Goal: Task Accomplishment & Management: Manage account settings

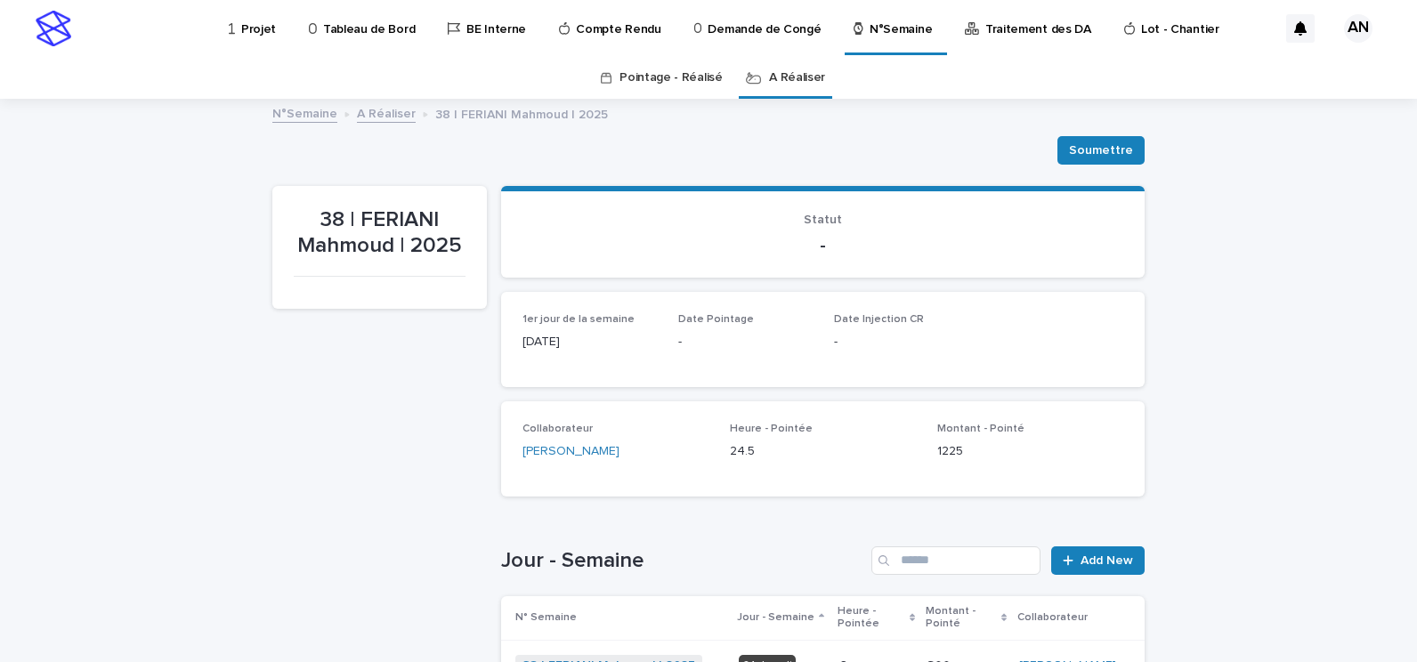
scroll to position [445, 0]
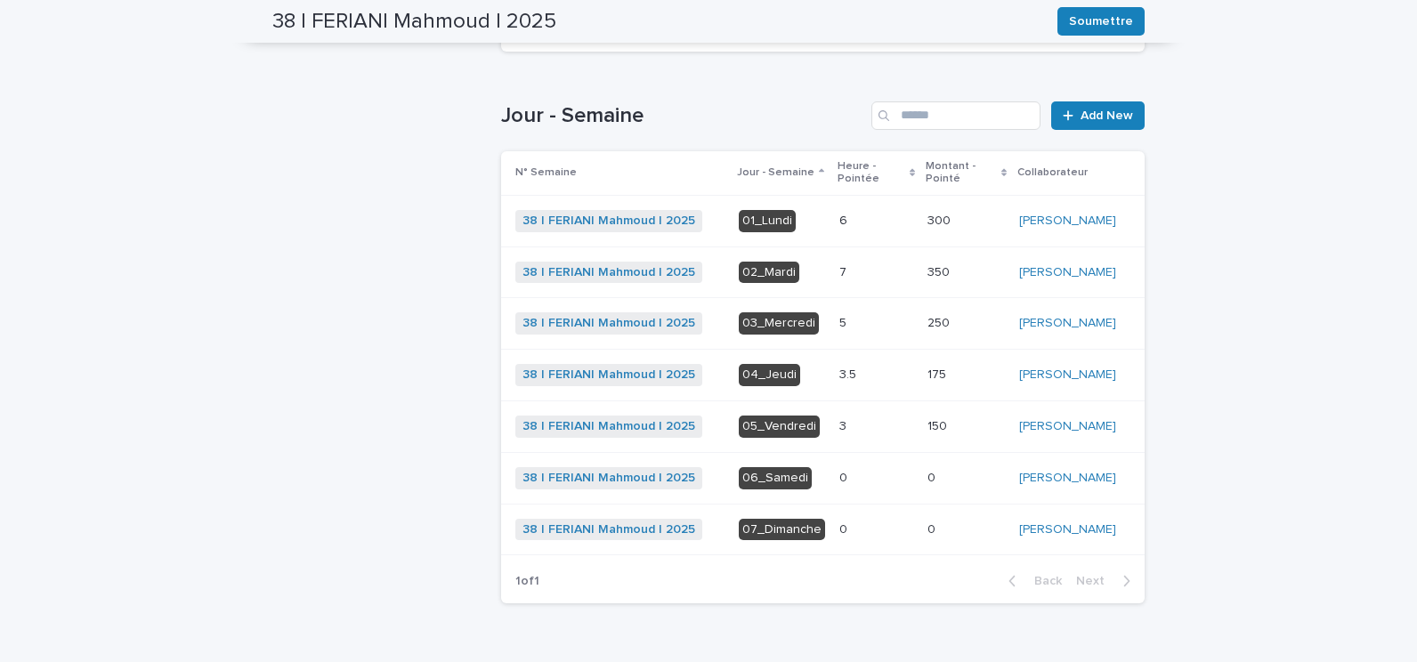
click at [856, 383] on p at bounding box center [877, 375] width 74 height 15
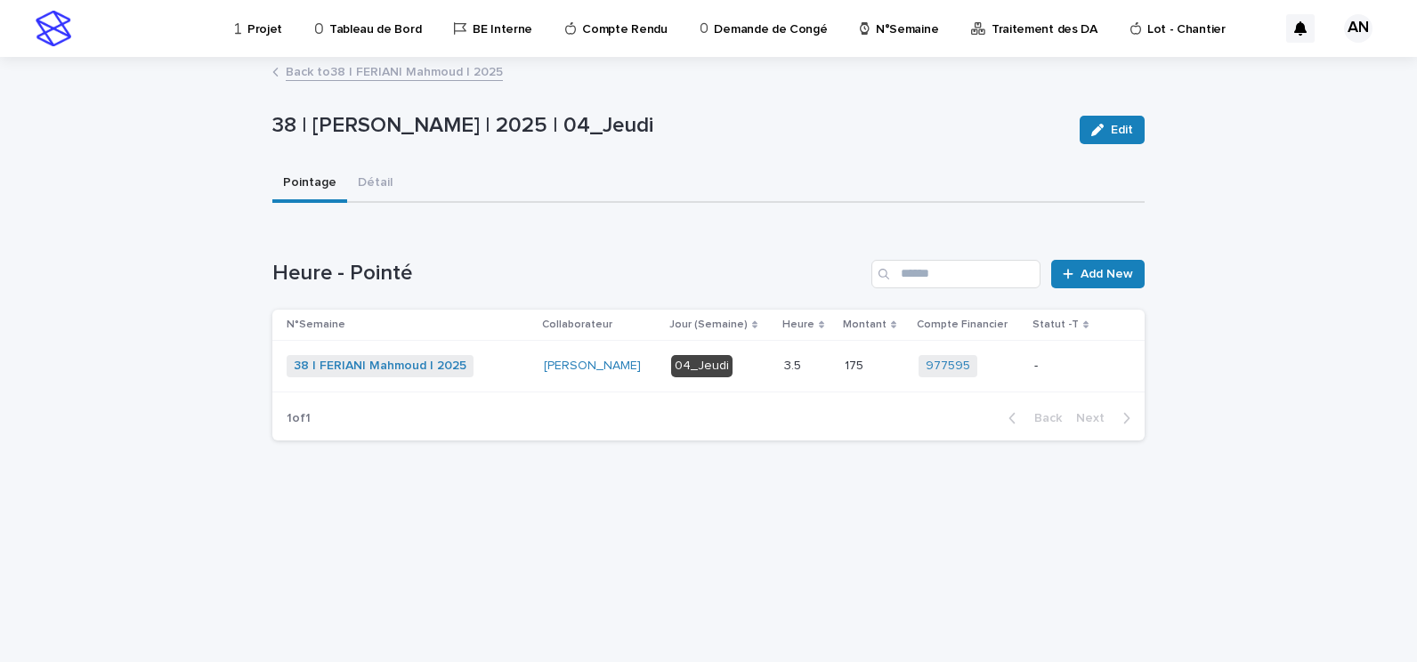
click at [450, 75] on link "Back to 38 | [PERSON_NAME] | 2025" at bounding box center [394, 71] width 217 height 20
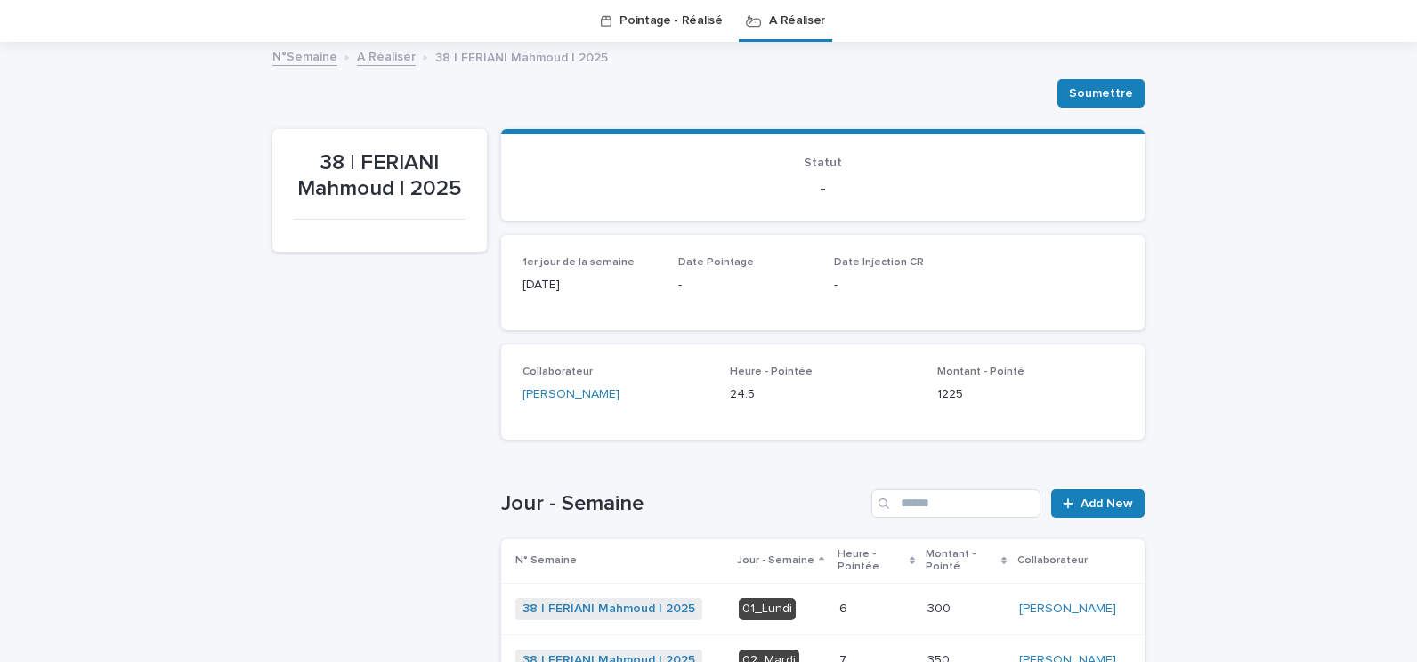
scroll to position [413, 0]
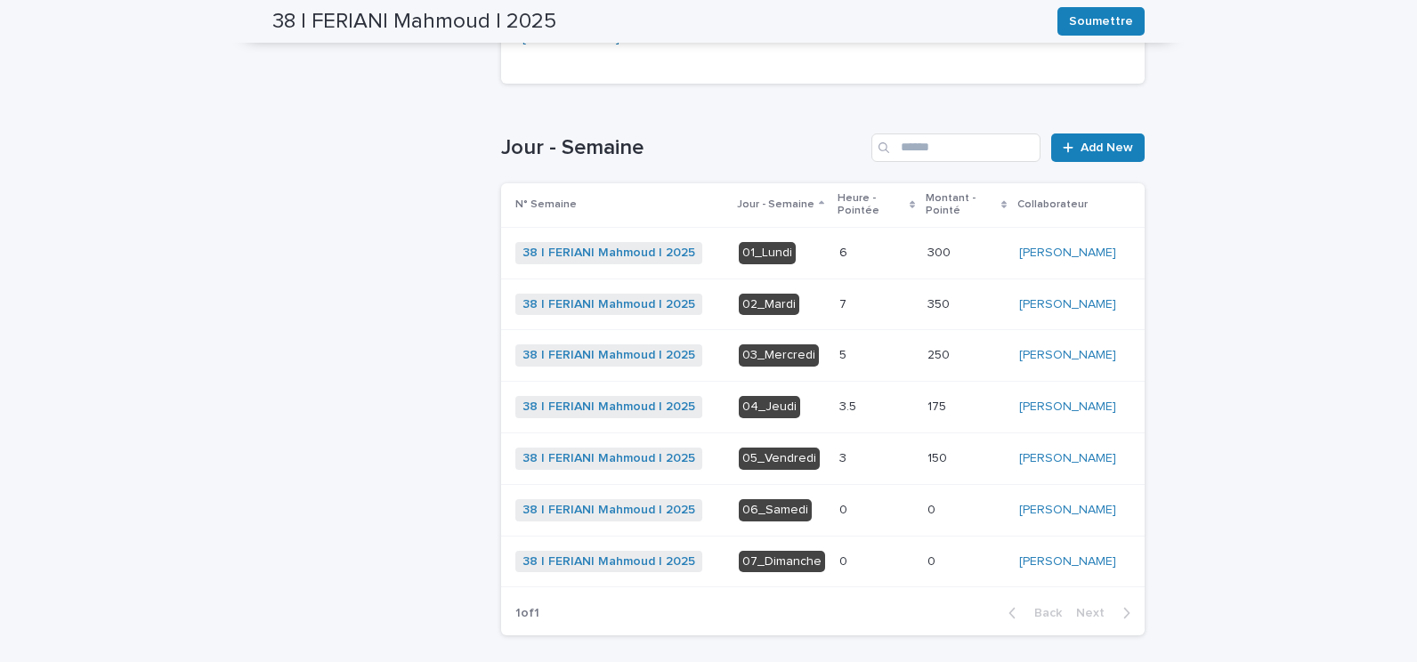
click at [853, 467] on p at bounding box center [877, 458] width 74 height 15
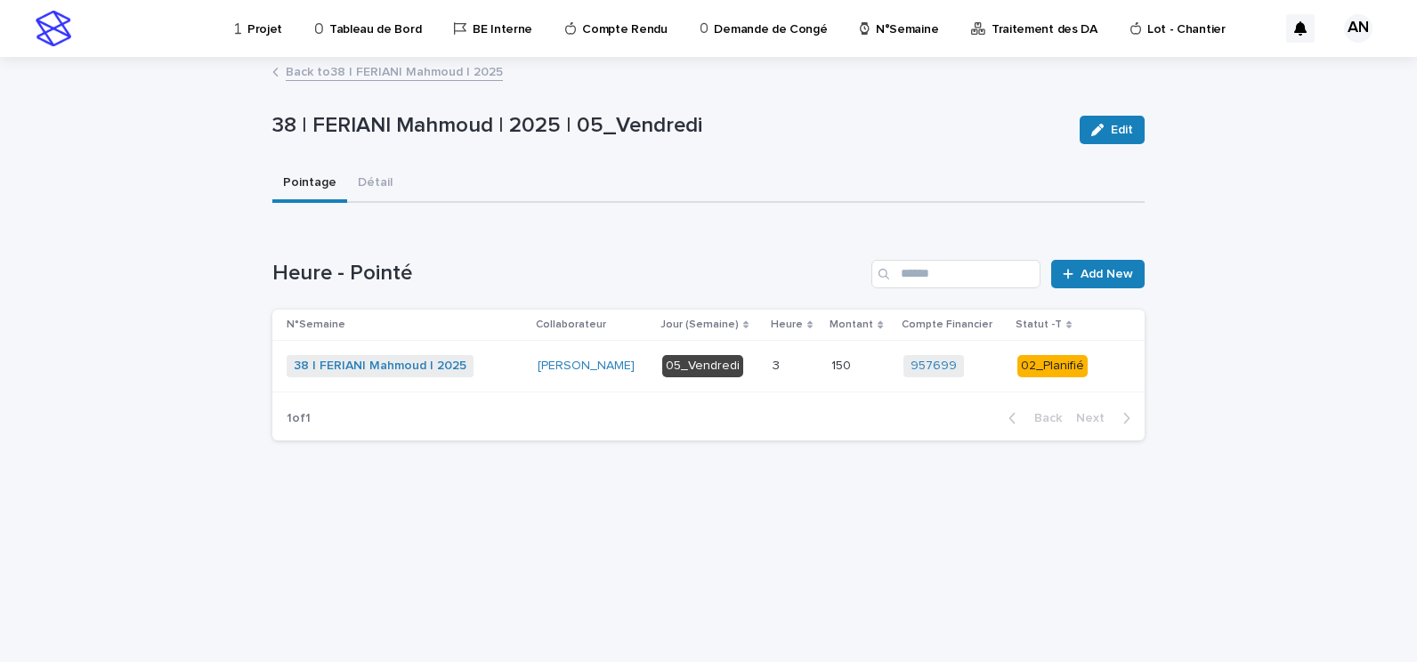
click at [502, 364] on div "38 | FERIANI Mahmoud | 2025 + 0" at bounding box center [405, 366] width 237 height 22
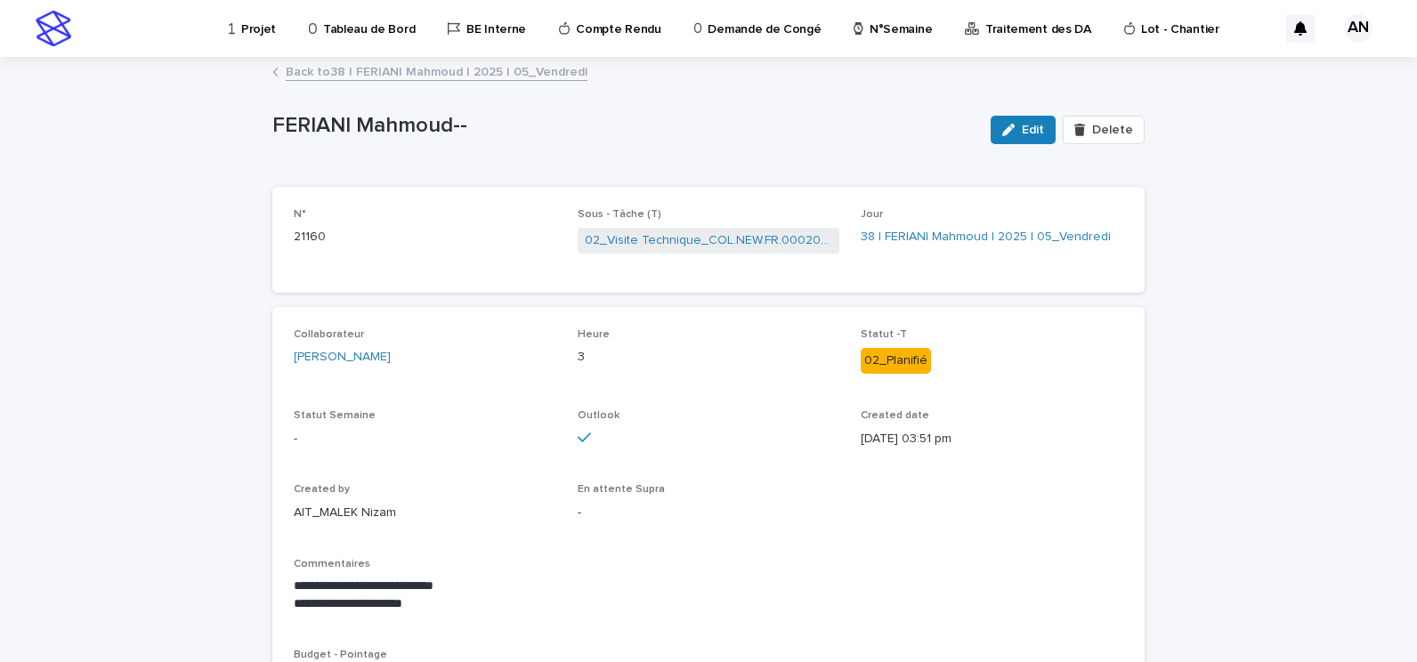
click at [428, 71] on link "Back to 38 | [PERSON_NAME] | 2025 | 05_Vendredi" at bounding box center [437, 71] width 302 height 20
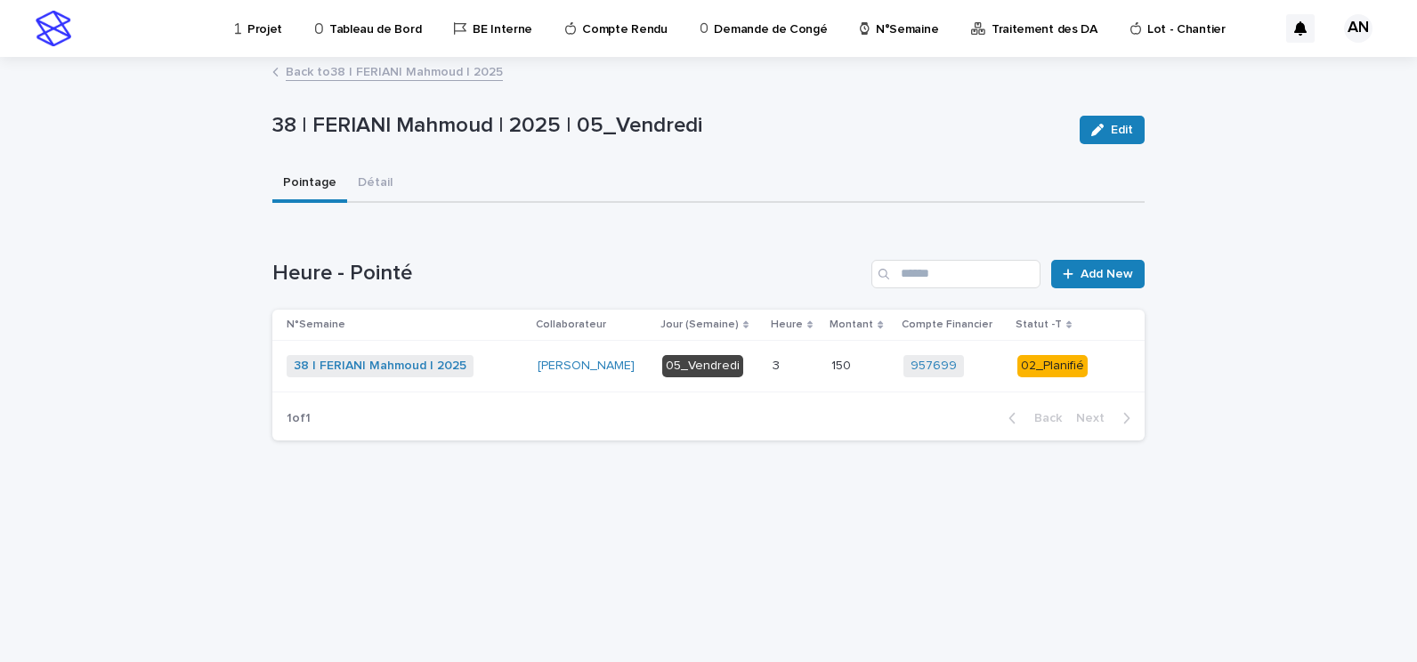
click at [519, 367] on div "38 | FERIANI Mahmoud | 2025 + 0" at bounding box center [405, 366] width 237 height 22
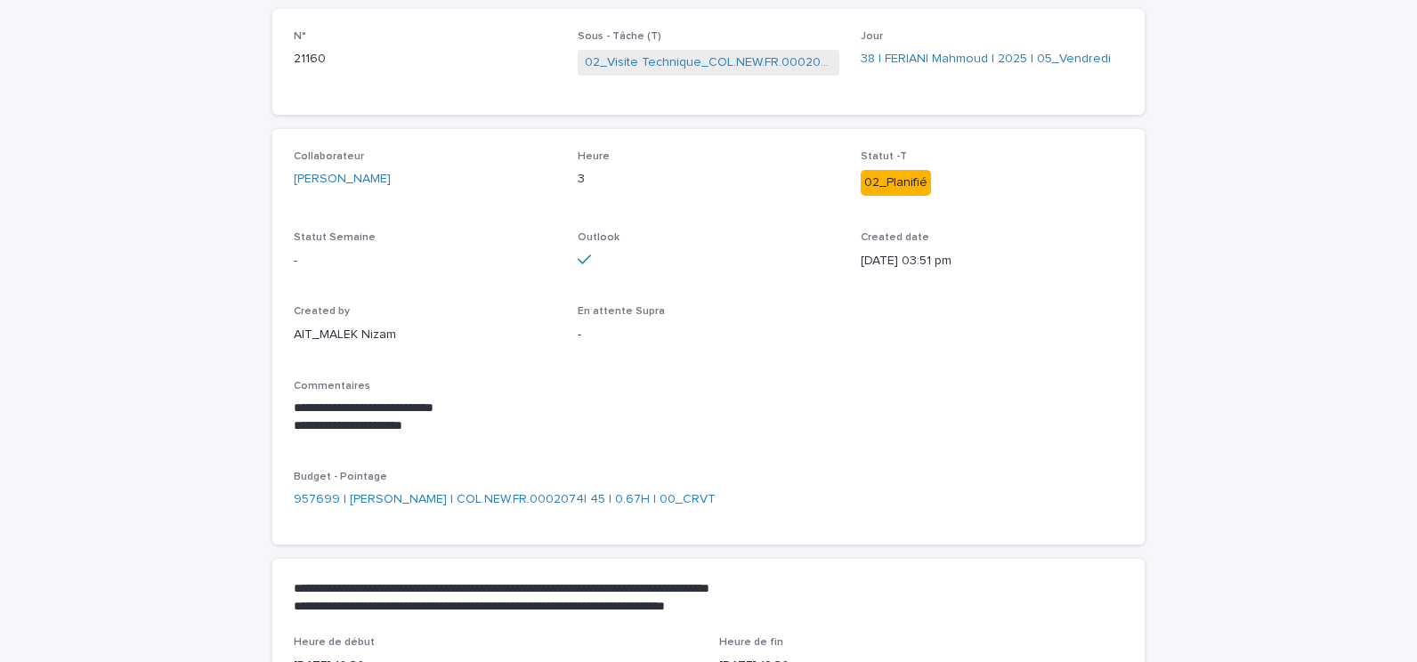
scroll to position [330, 0]
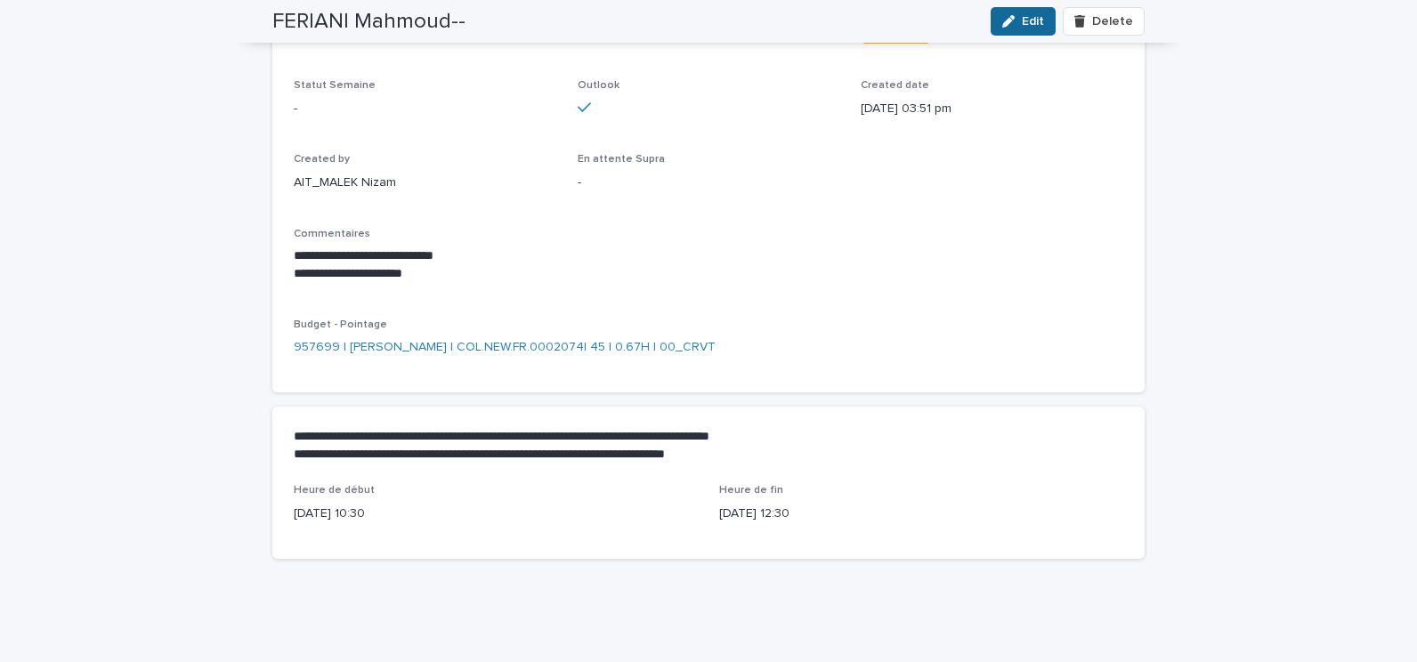
click at [1022, 17] on span "Edit" at bounding box center [1033, 21] width 22 height 12
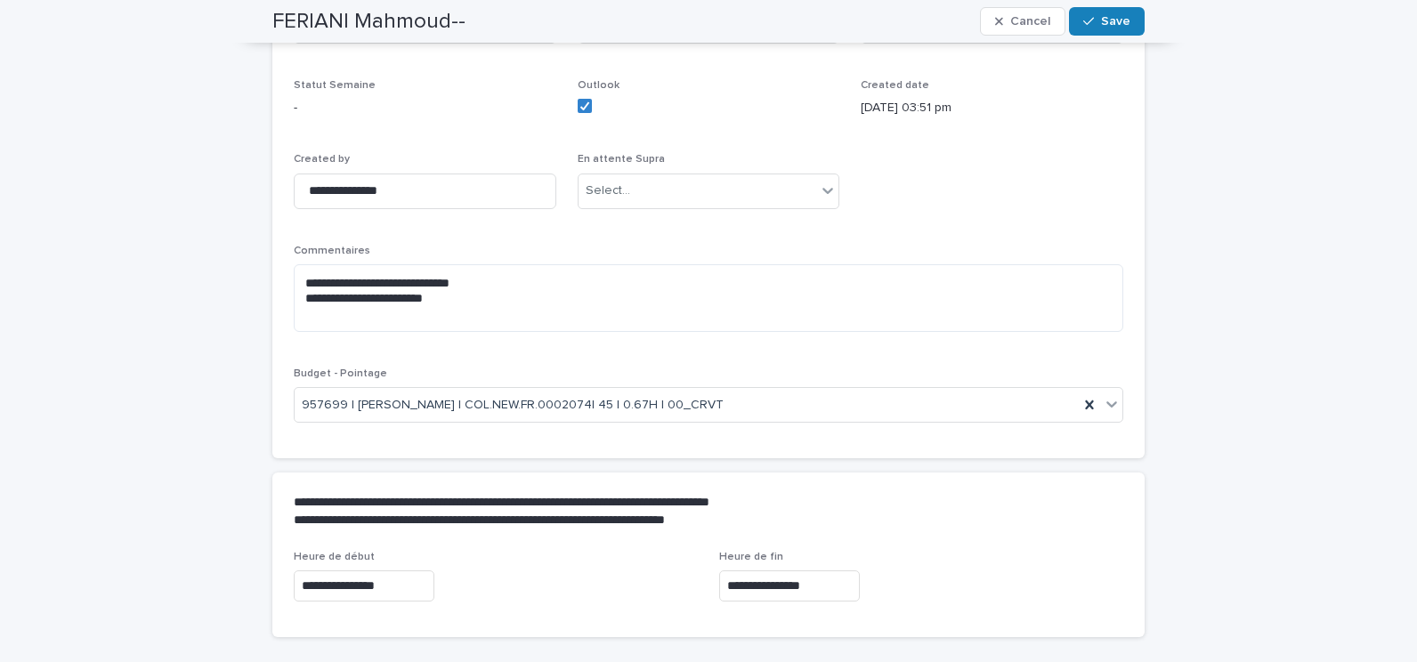
click at [754, 584] on input "**********" at bounding box center [789, 586] width 141 height 31
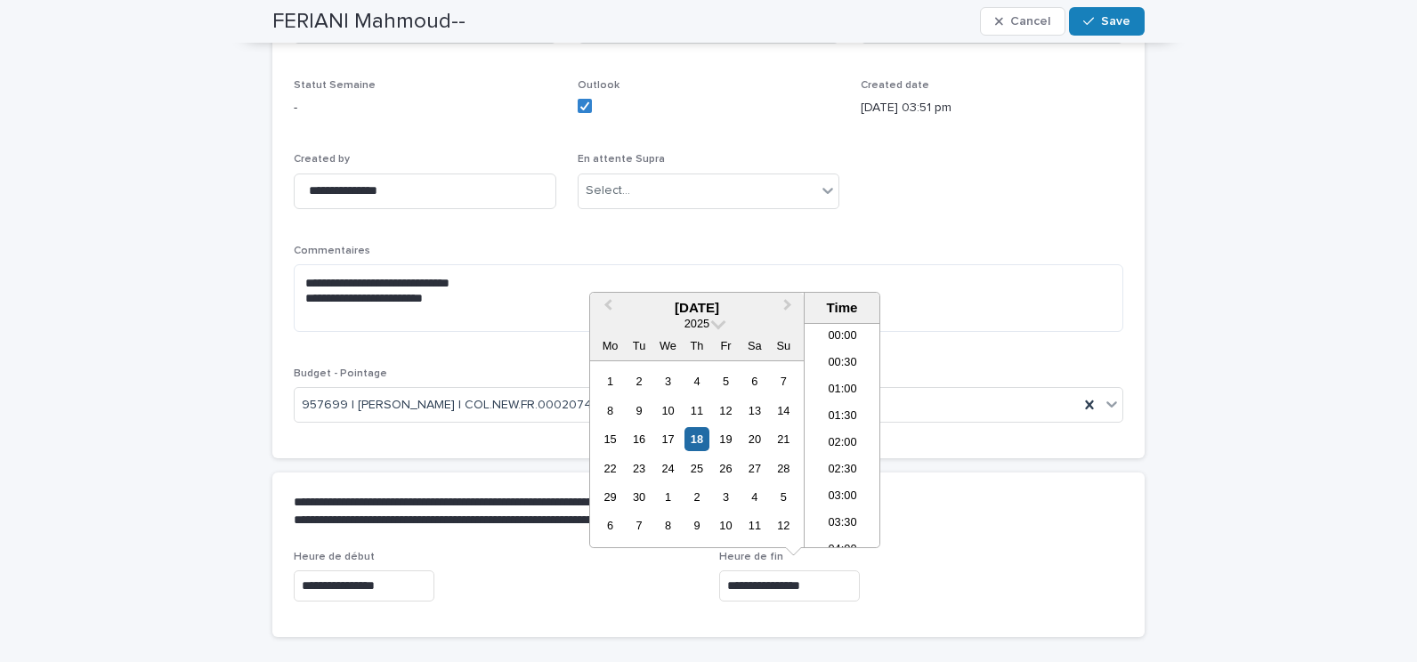
scroll to position [570, 0]
click at [726, 436] on div "19" at bounding box center [726, 439] width 24 height 24
type input "**********"
click at [996, 549] on div "**********" at bounding box center [708, 512] width 873 height 78
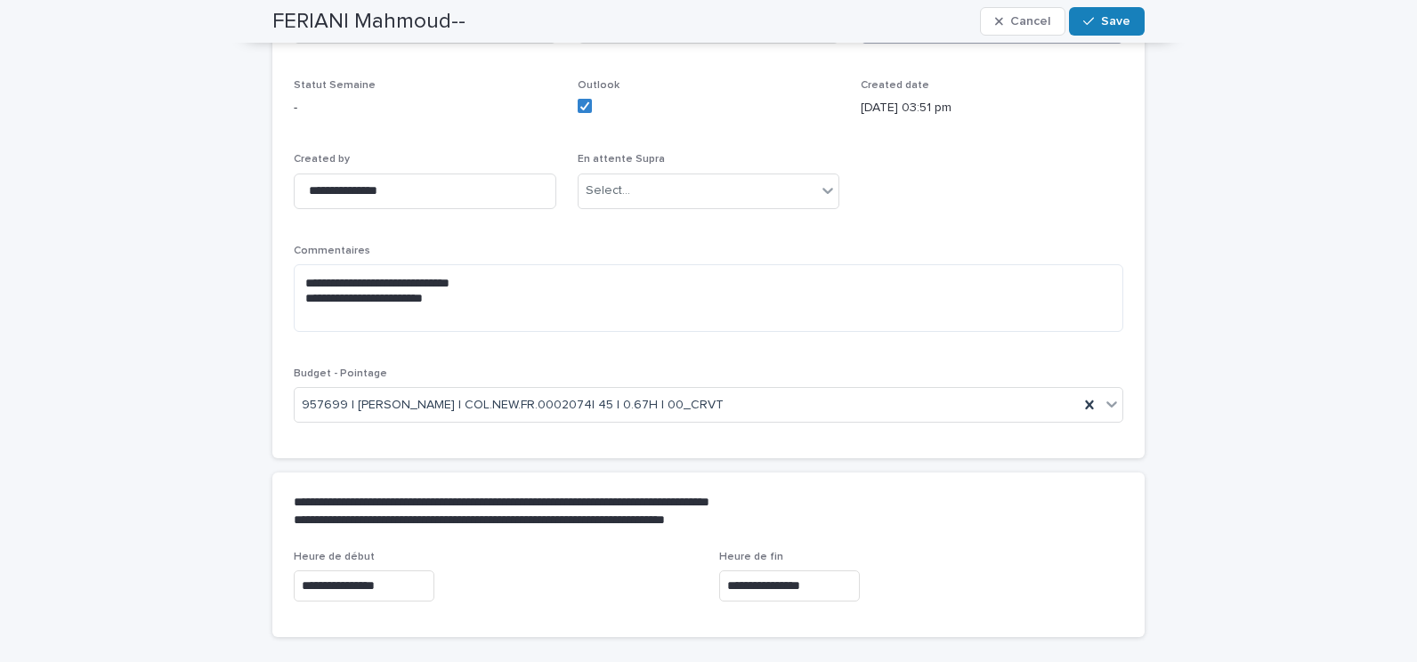
scroll to position [0, 0]
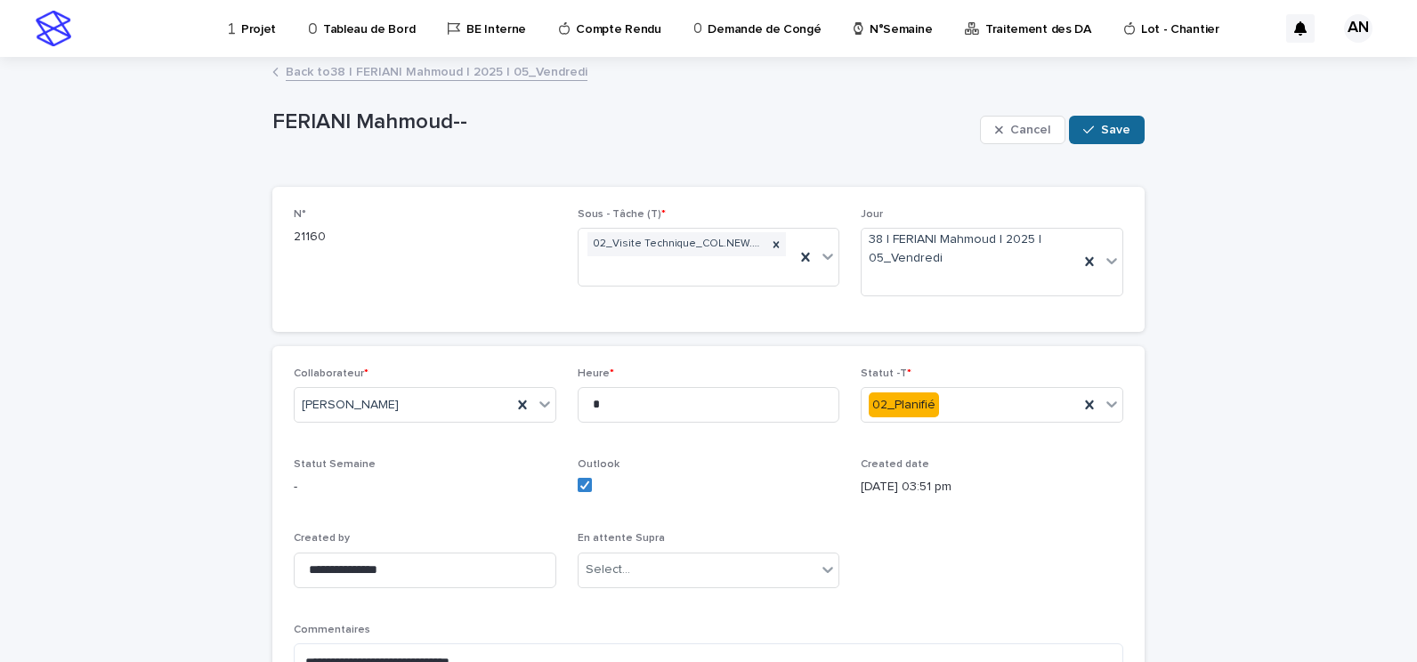
click at [1116, 126] on span "Save" at bounding box center [1115, 130] width 29 height 12
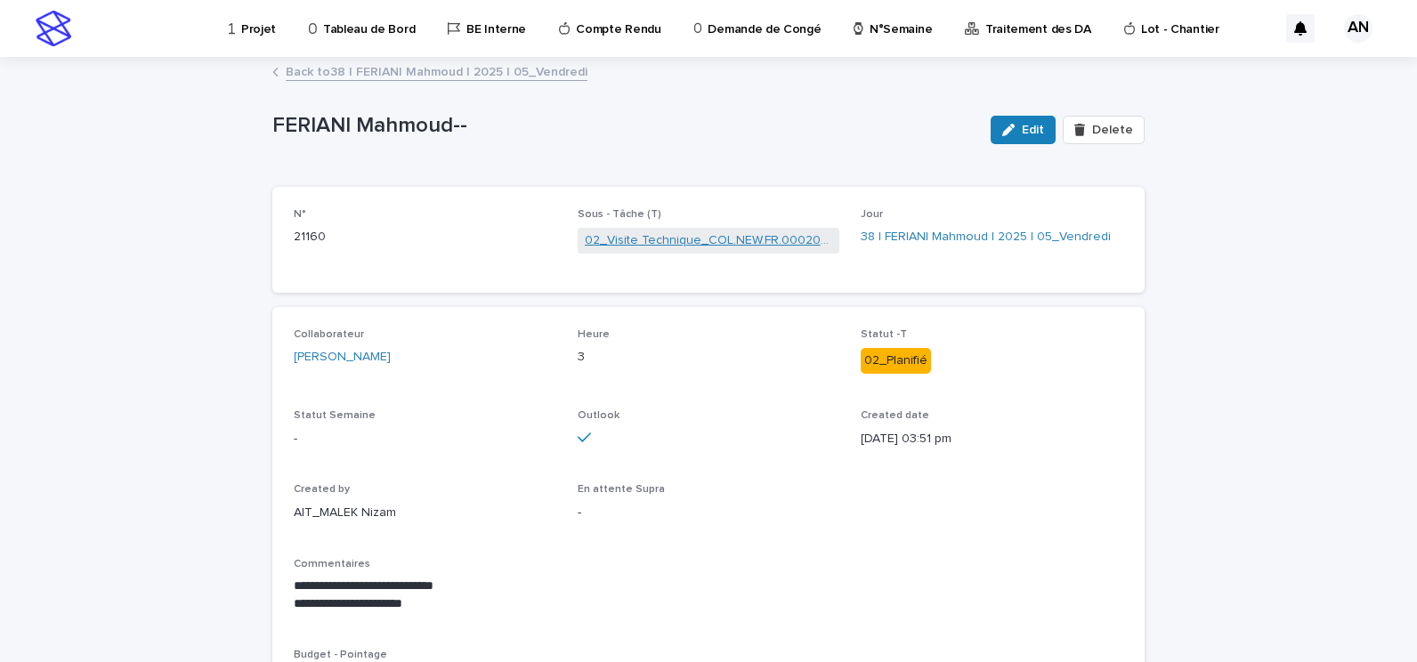
click at [806, 240] on link "02_Visite Technique_COL.NEW.FR.0002074" at bounding box center [709, 240] width 248 height 19
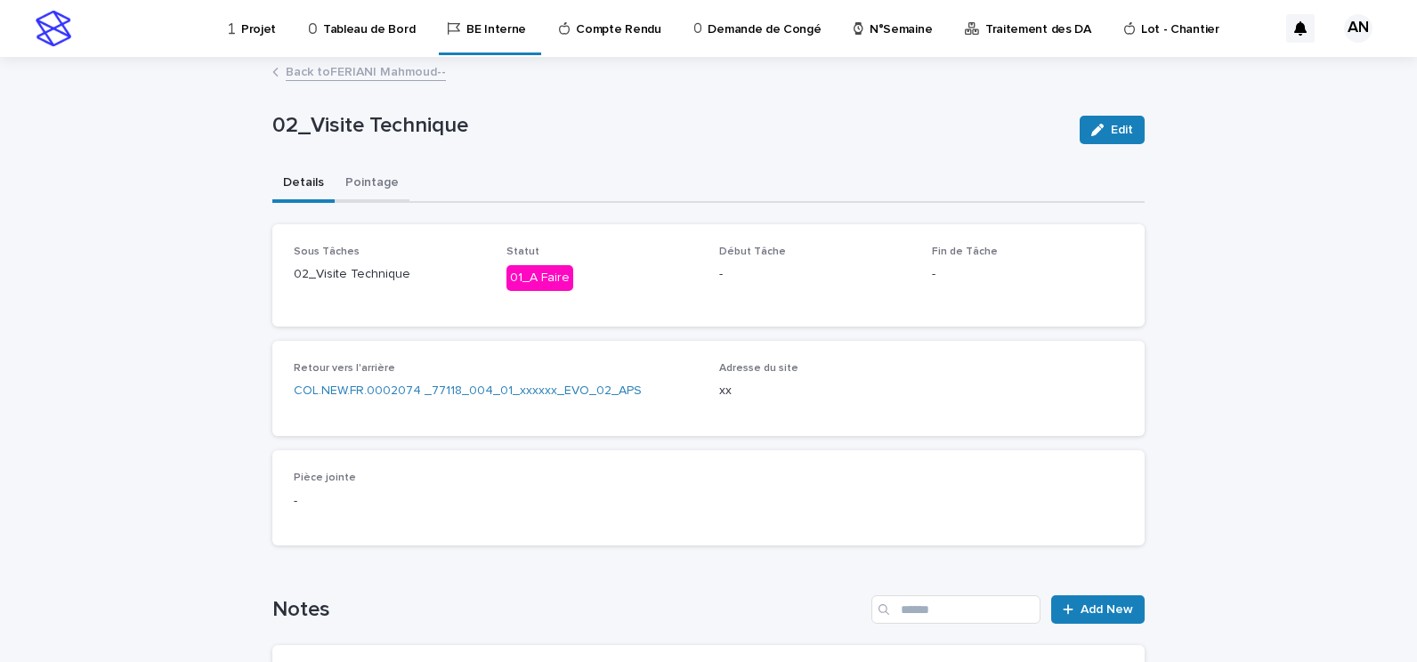
click at [368, 172] on button "Pointage" at bounding box center [372, 184] width 75 height 37
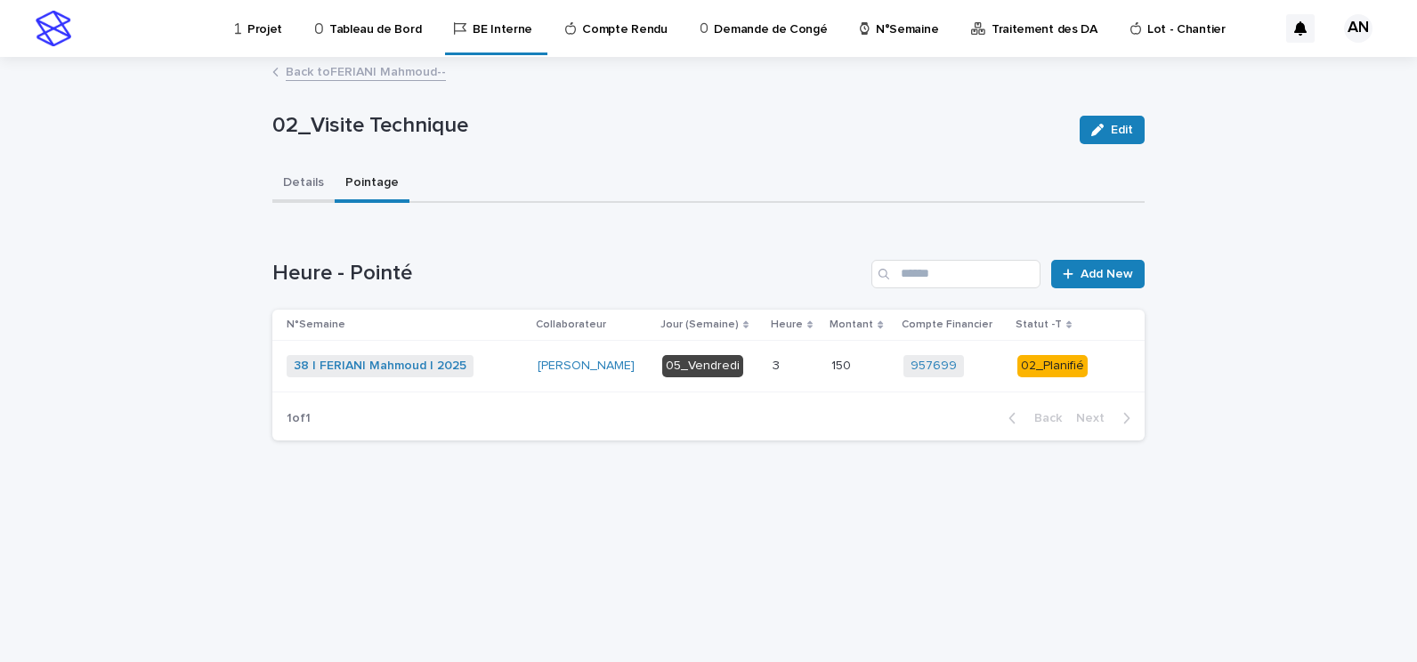
click at [319, 192] on button "Details" at bounding box center [303, 184] width 62 height 37
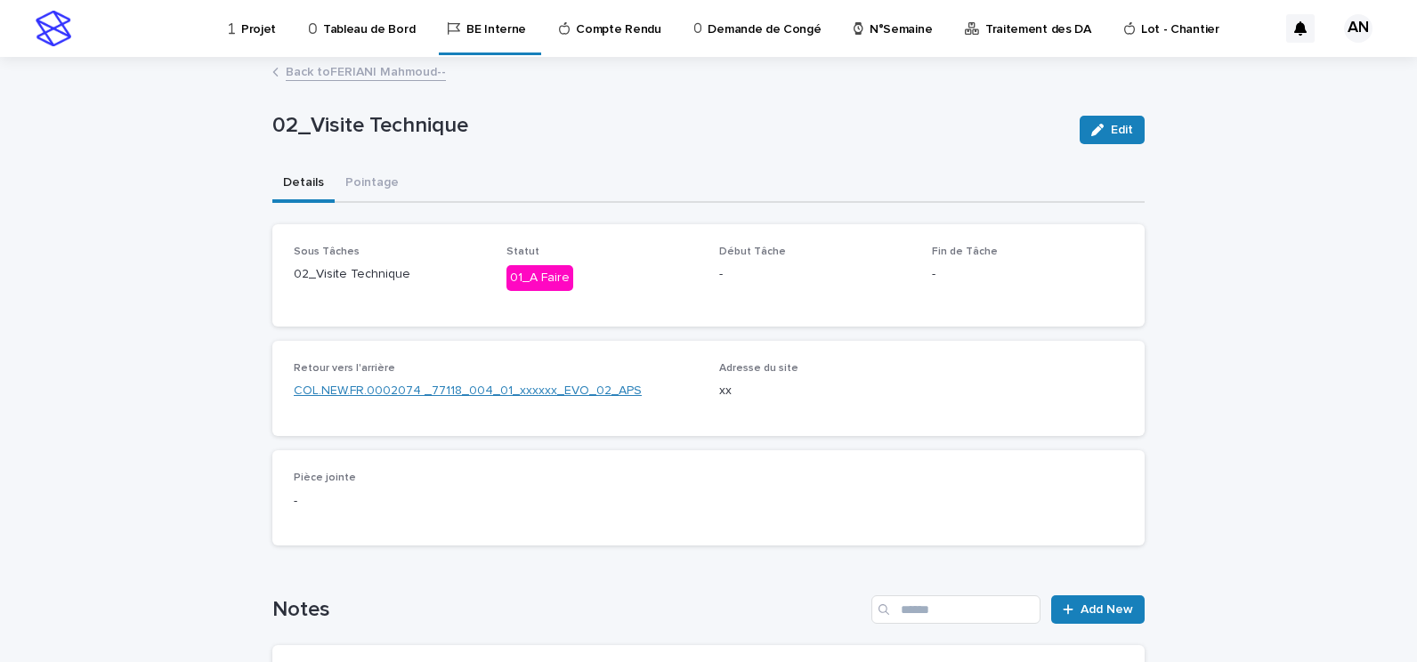
click at [443, 391] on link "COL.NEW.FR.0002074 _77118_004_01_xxxxxx_EVO_02_APS" at bounding box center [468, 391] width 348 height 19
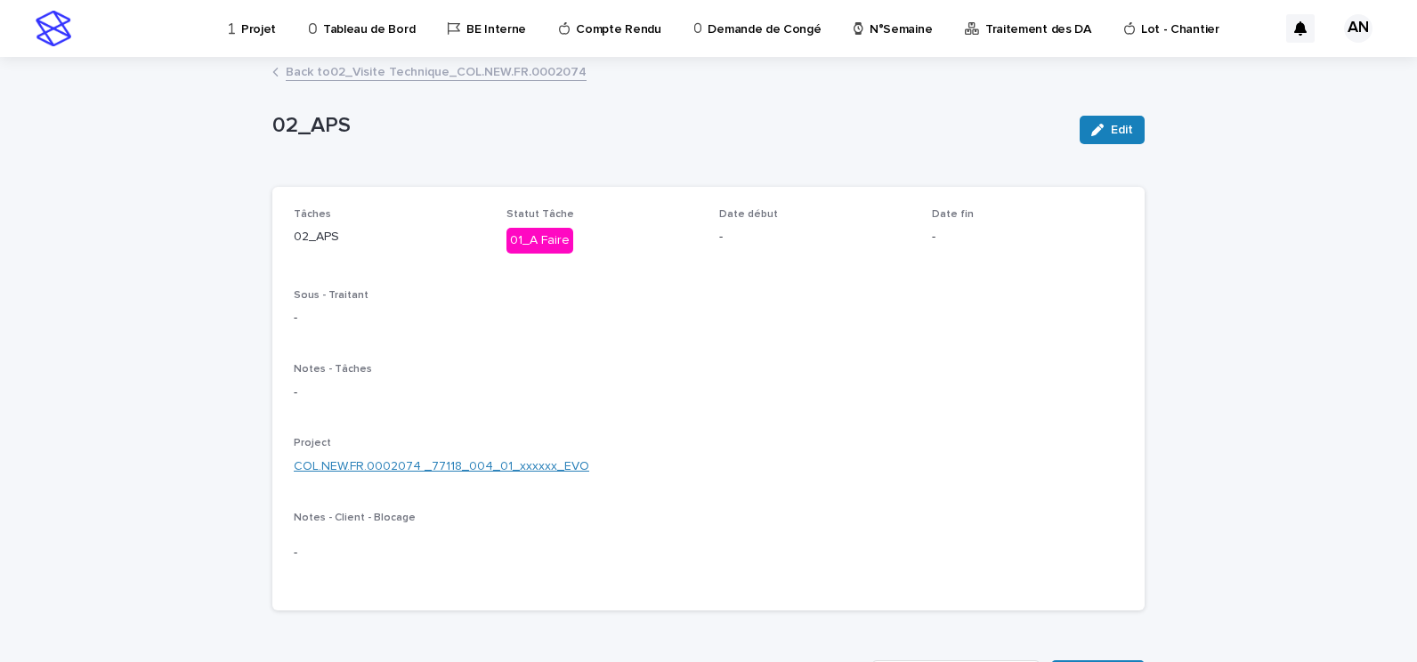
click at [428, 463] on link "COL.NEW.FR.0002074 _77118_004_01_xxxxxx_EVO" at bounding box center [442, 467] width 296 height 19
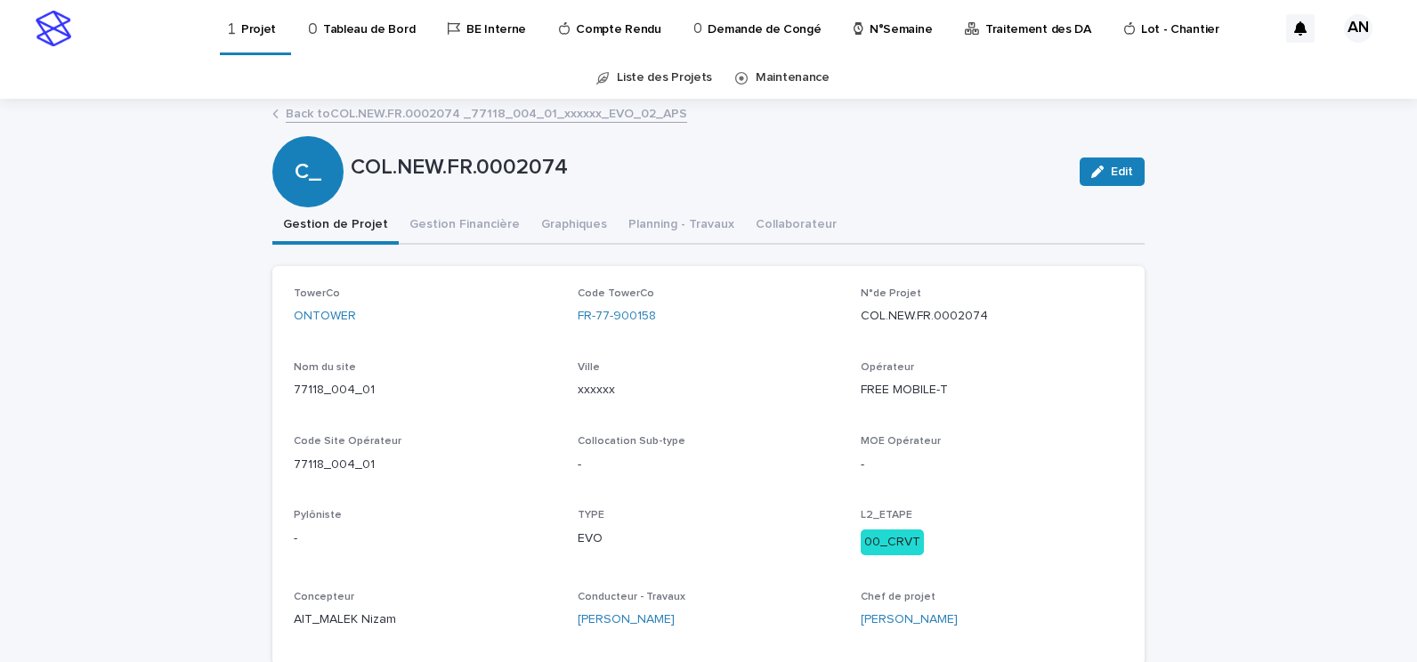
click at [506, 115] on link "Back to COL.NEW.FR.0002074 _77118_004_01_xxxxxx_EVO_02_APS" at bounding box center [487, 112] width 402 height 20
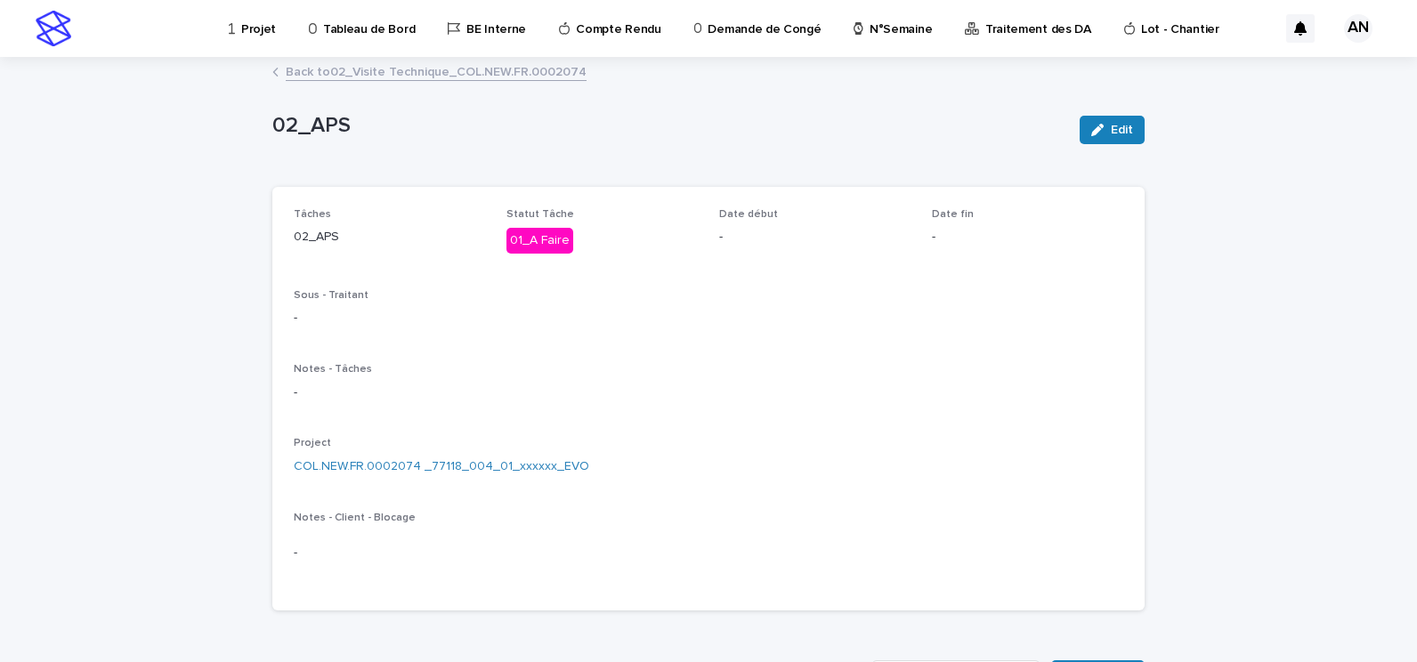
click at [451, 71] on link "Back to 02_Visite Technique_COL.NEW.FR.0002074" at bounding box center [436, 71] width 301 height 20
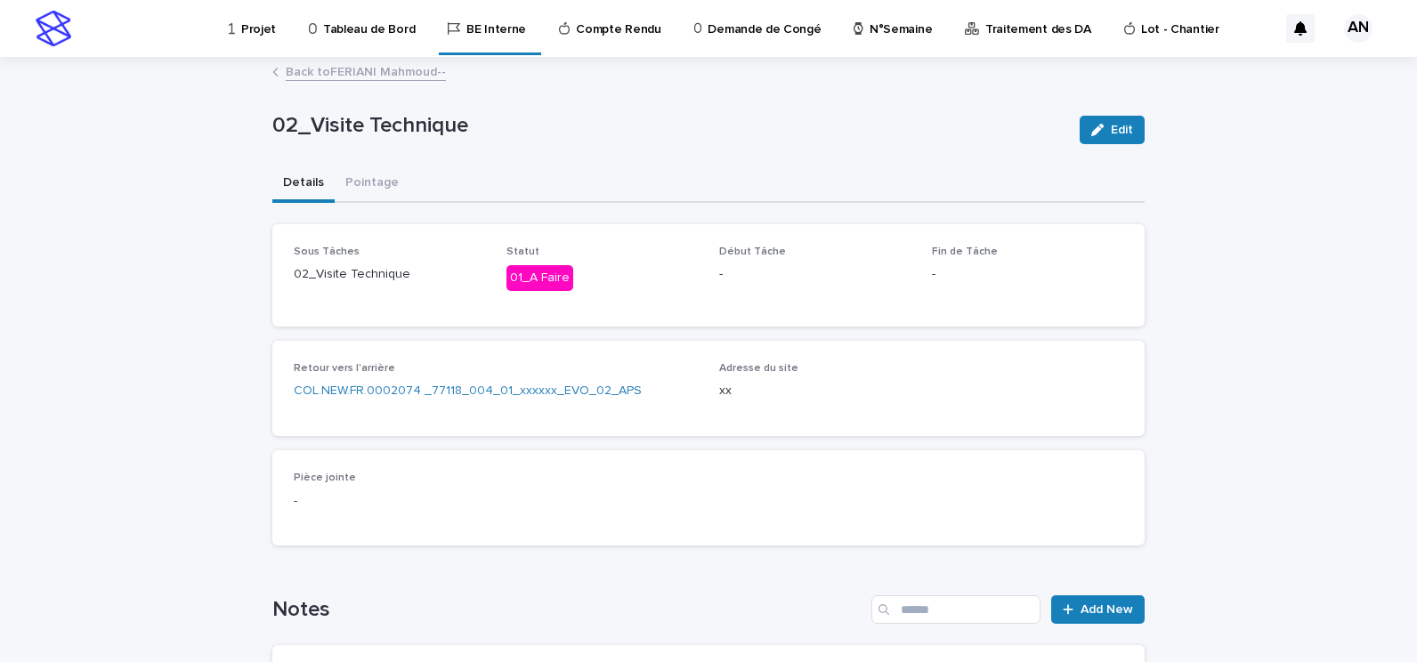
click at [386, 71] on link "Back to FERIANI Mahmoud--" at bounding box center [366, 71] width 160 height 20
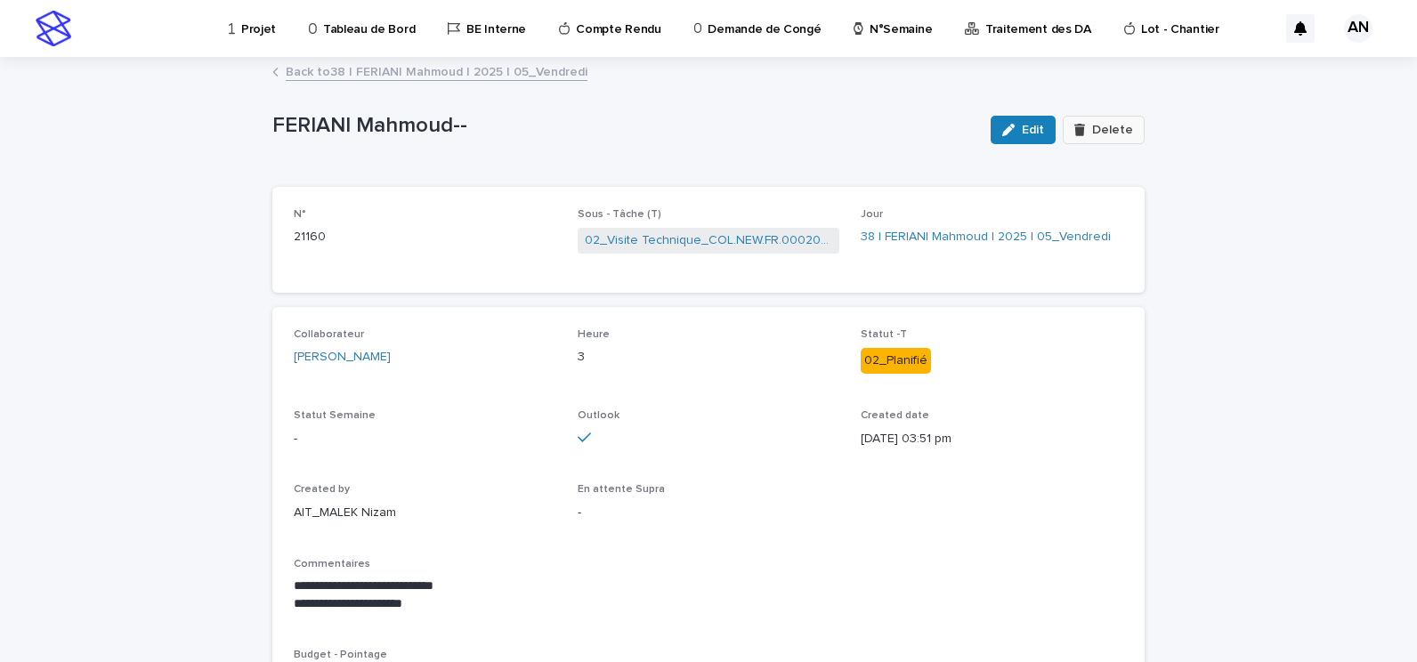
click at [1089, 127] on div "button" at bounding box center [1084, 130] width 18 height 12
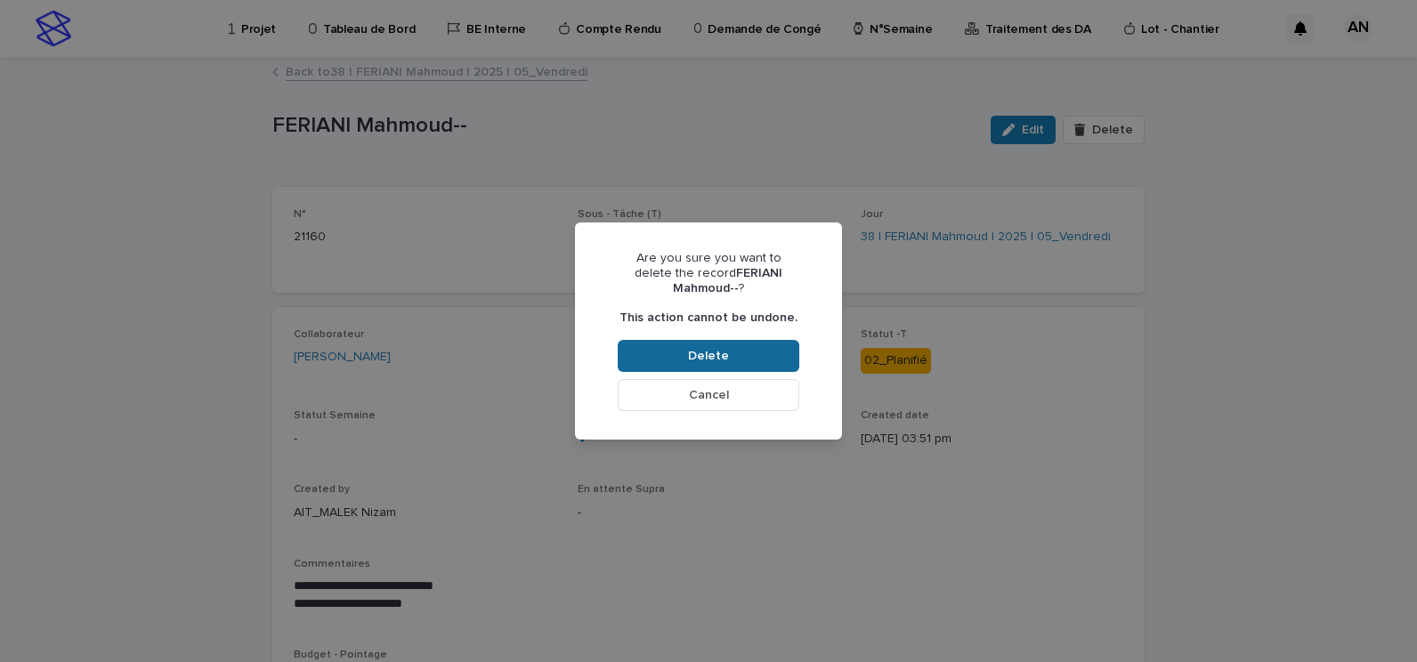
click at [719, 341] on button "Delete" at bounding box center [709, 356] width 182 height 32
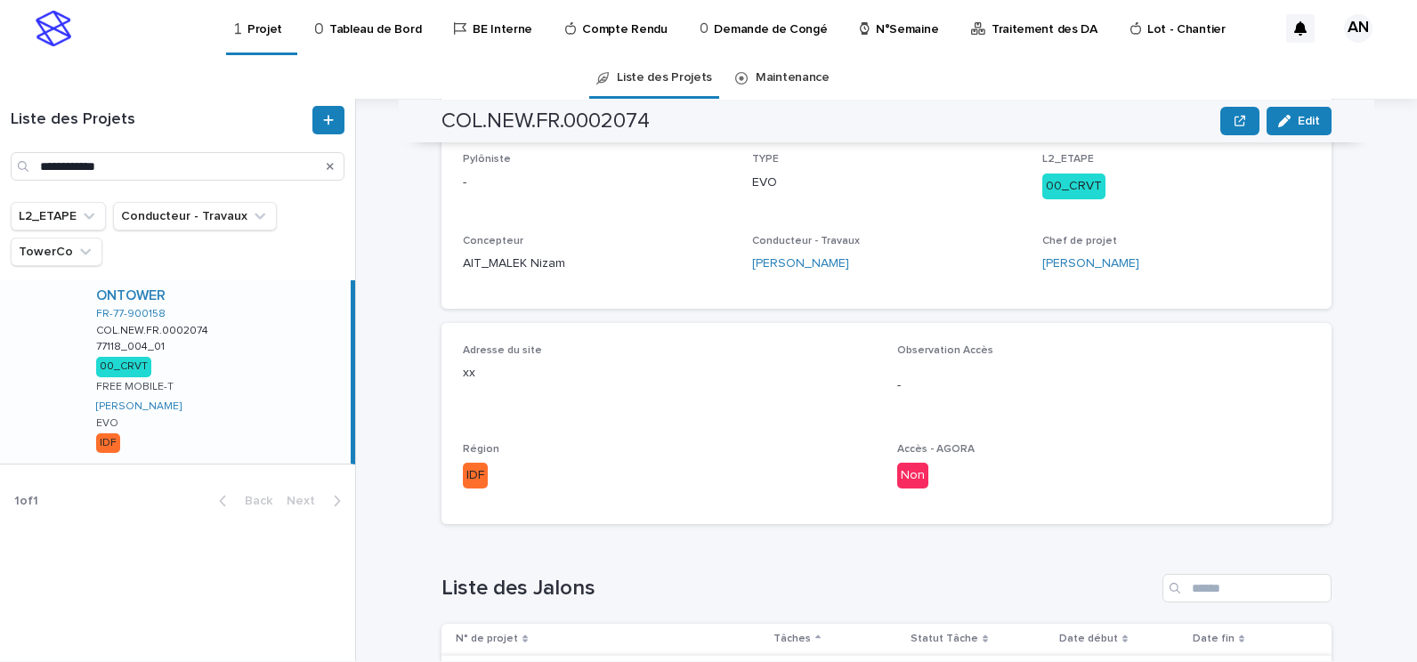
scroll to position [712, 0]
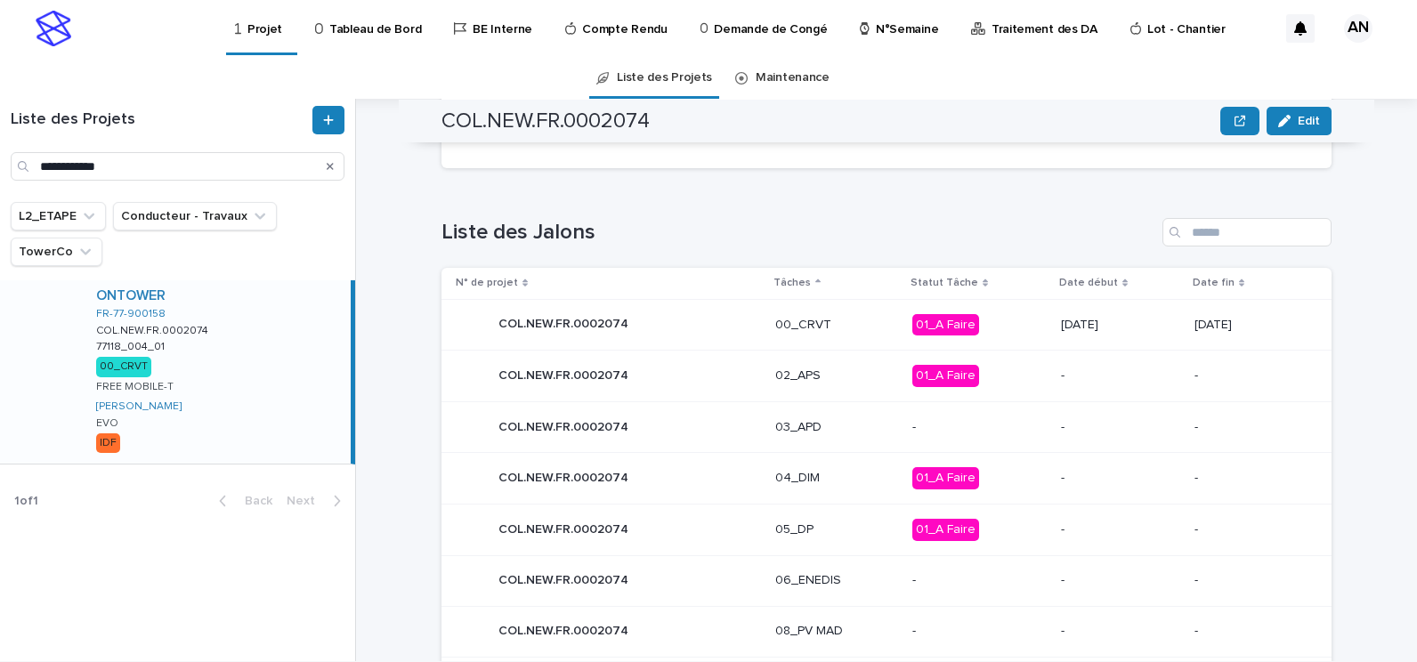
click at [691, 322] on div "COL.NEW.FR.0002074 COL.NEW.FR.0002074" at bounding box center [608, 325] width 305 height 36
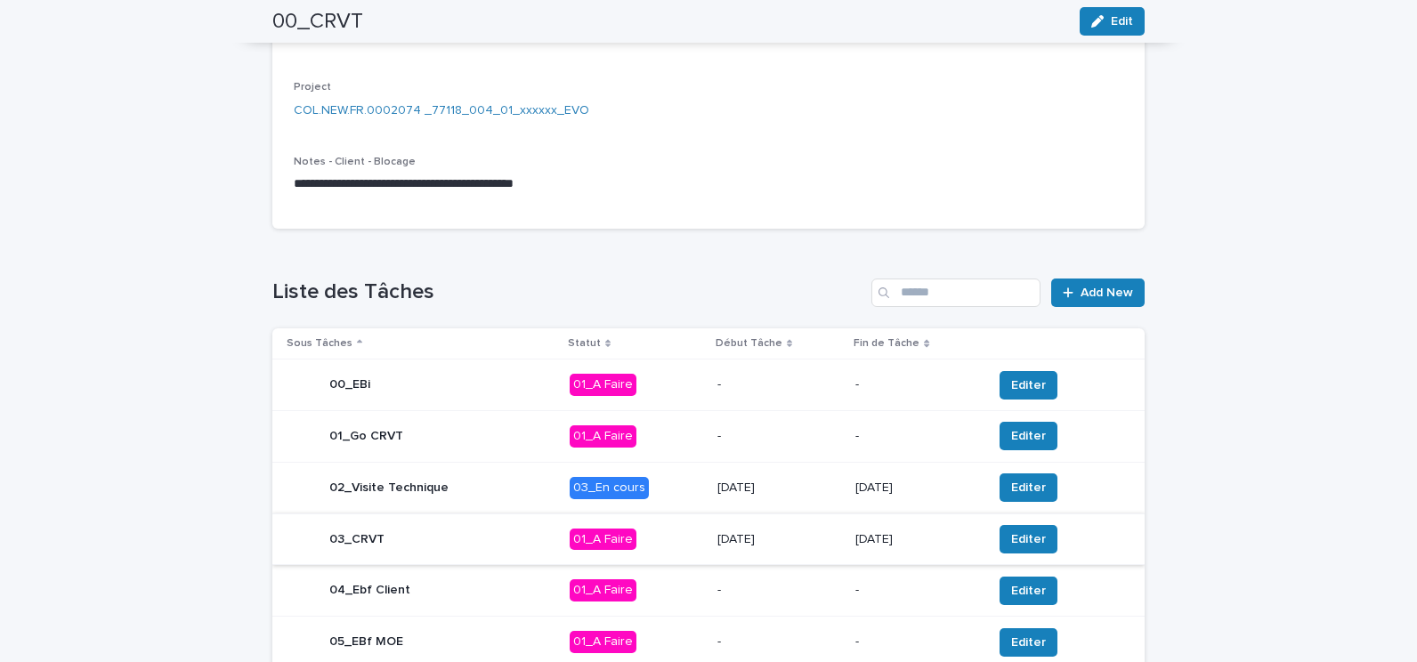
scroll to position [514, 0]
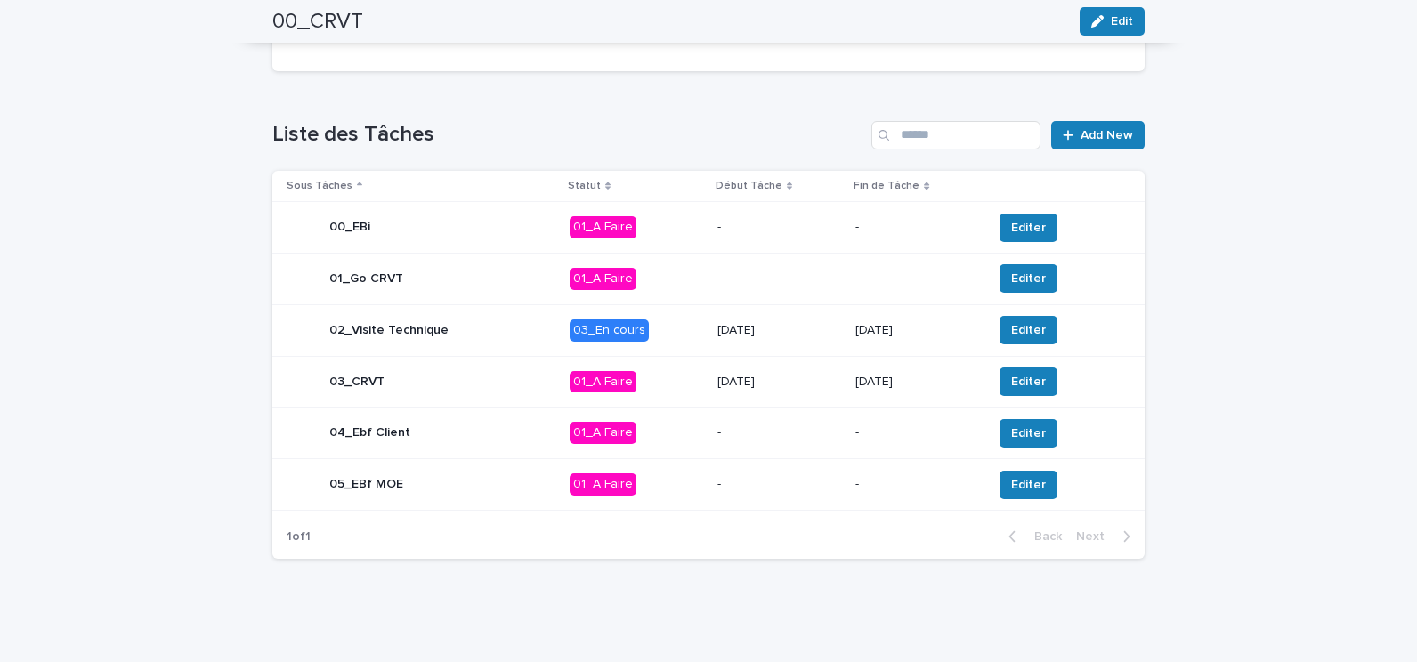
click at [682, 331] on p "03_En cours" at bounding box center [637, 331] width 134 height 22
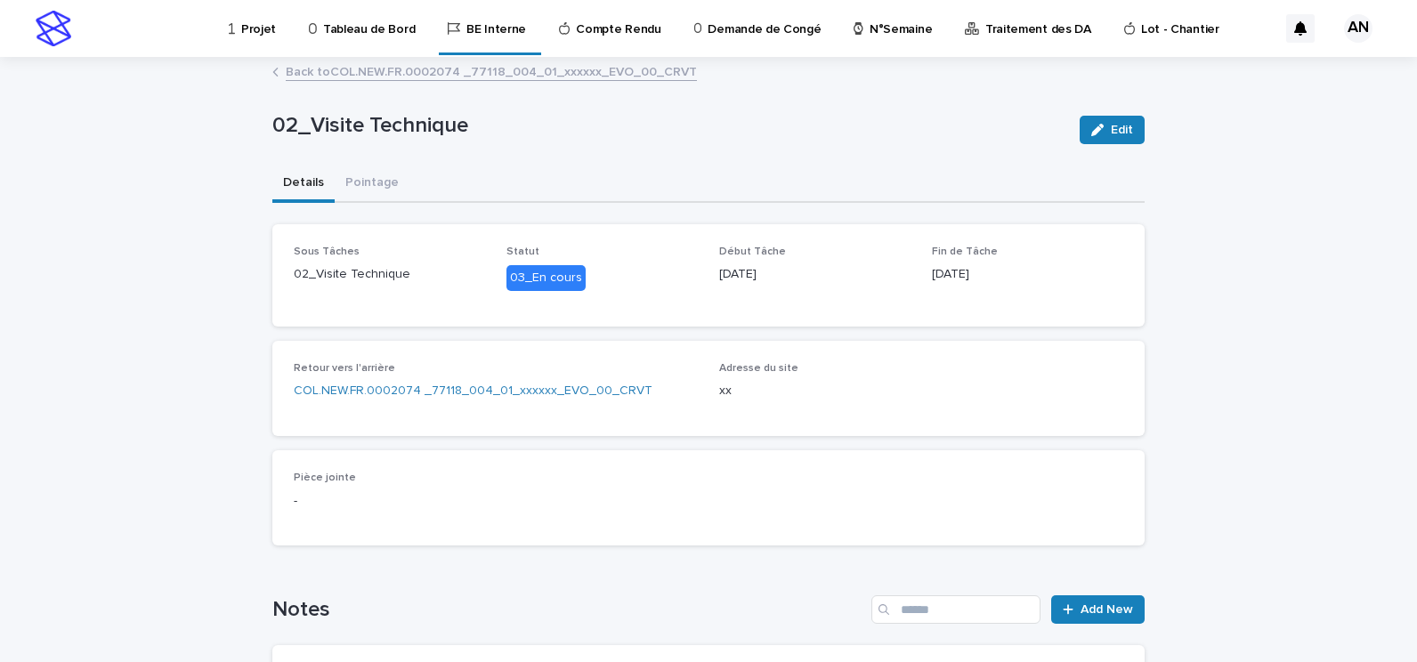
click at [423, 70] on link "Back to COL.NEW.FR.0002074 _77118_004_01_xxxxxx_EVO_00_CRVT" at bounding box center [491, 71] width 411 height 20
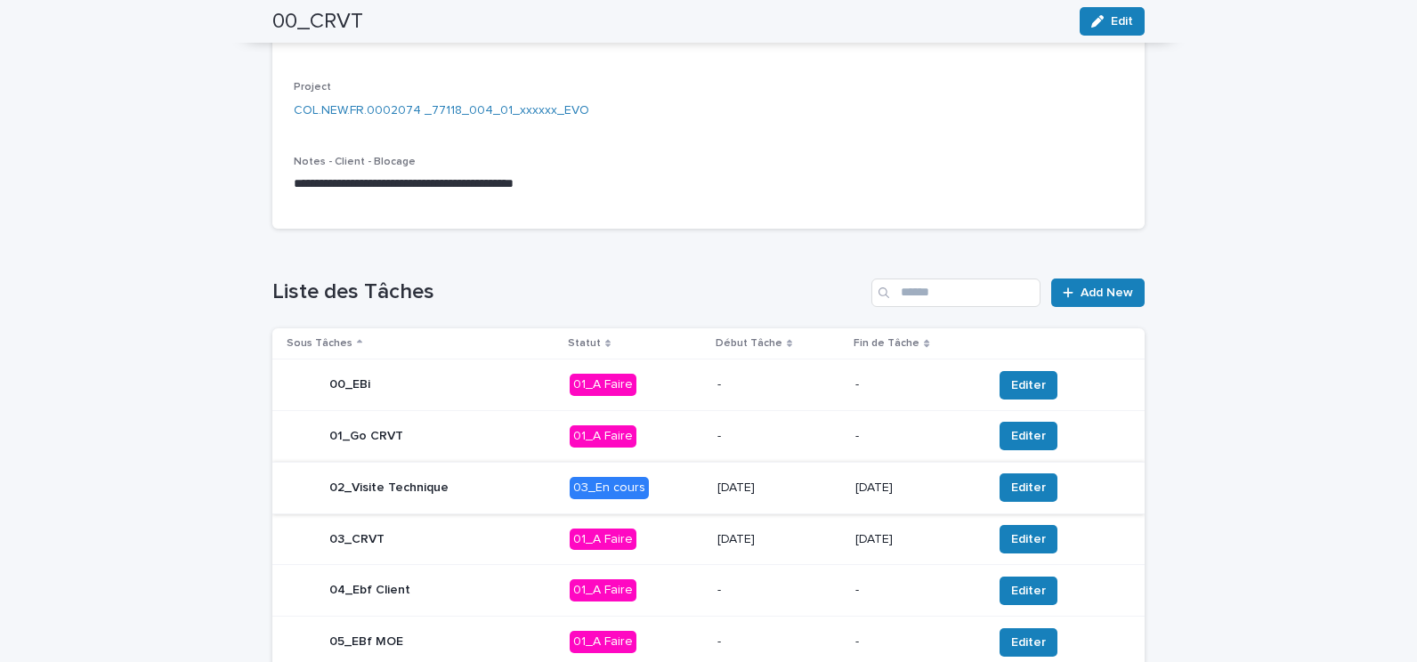
scroll to position [445, 0]
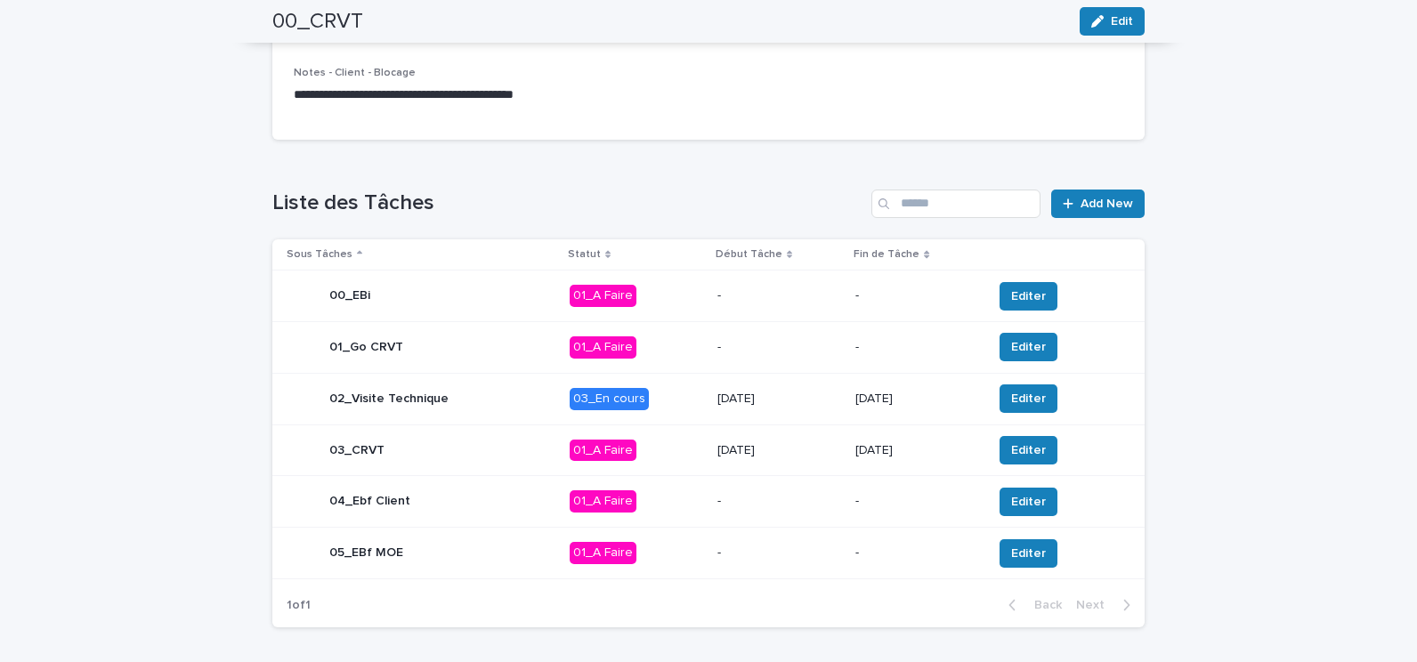
click at [696, 406] on p "03_En cours" at bounding box center [637, 399] width 134 height 22
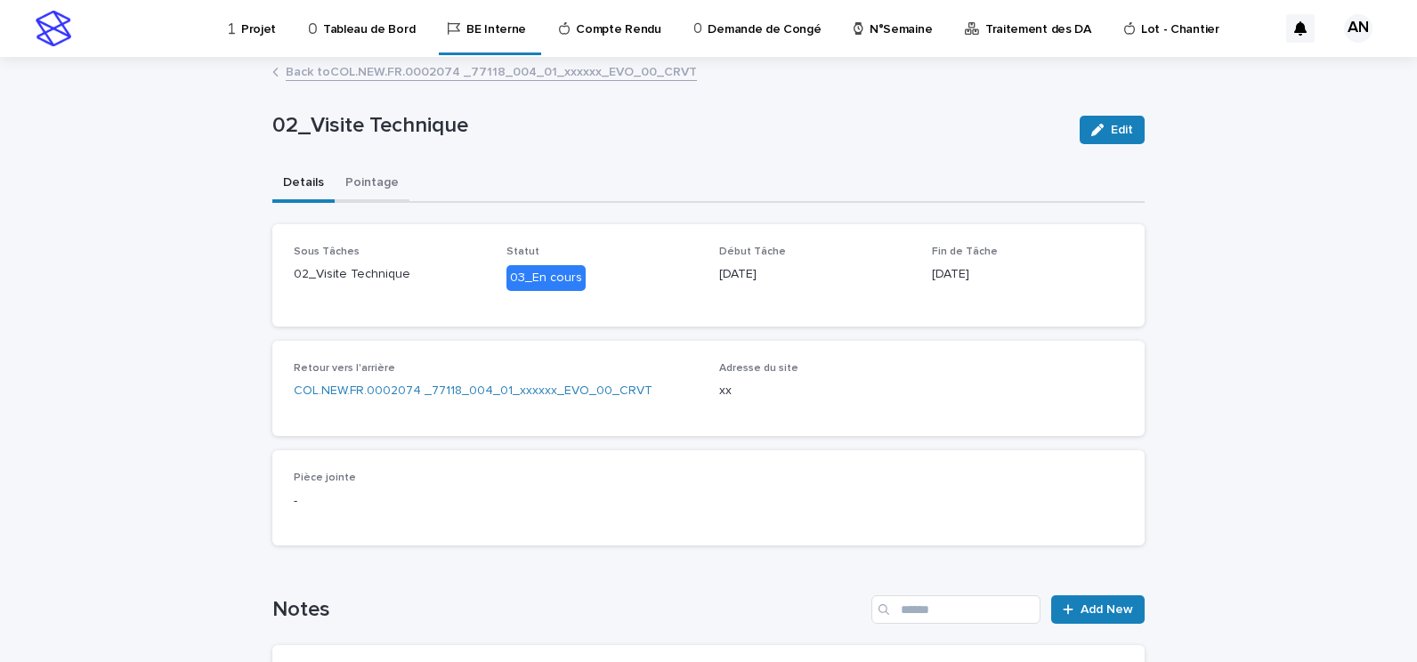
click at [355, 182] on button "Pointage" at bounding box center [372, 184] width 75 height 37
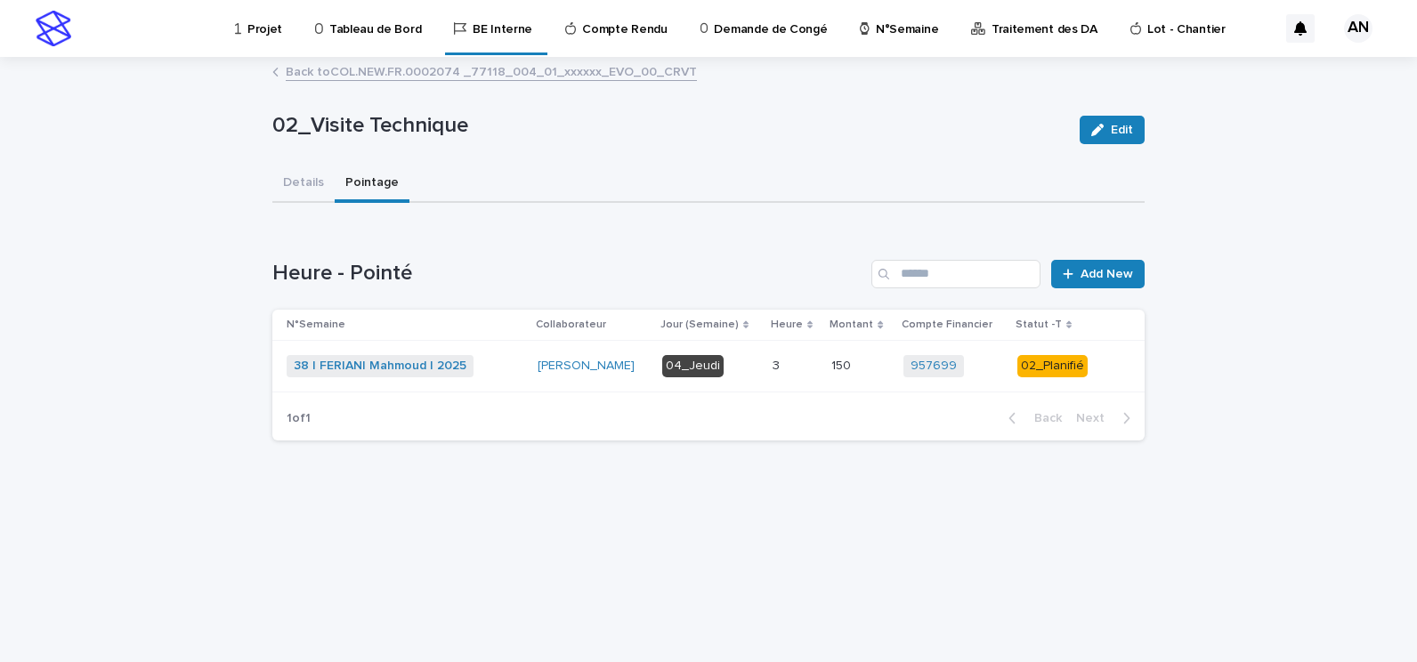
click at [503, 363] on div "38 | FERIANI Mahmoud | 2025 + 0" at bounding box center [405, 366] width 237 height 22
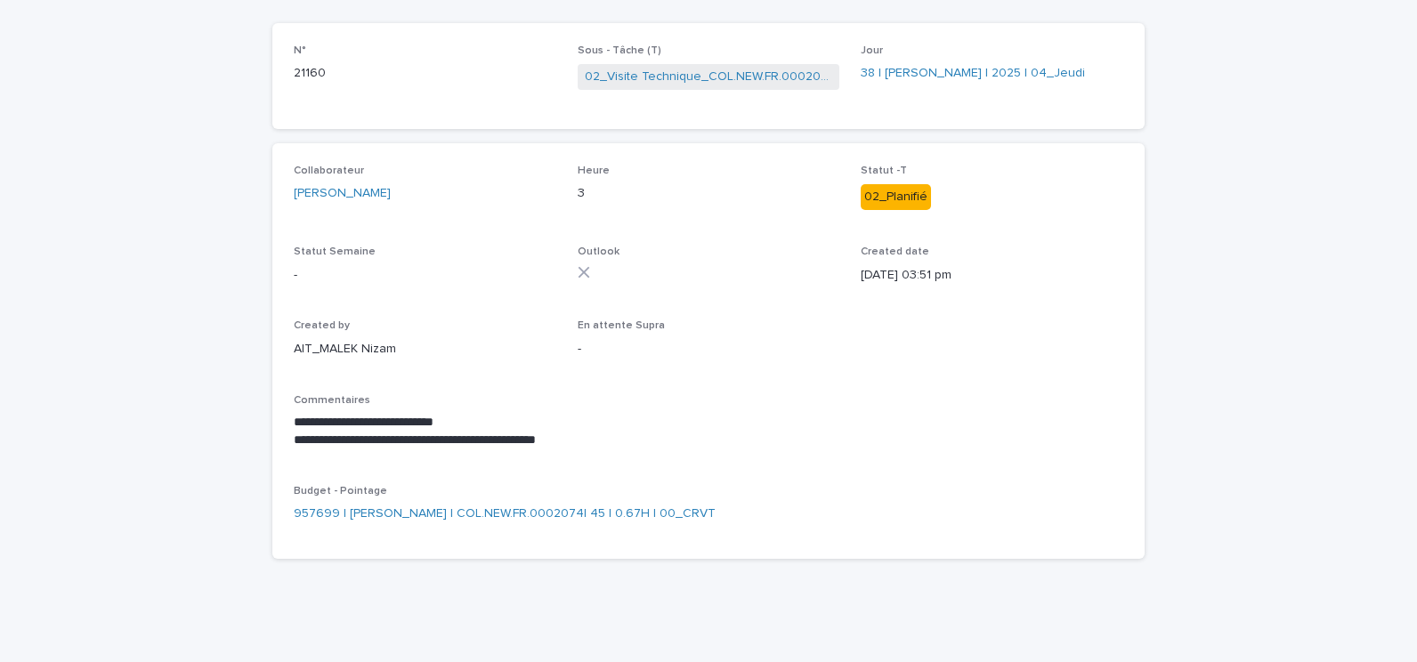
scroll to position [75, 0]
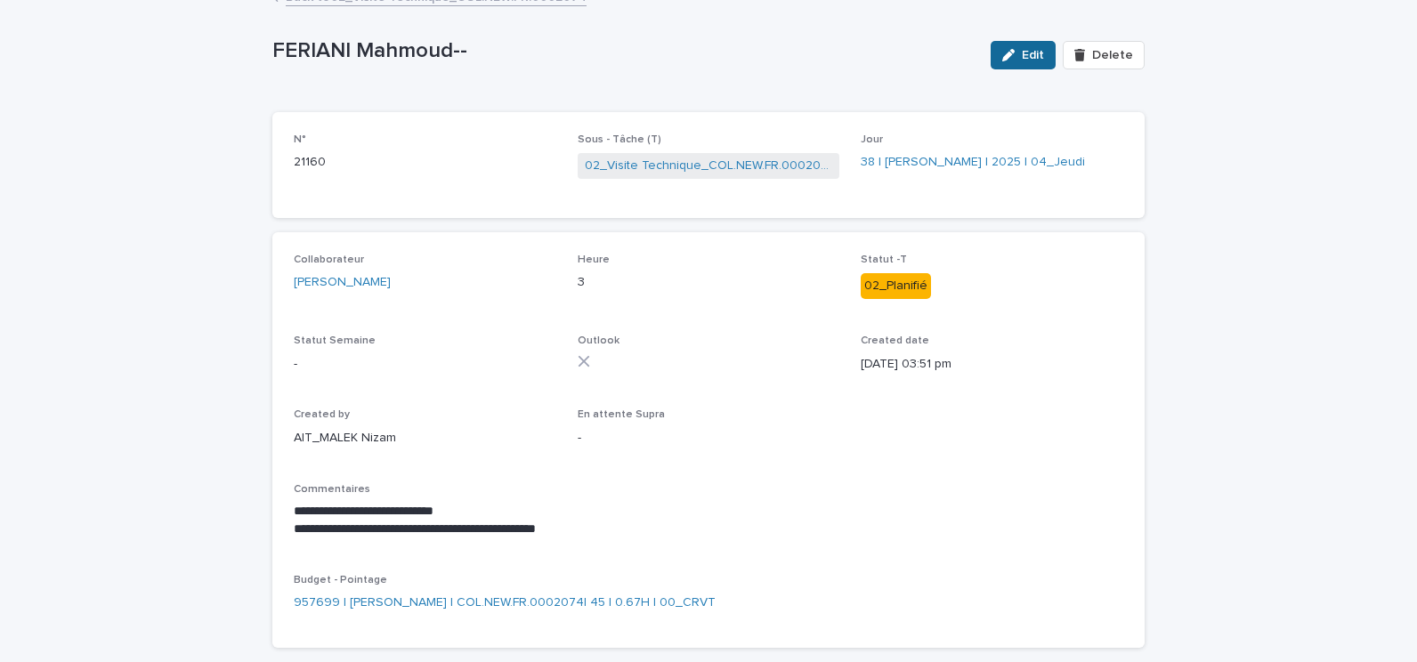
click at [1024, 50] on span "Edit" at bounding box center [1033, 55] width 22 height 12
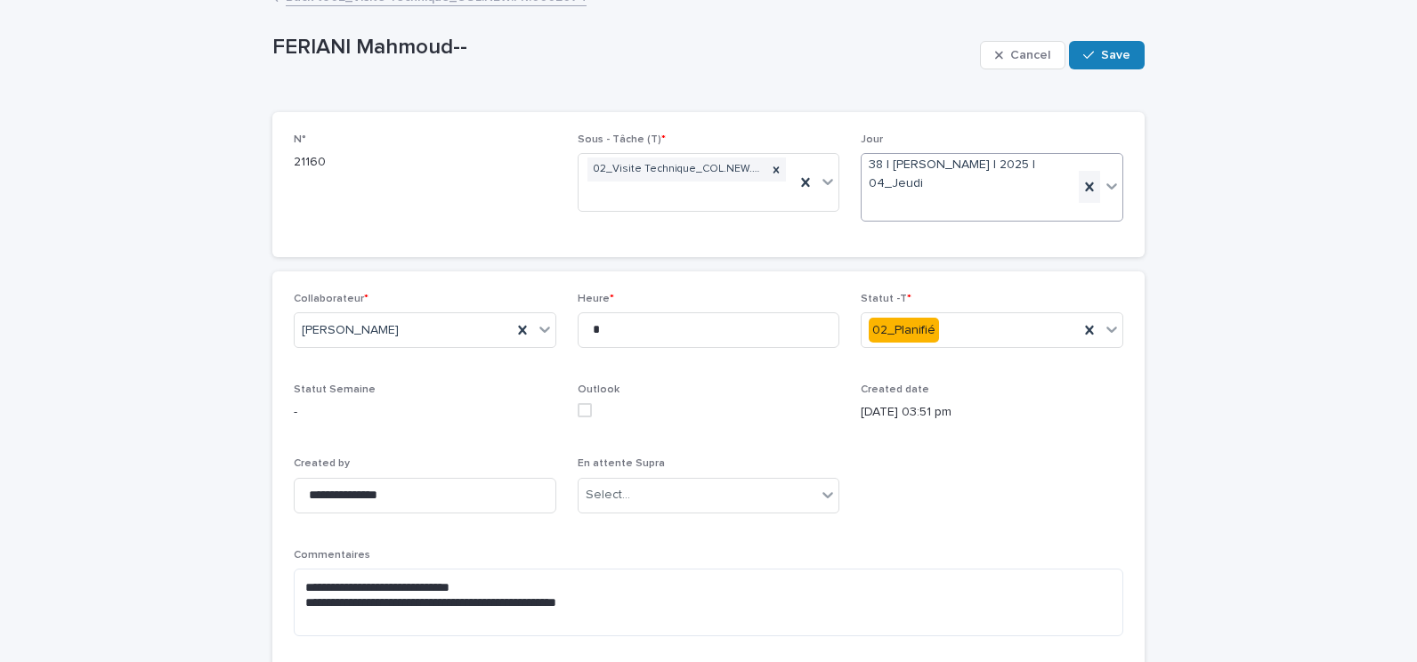
click at [1084, 183] on icon at bounding box center [1090, 187] width 18 height 18
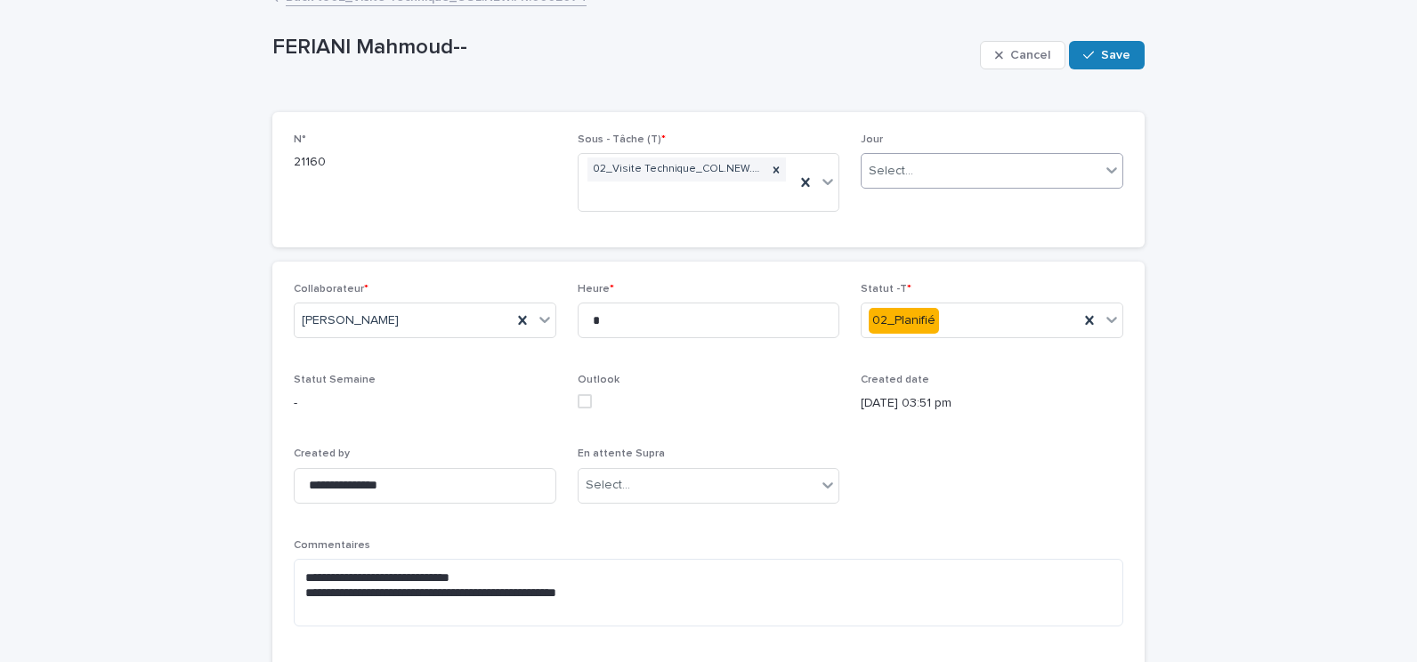
click at [1103, 177] on icon at bounding box center [1112, 170] width 18 height 18
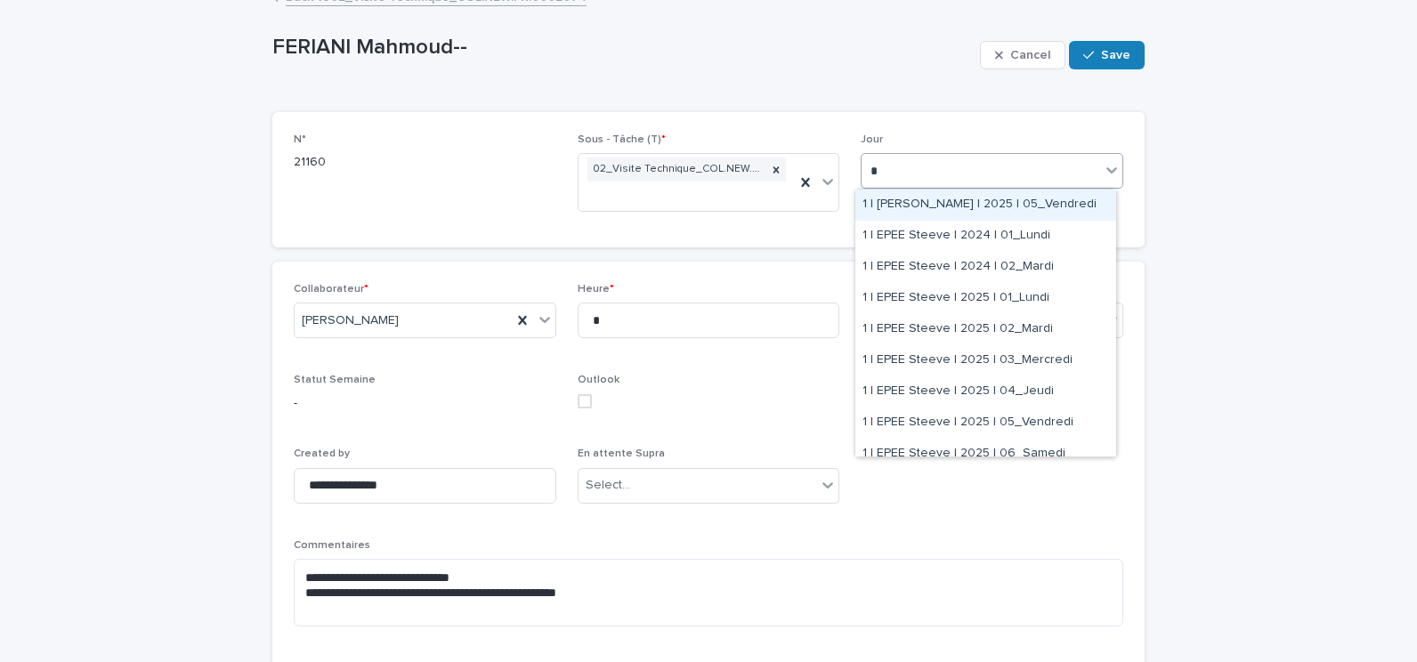
type input "**"
click at [1050, 207] on div "1 | CHAABANE Moez | 2025 | 05_Vendredi" at bounding box center [986, 205] width 261 height 31
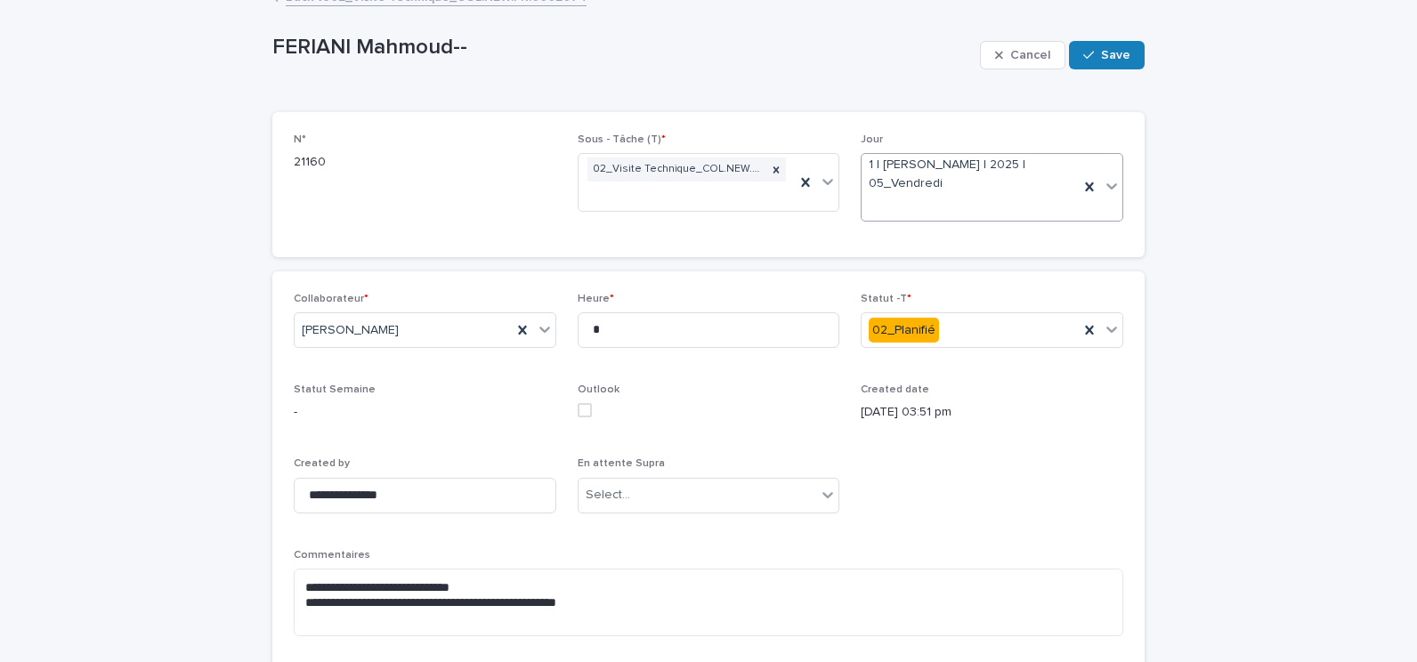
click at [1253, 184] on div "**********" at bounding box center [708, 425] width 1417 height 883
click at [1082, 181] on icon at bounding box center [1090, 187] width 18 height 18
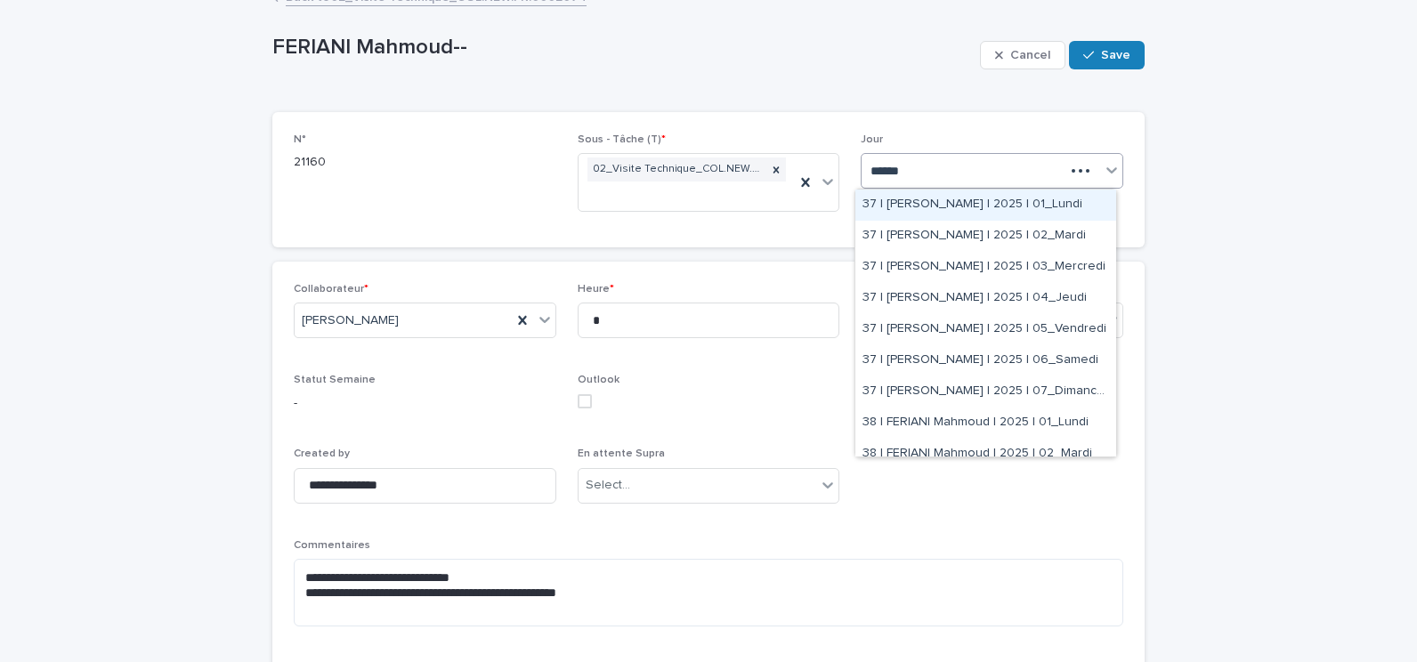
type input "*******"
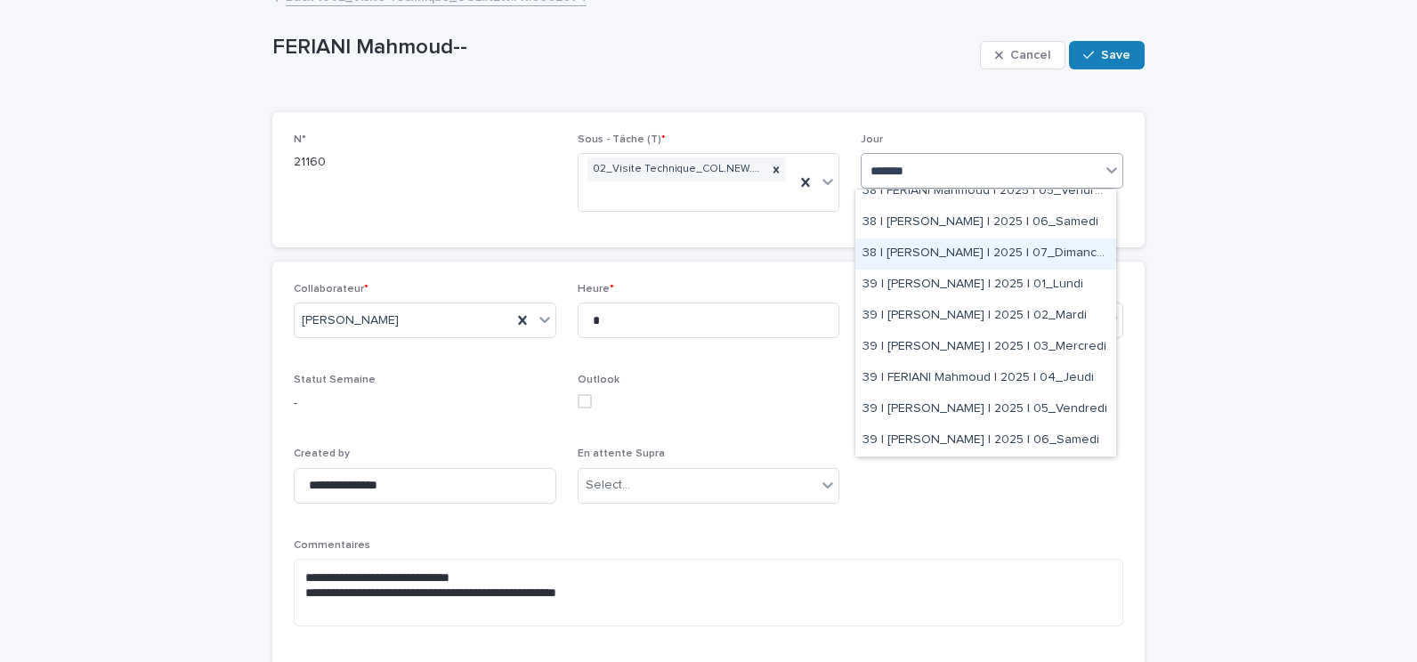
scroll to position [267, 0]
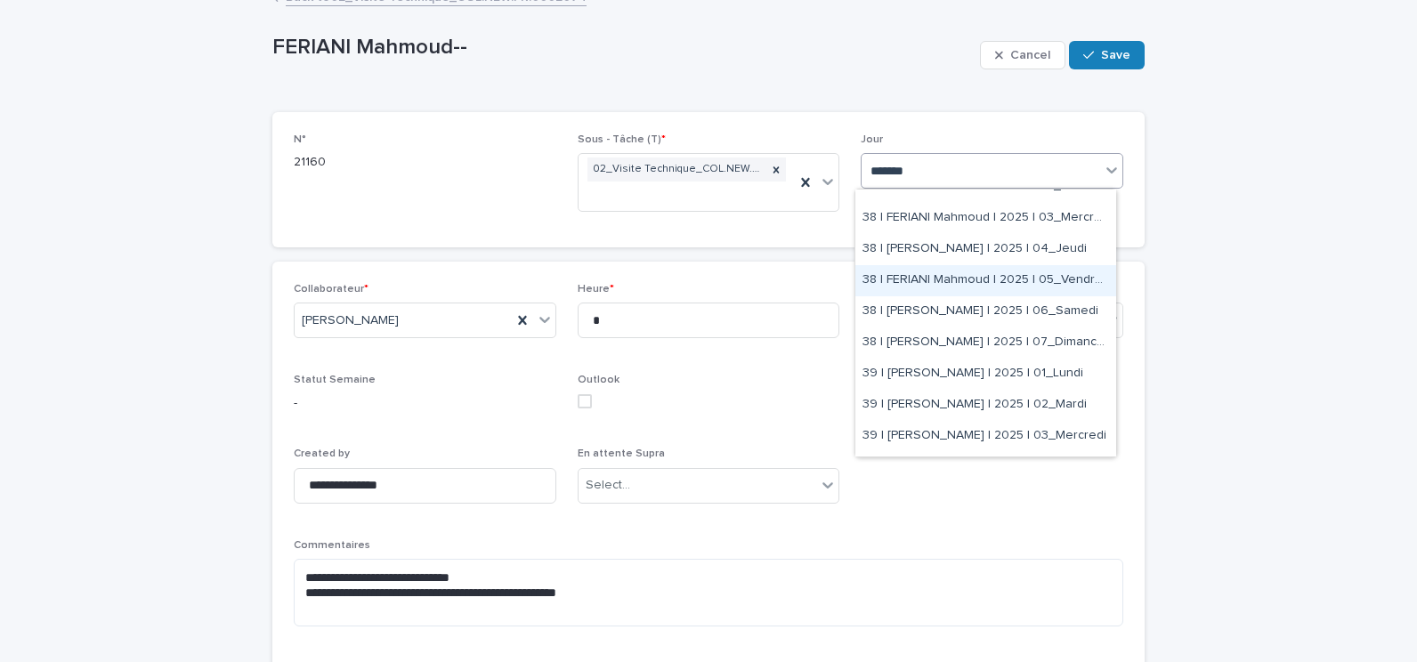
click at [965, 277] on div "38 | FERIANI Mahmoud | 2025 | 05_Vendredi" at bounding box center [986, 280] width 261 height 31
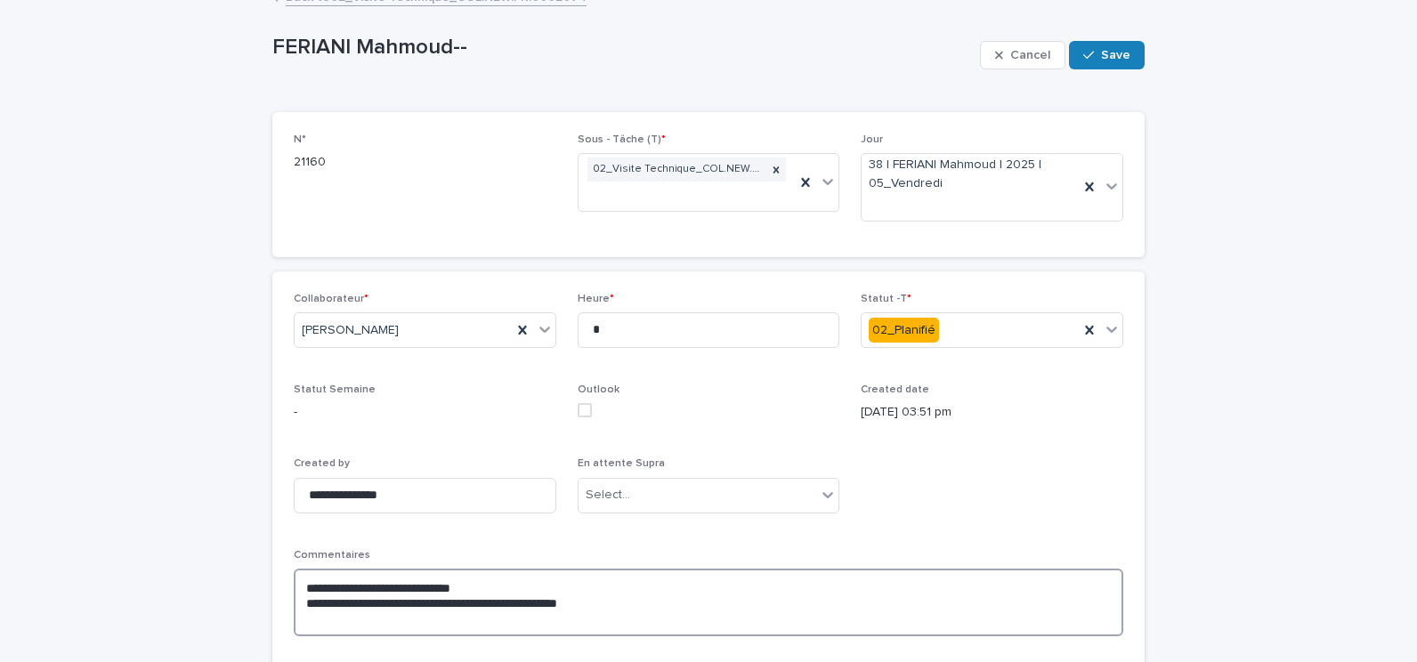
click at [599, 594] on textarea "**********" at bounding box center [709, 603] width 830 height 68
drag, startPoint x: 600, startPoint y: 599, endPoint x: 303, endPoint y: 601, distance: 297.4
click at [284, 603] on div "**********" at bounding box center [708, 518] width 873 height 492
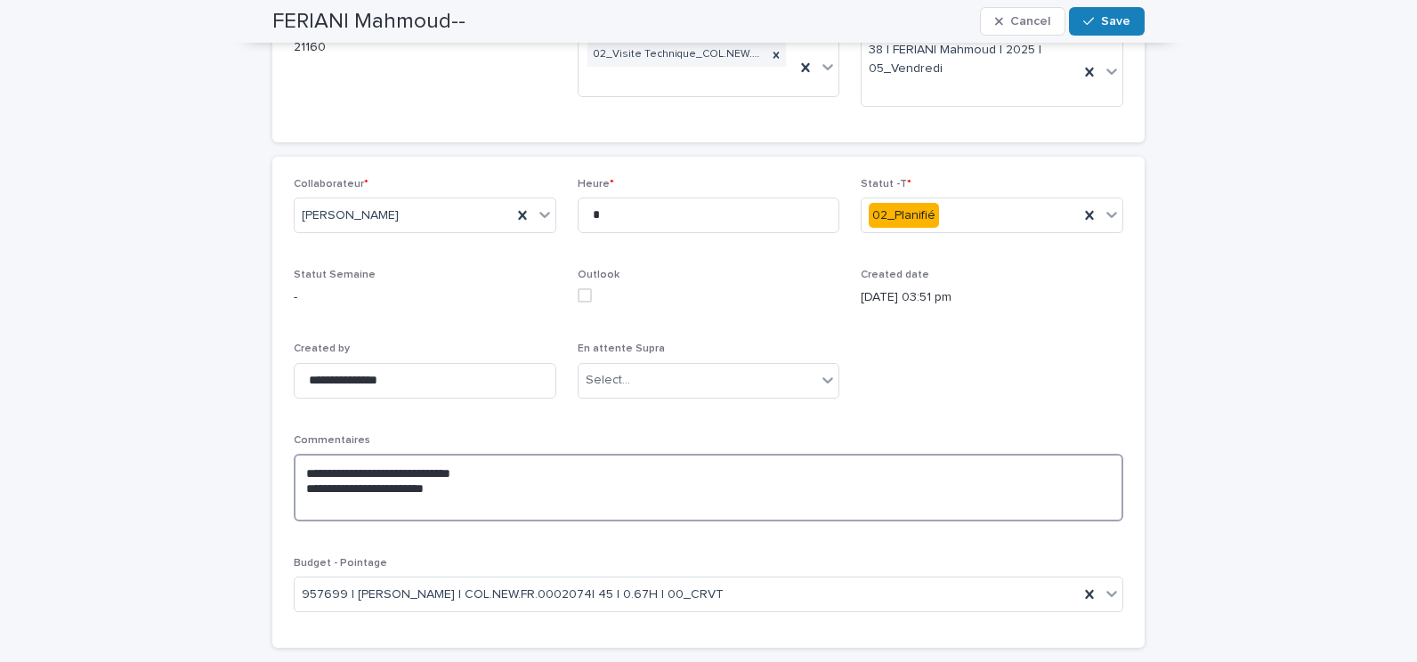
scroll to position [279, 0]
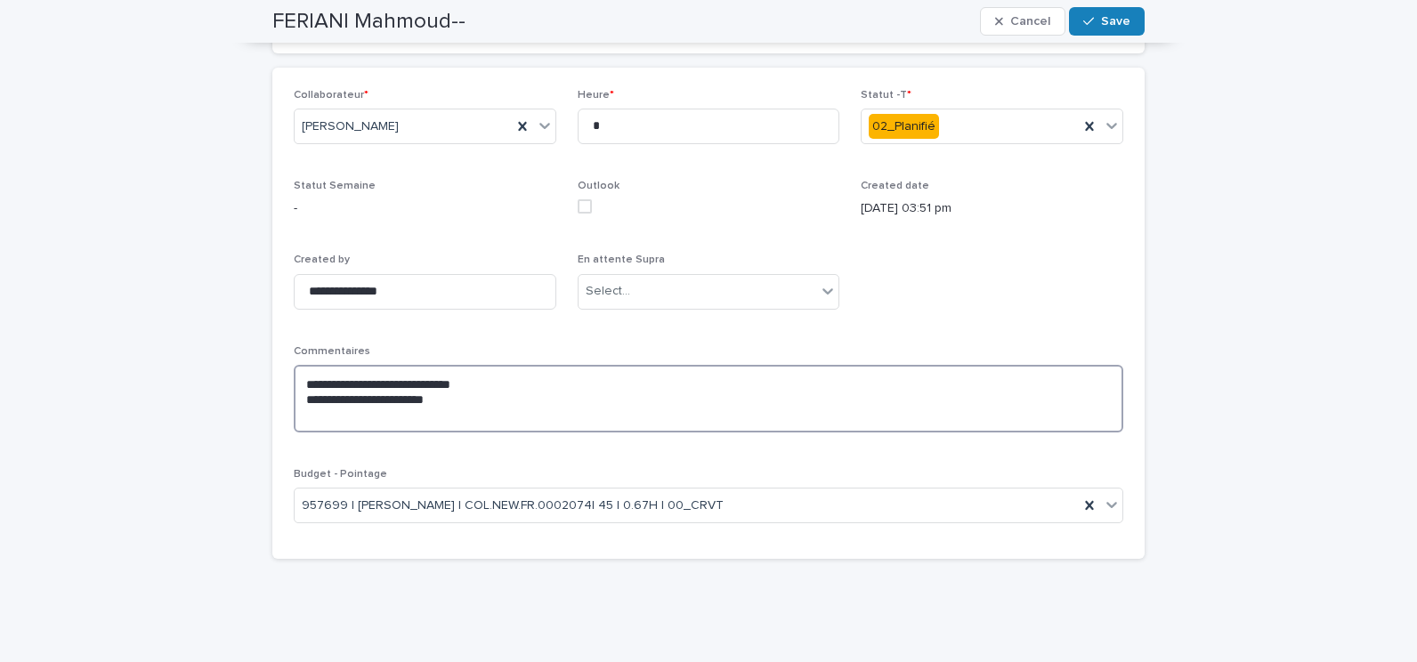
click at [578, 207] on span at bounding box center [585, 206] width 14 height 14
type textarea "**********"
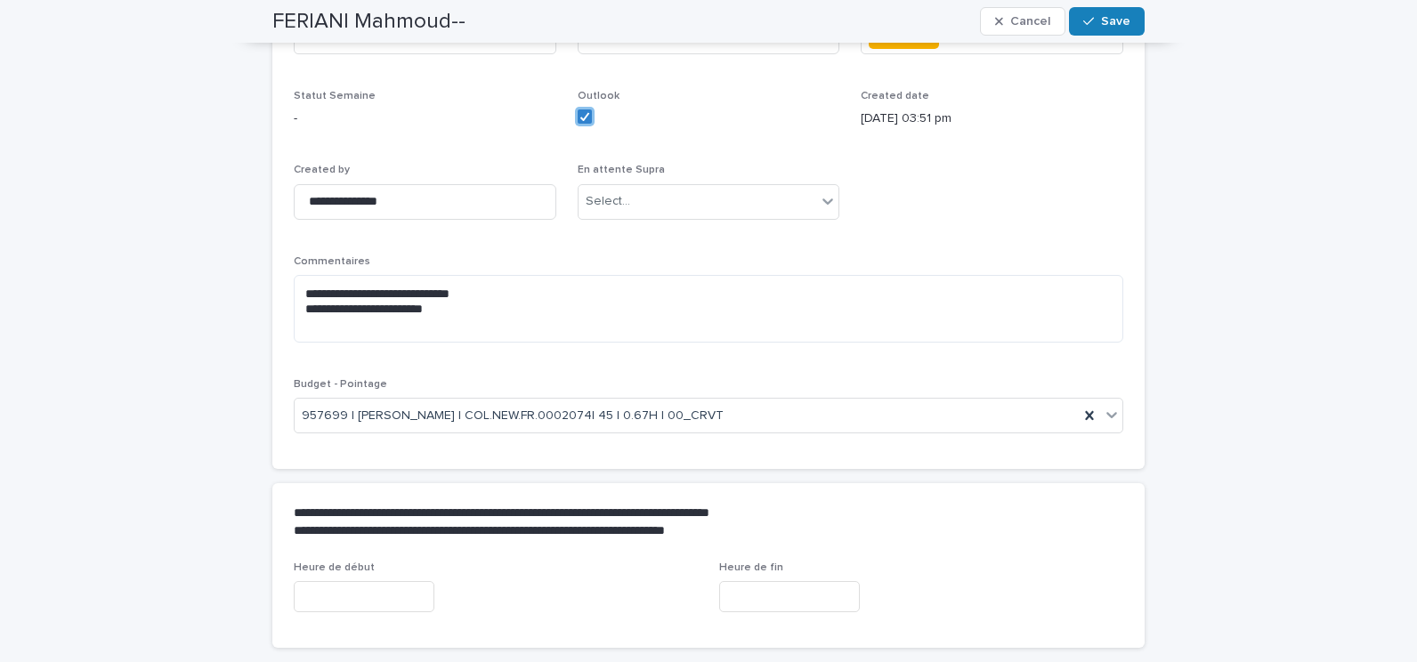
scroll to position [458, 0]
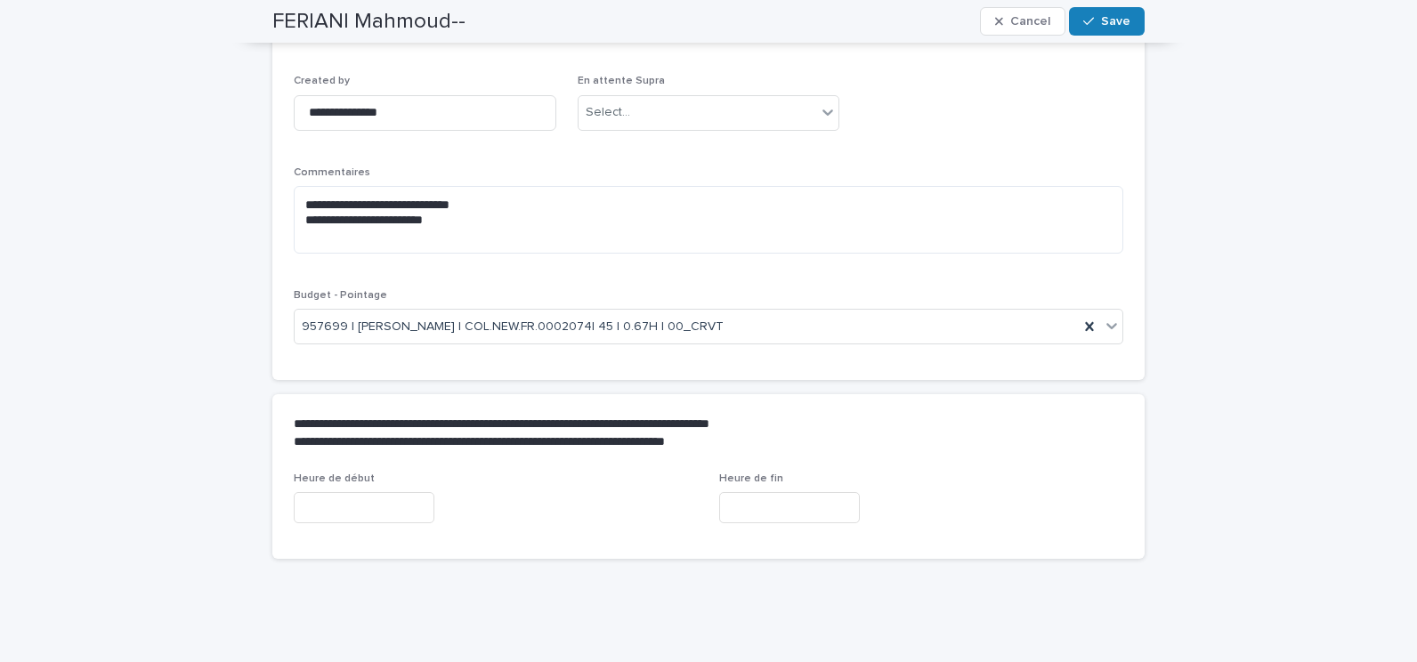
click at [363, 507] on input "text" at bounding box center [364, 507] width 141 height 31
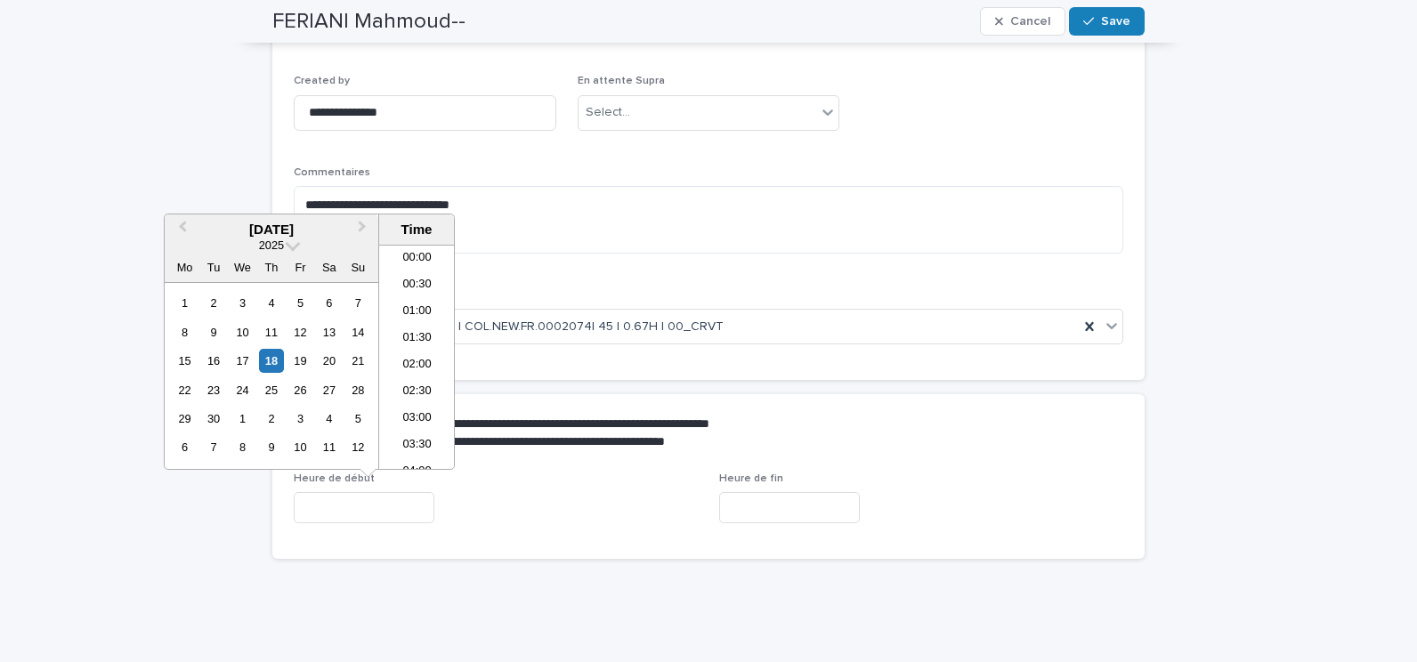
scroll to position [677, 0]
click at [304, 363] on div "19" at bounding box center [300, 361] width 24 height 24
click at [419, 321] on li "10:30" at bounding box center [417, 321] width 76 height 27
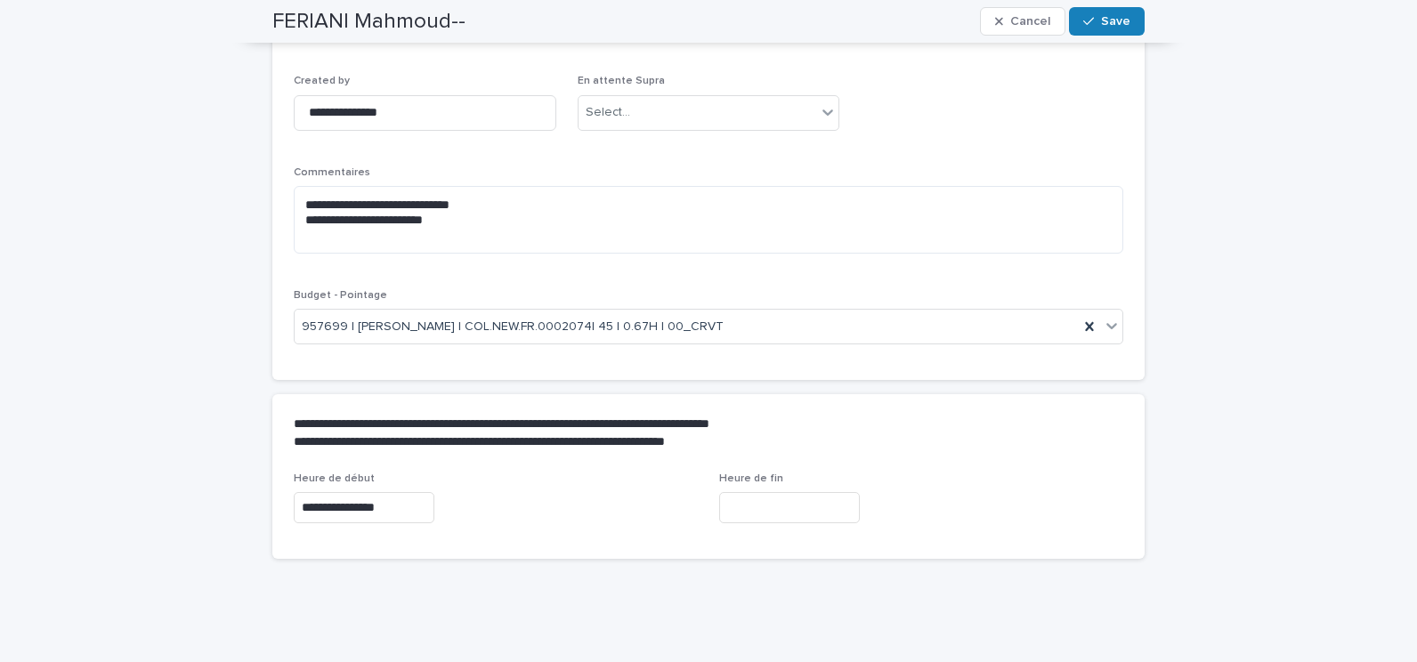
type input "**********"
click at [801, 511] on input "text" at bounding box center [789, 507] width 141 height 31
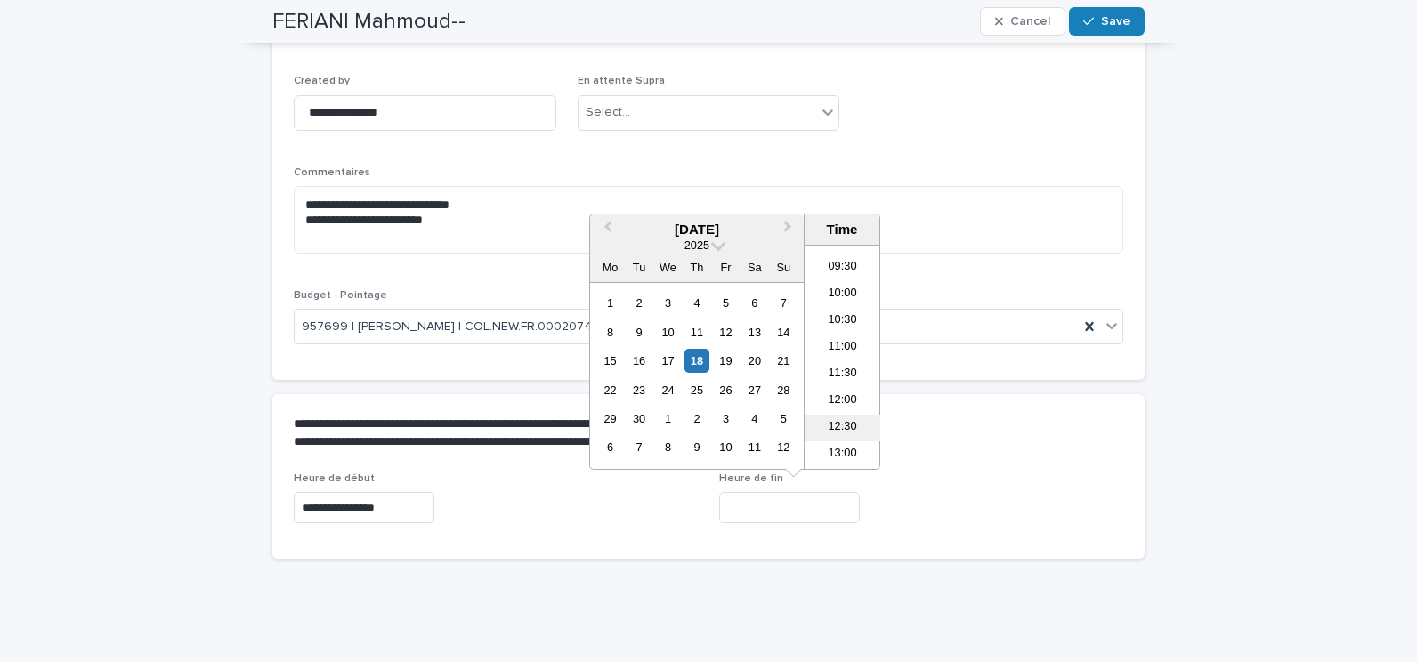
click at [845, 422] on li "12:30" at bounding box center [843, 428] width 76 height 27
type input "**********"
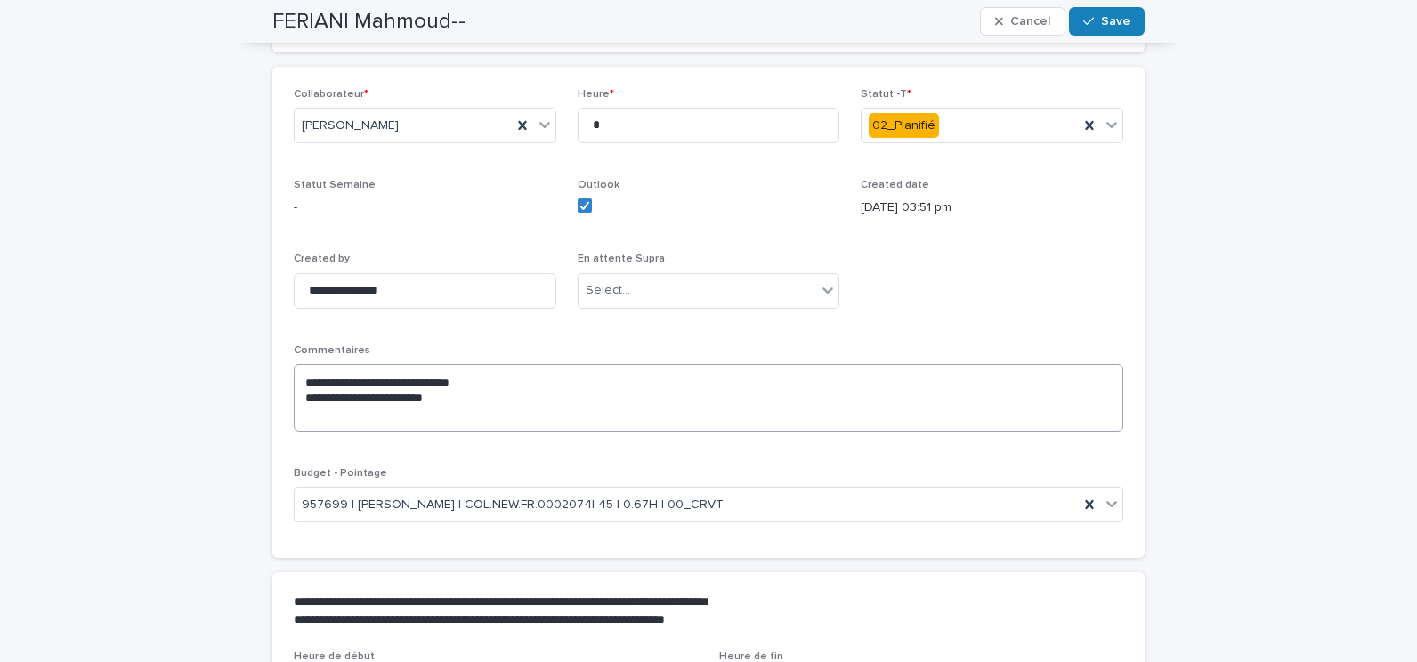
scroll to position [102, 0]
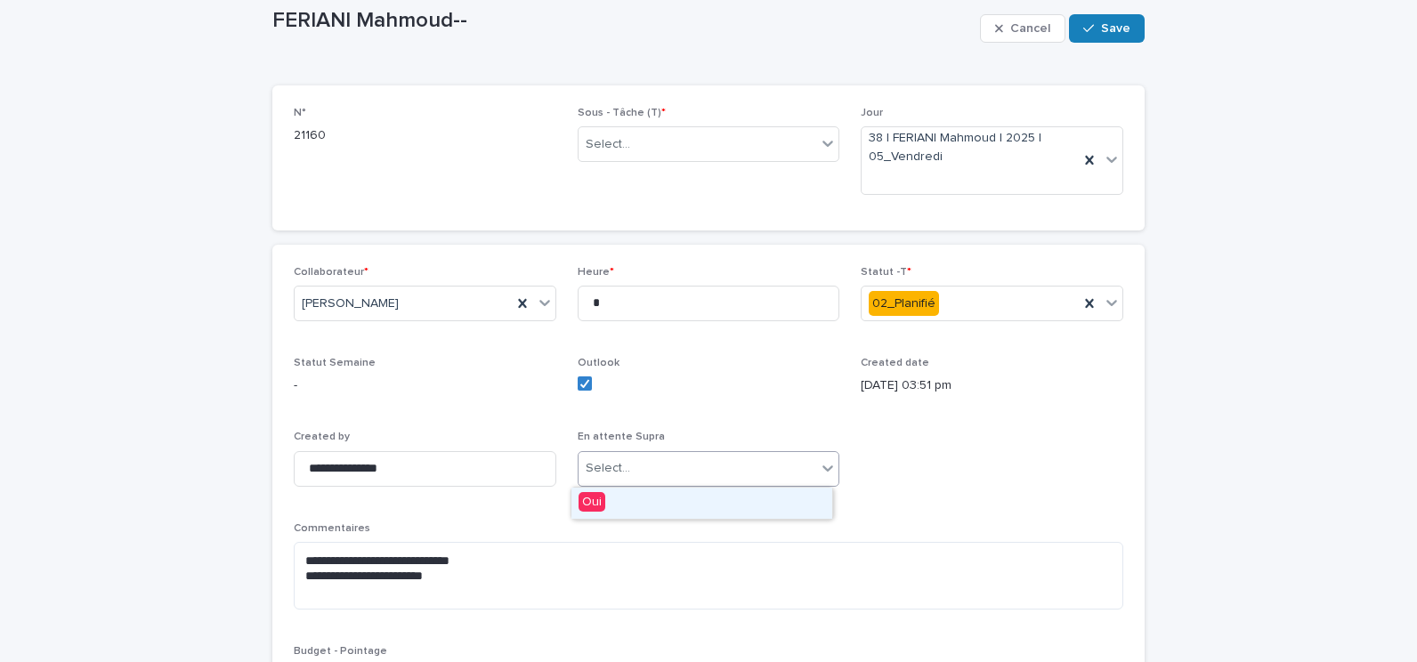
click at [791, 461] on div "Select..." at bounding box center [698, 468] width 239 height 29
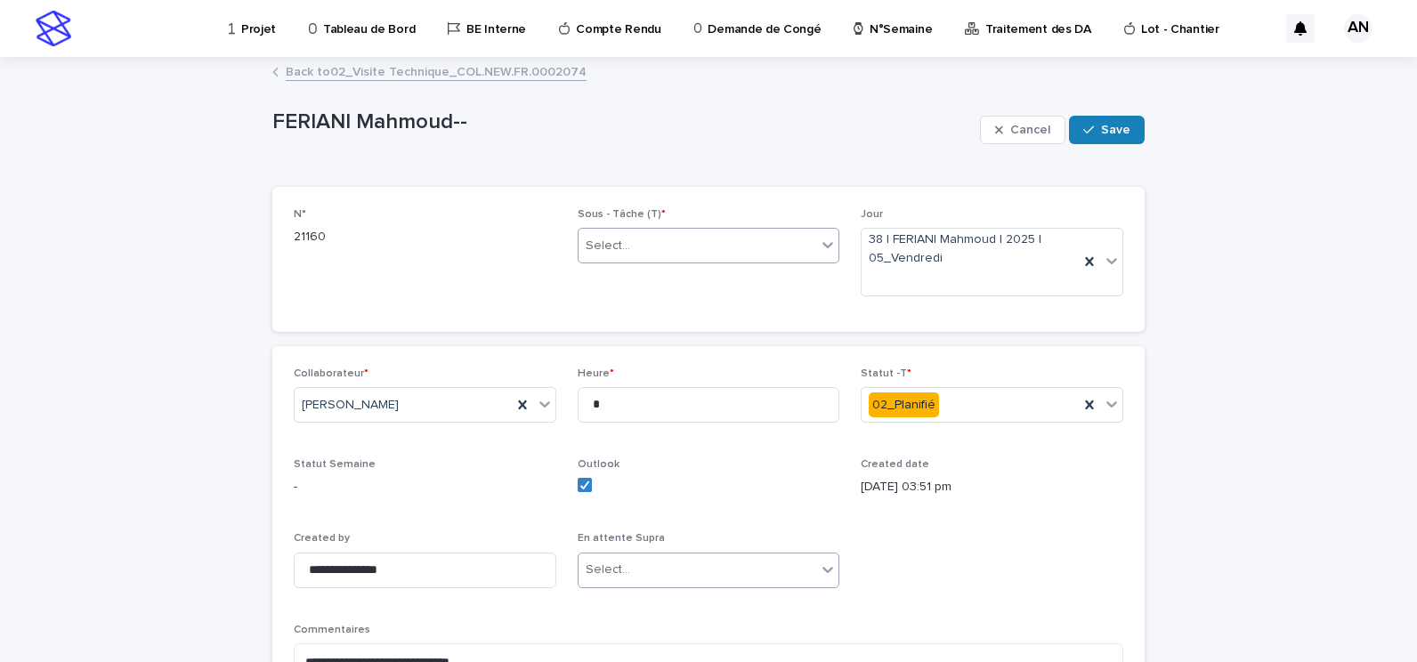
click at [775, 251] on div "Select..." at bounding box center [698, 245] width 239 height 29
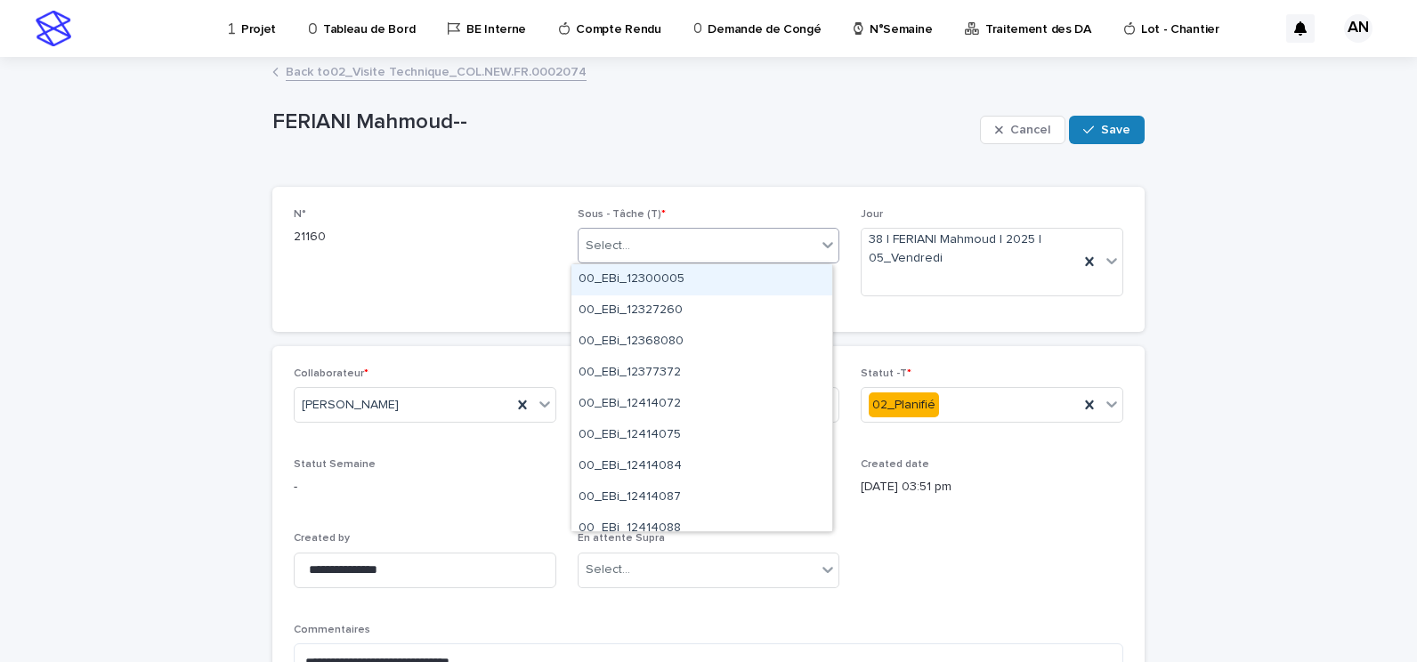
click at [736, 158] on div "FERIANI Mahmoud-- Cancel Save" at bounding box center [708, 129] width 873 height 71
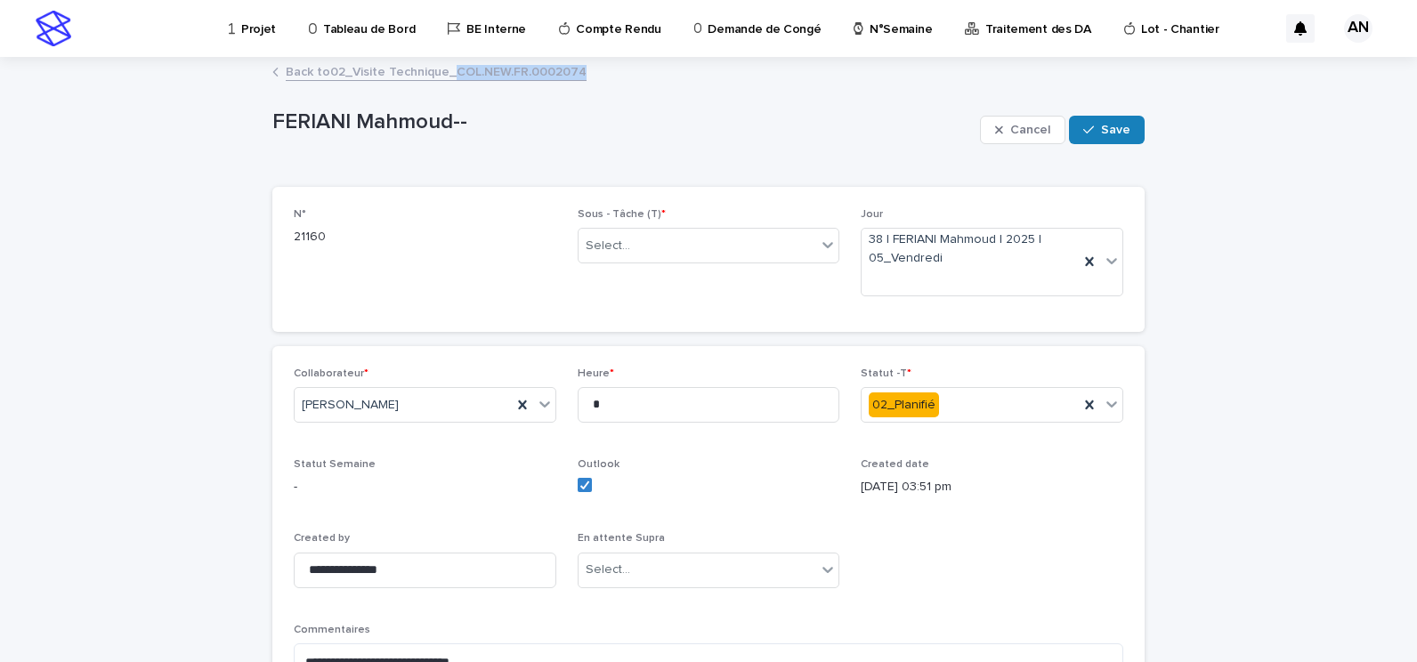
drag, startPoint x: 578, startPoint y: 73, endPoint x: 447, endPoint y: 76, distance: 130.9
click at [447, 76] on div "Back to 02_Visite Technique_COL.NEW.FR.0002074" at bounding box center [709, 73] width 890 height 25
copy link "COL.NEW.FR.0002074"
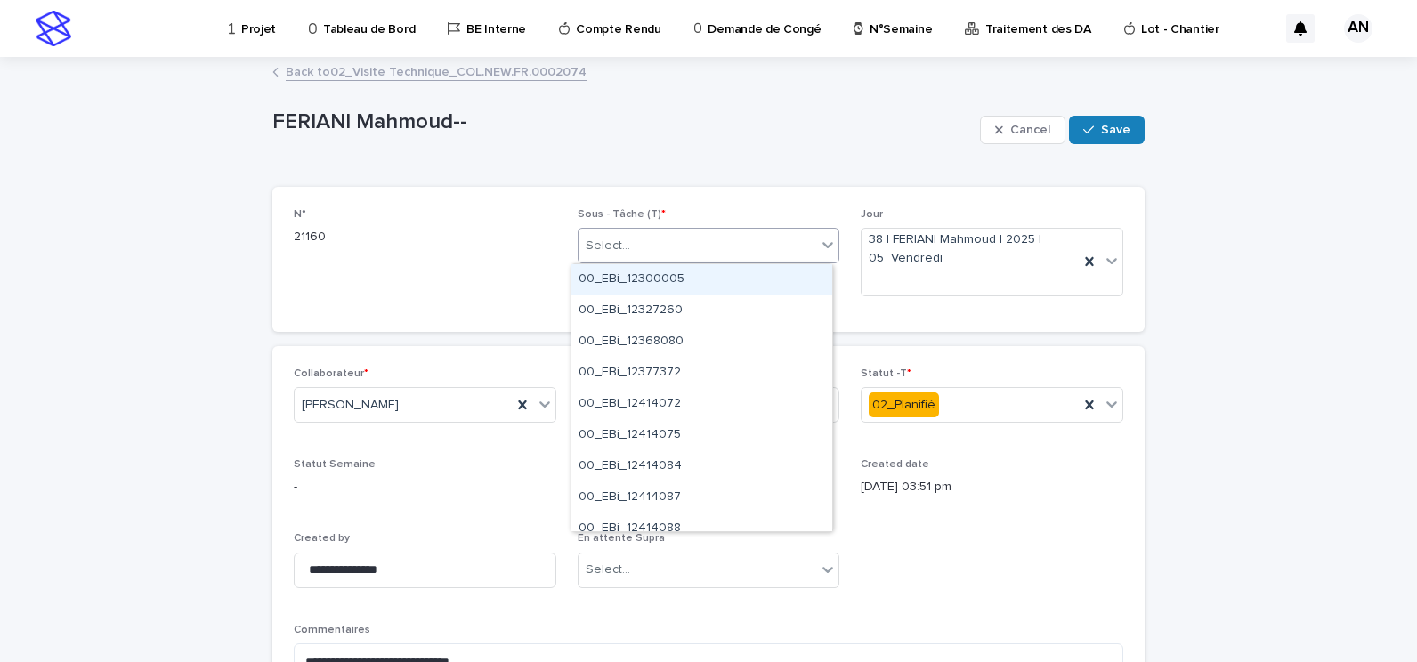
click at [670, 234] on div "Select..." at bounding box center [698, 245] width 239 height 29
paste input "**********"
type input "**********"
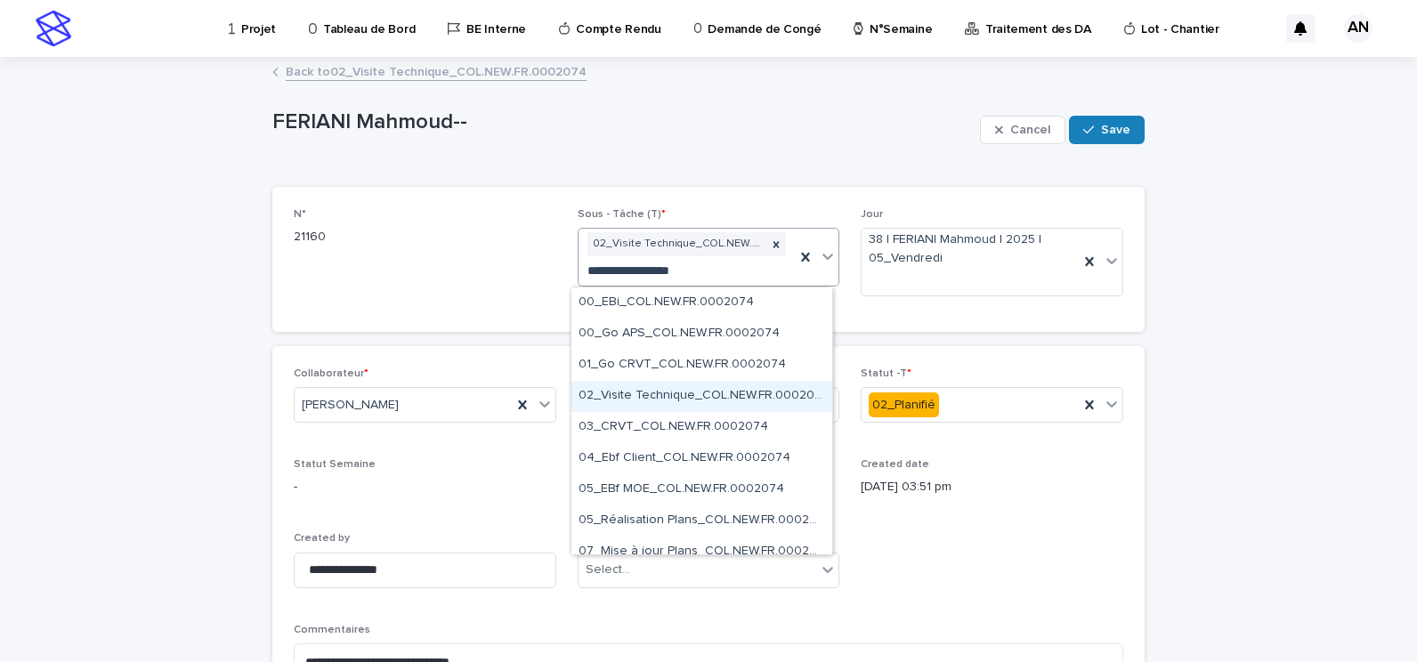
click at [702, 402] on div "02_Visite Technique_COL.NEW.FR.0002074" at bounding box center [702, 396] width 261 height 31
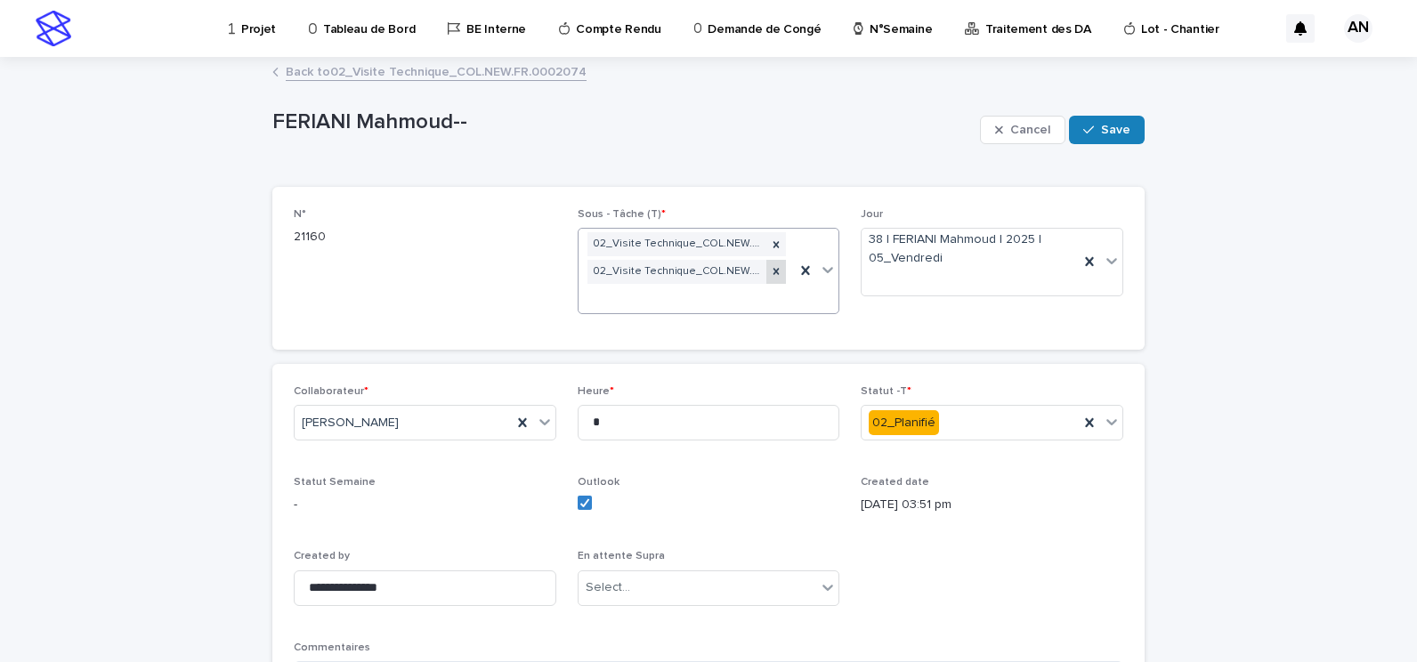
click at [770, 277] on icon at bounding box center [776, 271] width 12 height 12
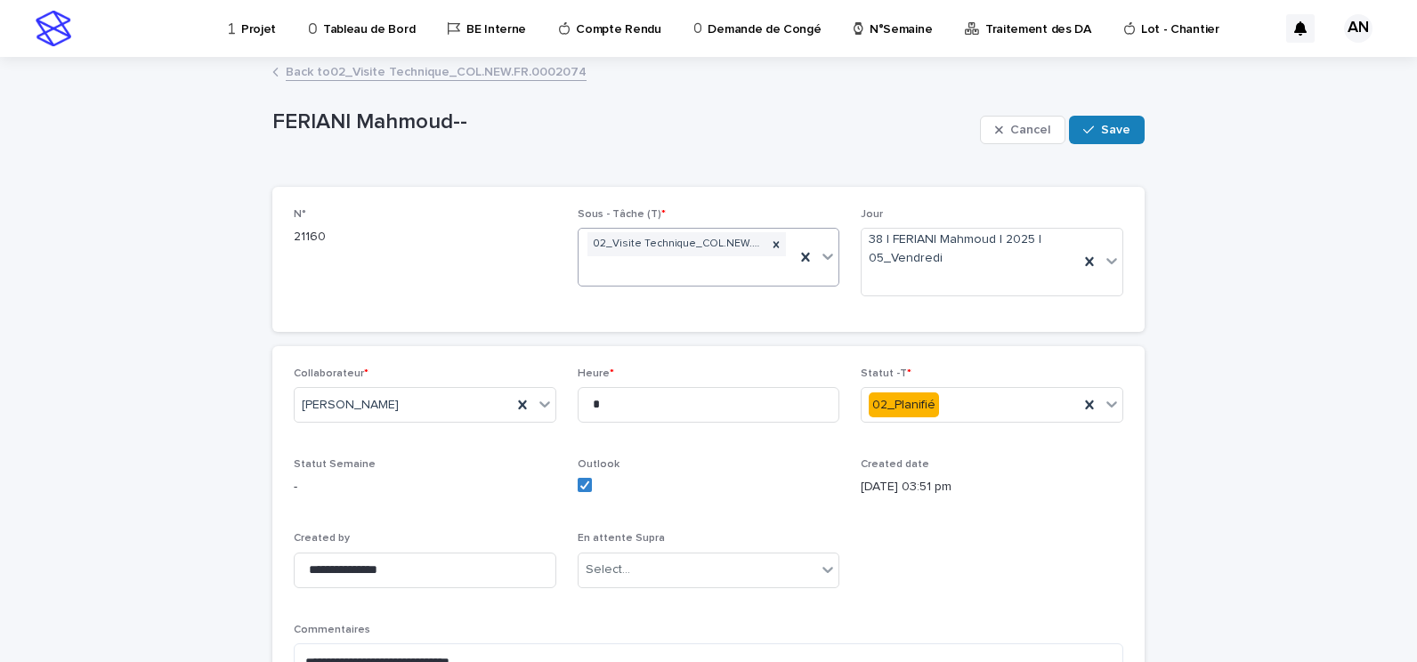
click at [1252, 299] on div "**********" at bounding box center [708, 589] width 1417 height 1061
click at [1122, 122] on button "Save" at bounding box center [1107, 130] width 76 height 28
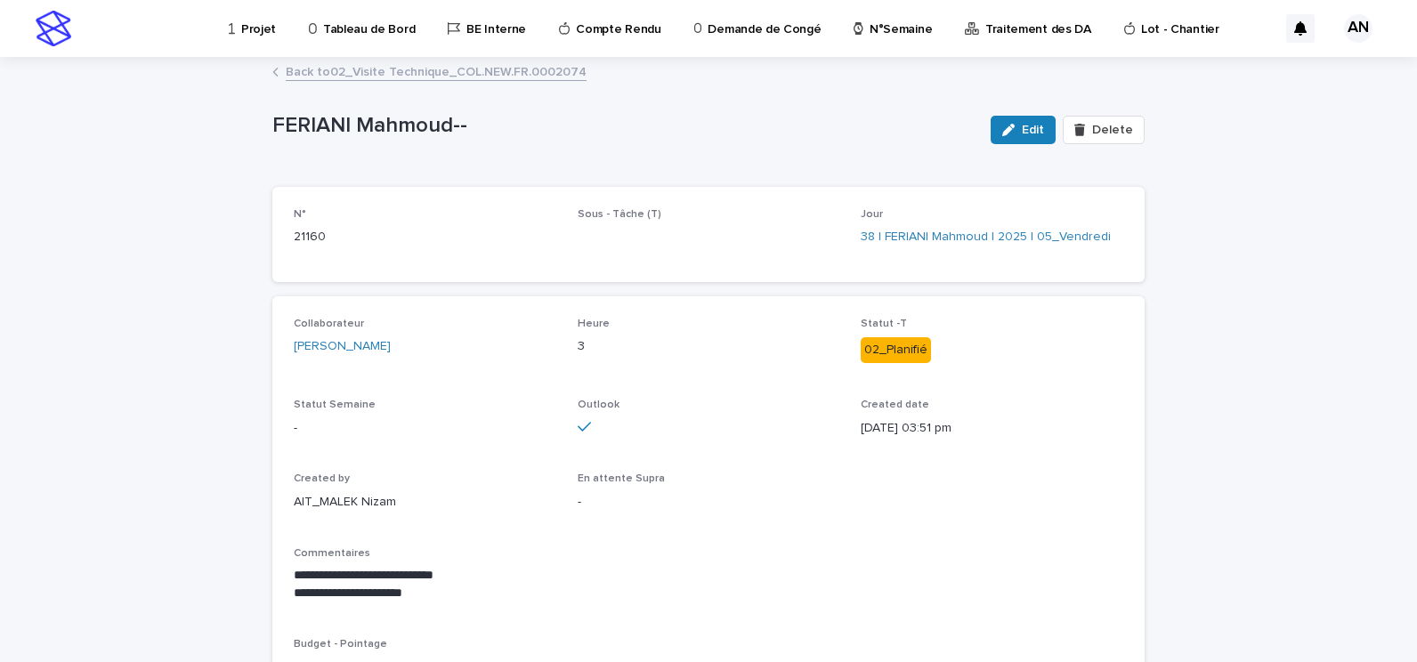
click at [469, 68] on link "Back to 02_Visite Technique_COL.NEW.FR.0002074" at bounding box center [436, 71] width 301 height 20
click at [1029, 137] on button "Edit" at bounding box center [1023, 130] width 65 height 28
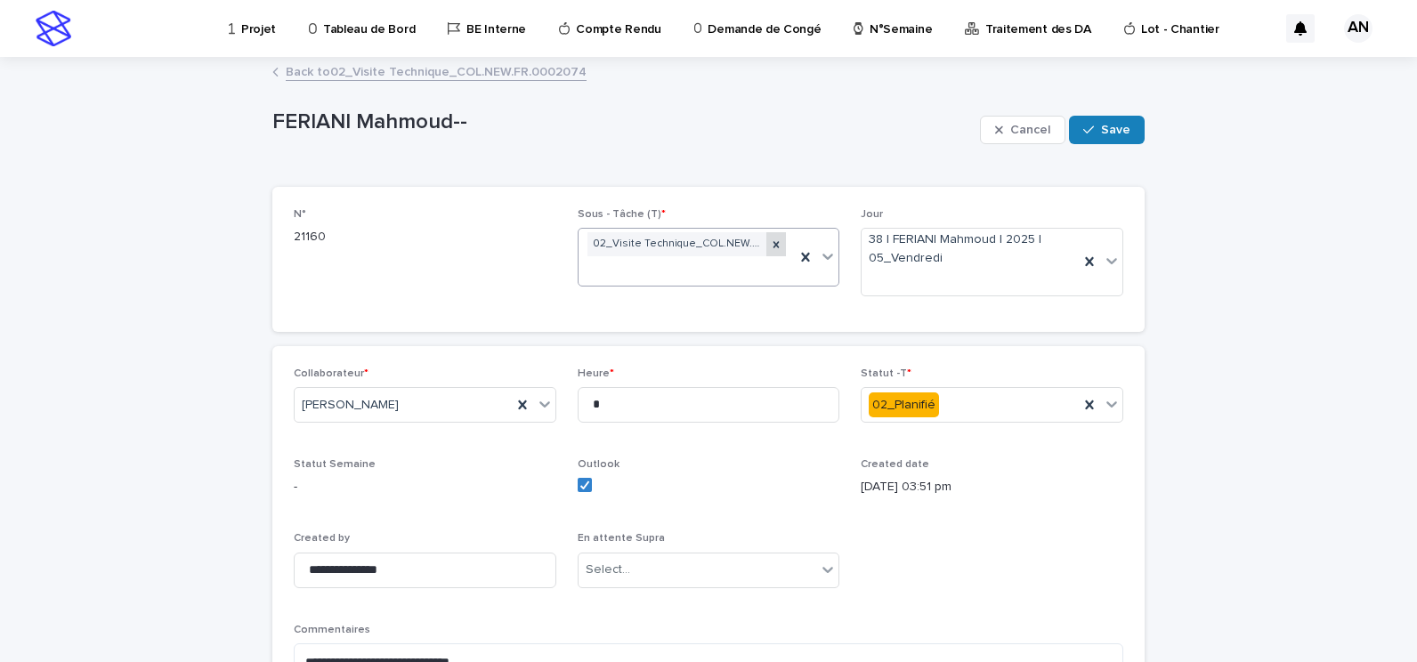
click at [775, 247] on icon at bounding box center [776, 245] width 12 height 12
click at [1101, 127] on span "Save" at bounding box center [1115, 130] width 29 height 12
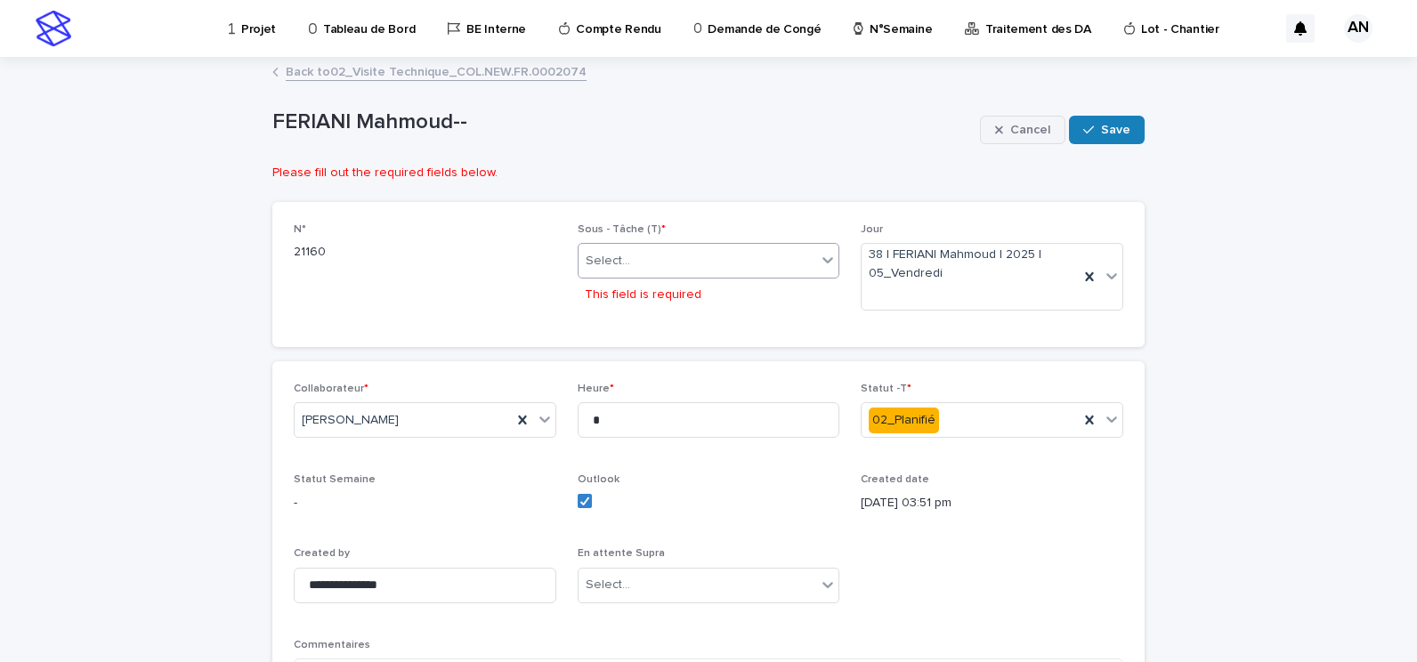
click at [1002, 125] on div "button" at bounding box center [1002, 130] width 15 height 12
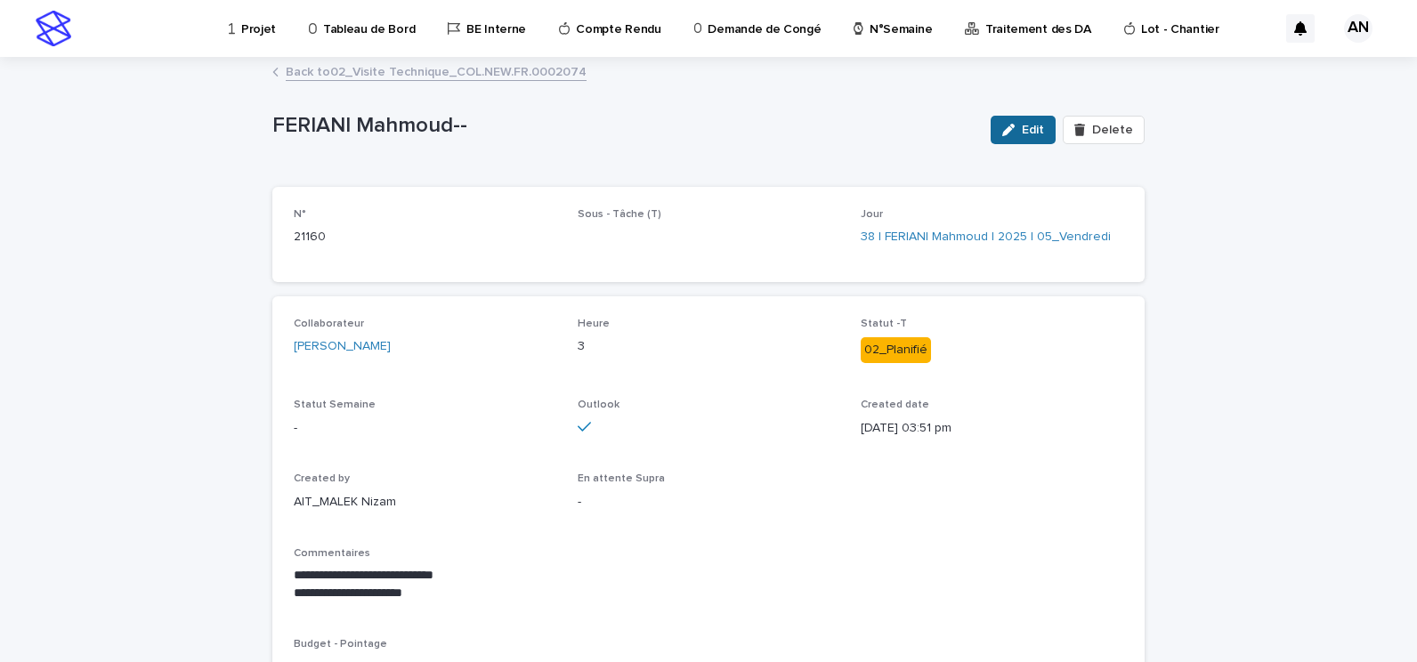
click at [1003, 126] on icon "button" at bounding box center [1009, 130] width 12 height 12
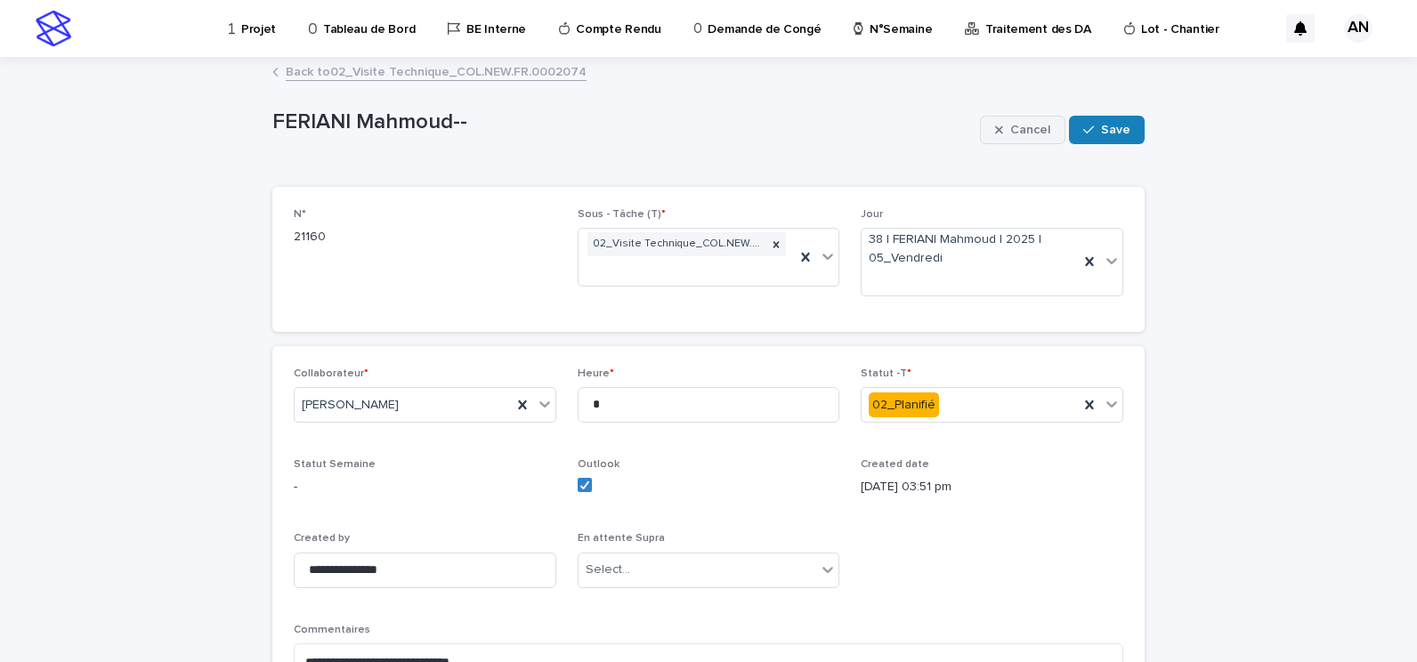
click at [1001, 129] on div "button" at bounding box center [1002, 130] width 15 height 12
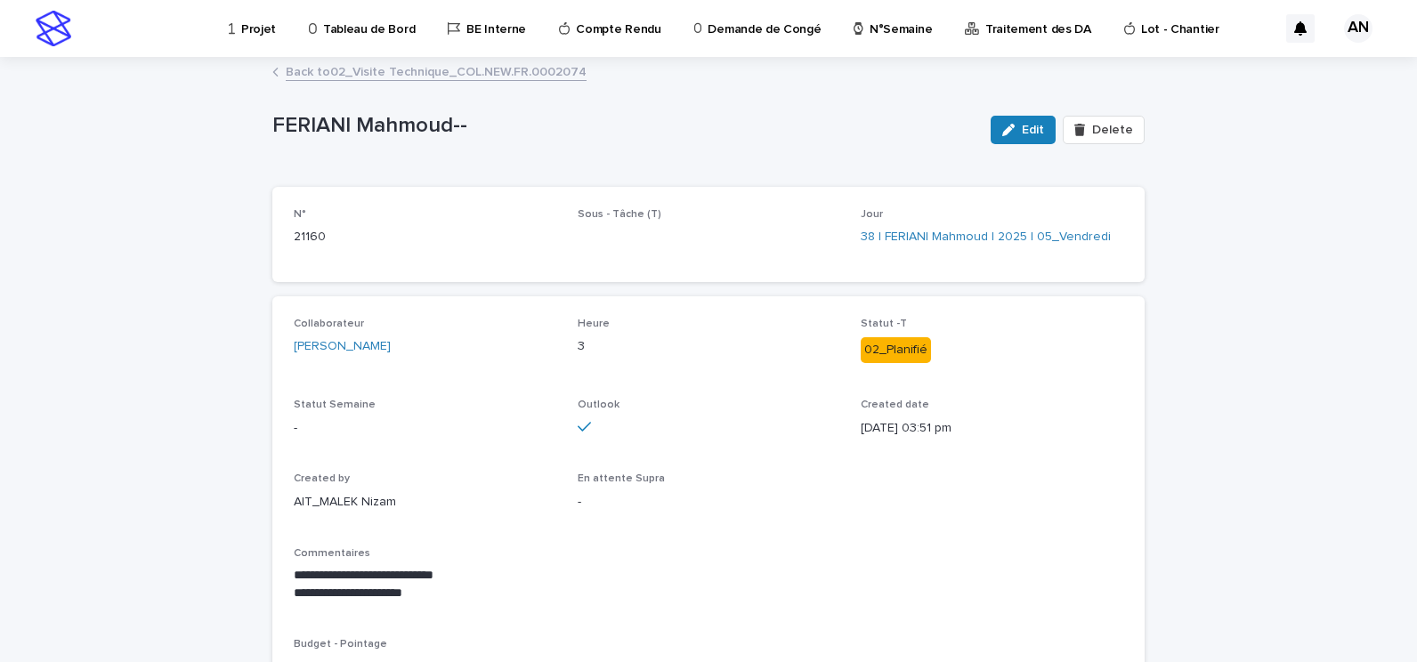
click at [255, 34] on p "Projet" at bounding box center [258, 18] width 35 height 37
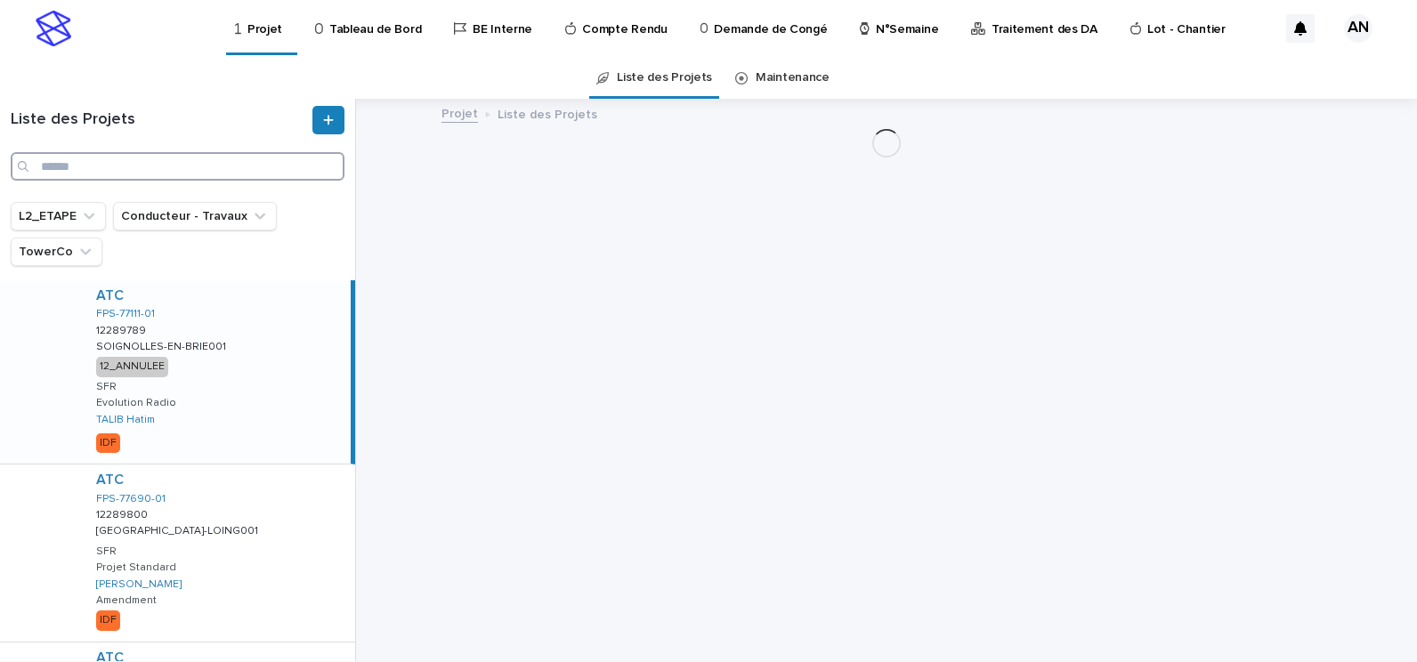
click at [185, 167] on input "Search" at bounding box center [178, 166] width 334 height 28
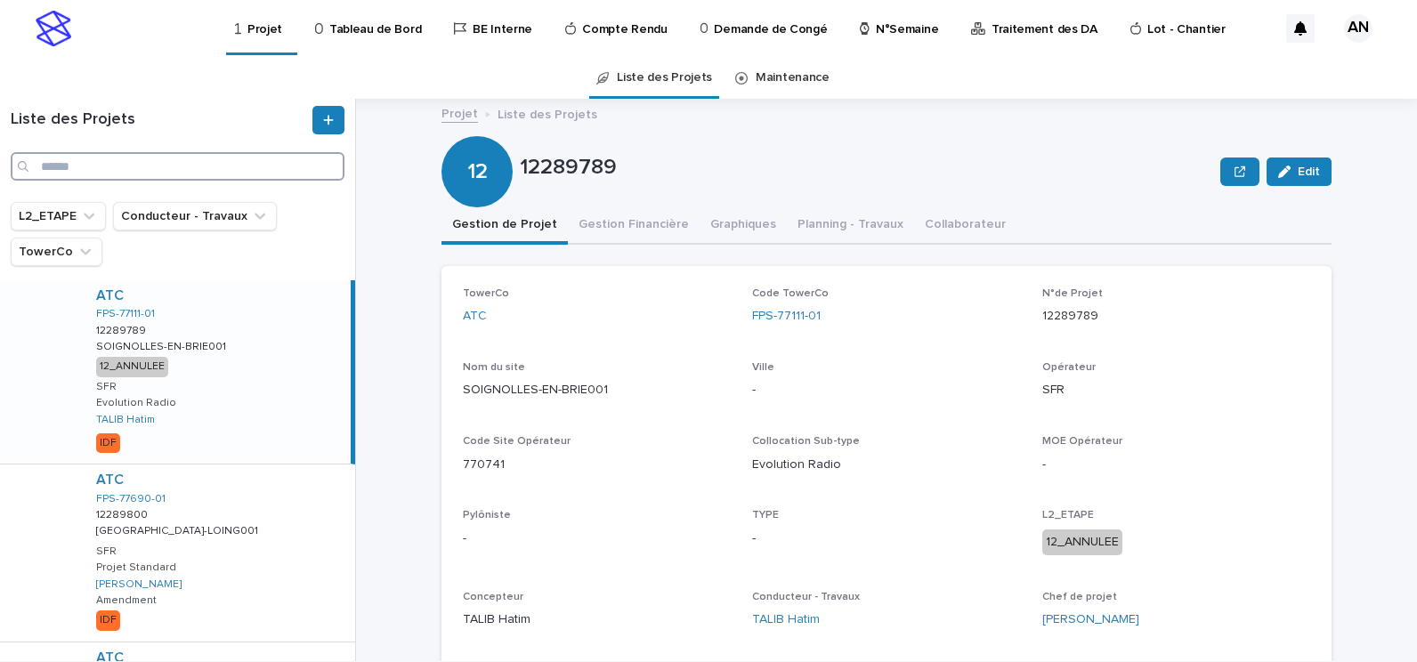
paste input "**********"
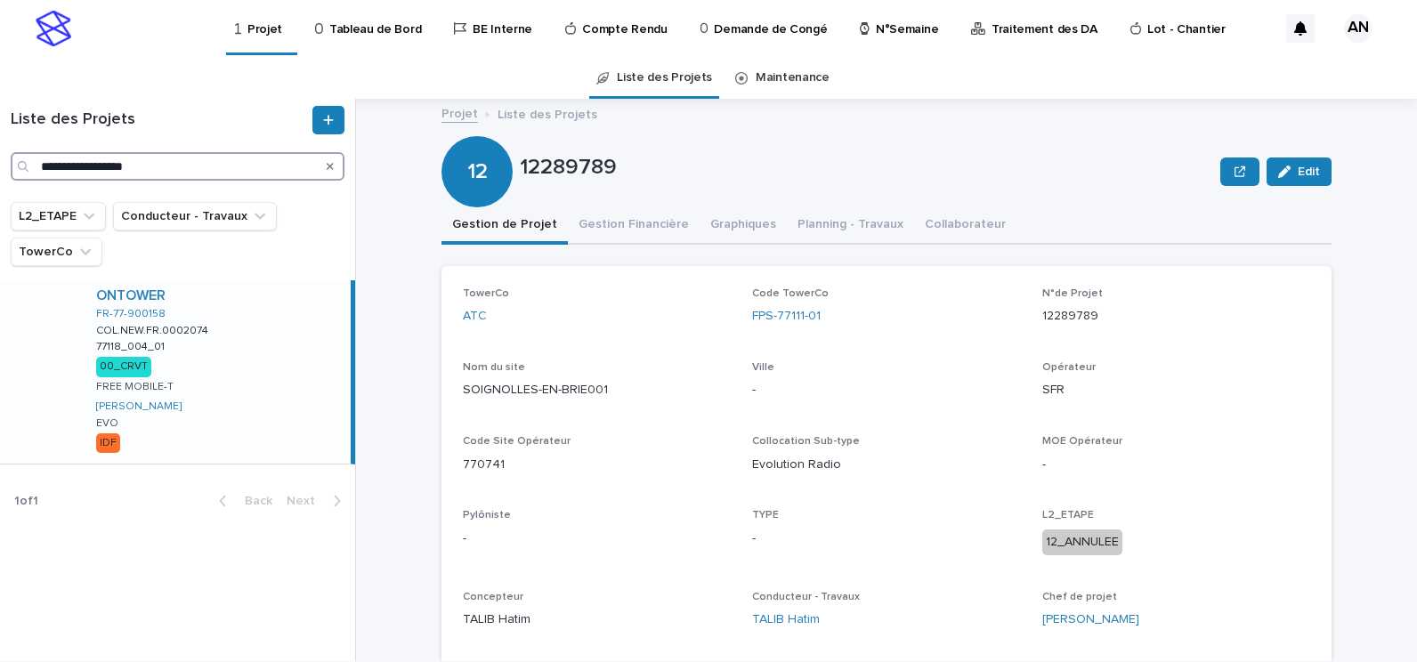
type input "**********"
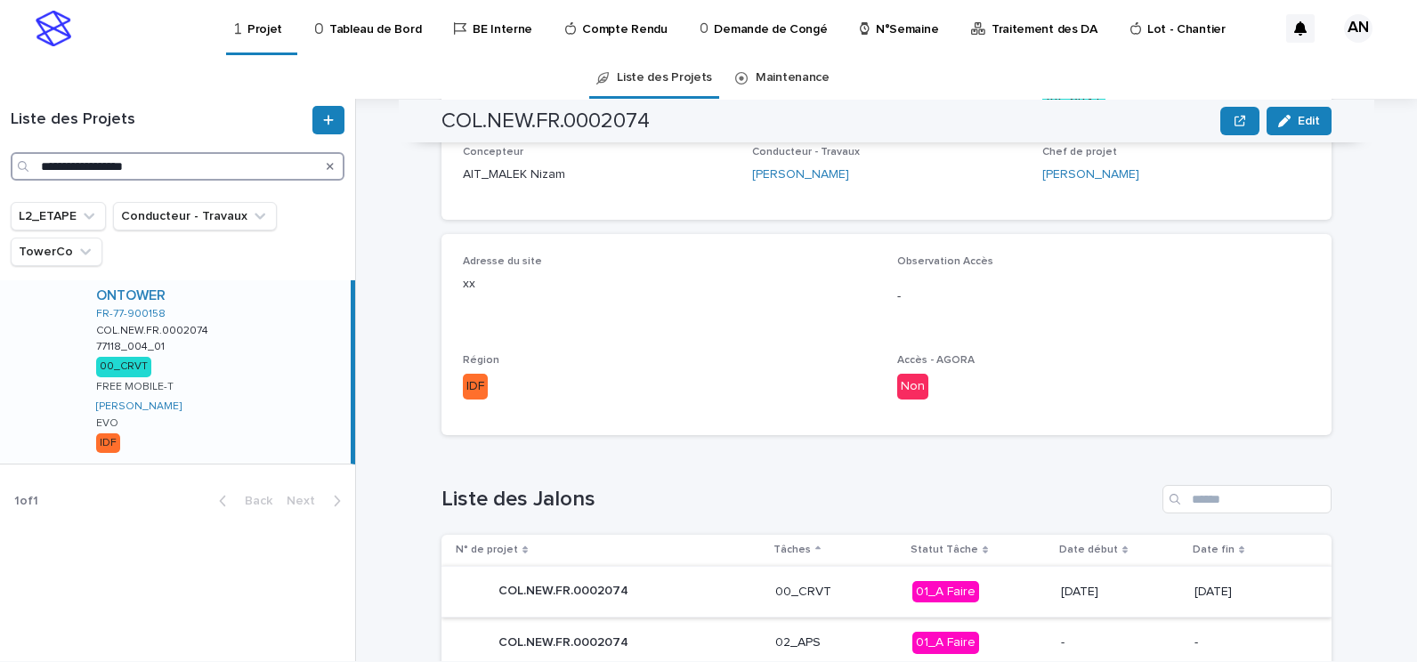
scroll to position [712, 0]
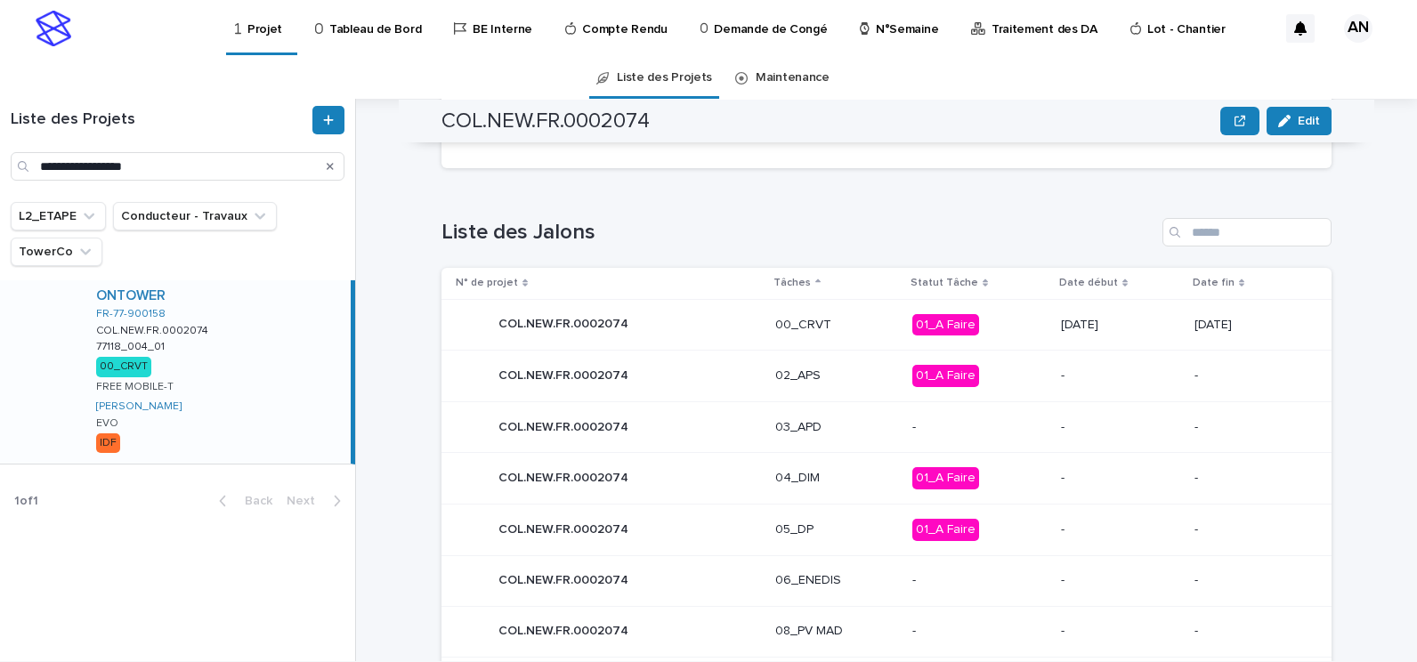
click at [831, 329] on p "00_CRVT" at bounding box center [838, 325] width 124 height 15
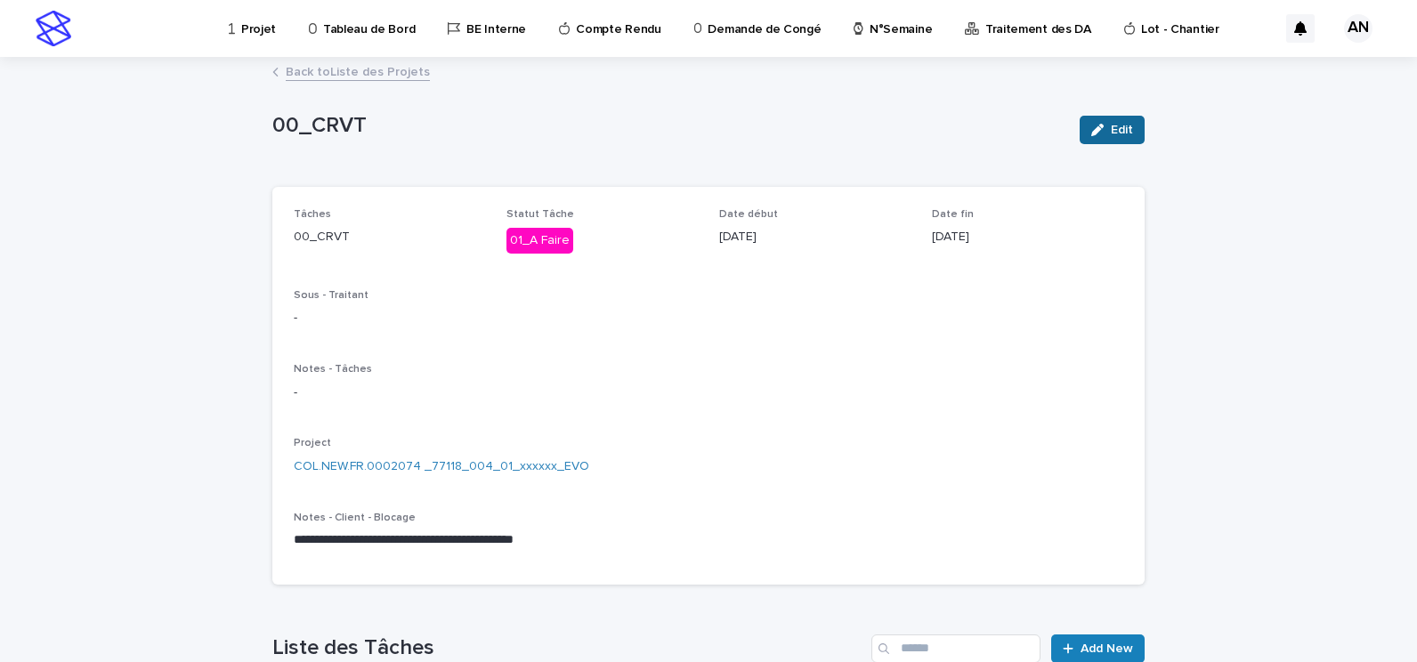
click at [1123, 126] on span "Edit" at bounding box center [1122, 130] width 22 height 12
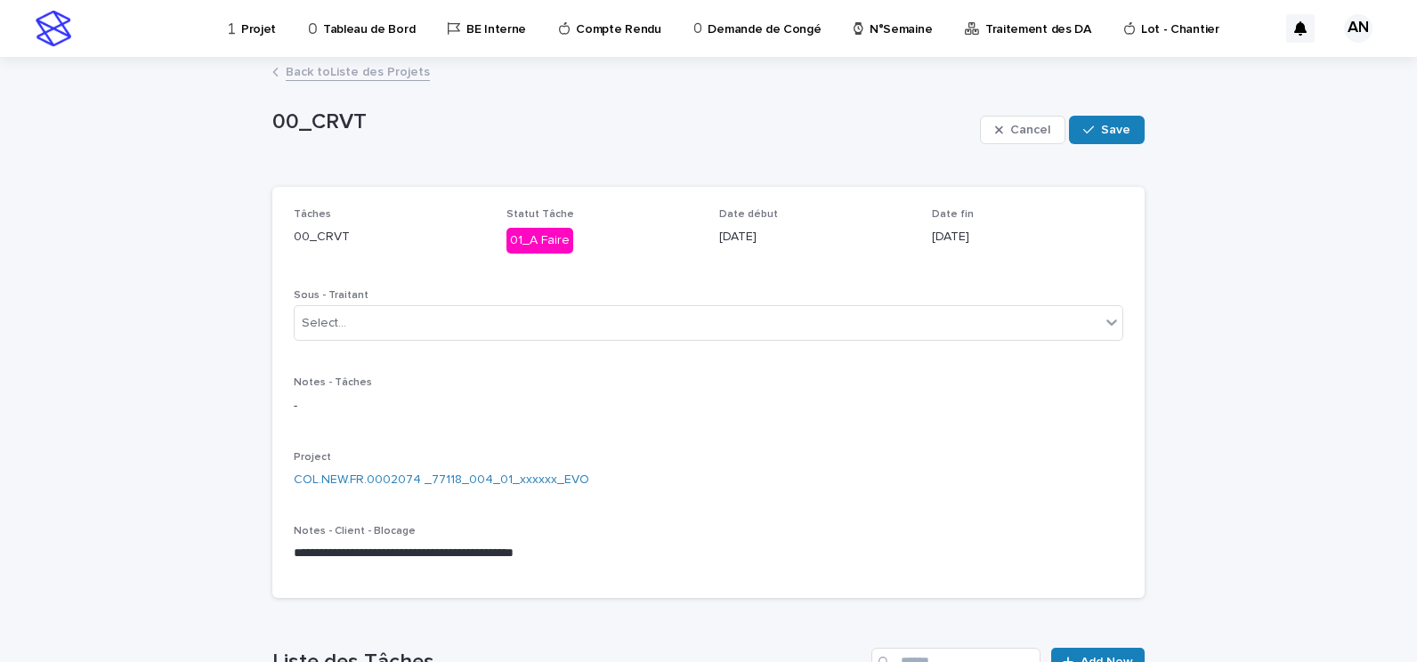
click at [386, 76] on link "Back to Liste des Projets" at bounding box center [358, 71] width 144 height 20
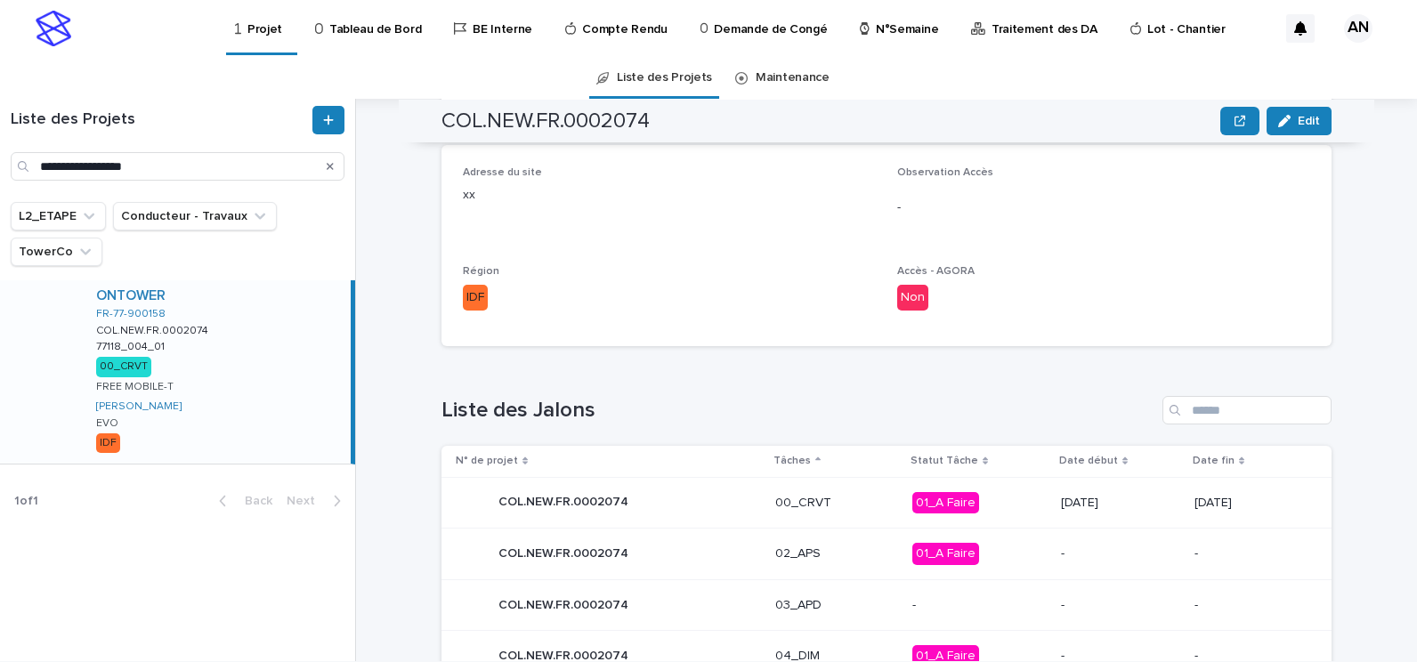
scroll to position [801, 0]
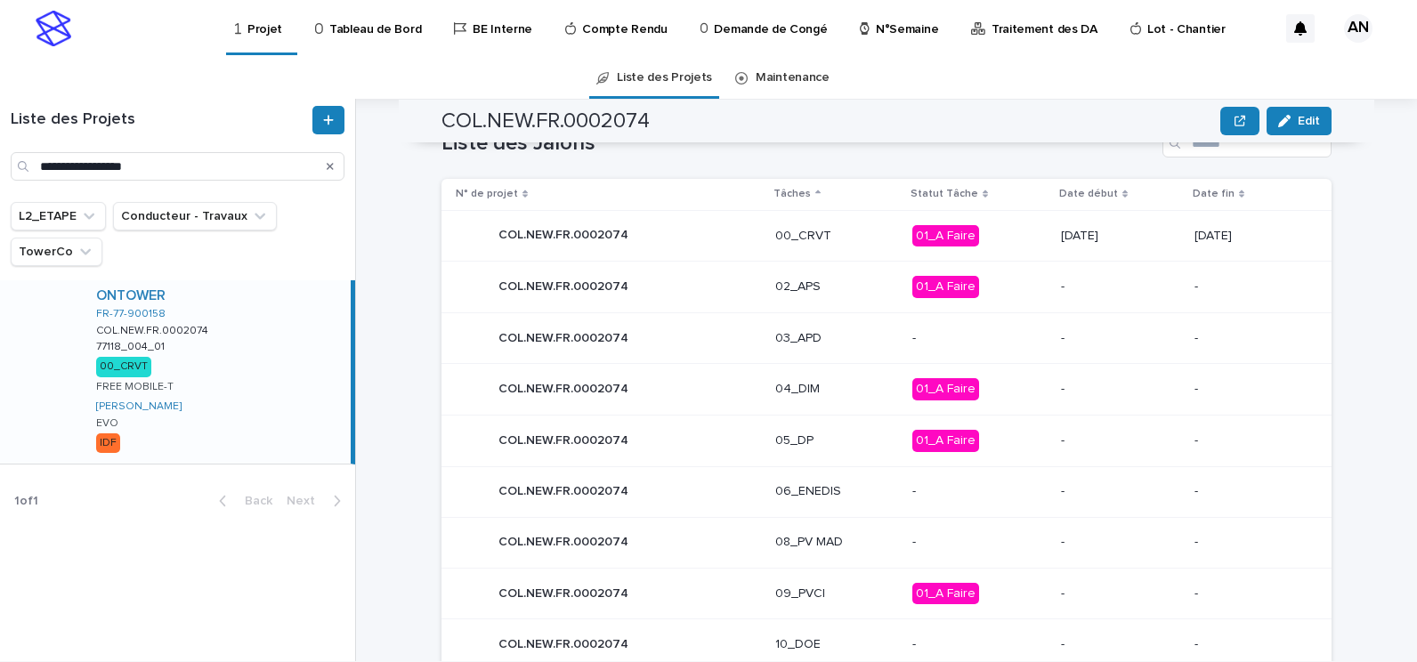
click at [829, 240] on p "00_CRVT" at bounding box center [838, 236] width 124 height 15
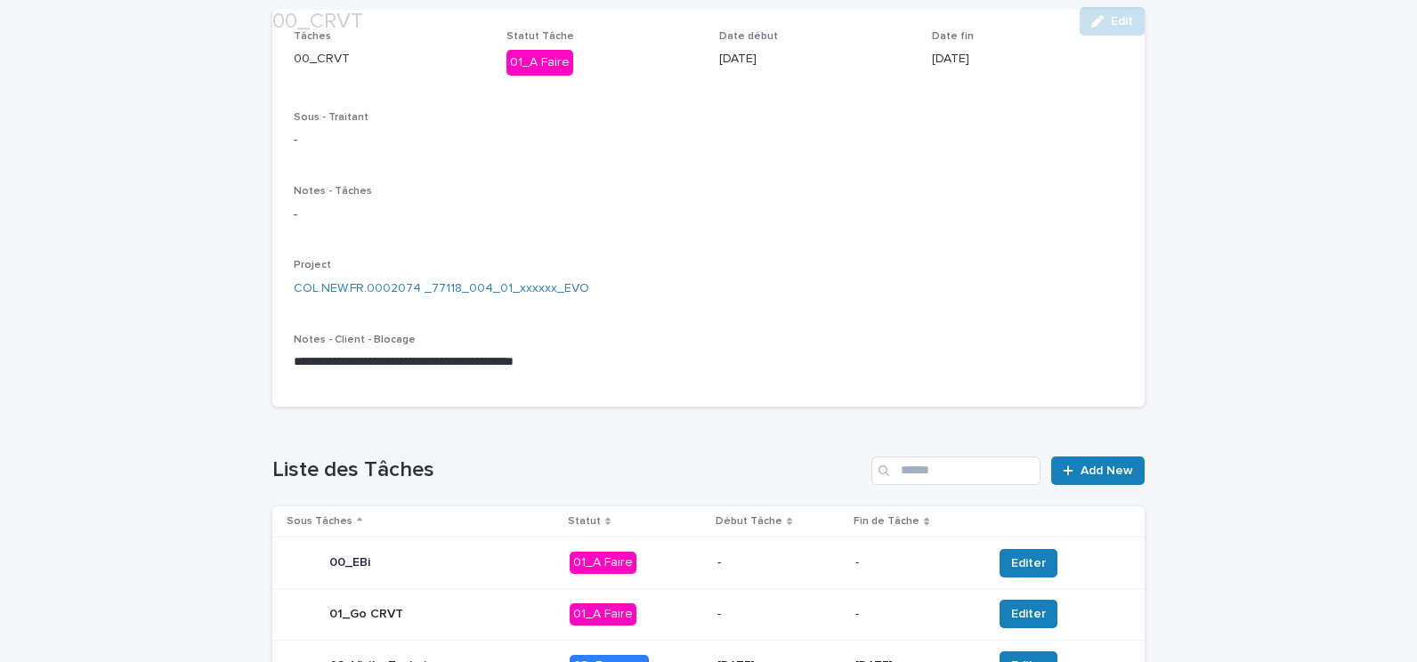
scroll to position [445, 0]
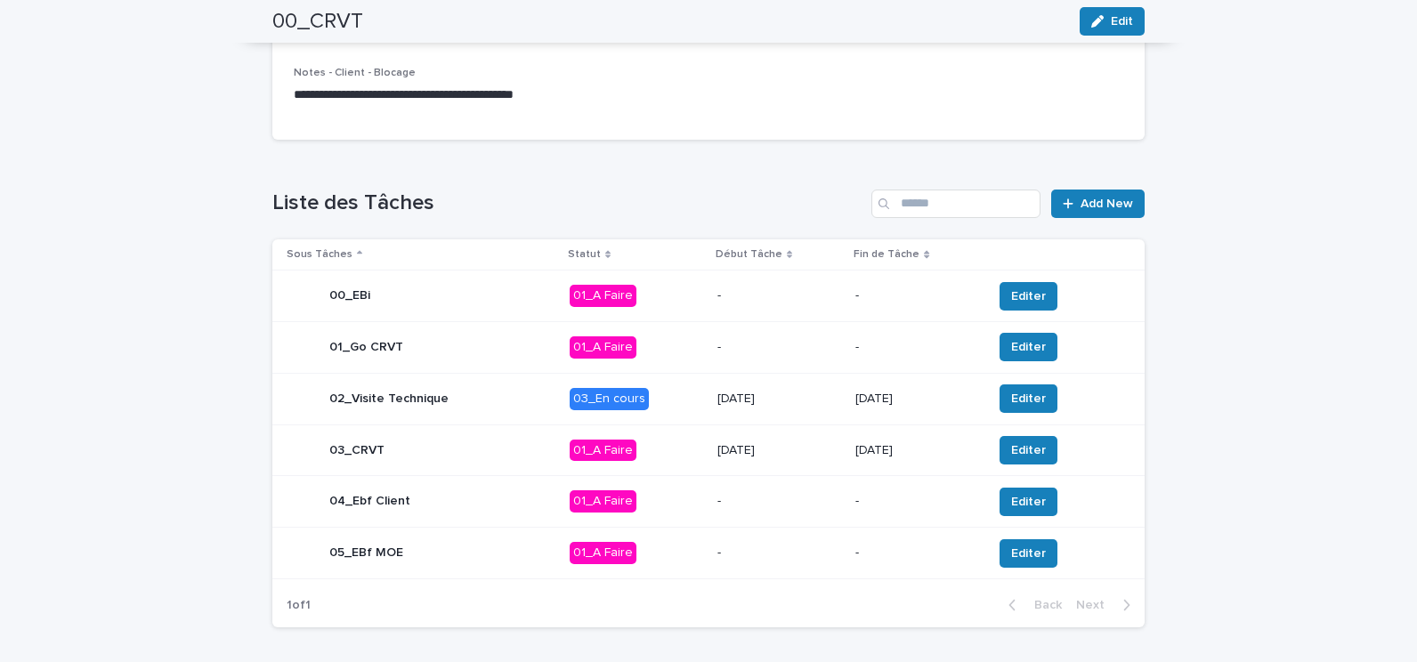
click at [678, 394] on p "03_En cours" at bounding box center [637, 399] width 134 height 22
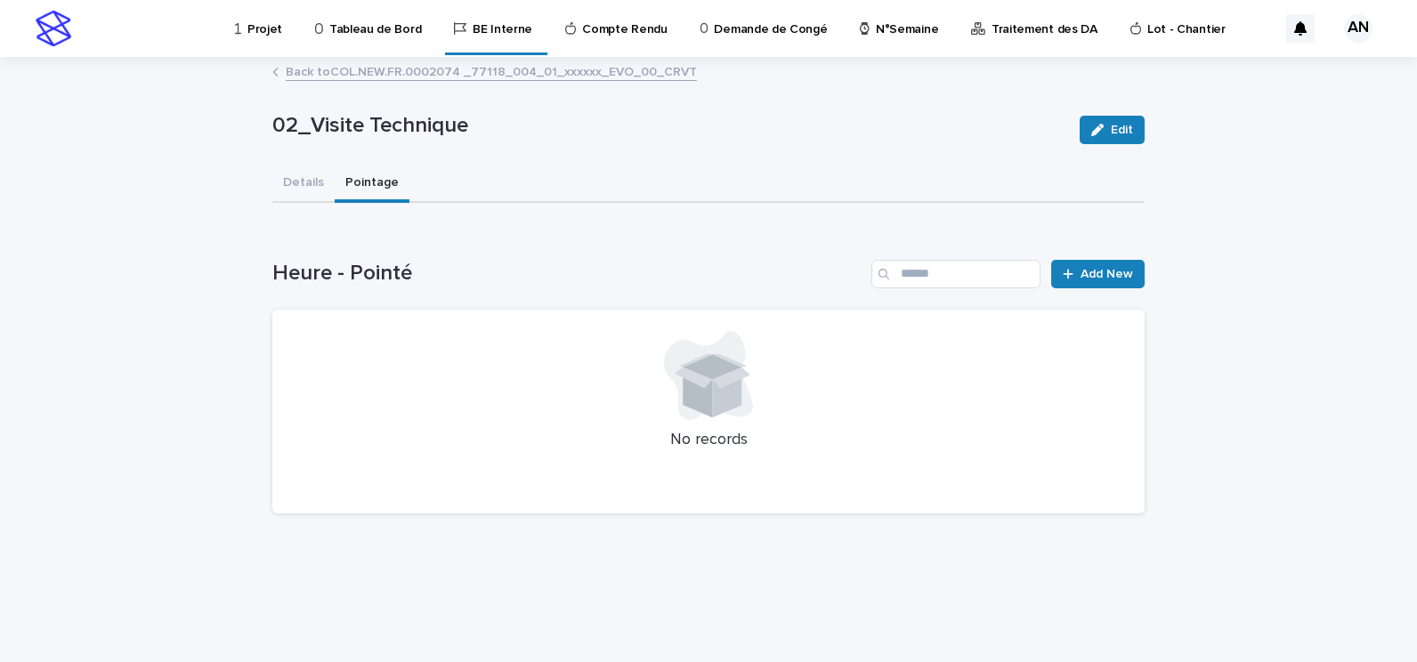
click at [371, 187] on button "Pointage" at bounding box center [372, 184] width 75 height 37
click at [321, 187] on button "Details" at bounding box center [303, 184] width 62 height 37
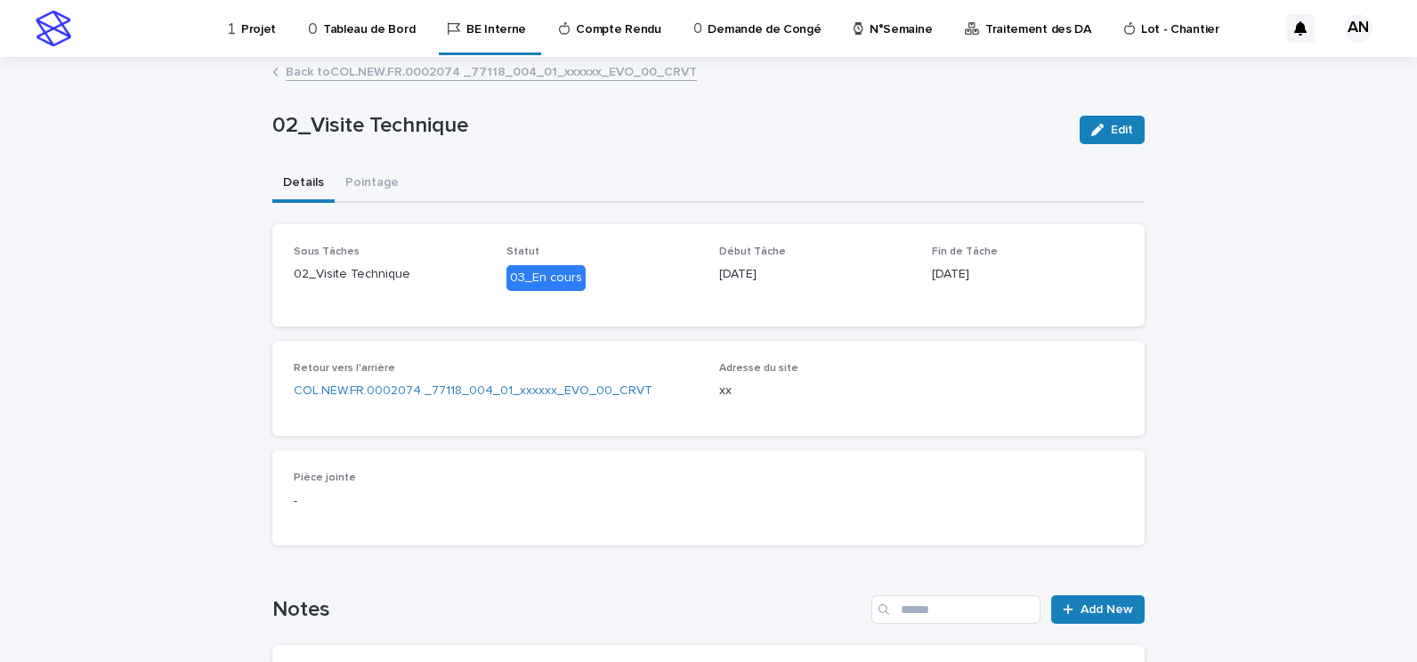
click at [360, 65] on link "Back to COL.NEW.FR.0002074 _77118_004_01_xxxxxx_EVO_00_CRVT" at bounding box center [491, 71] width 411 height 20
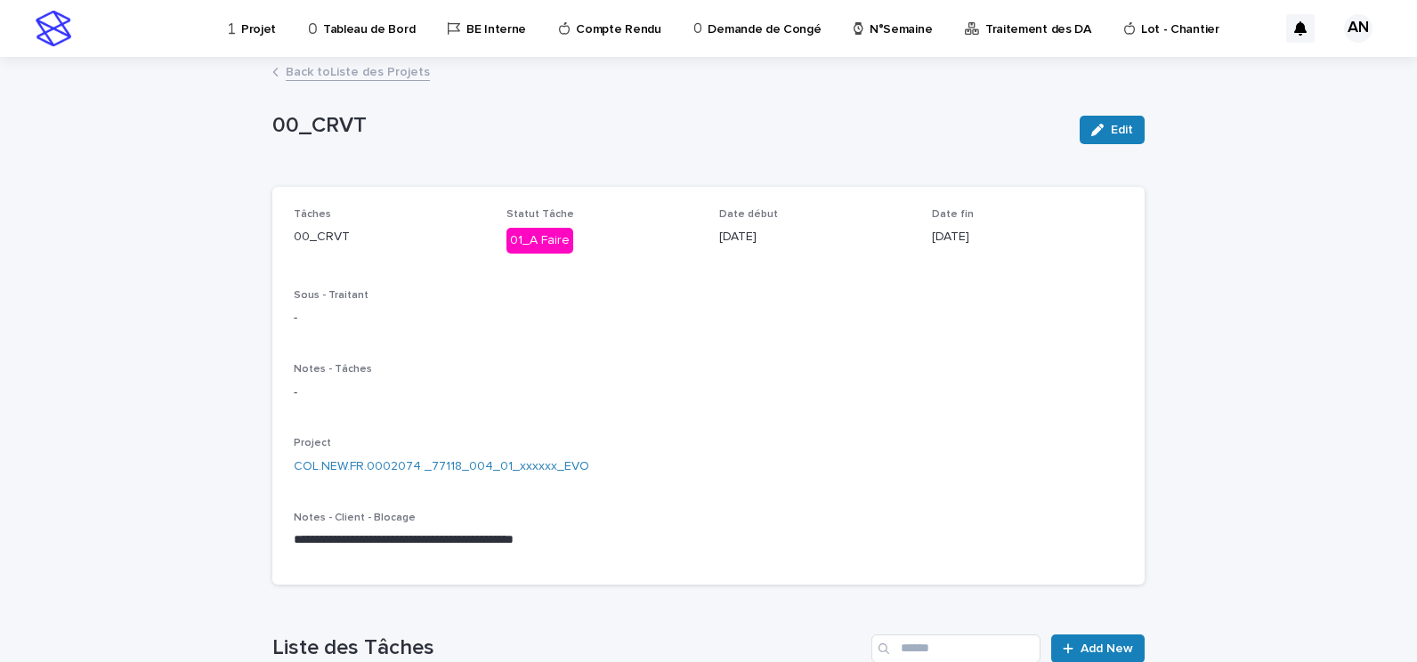
click at [346, 67] on link "Back to Liste des Projets" at bounding box center [358, 71] width 144 height 20
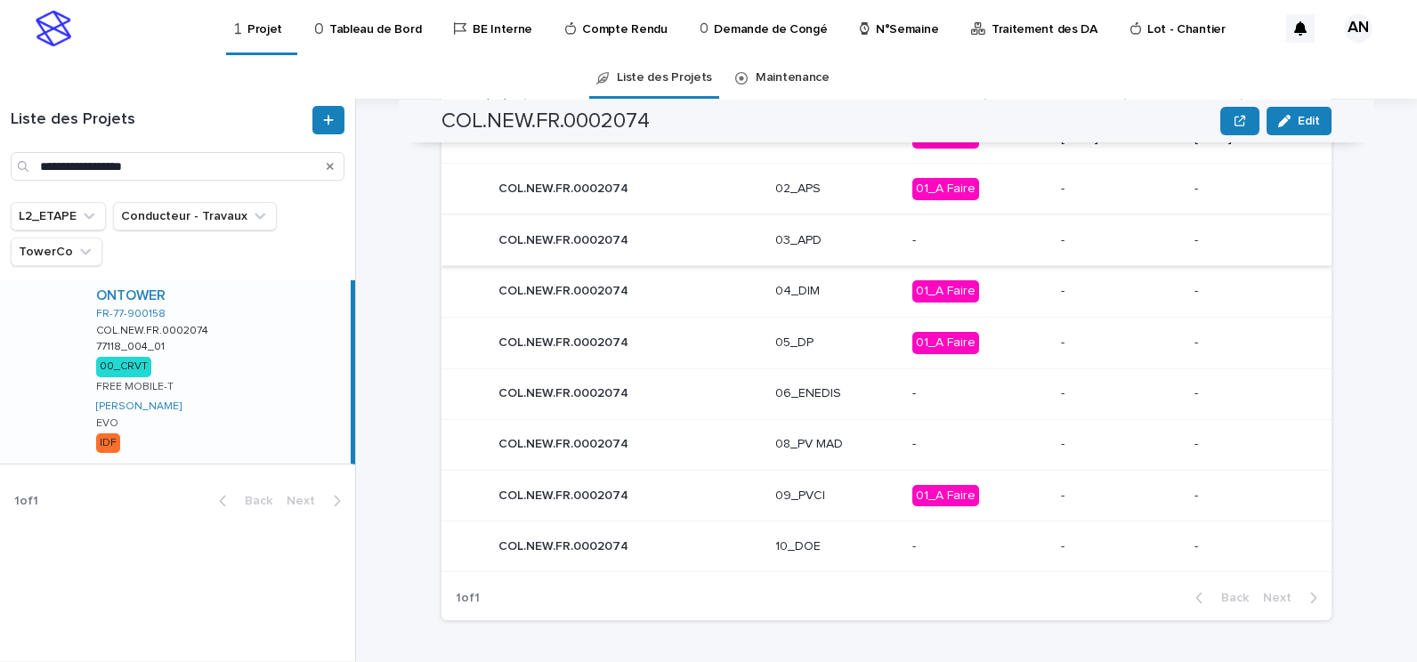
scroll to position [721, 0]
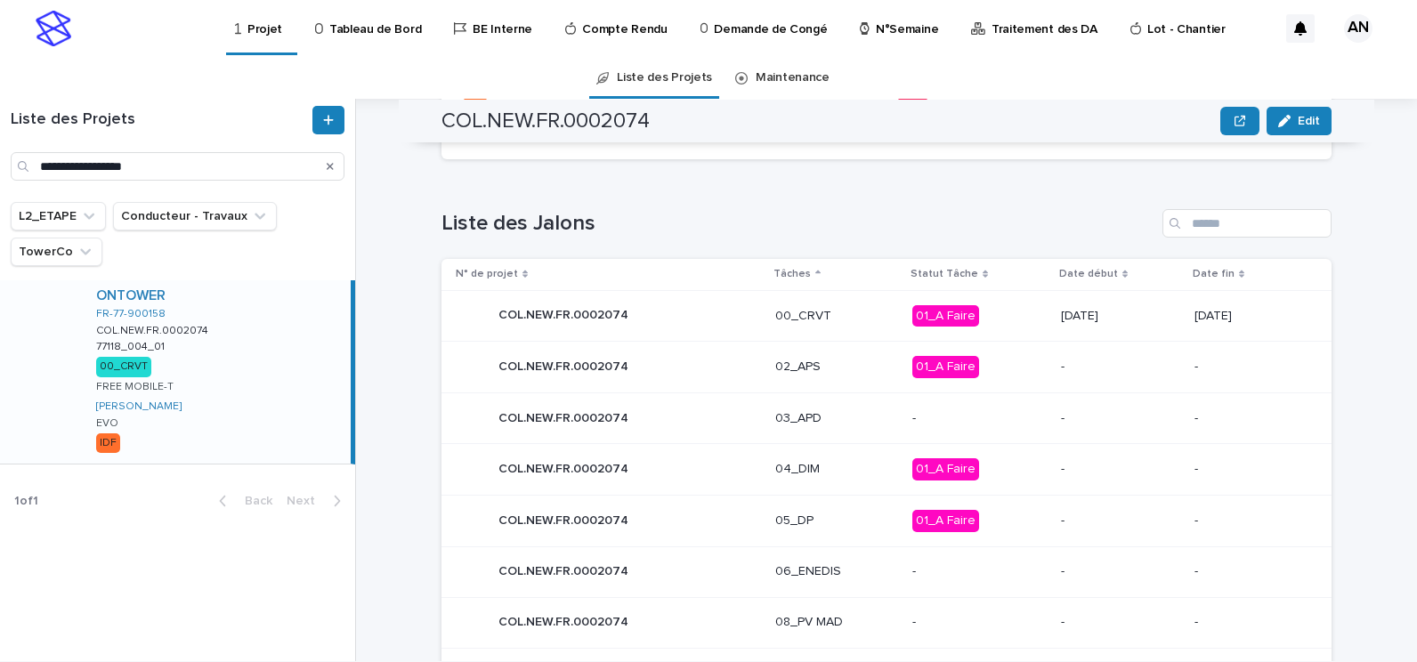
click at [645, 313] on div "COL.NEW.FR.0002074 COL.NEW.FR.0002074" at bounding box center [608, 316] width 305 height 36
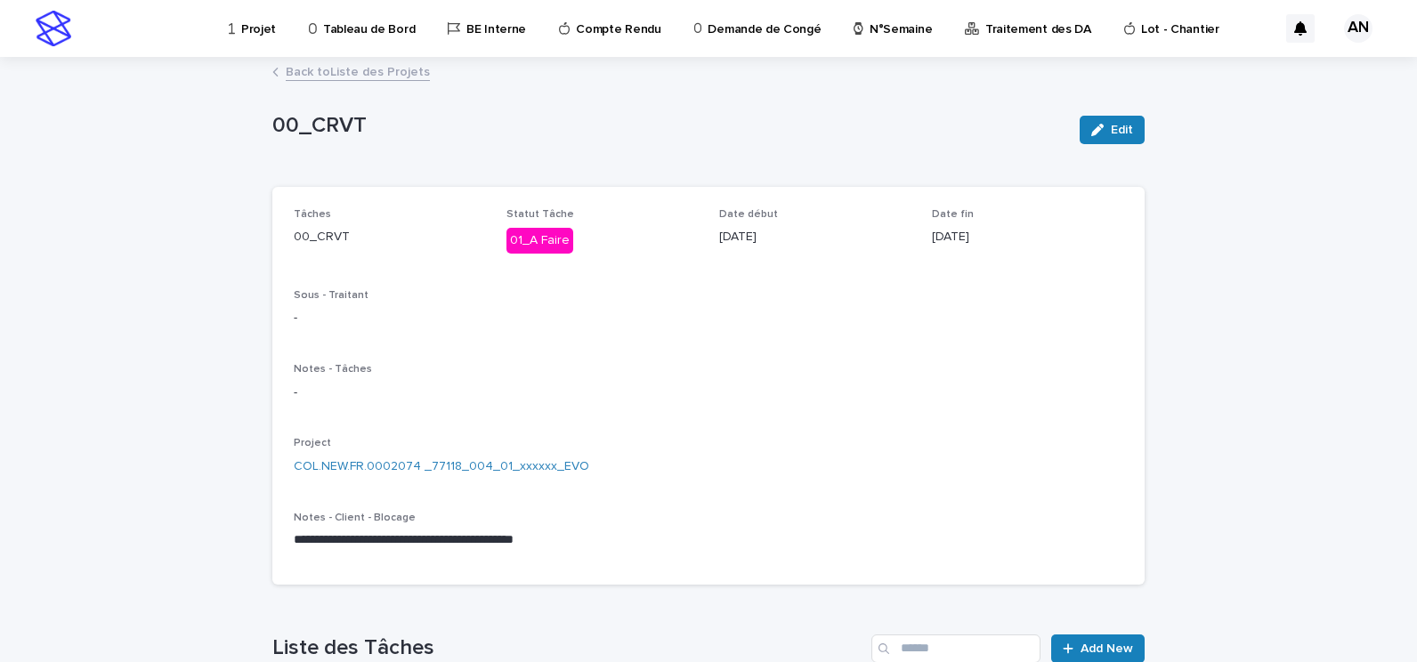
scroll to position [445, 0]
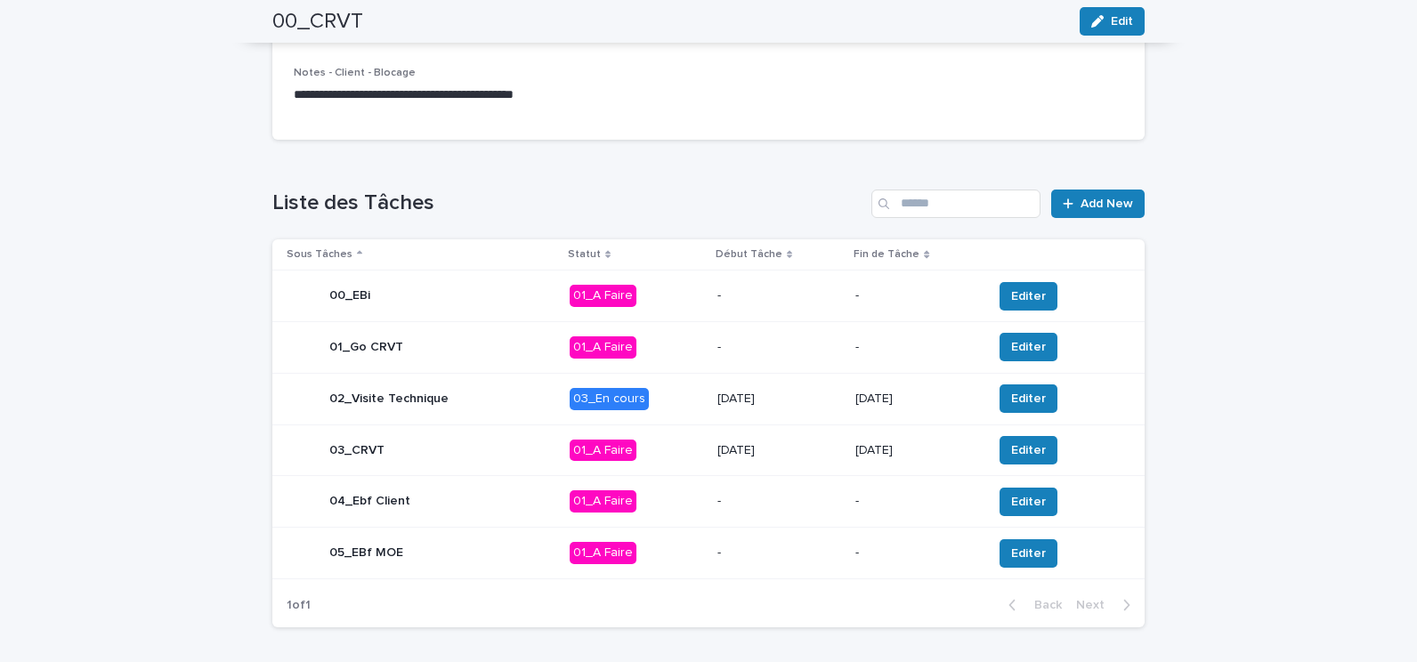
click at [668, 397] on p "03_En cours" at bounding box center [637, 399] width 134 height 22
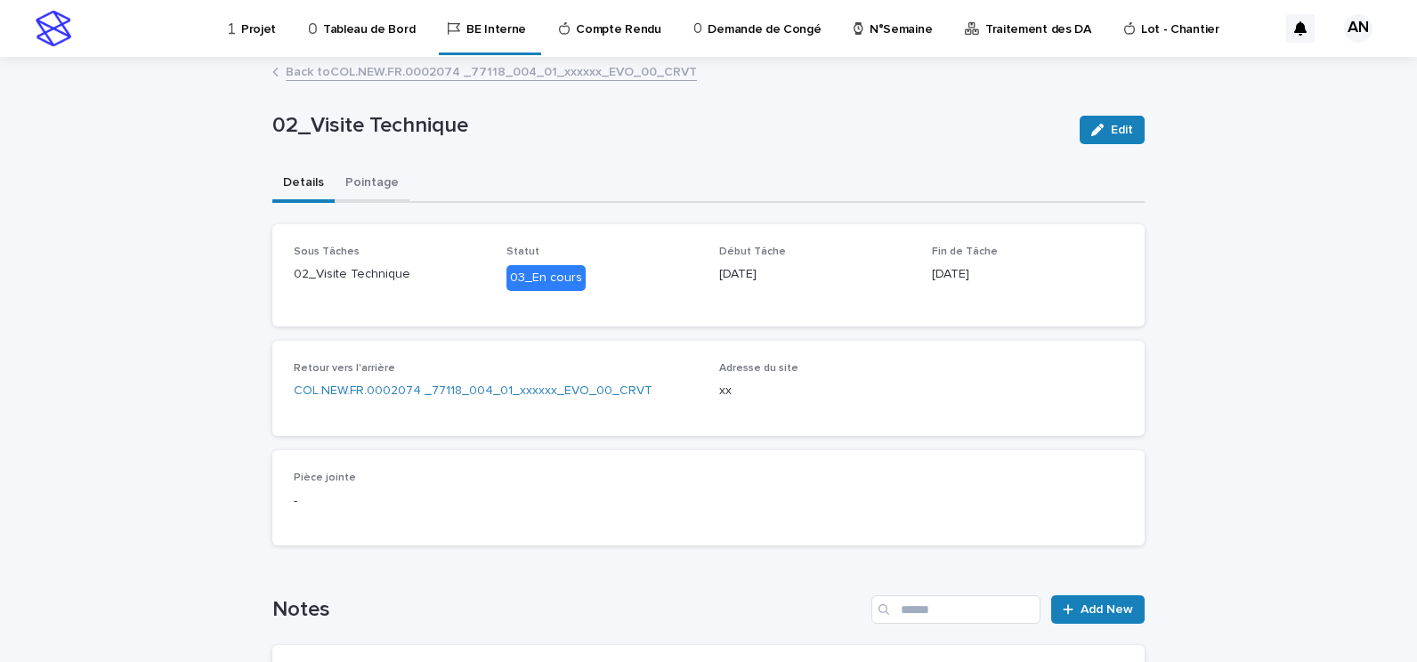
click at [370, 183] on button "Pointage" at bounding box center [372, 184] width 75 height 37
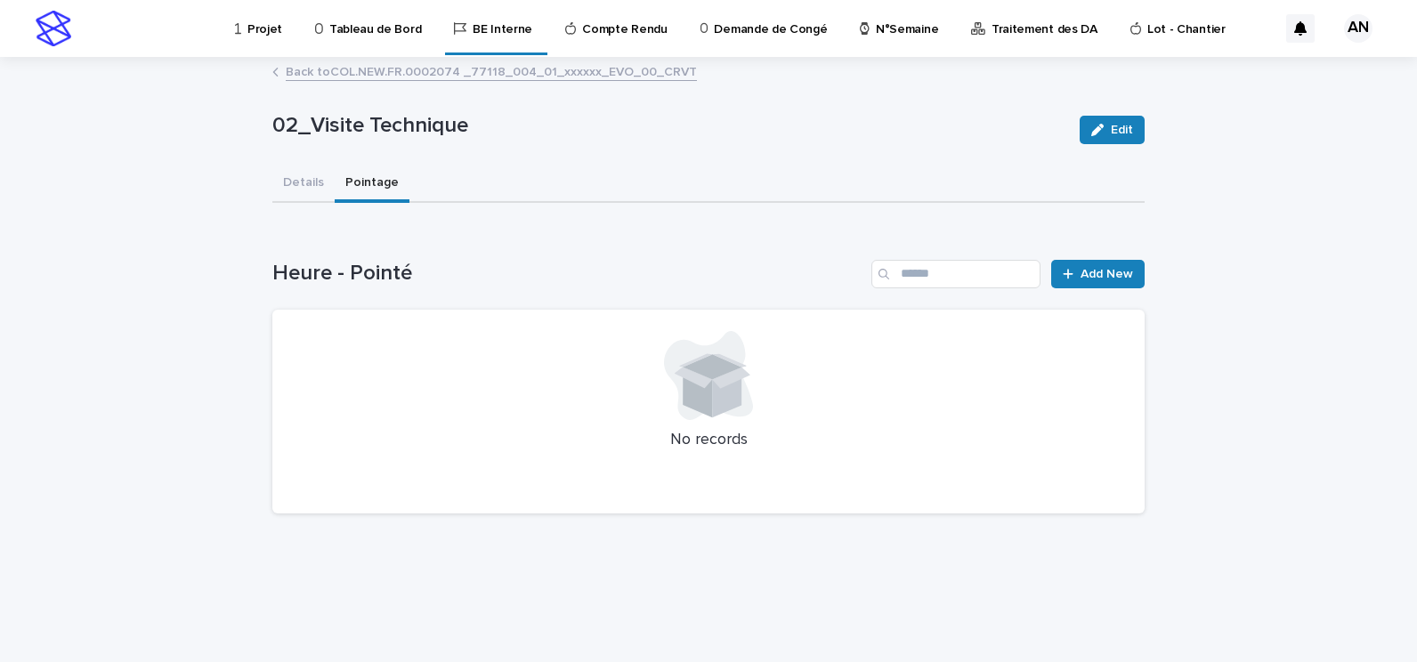
click at [341, 72] on link "Back to COL.NEW.FR.0002074 _77118_004_01_xxxxxx_EVO_00_CRVT" at bounding box center [491, 71] width 411 height 20
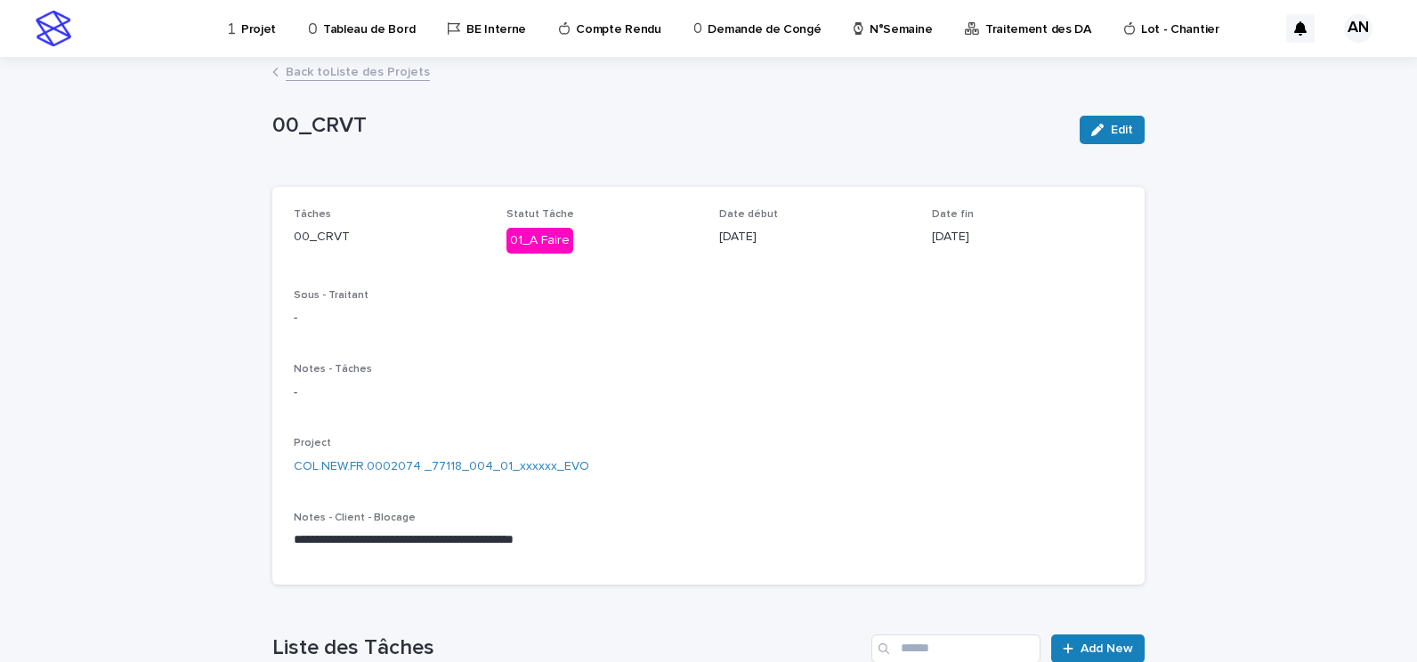
scroll to position [356, 0]
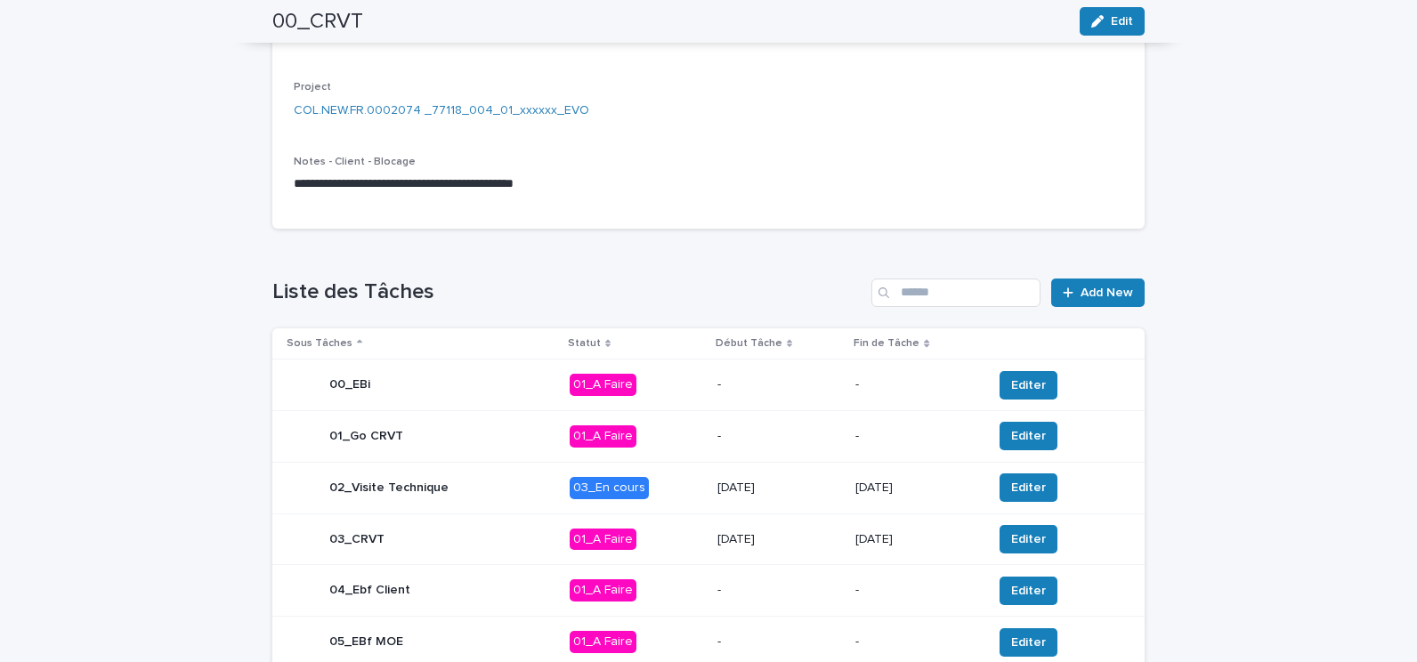
click at [663, 482] on p "03_En cours" at bounding box center [637, 488] width 134 height 22
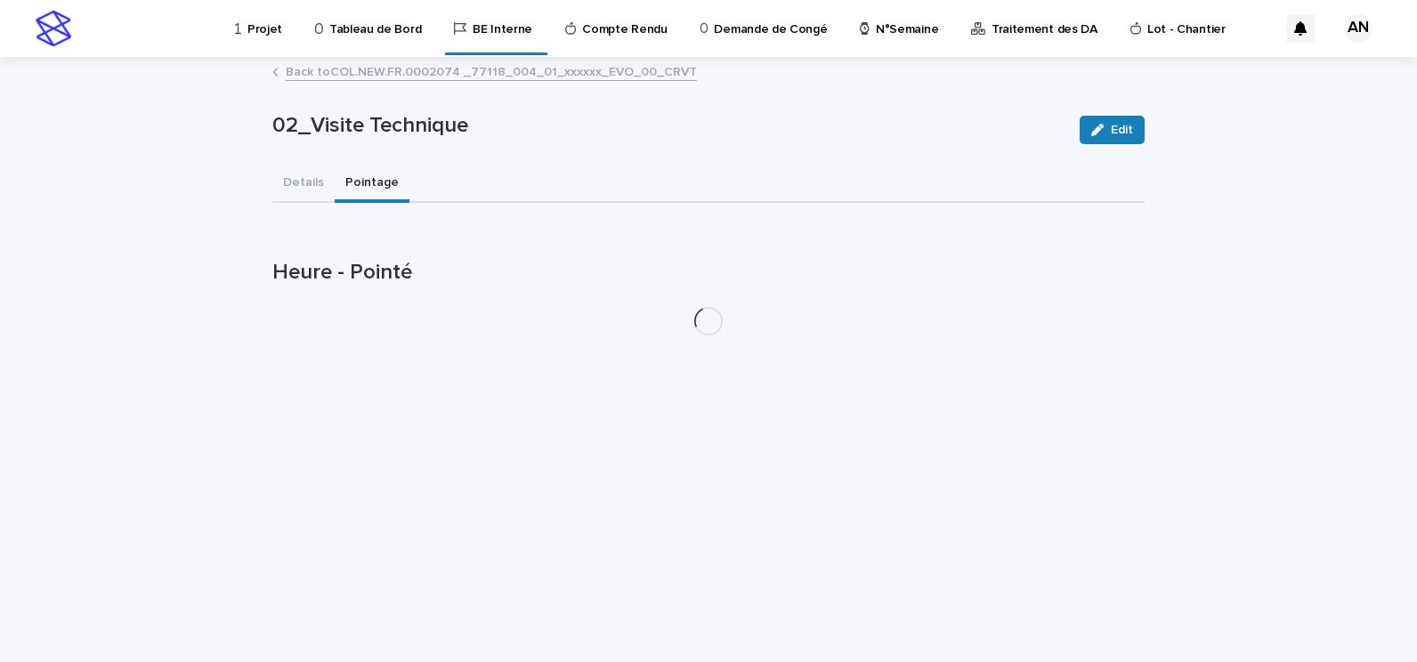
click at [362, 198] on button "Pointage" at bounding box center [372, 184] width 75 height 37
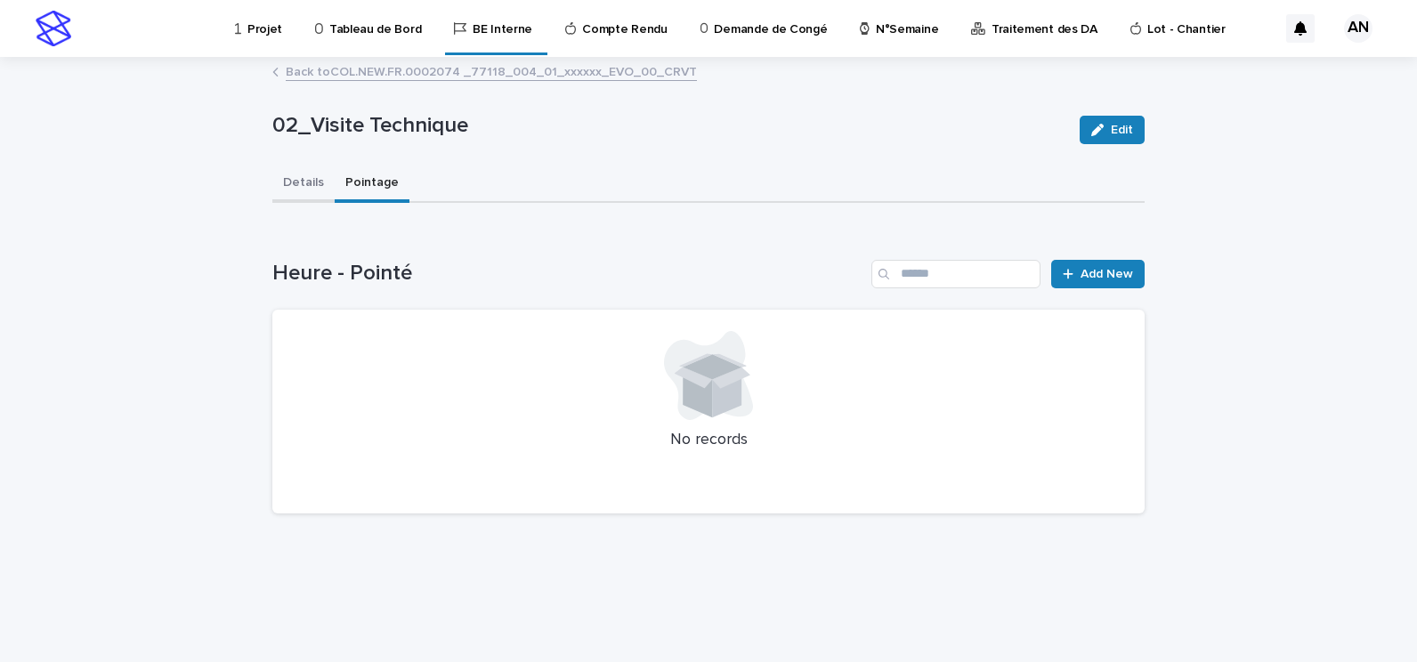
click at [301, 180] on button "Details" at bounding box center [303, 184] width 62 height 37
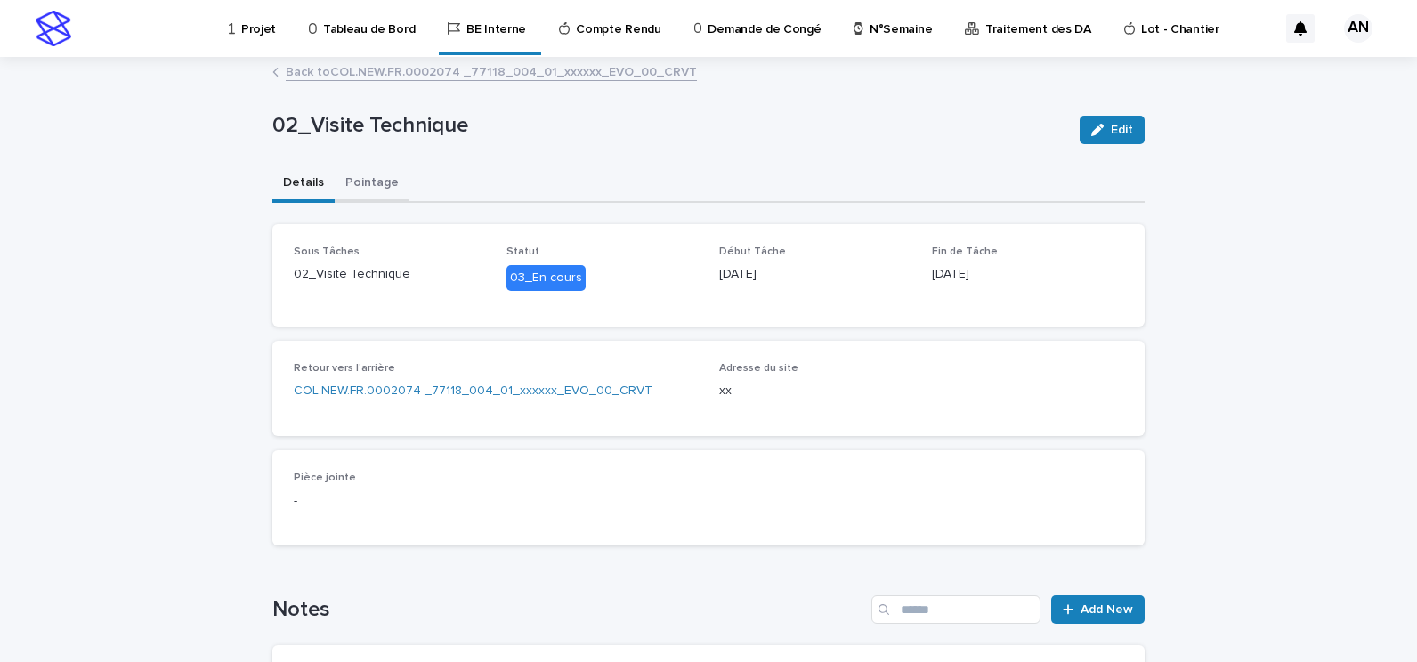
click at [338, 187] on button "Pointage" at bounding box center [372, 184] width 75 height 37
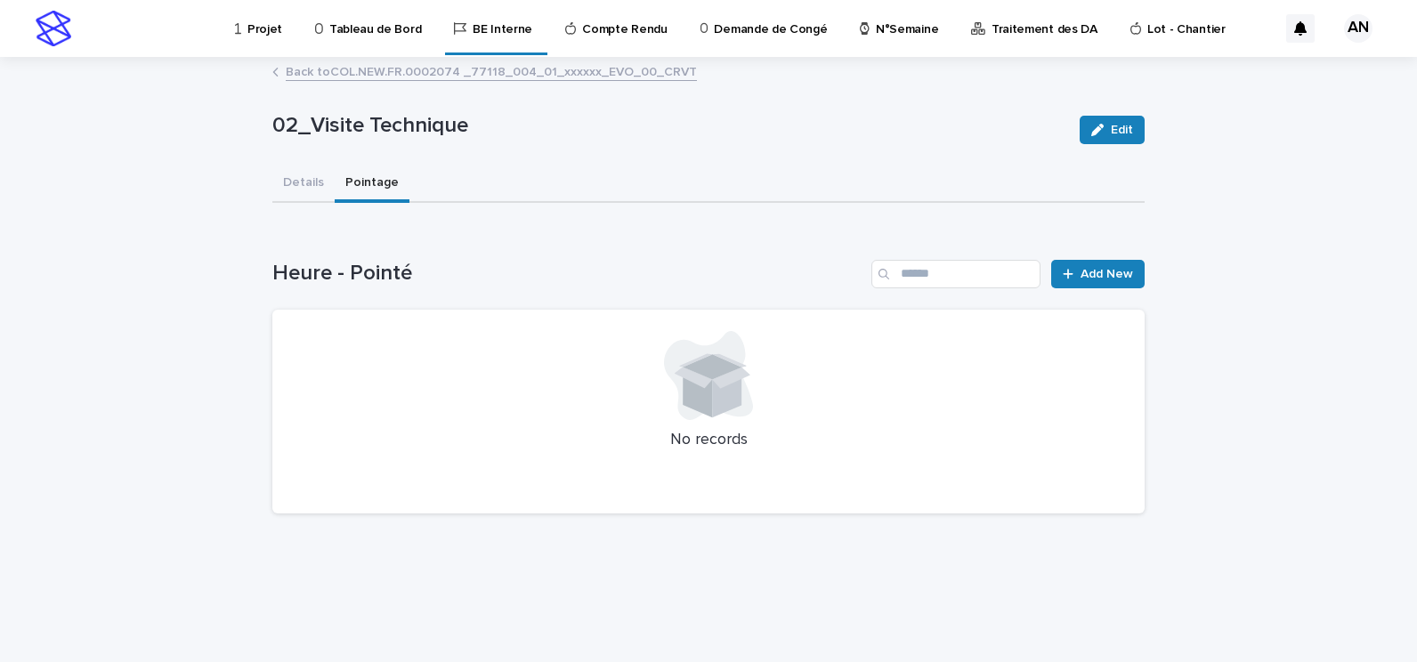
click at [413, 59] on div "02_Visite Technique Edit 02_Visite Technique Edit Sorry, there was an error sav…" at bounding box center [708, 294] width 873 height 470
click at [418, 69] on link "Back to COL.NEW.FR.0002074 _77118_004_01_xxxxxx_EVO_00_CRVT" at bounding box center [491, 71] width 411 height 20
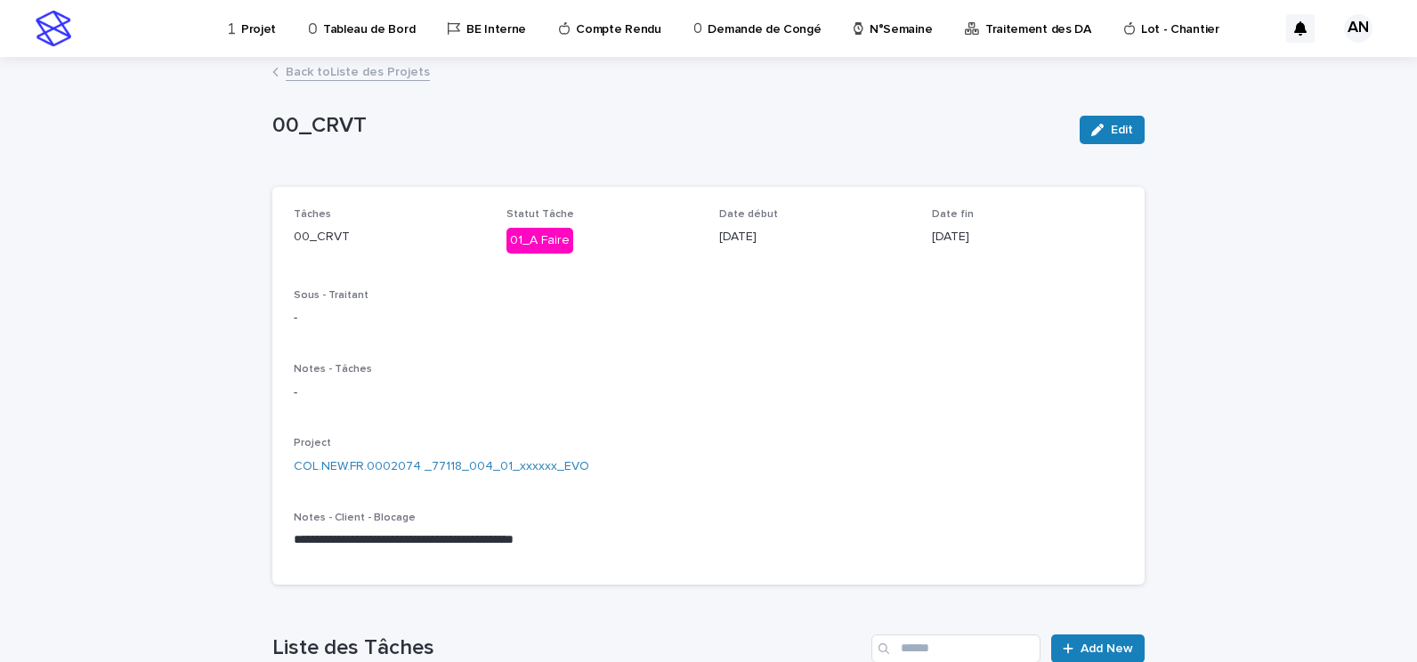
click at [373, 69] on link "Back to Liste des Projets" at bounding box center [358, 71] width 144 height 20
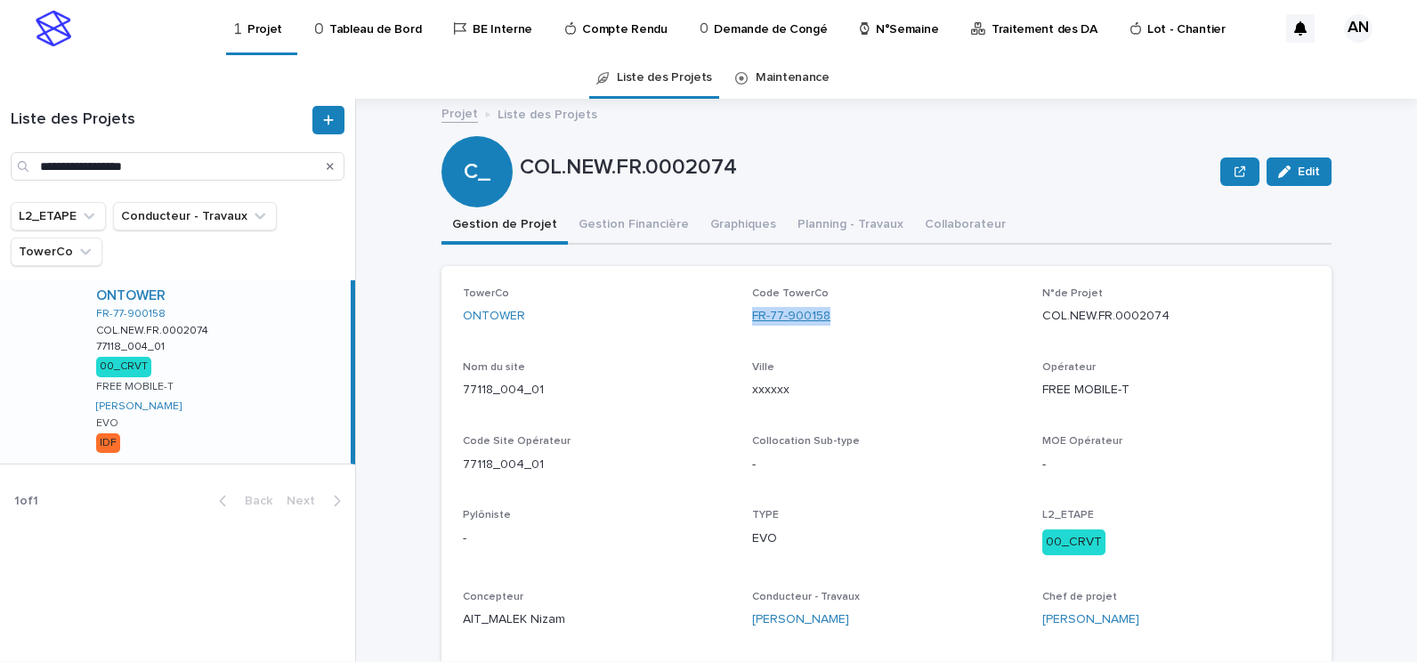
drag, startPoint x: 846, startPoint y: 314, endPoint x: 747, endPoint y: 321, distance: 99.0
click at [752, 321] on div "FR-77-900158" at bounding box center [886, 316] width 268 height 19
copy link "FR-77-900158"
click at [331, 171] on icon "Search" at bounding box center [330, 166] width 7 height 11
click at [249, 167] on input "Search" at bounding box center [178, 166] width 334 height 28
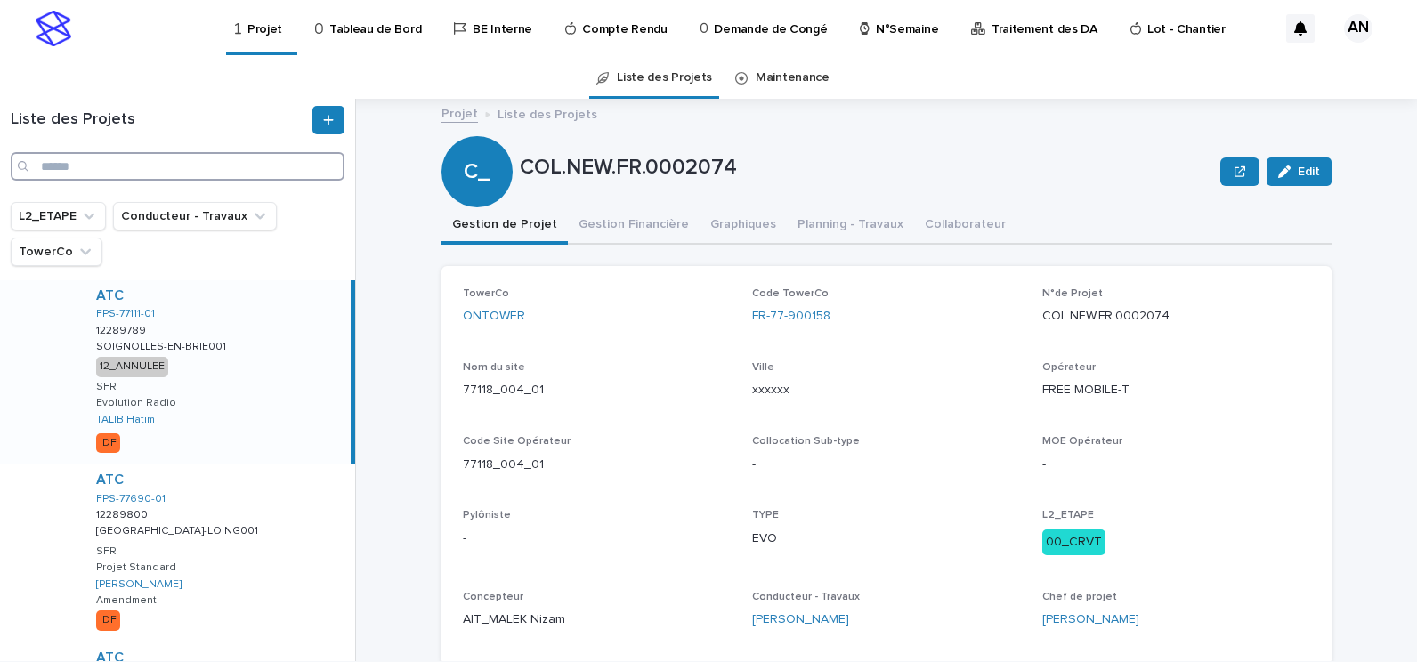
paste input "**********"
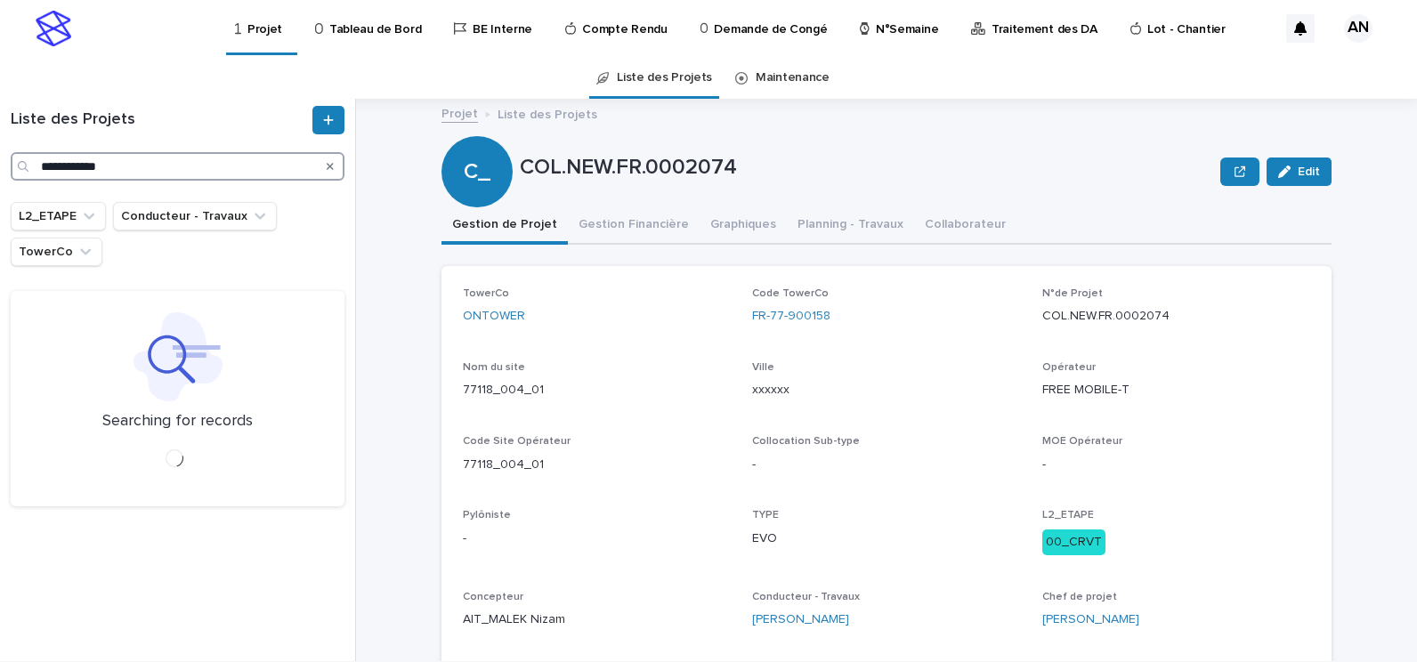
type input "**********"
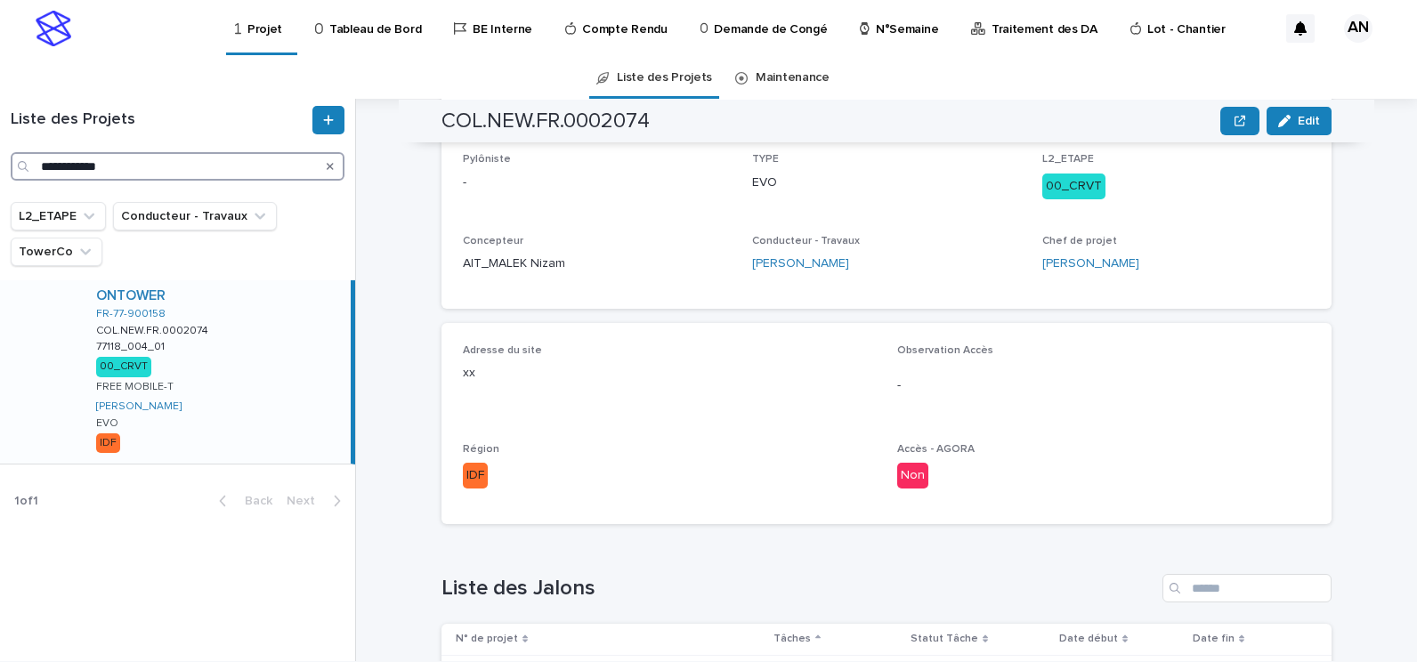
scroll to position [712, 0]
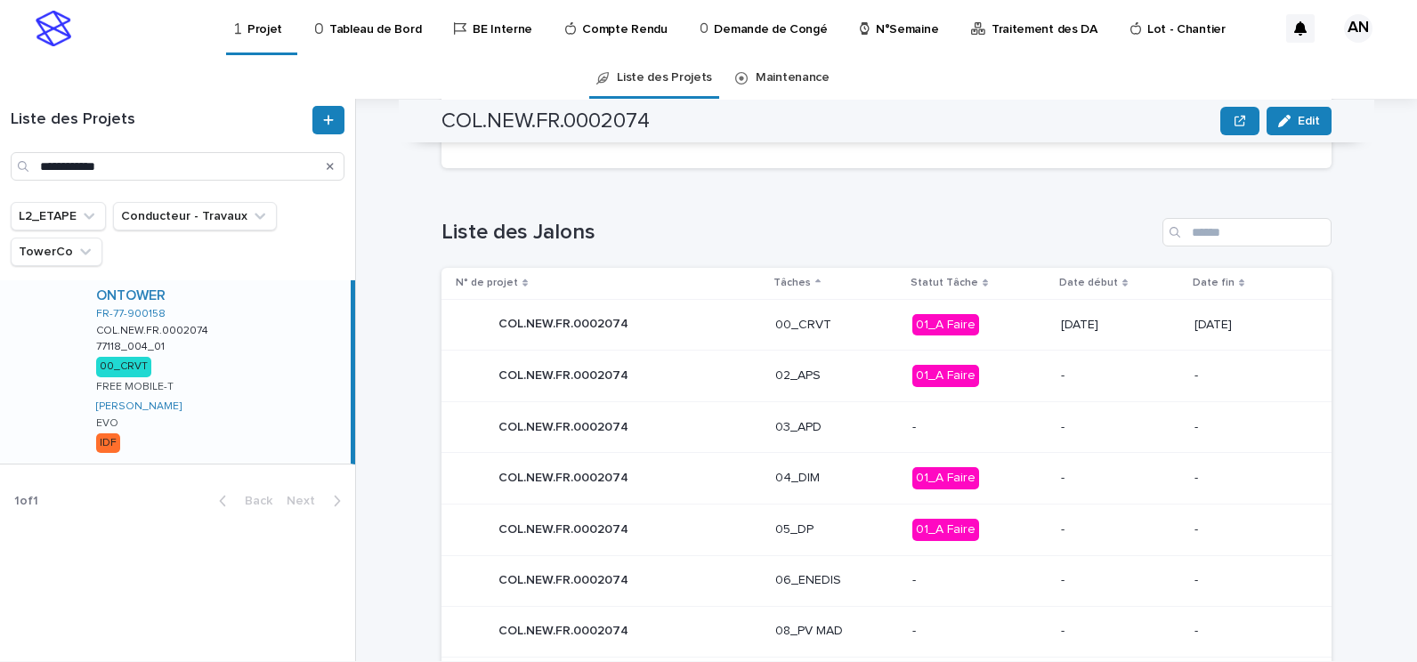
click at [833, 324] on p "00_CRVT" at bounding box center [838, 325] width 124 height 15
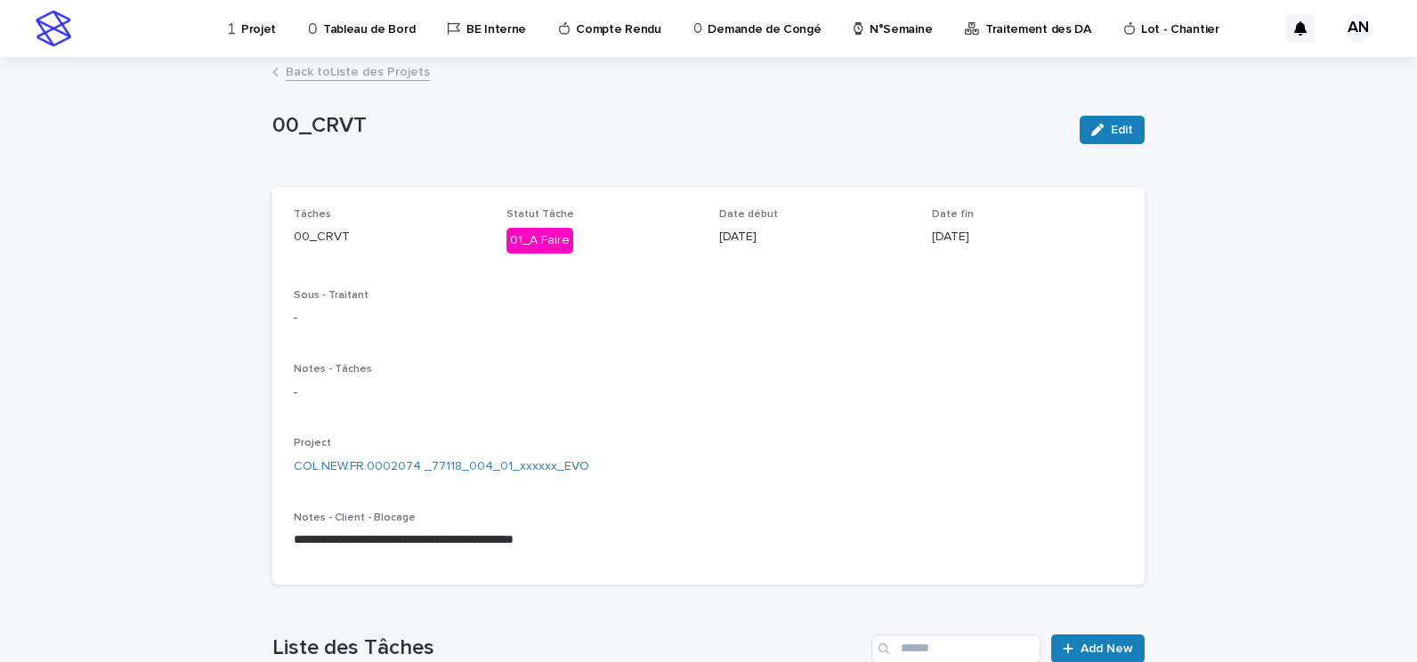
scroll to position [445, 0]
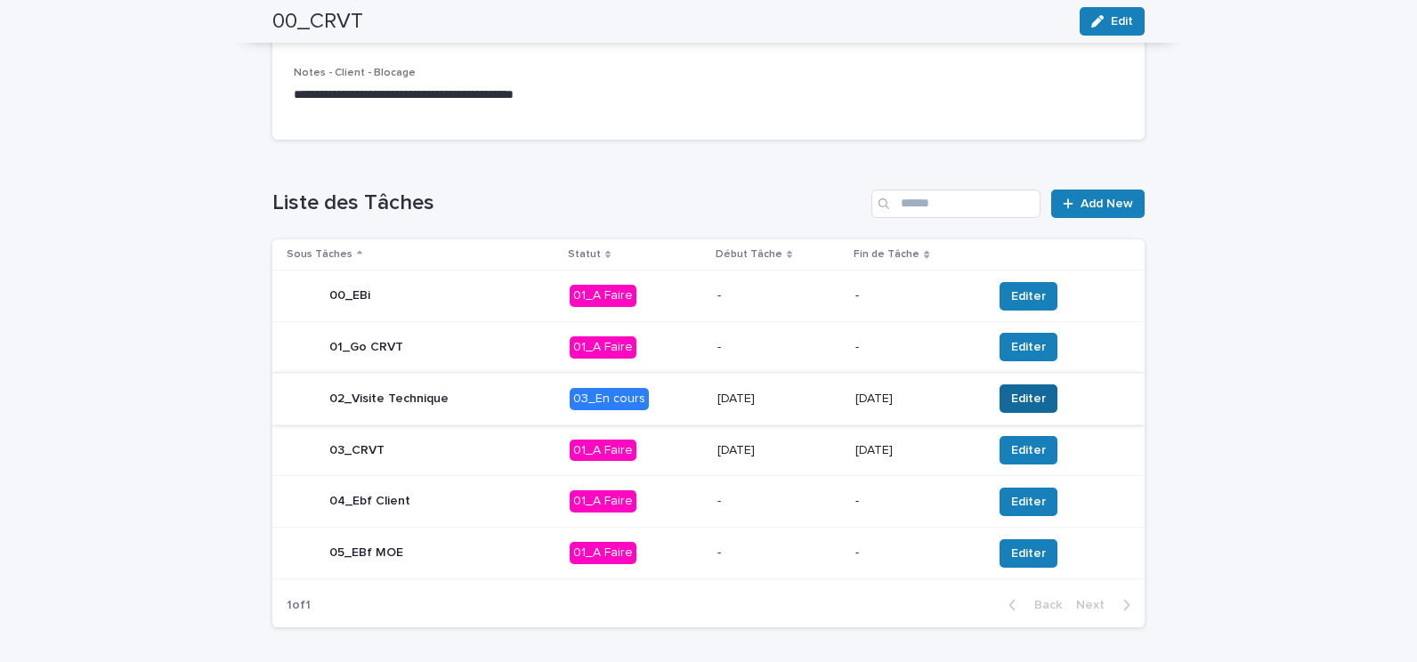
click at [1011, 397] on span "Editer" at bounding box center [1028, 399] width 35 height 18
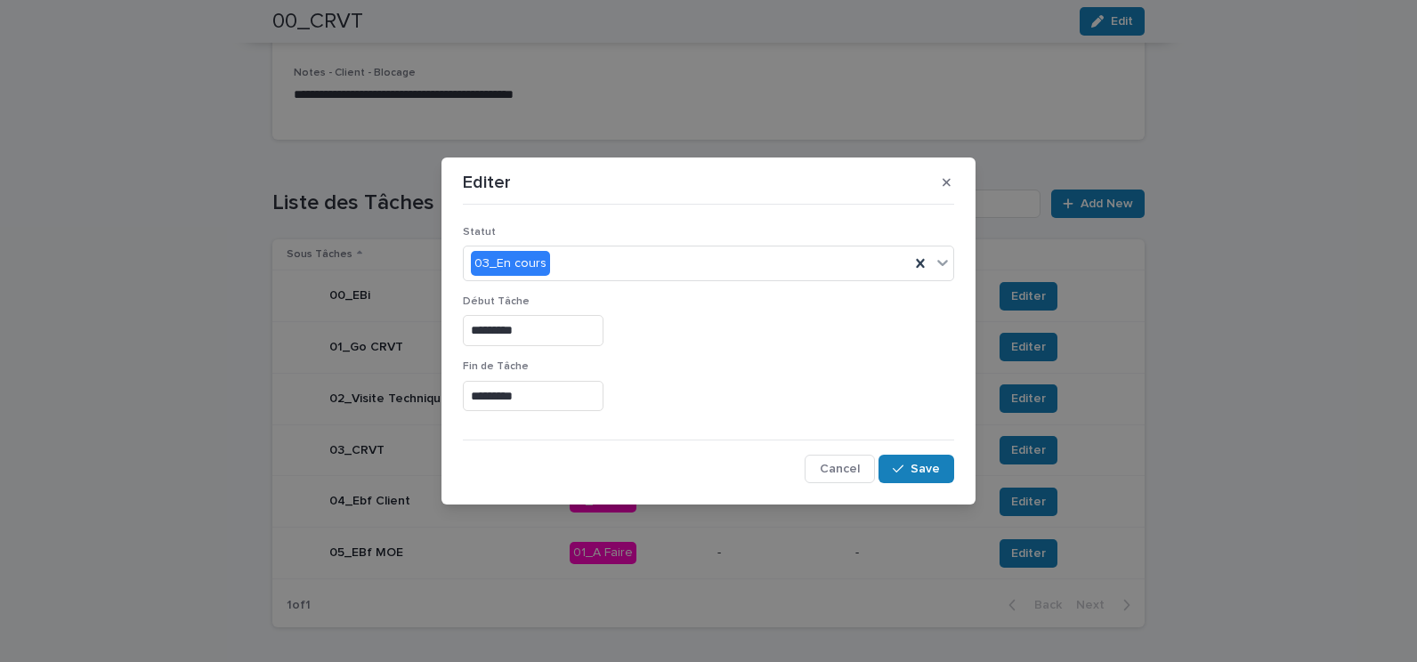
click at [604, 331] on input "*********" at bounding box center [533, 330] width 141 height 31
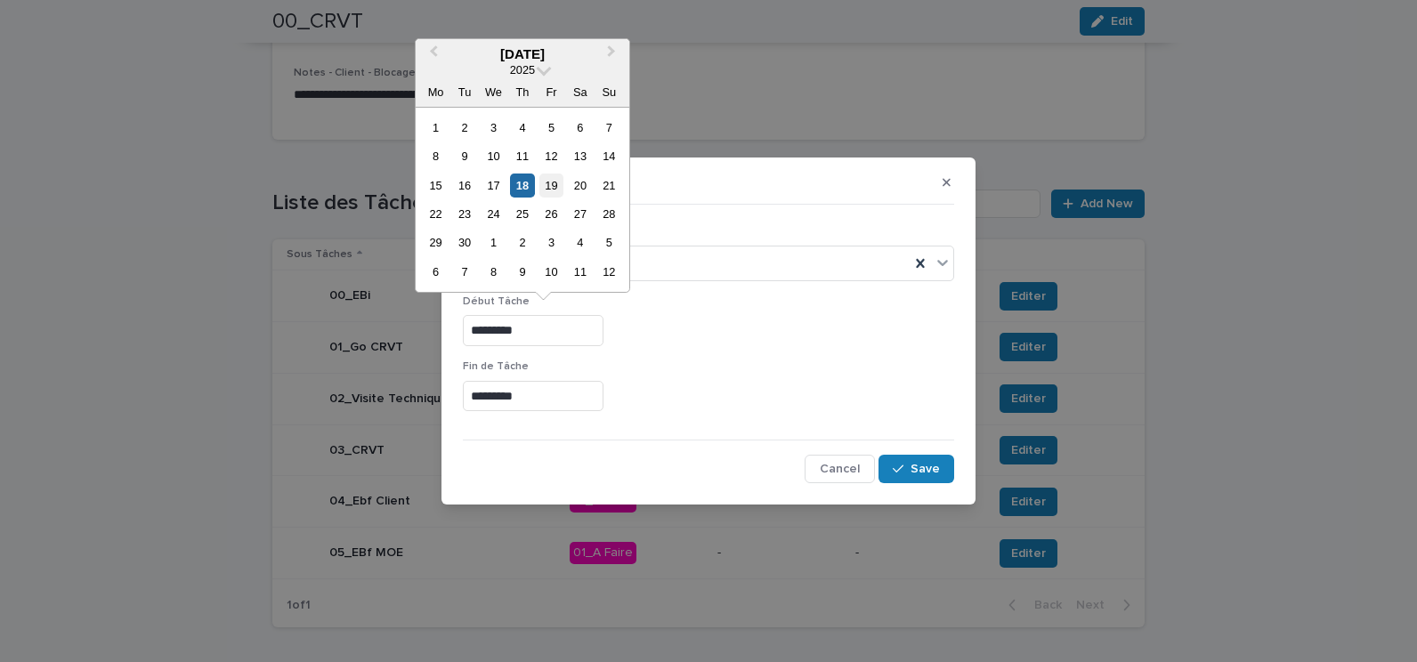
click at [548, 191] on div "19" at bounding box center [552, 186] width 24 height 24
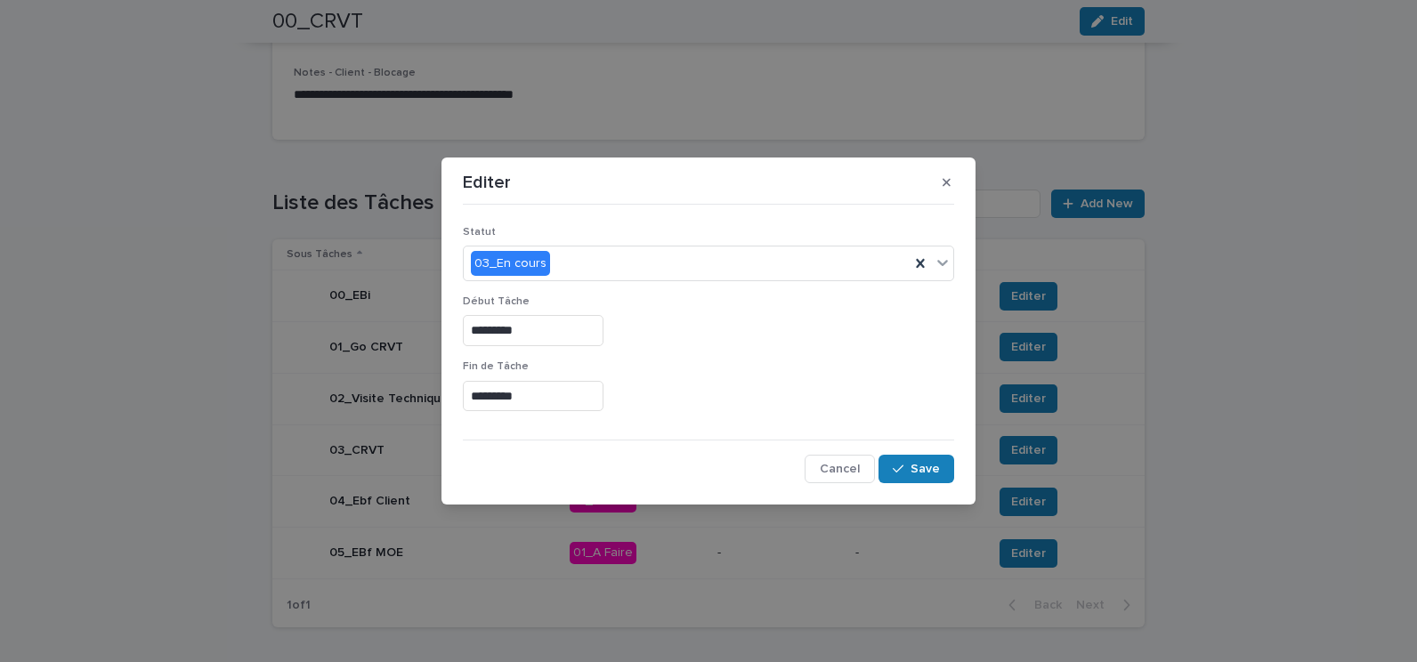
type input "*********"
click at [595, 395] on input "*********" at bounding box center [533, 396] width 141 height 31
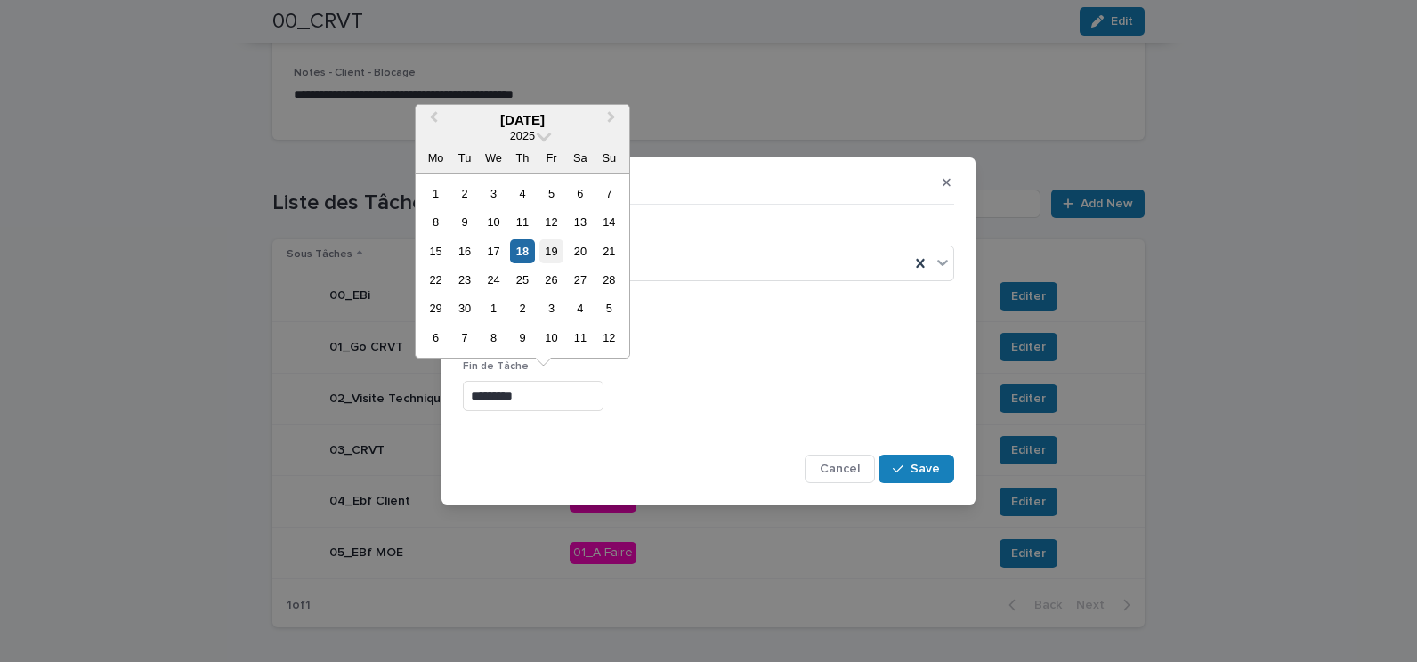
click at [557, 254] on div "19" at bounding box center [552, 252] width 24 height 24
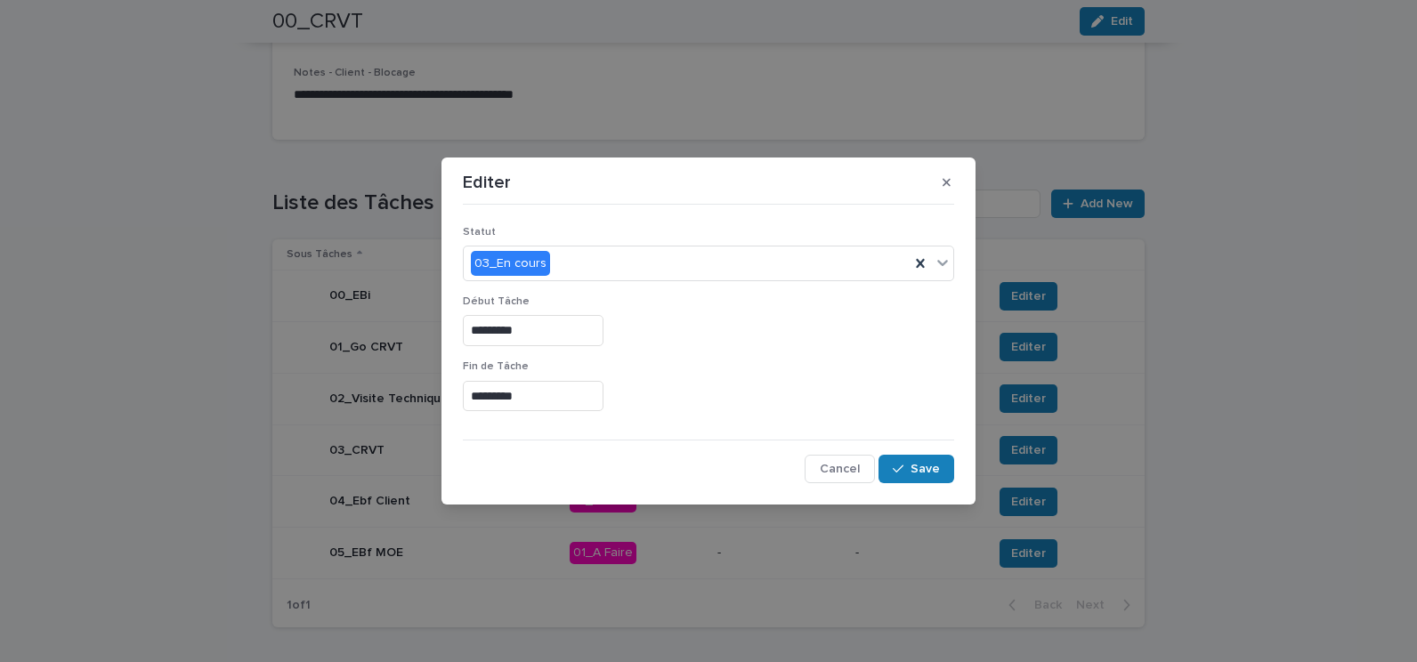
type input "*********"
click at [948, 264] on icon at bounding box center [943, 263] width 18 height 18
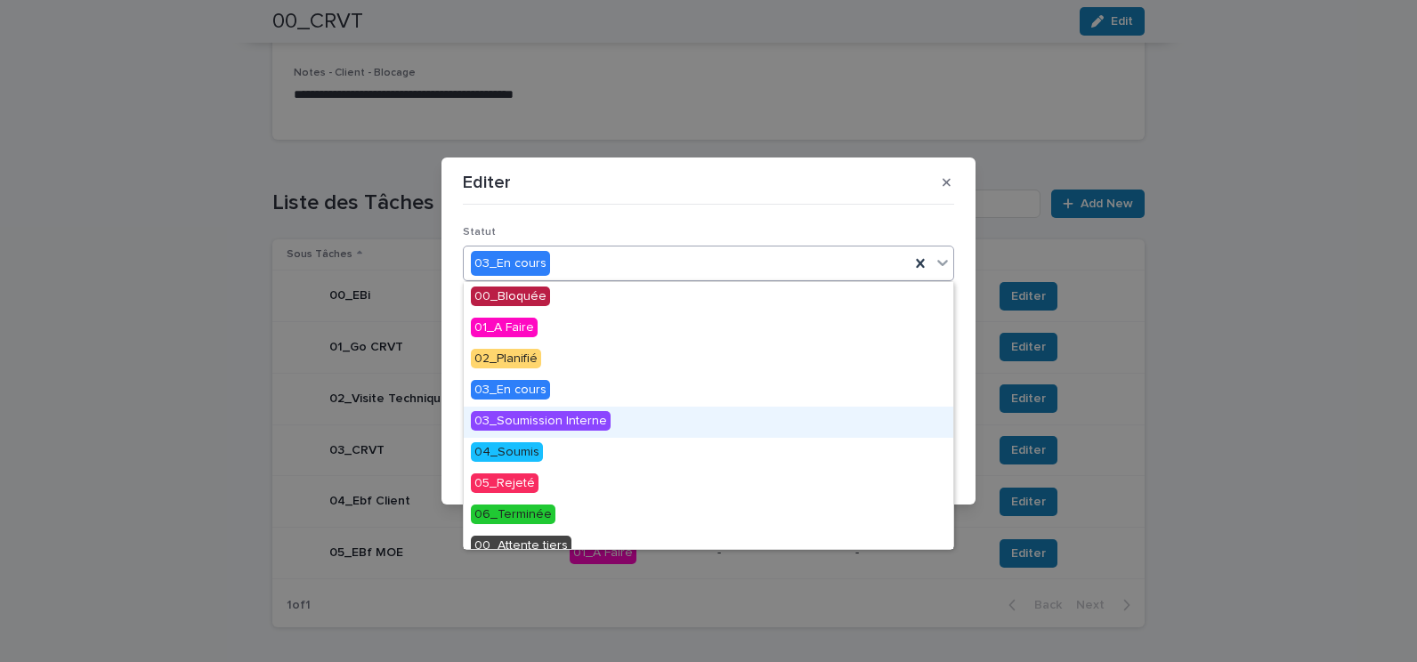
click at [1326, 373] on div "Editer Statut option 03_Soumission Interne focused, 5 of 11. 11 results availab…" at bounding box center [708, 331] width 1417 height 662
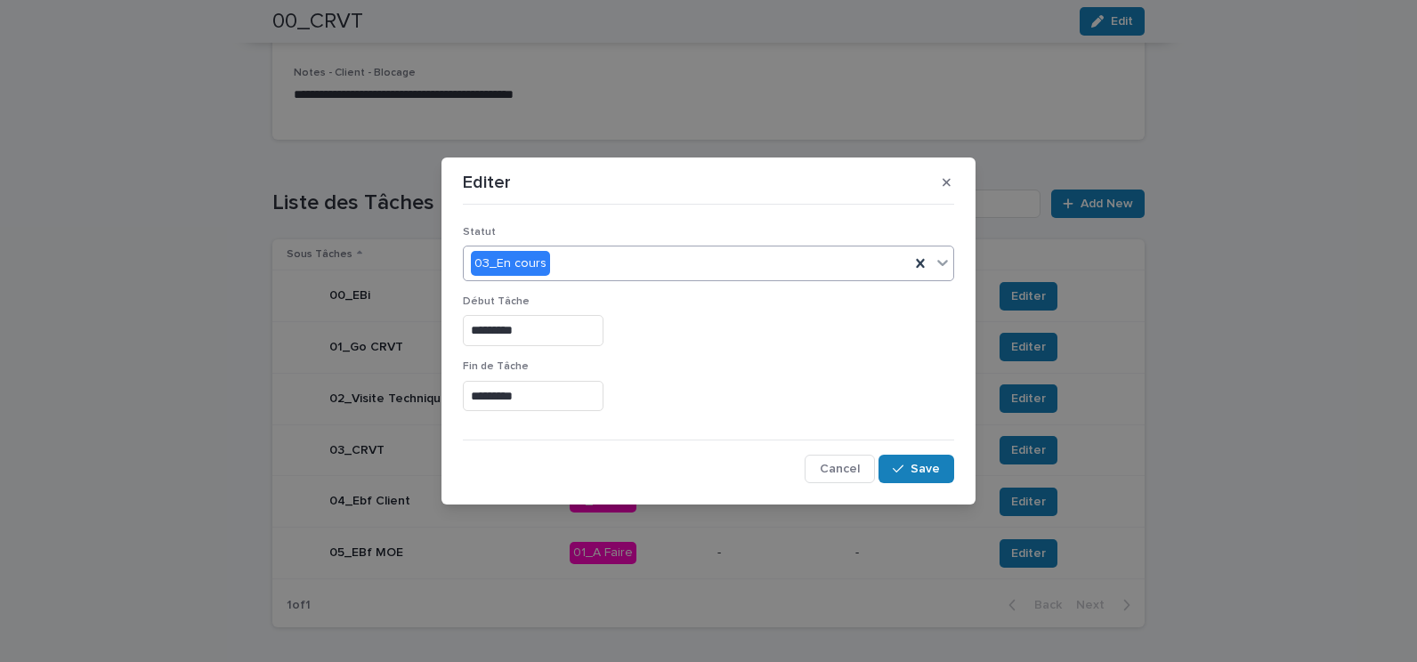
click at [947, 268] on icon at bounding box center [943, 263] width 18 height 18
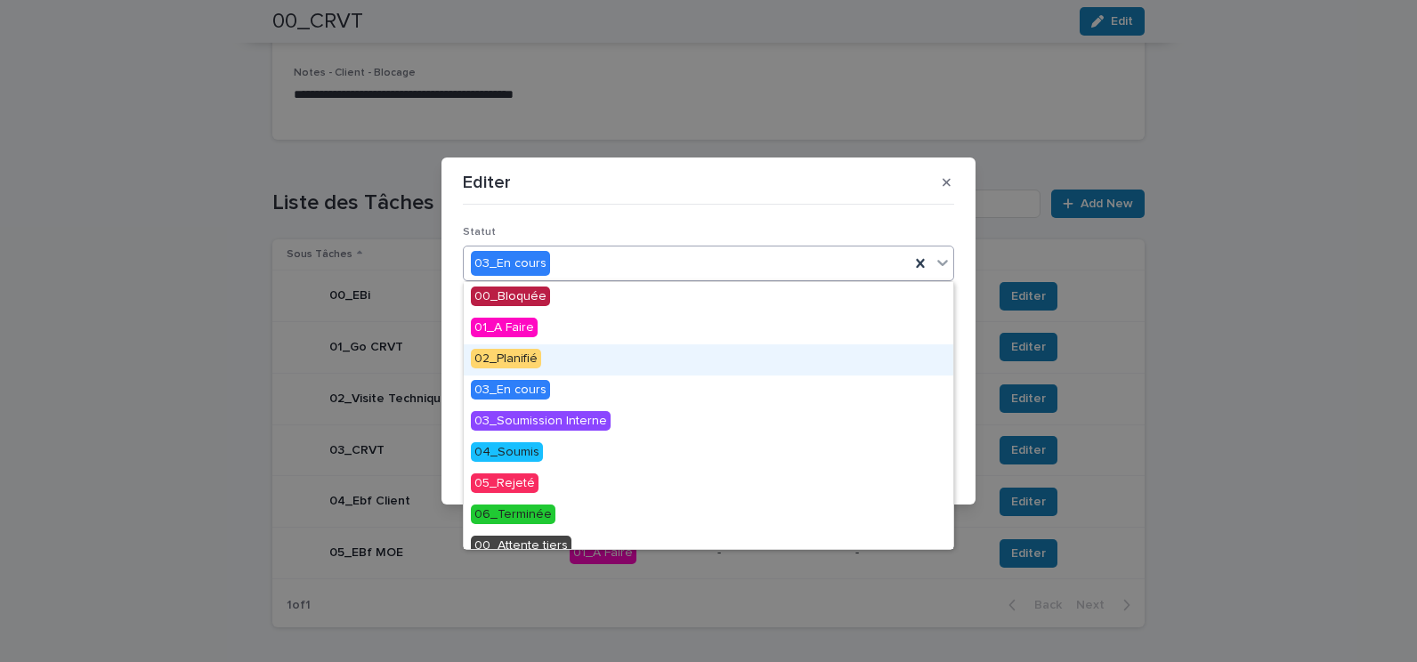
click at [678, 359] on div "02_Planifié" at bounding box center [709, 360] width 490 height 31
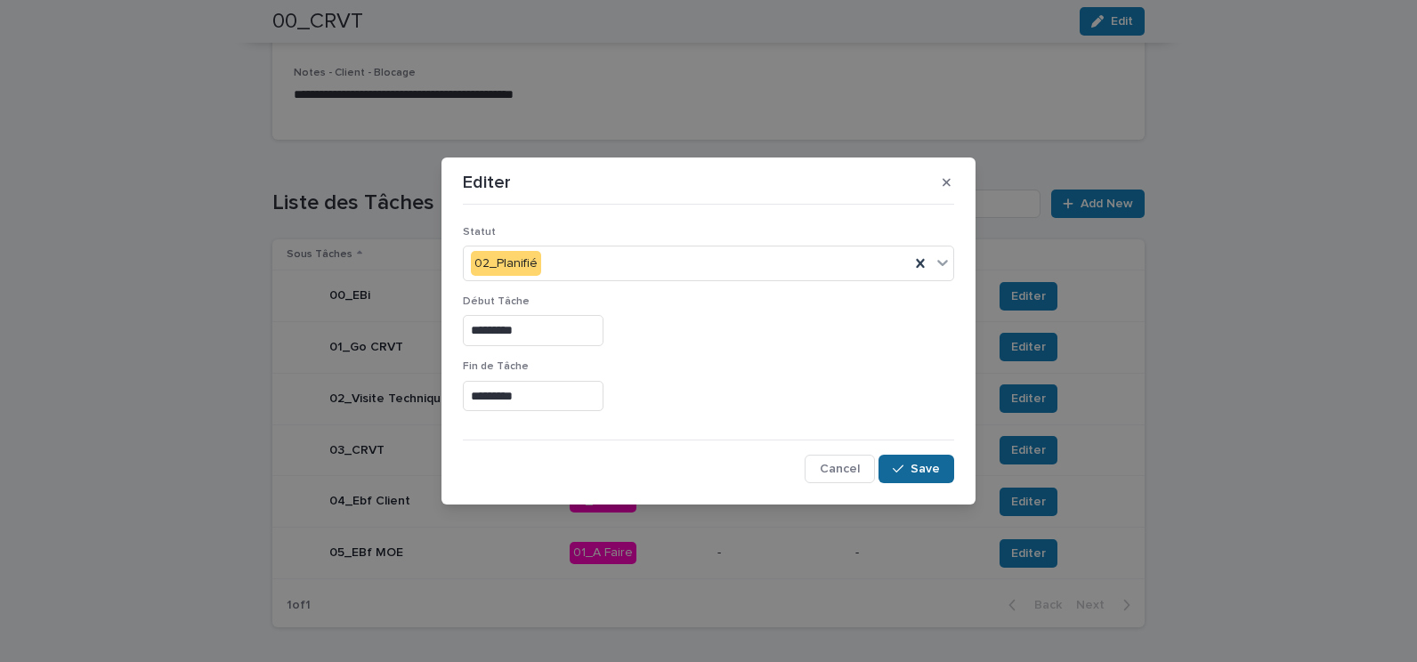
click at [910, 468] on div "button" at bounding box center [902, 469] width 18 height 12
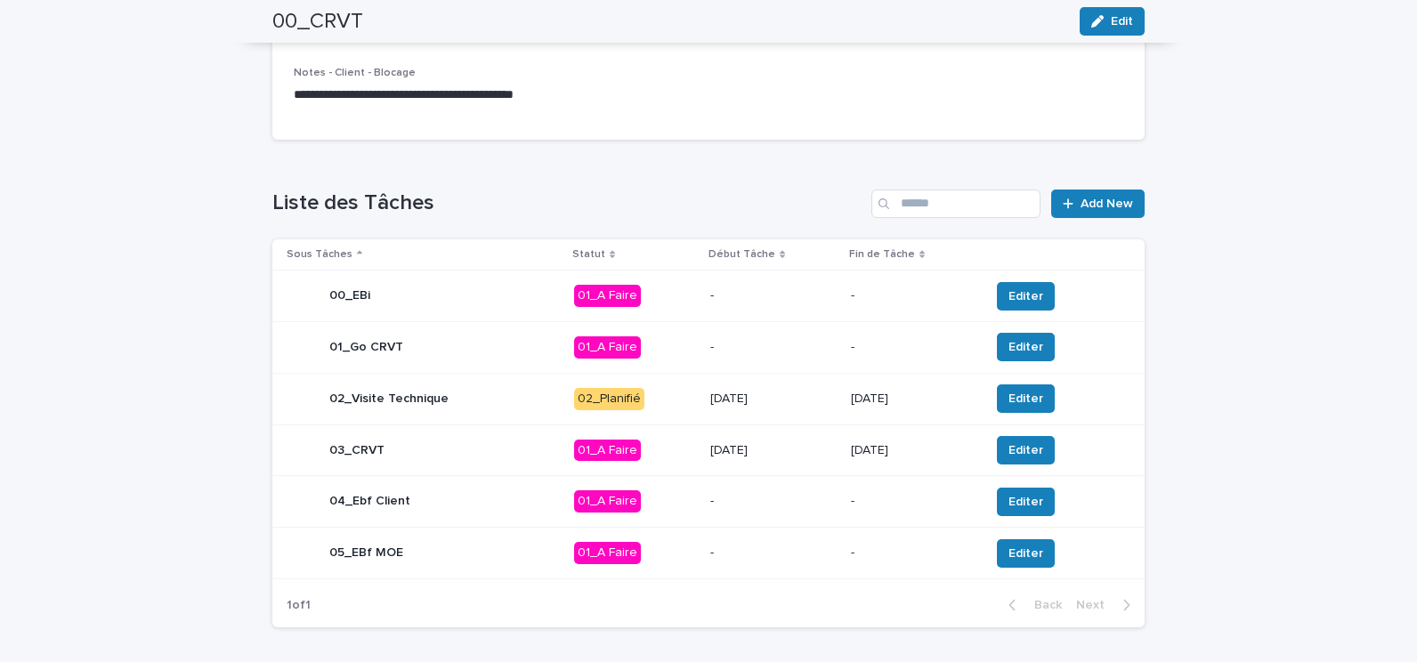
click at [675, 397] on p "02_Planifié" at bounding box center [635, 399] width 122 height 22
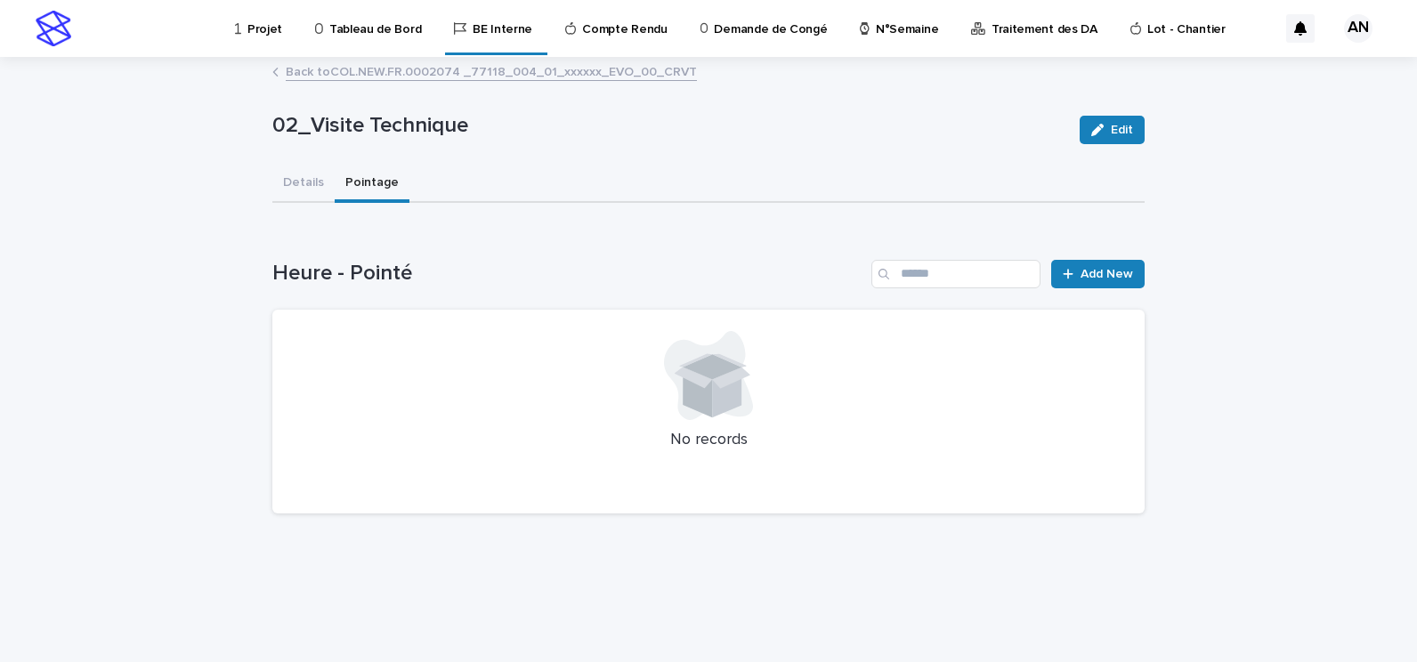
click at [353, 176] on button "Pointage" at bounding box center [372, 184] width 75 height 37
click at [1100, 268] on span "Add New" at bounding box center [1107, 274] width 53 height 12
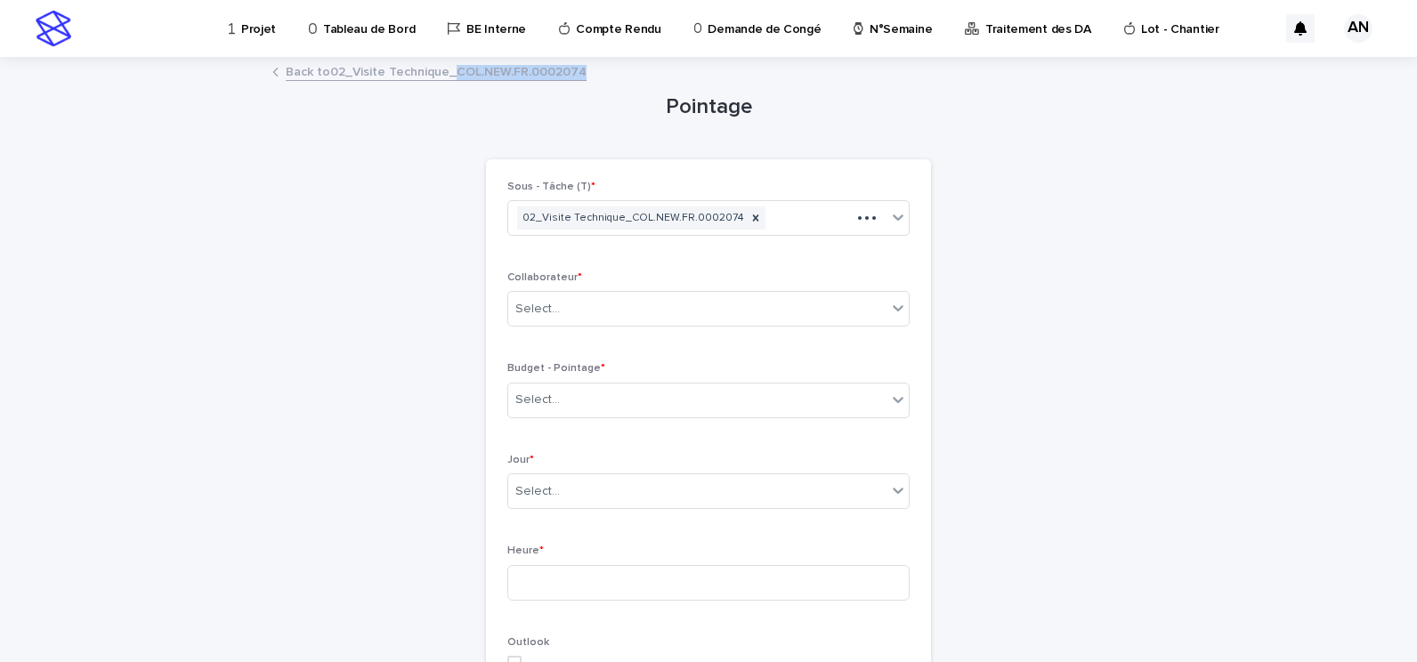
drag, startPoint x: 556, startPoint y: 77, endPoint x: 447, endPoint y: 81, distance: 108.7
click at [447, 81] on div "Back to 02_Visite Technique_COL.NEW.FR.0002074" at bounding box center [709, 73] width 890 height 25
copy link "COL.NEW.FR.0002074"
click at [615, 407] on div "Select..." at bounding box center [697, 400] width 378 height 29
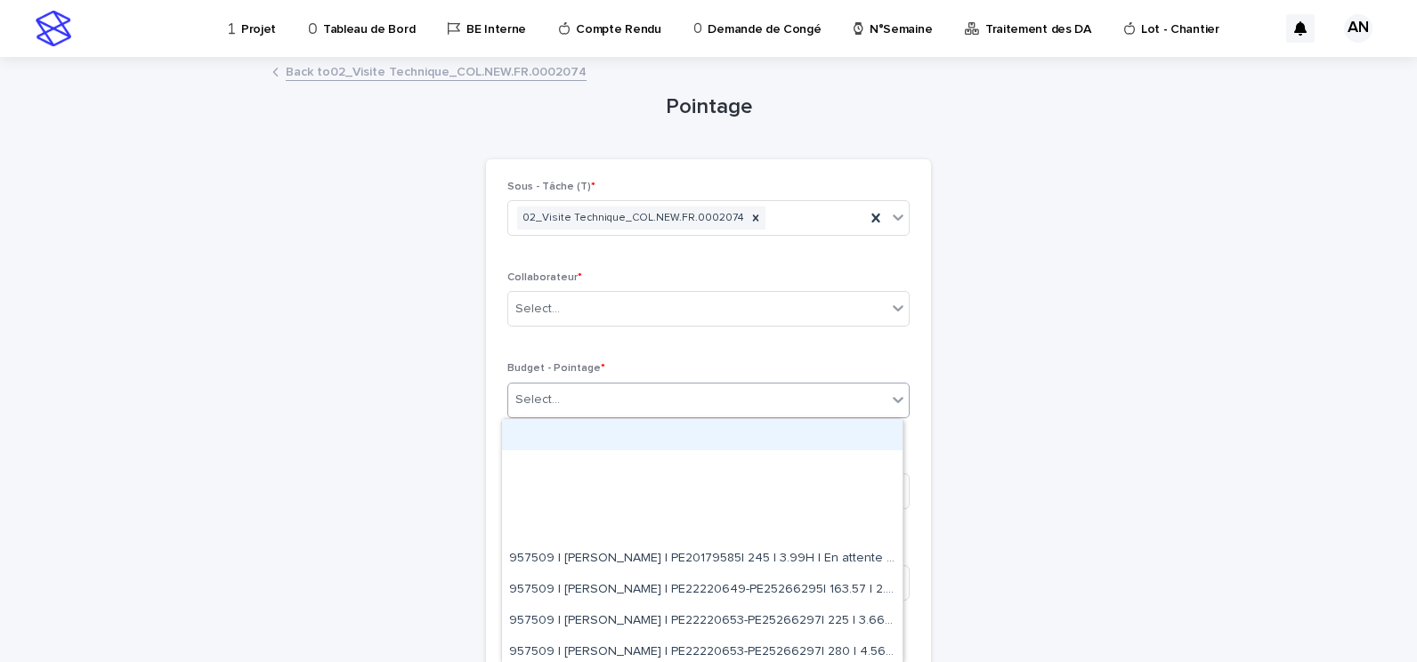
paste input "**********"
type input "**********"
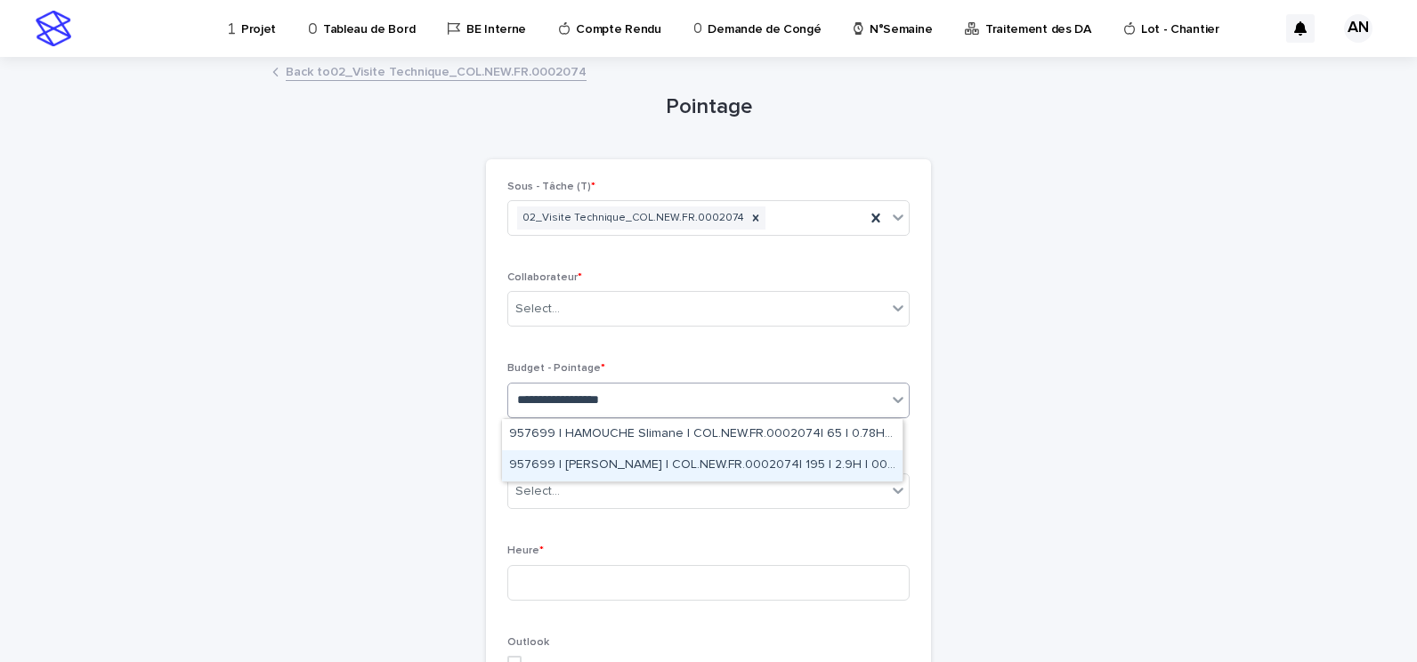
click at [729, 458] on div "957699 | NIARE MORIBA | COL.NEW.FR.0002074| 195 | 2.9H | 00_CRVT" at bounding box center [702, 466] width 401 height 31
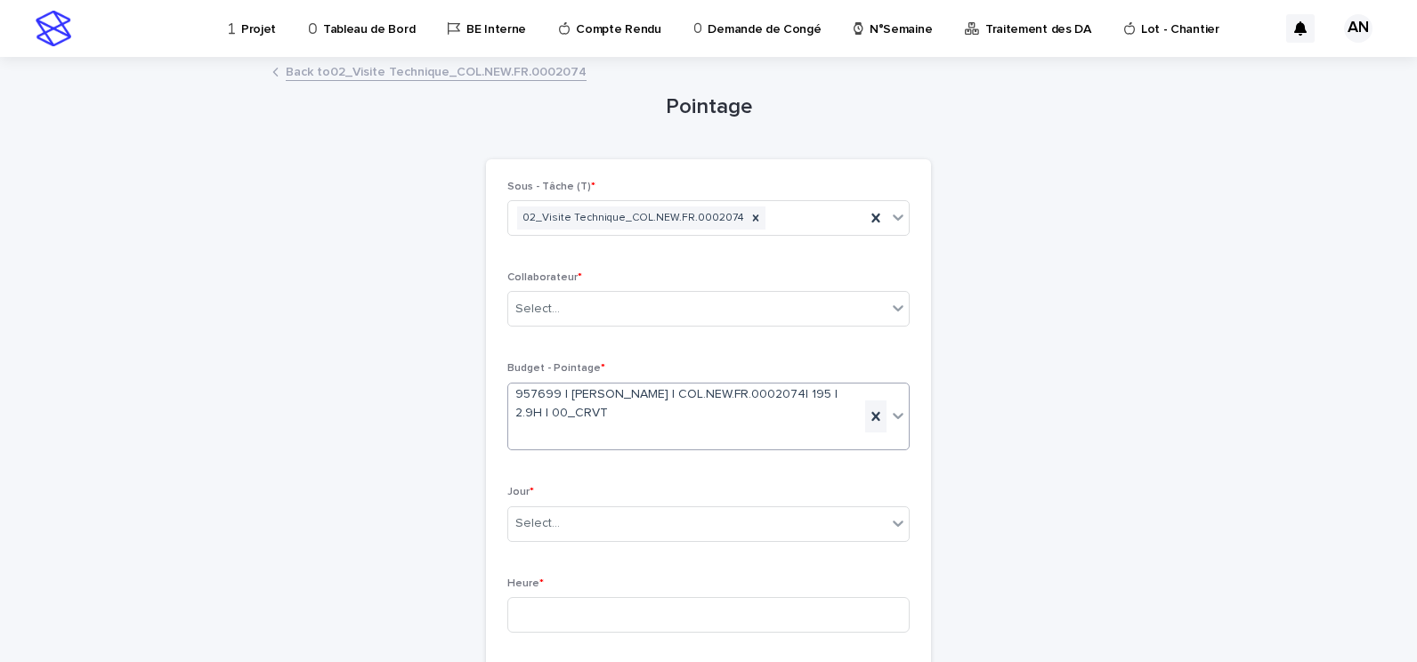
click at [867, 421] on icon at bounding box center [876, 417] width 18 height 18
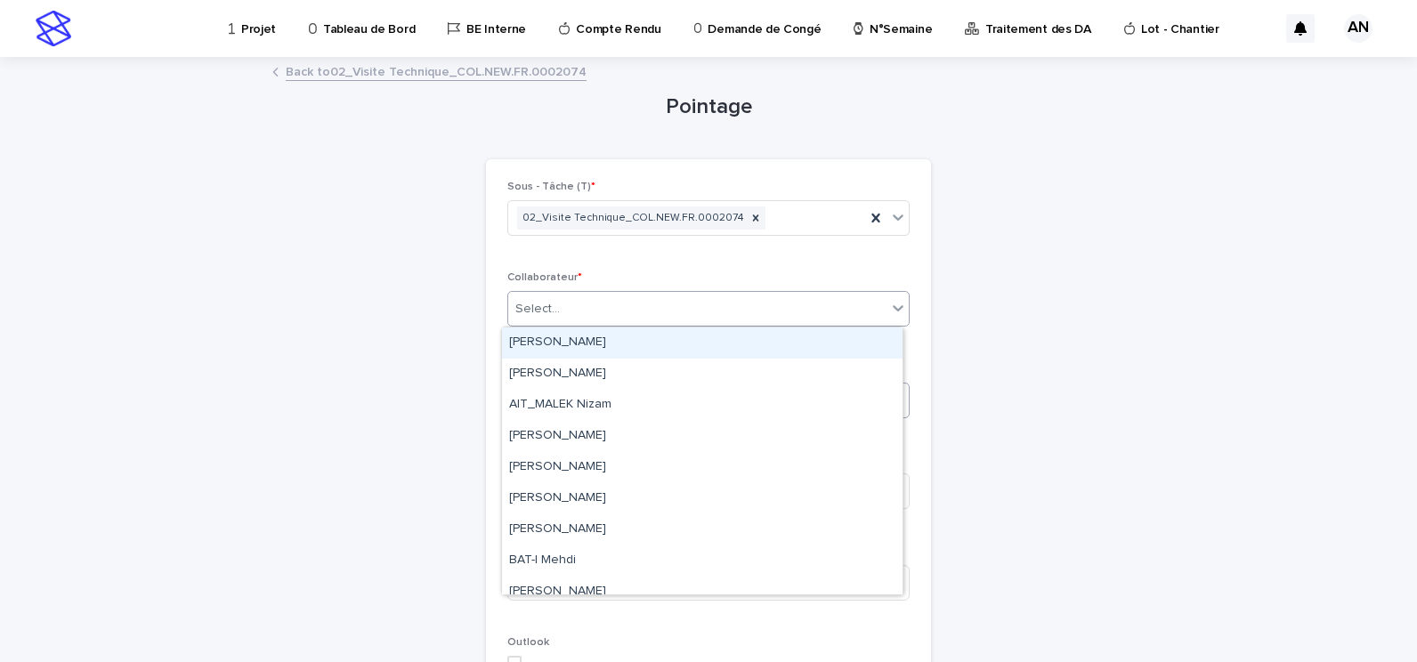
click at [727, 320] on div "Select..." at bounding box center [697, 309] width 378 height 29
paste input "**********"
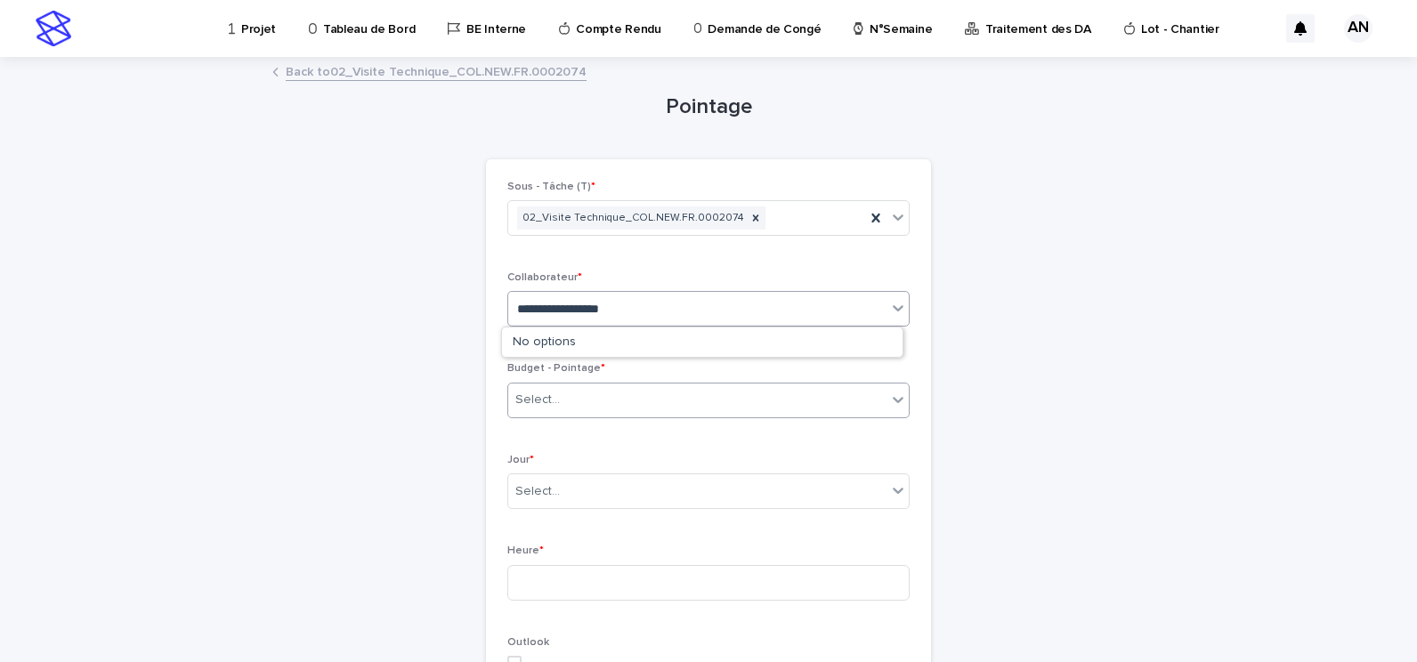
type input "**********"
click at [1260, 272] on div "Loading... Saving… Loading... Saving… Pointage Loading... Saving… Loading... Sa…" at bounding box center [708, 647] width 1417 height 1176
drag, startPoint x: 556, startPoint y: 74, endPoint x: 447, endPoint y: 75, distance: 108.6
click at [447, 75] on div "Back to 02_Visite Technique_COL.NEW.FR.0002074" at bounding box center [709, 73] width 890 height 25
copy link "COL.NEW.FR.0002074"
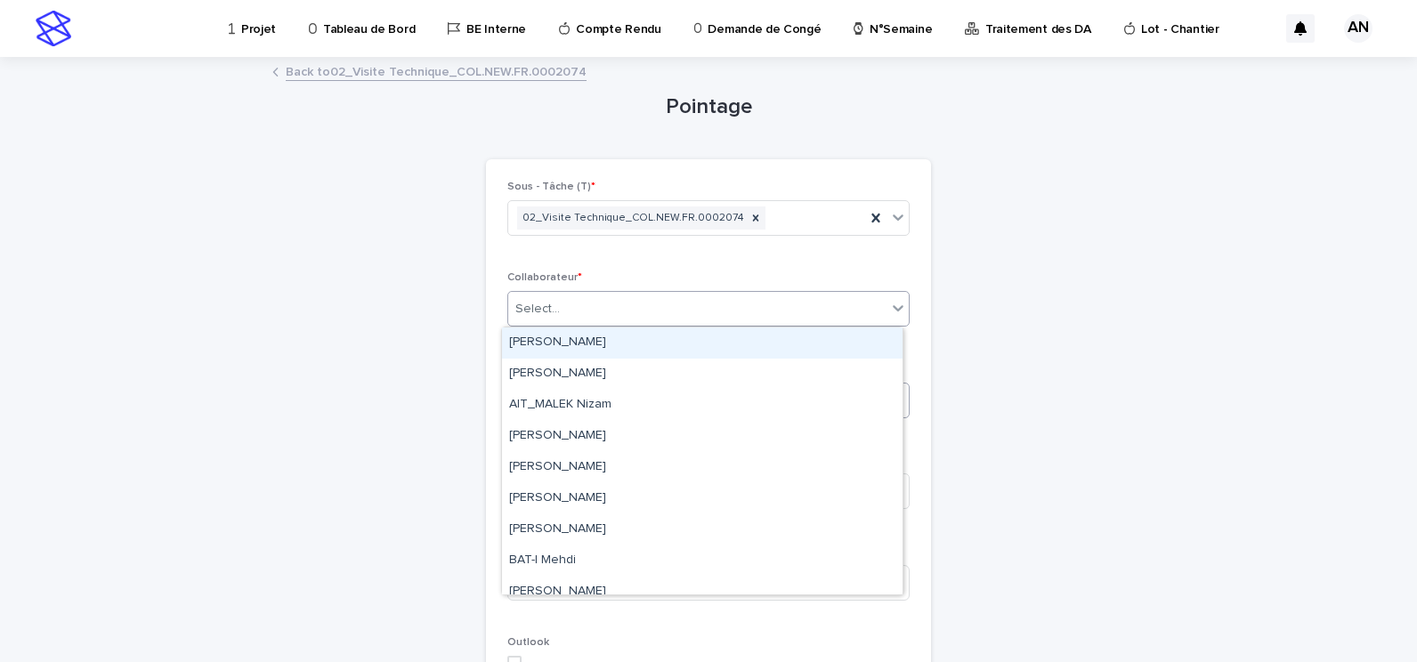
click at [621, 308] on div "Select..." at bounding box center [697, 309] width 378 height 29
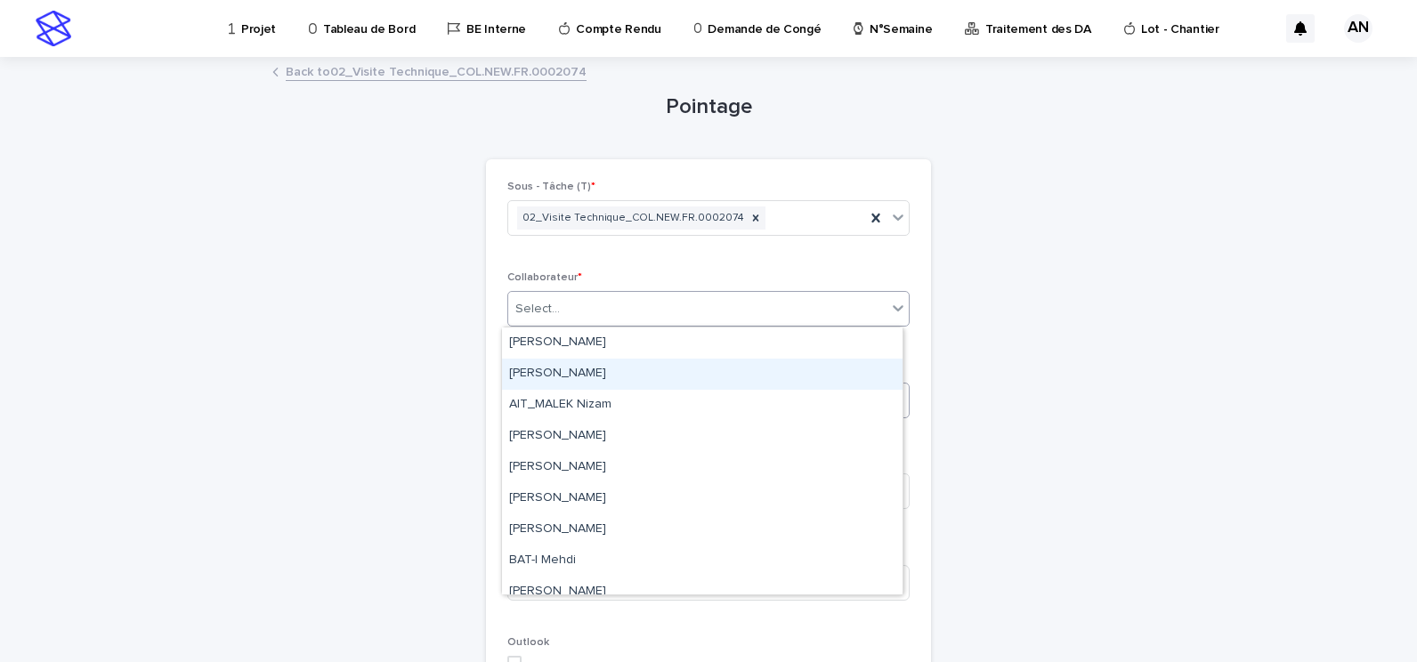
click at [1194, 296] on div "Loading... Saving… Loading... Saving… Pointage Loading... Saving… Loading... Sa…" at bounding box center [708, 647] width 1417 height 1176
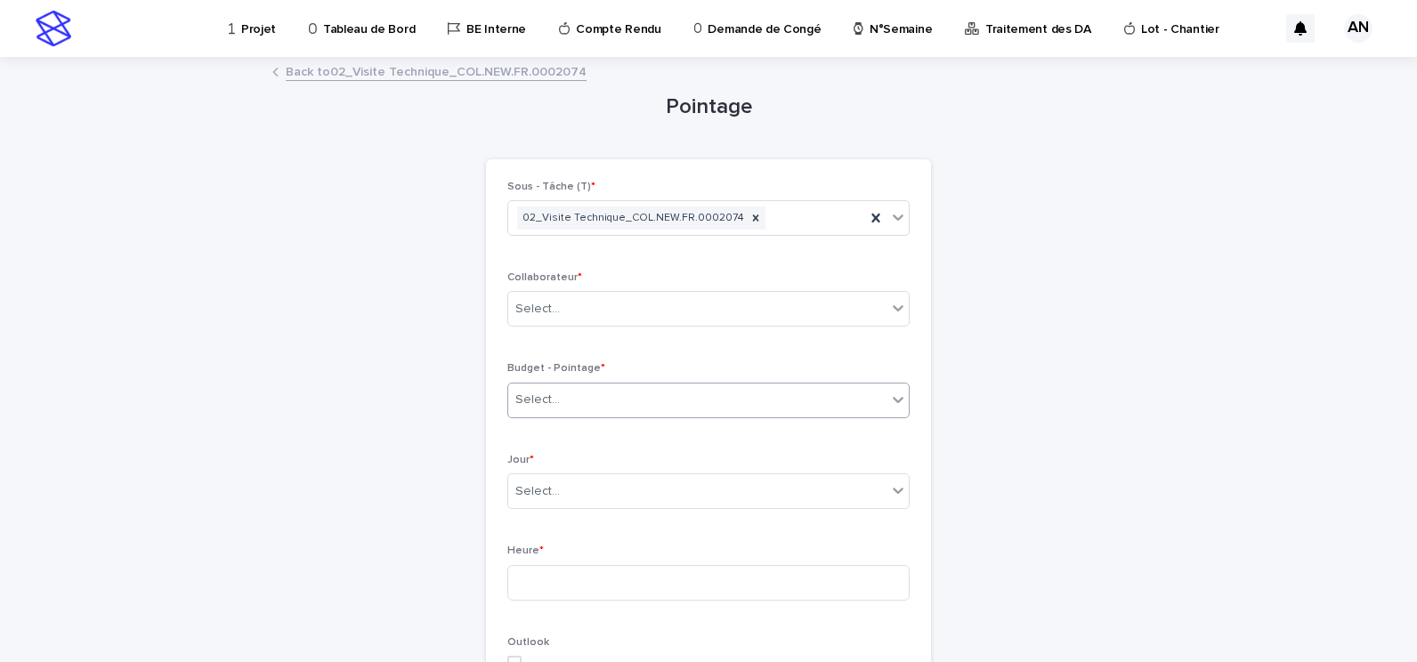
click at [662, 393] on div "Select..." at bounding box center [697, 400] width 378 height 29
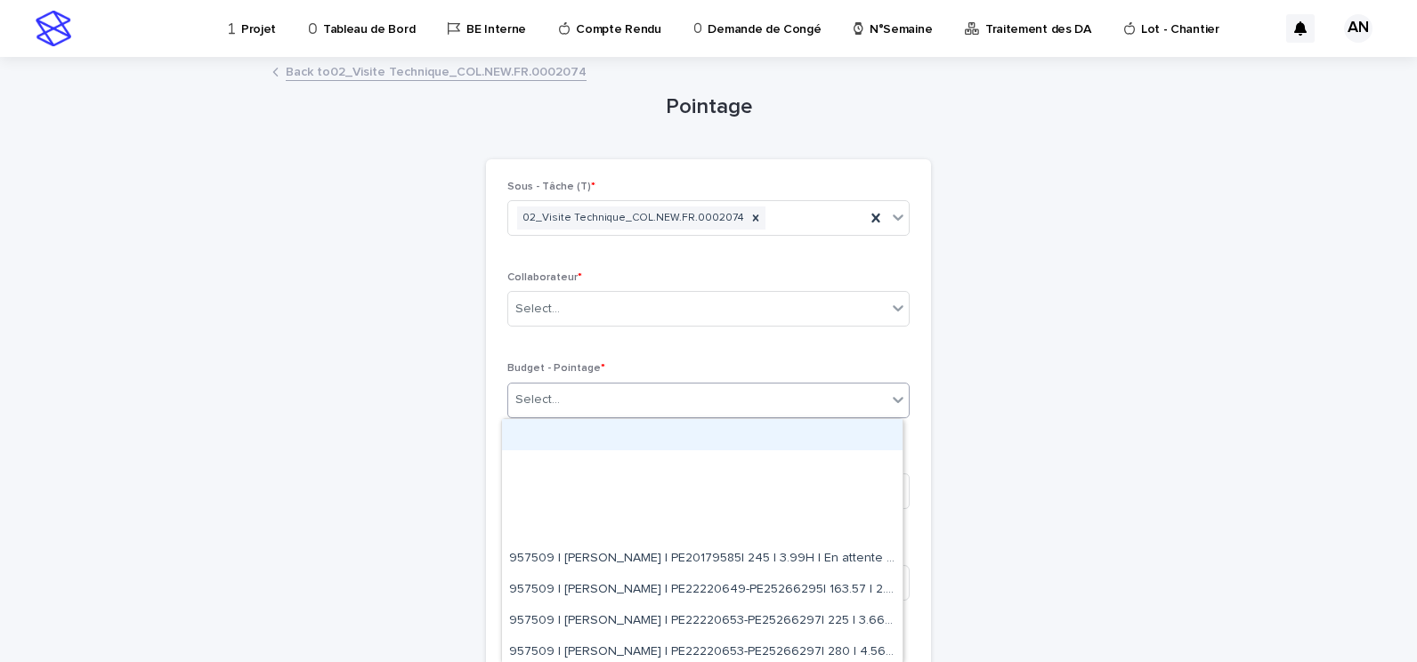
paste input "**********"
type input "**********"
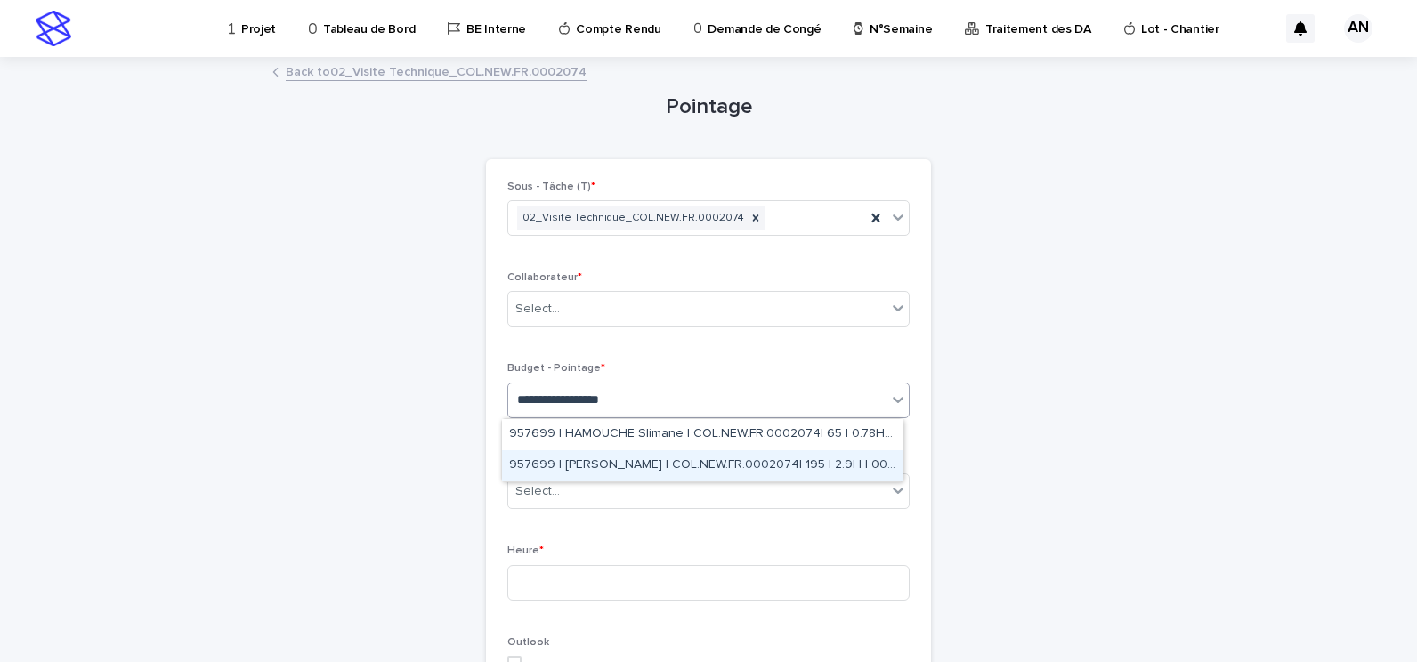
click at [681, 468] on div "957699 | NIARE MORIBA | COL.NEW.FR.0002074| 195 | 2.9H | 00_CRVT" at bounding box center [702, 466] width 401 height 31
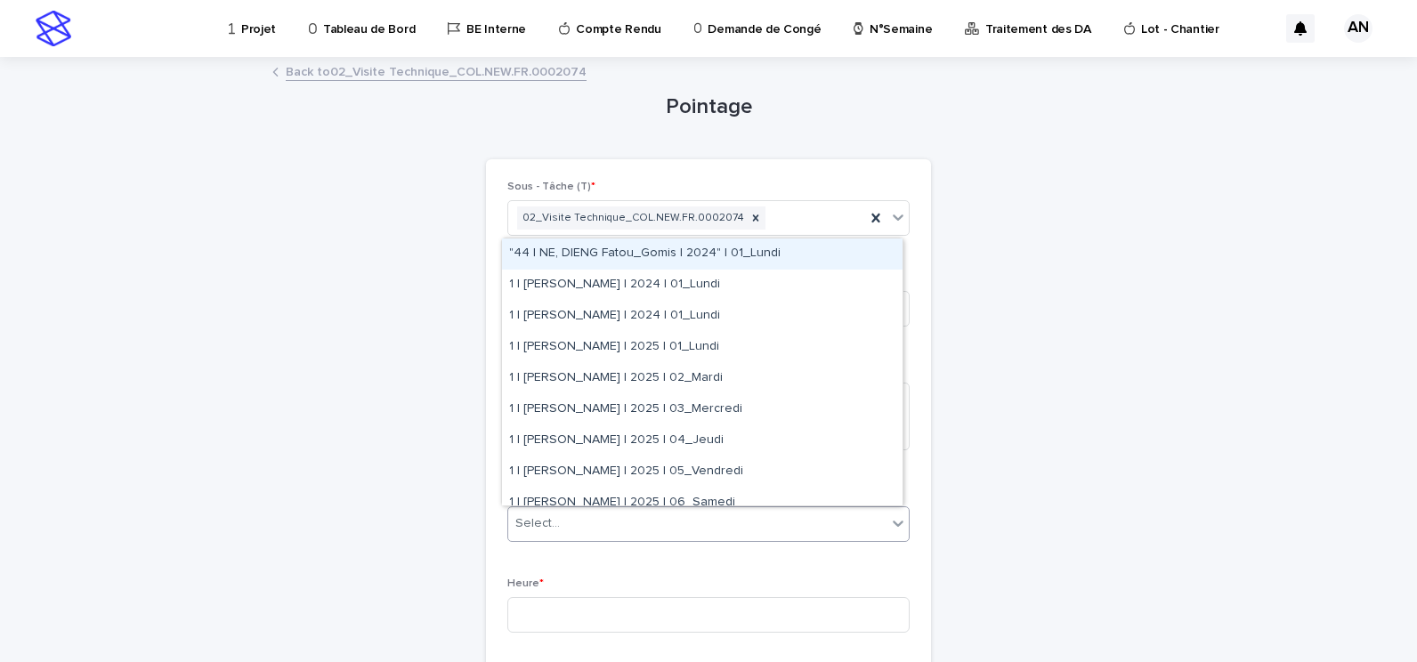
click at [669, 521] on div "Select..." at bounding box center [697, 523] width 378 height 29
type input "*"
type input "*******"
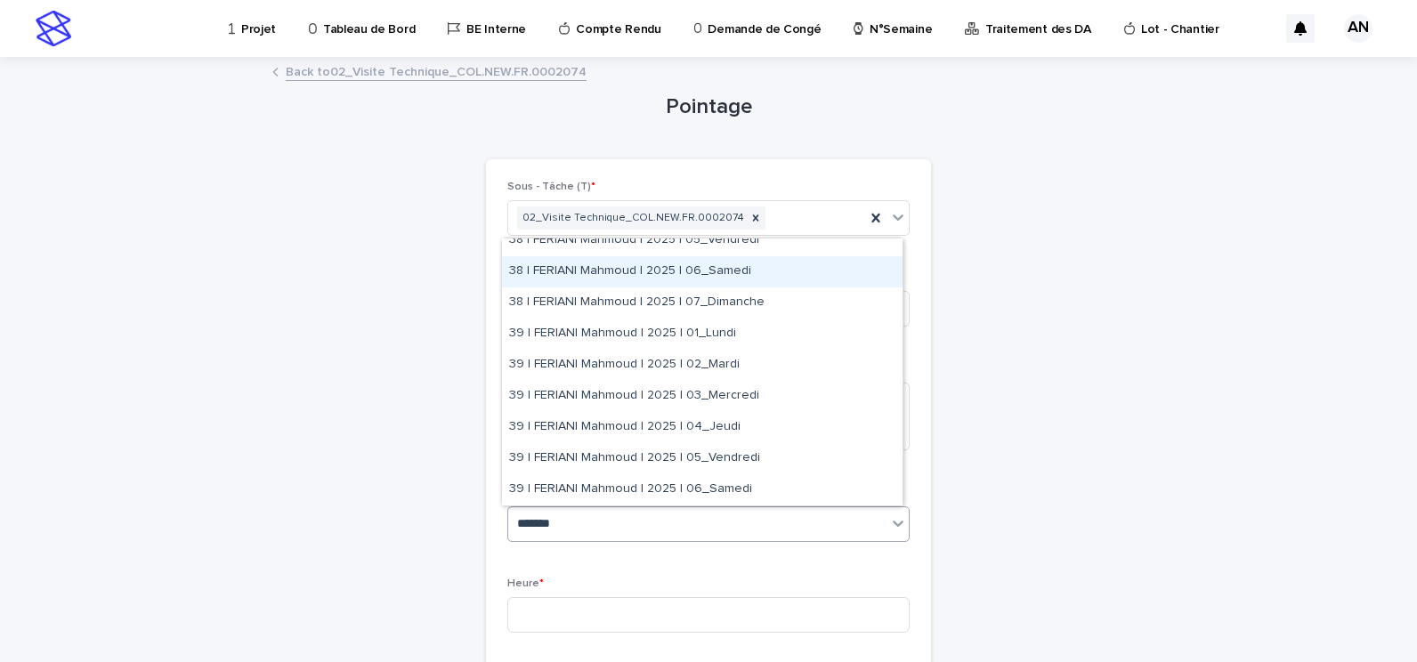
scroll to position [267, 0]
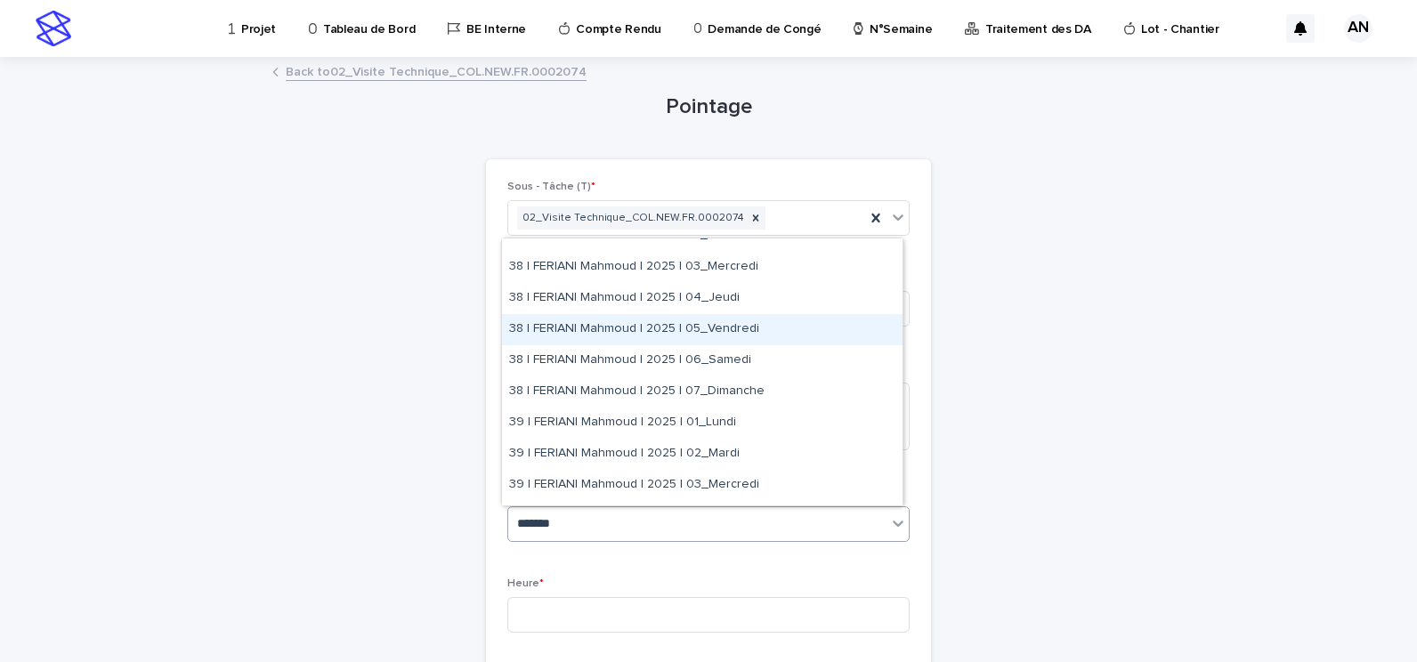
click at [624, 334] on div "38 | FERIANI Mahmoud | 2025 | 05_Vendredi" at bounding box center [702, 329] width 401 height 31
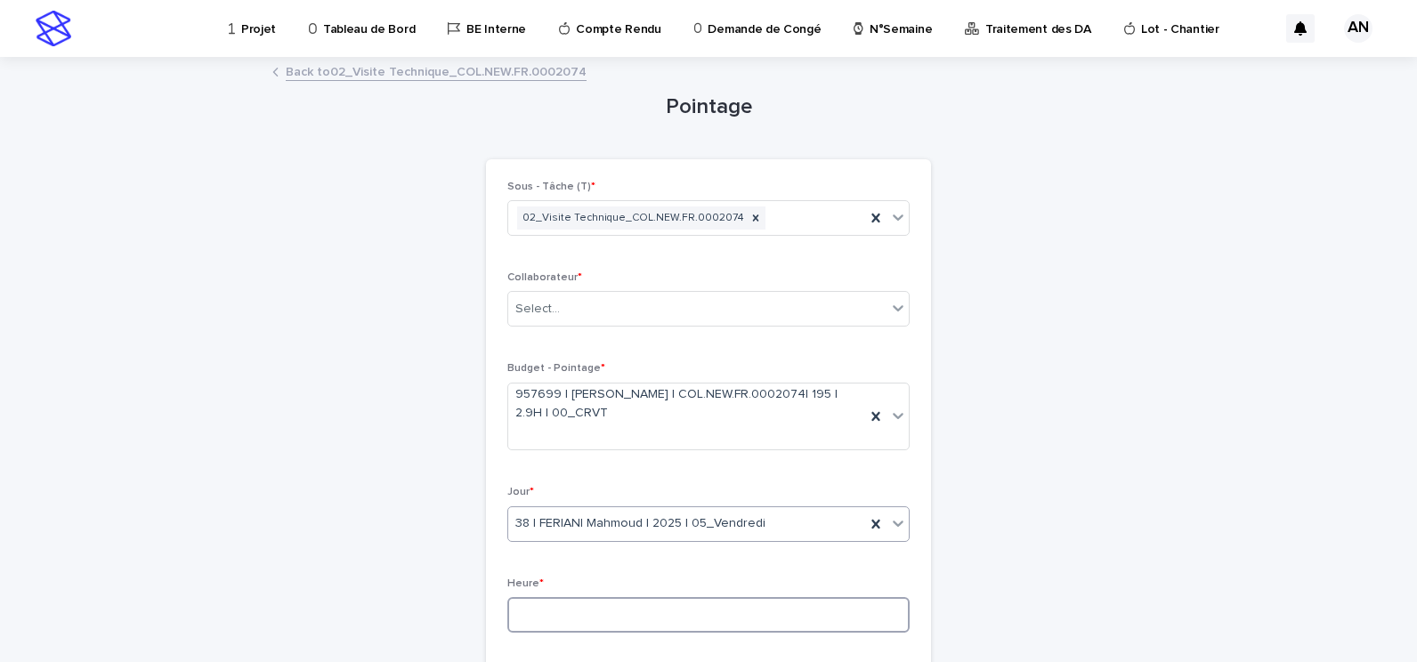
click at [592, 617] on input at bounding box center [709, 615] width 402 height 36
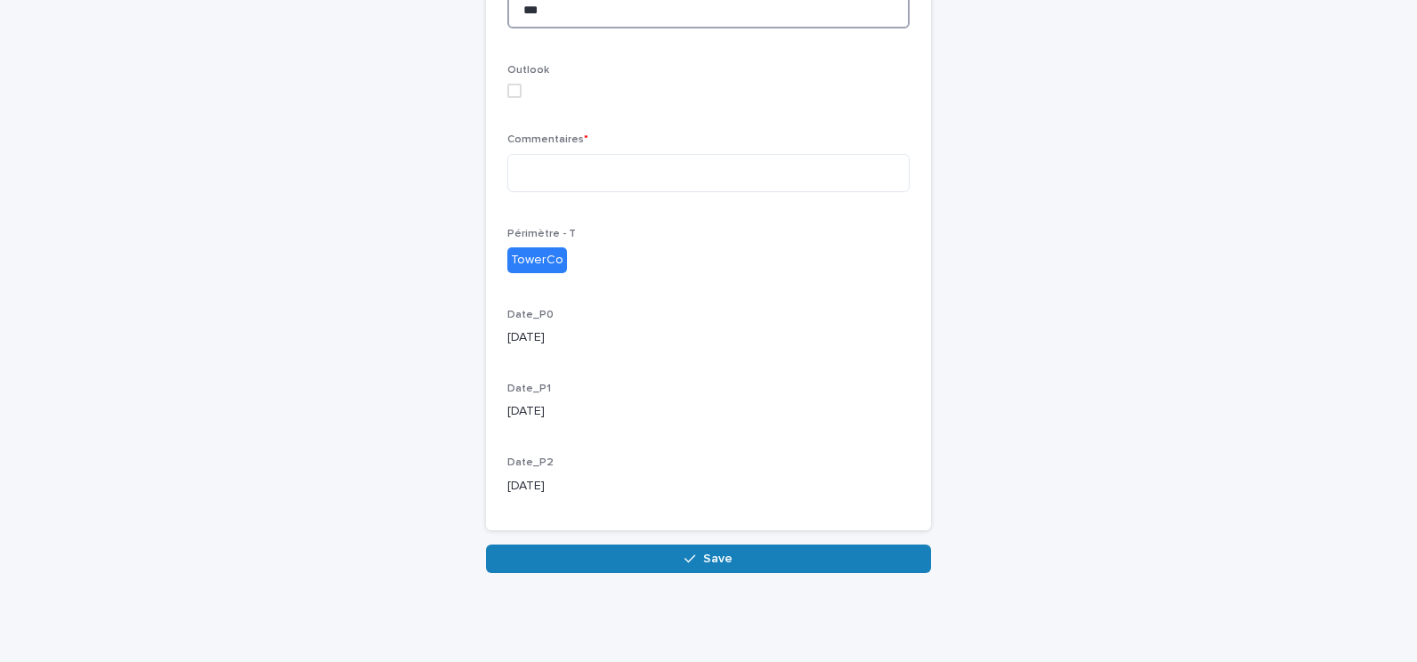
scroll to position [516, 0]
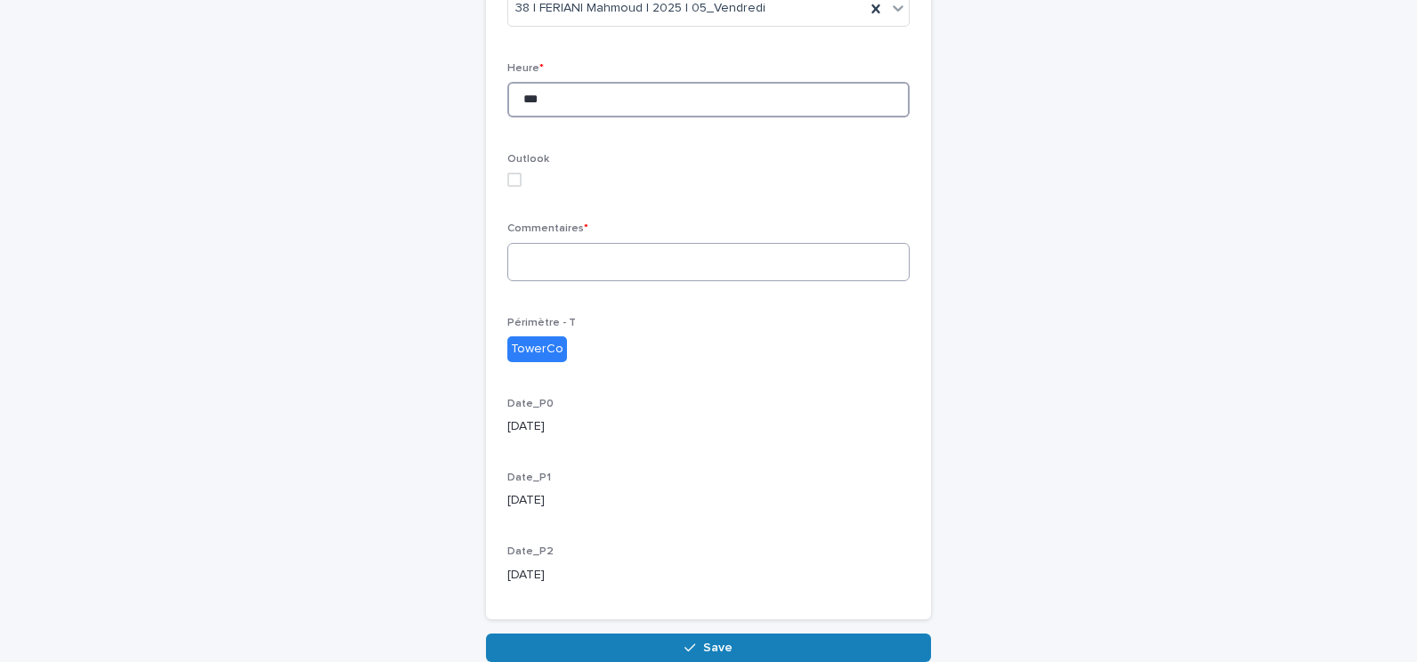
type input "***"
click at [644, 277] on textarea at bounding box center [709, 262] width 402 height 38
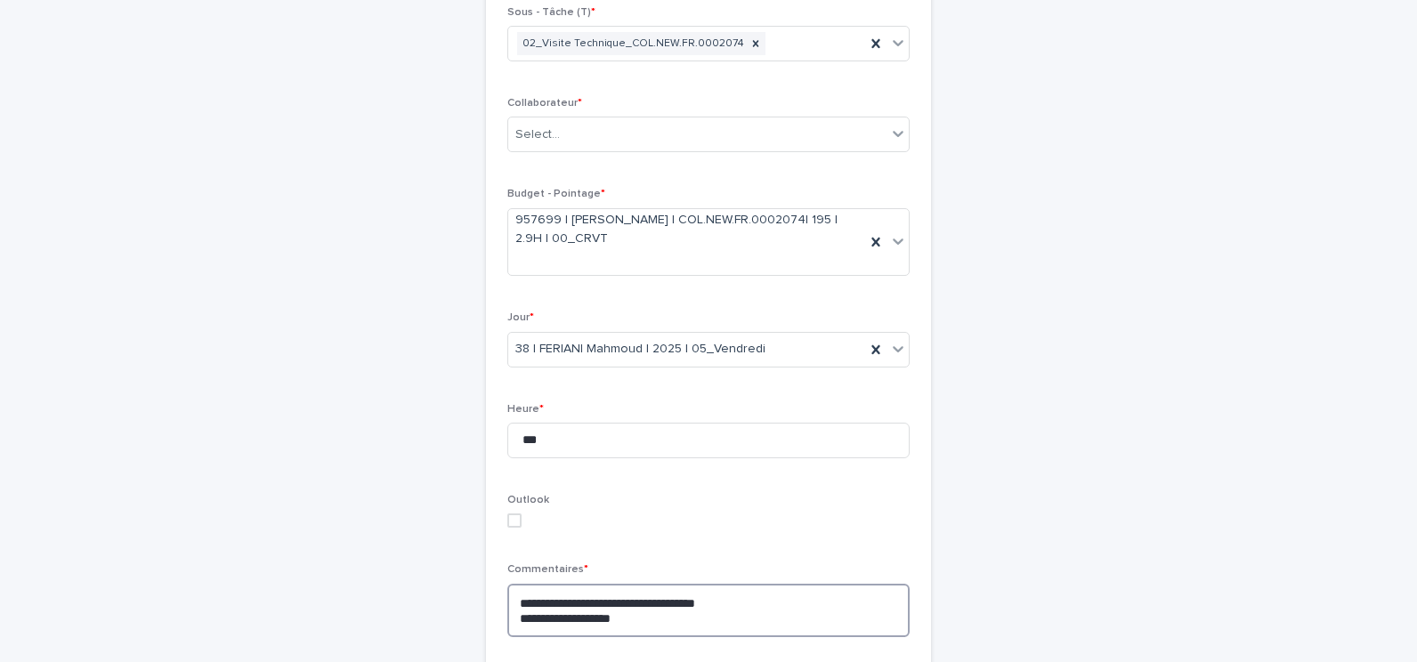
scroll to position [620, 0]
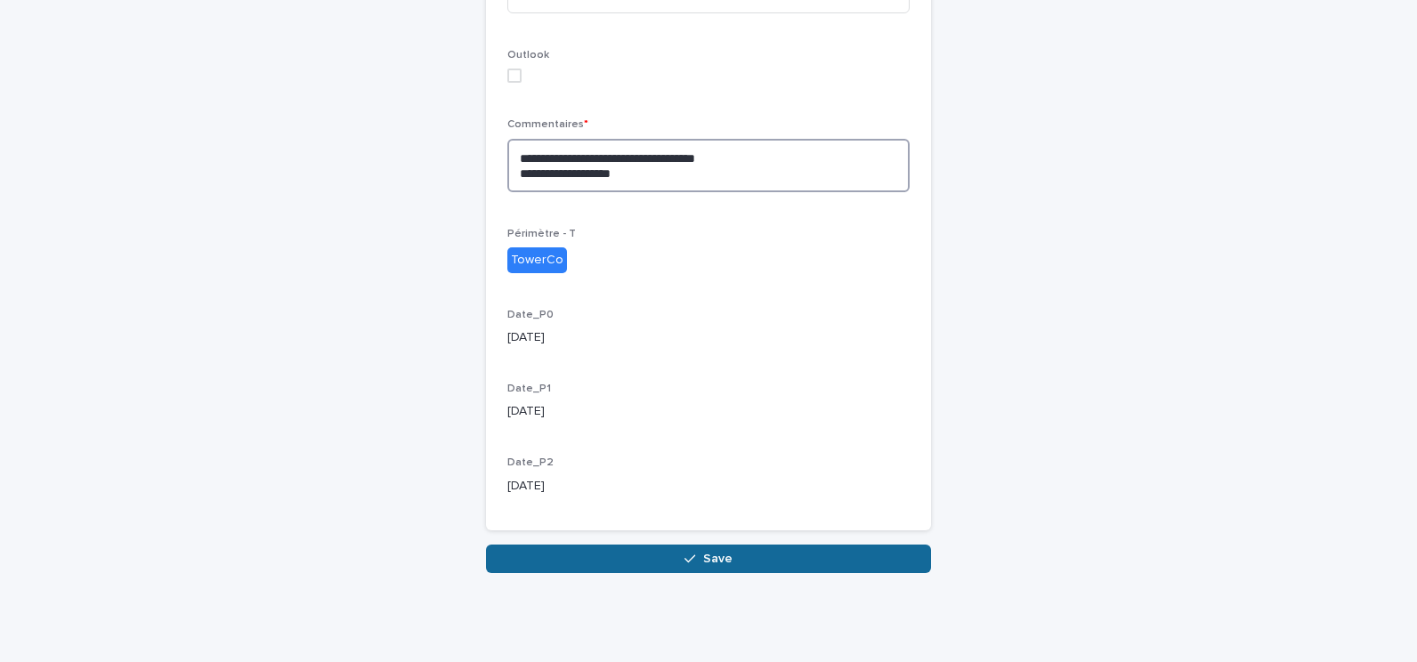
type textarea "**********"
click at [775, 562] on button "Save" at bounding box center [708, 559] width 445 height 28
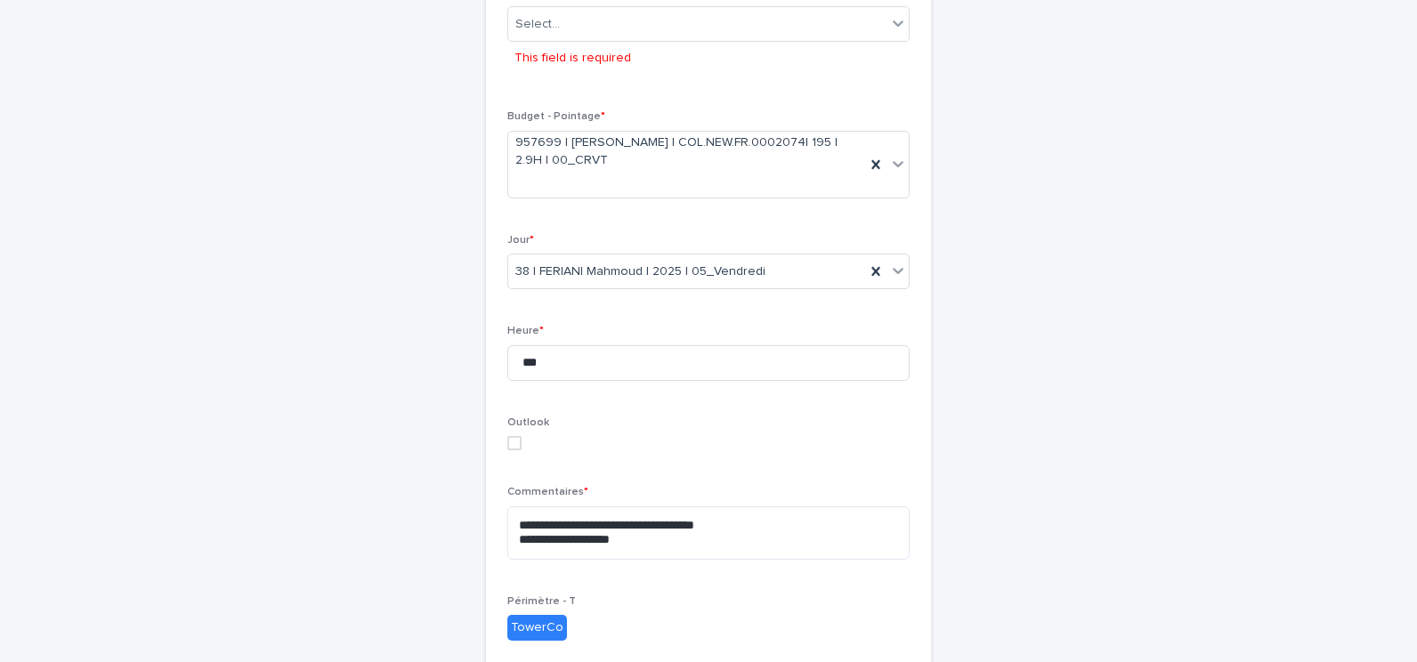
scroll to position [107, 0]
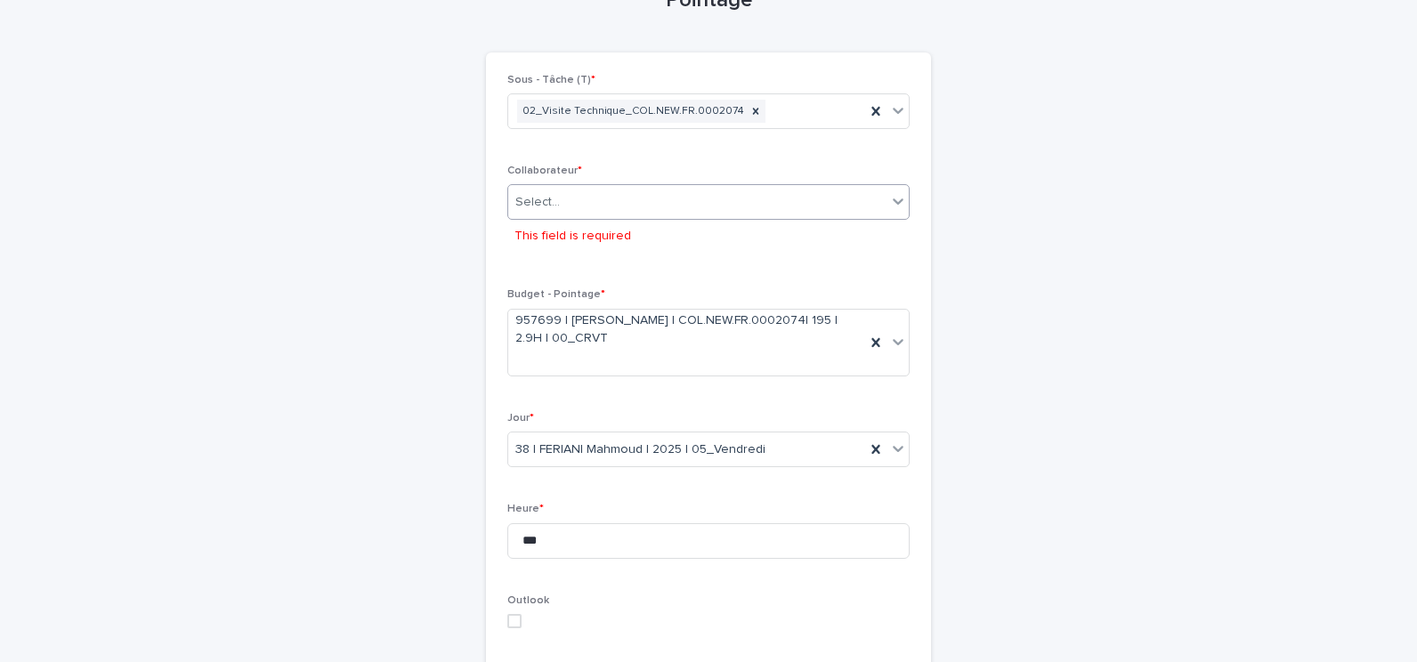
click at [678, 212] on div "Select..." at bounding box center [697, 202] width 378 height 29
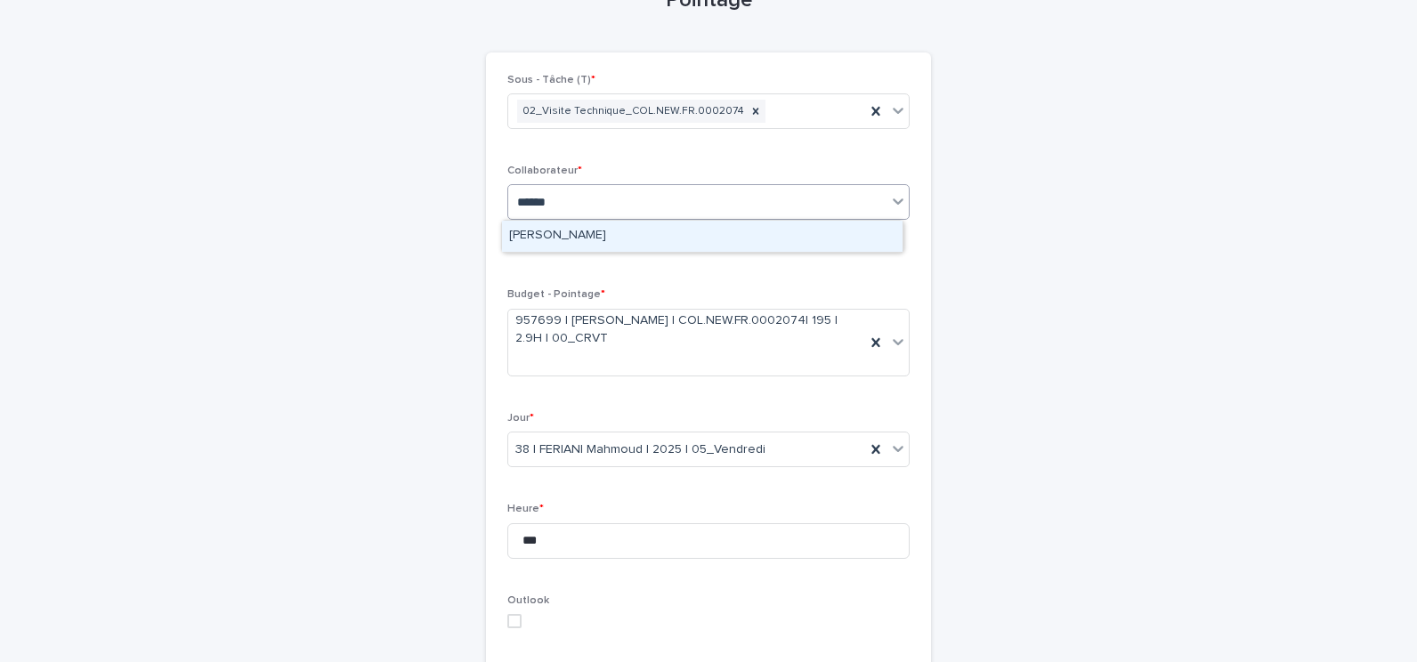
type input "*******"
click at [608, 228] on div "[PERSON_NAME]" at bounding box center [702, 236] width 401 height 31
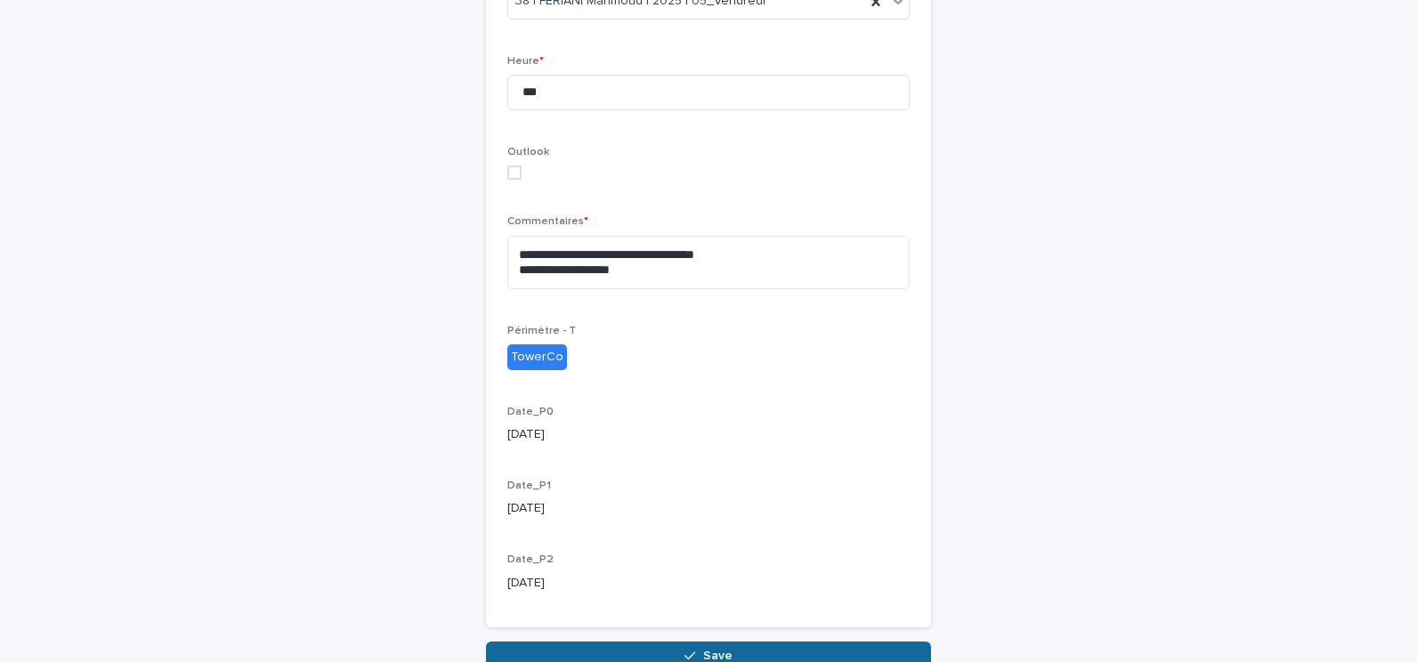
scroll to position [620, 0]
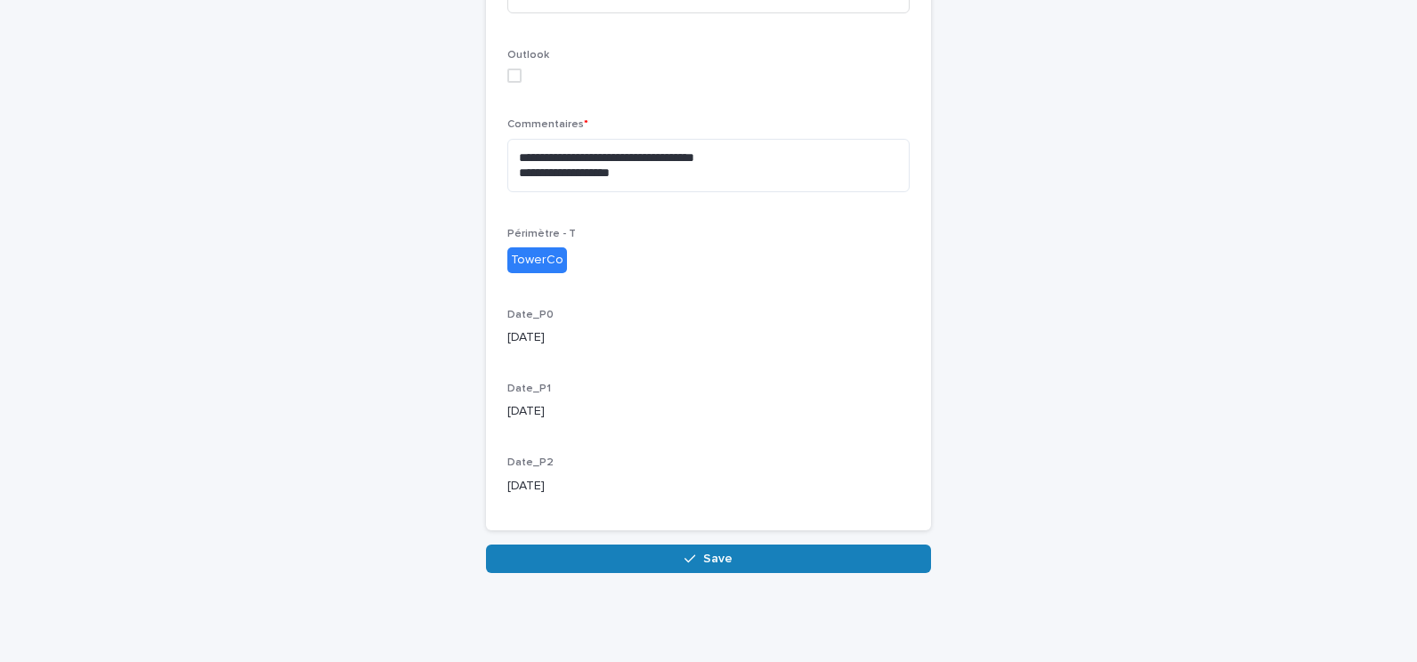
click at [696, 565] on button "Save" at bounding box center [708, 559] width 445 height 28
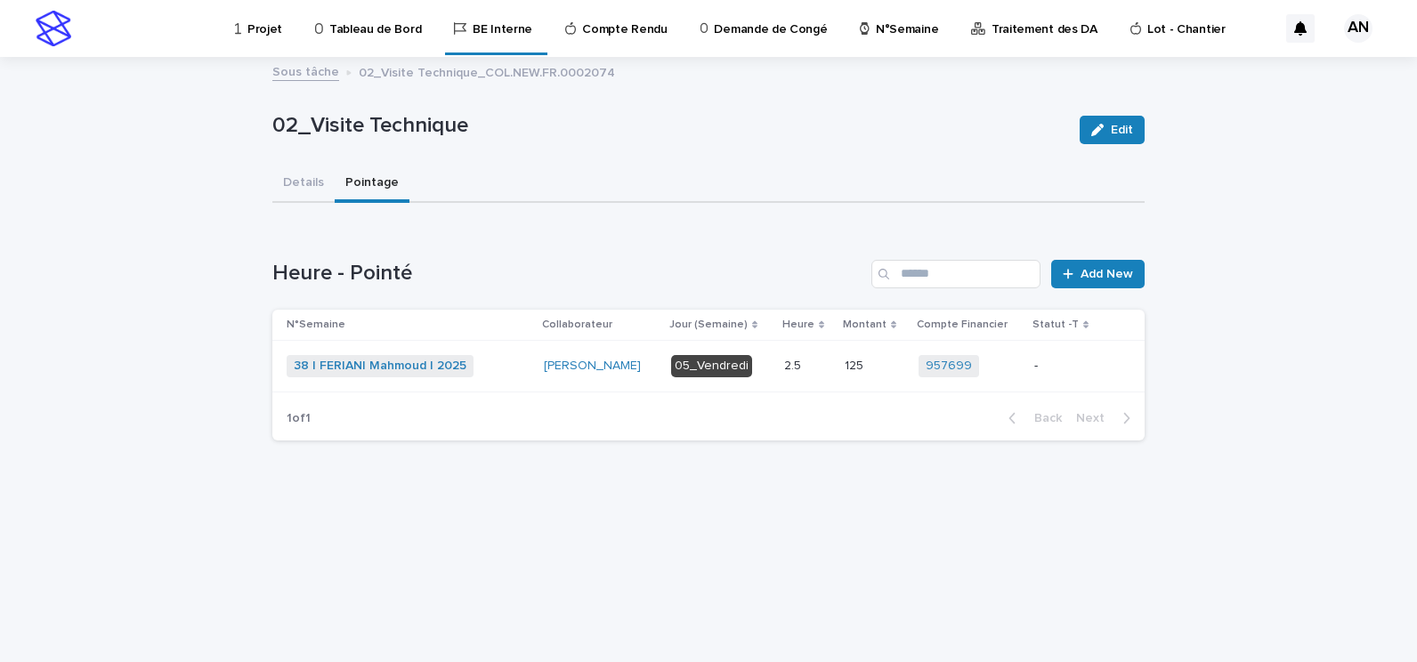
click at [524, 369] on div "38 | FERIANI Mahmoud | 2025 + 0" at bounding box center [408, 366] width 243 height 22
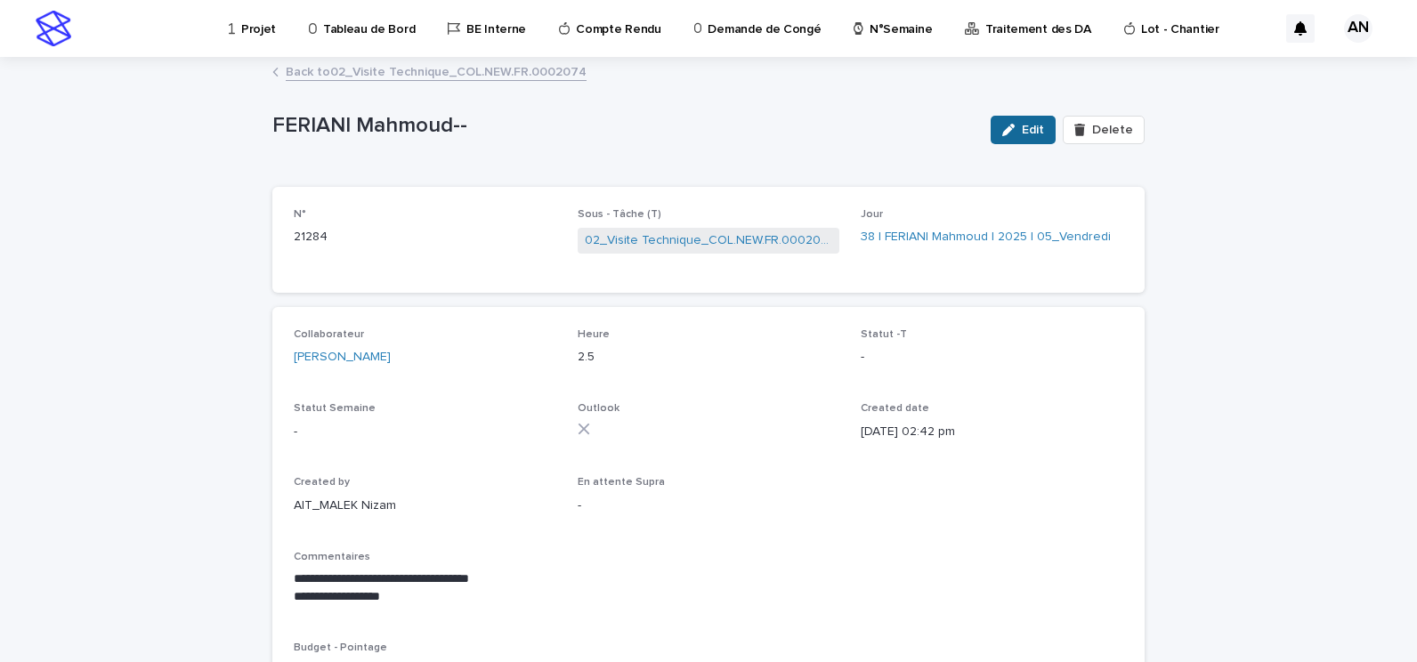
click at [1035, 125] on span "Edit" at bounding box center [1033, 130] width 22 height 12
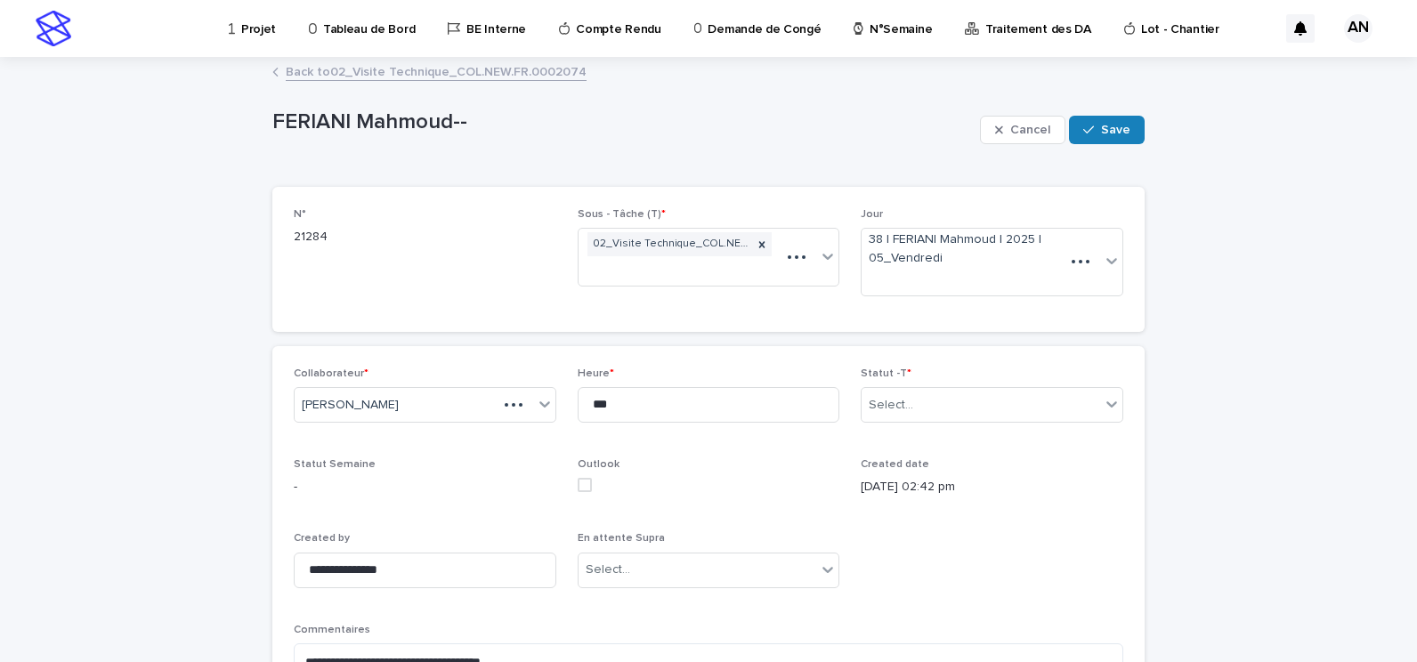
type textarea "**********"
click at [1064, 407] on div "Select..." at bounding box center [981, 405] width 239 height 29
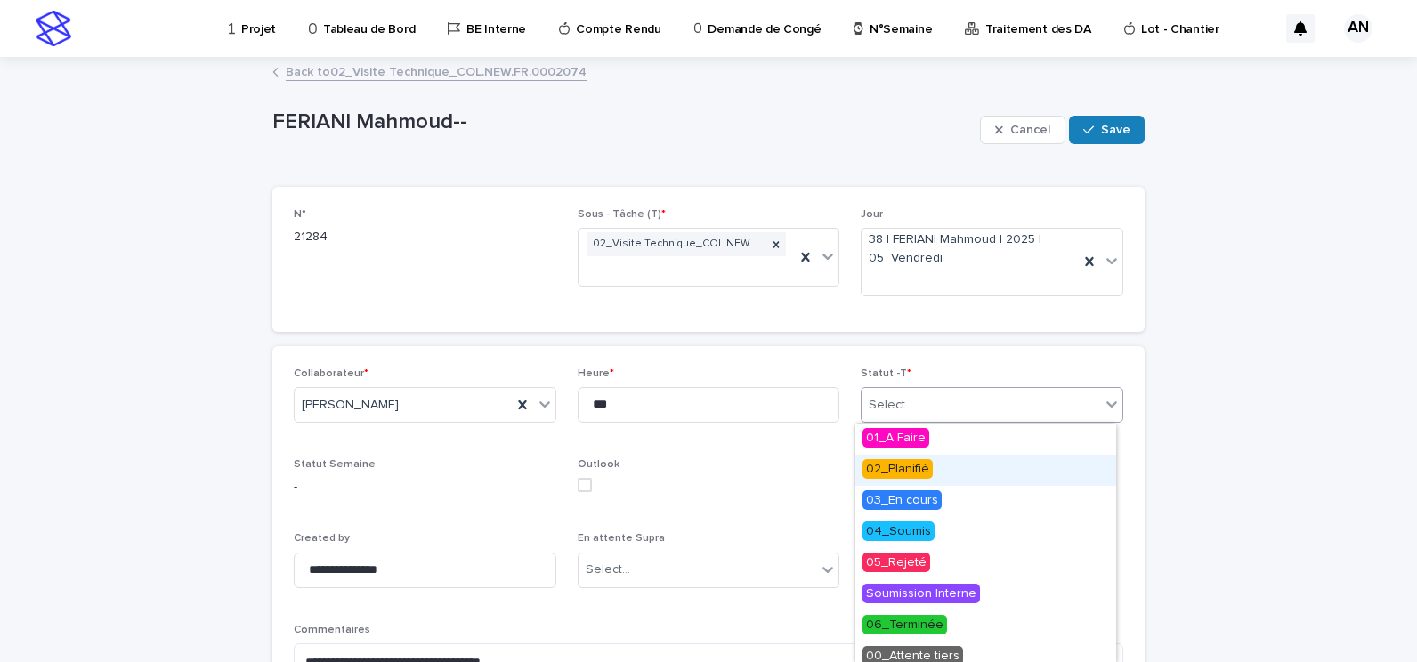
click at [922, 461] on span "02_Planifié" at bounding box center [898, 469] width 70 height 20
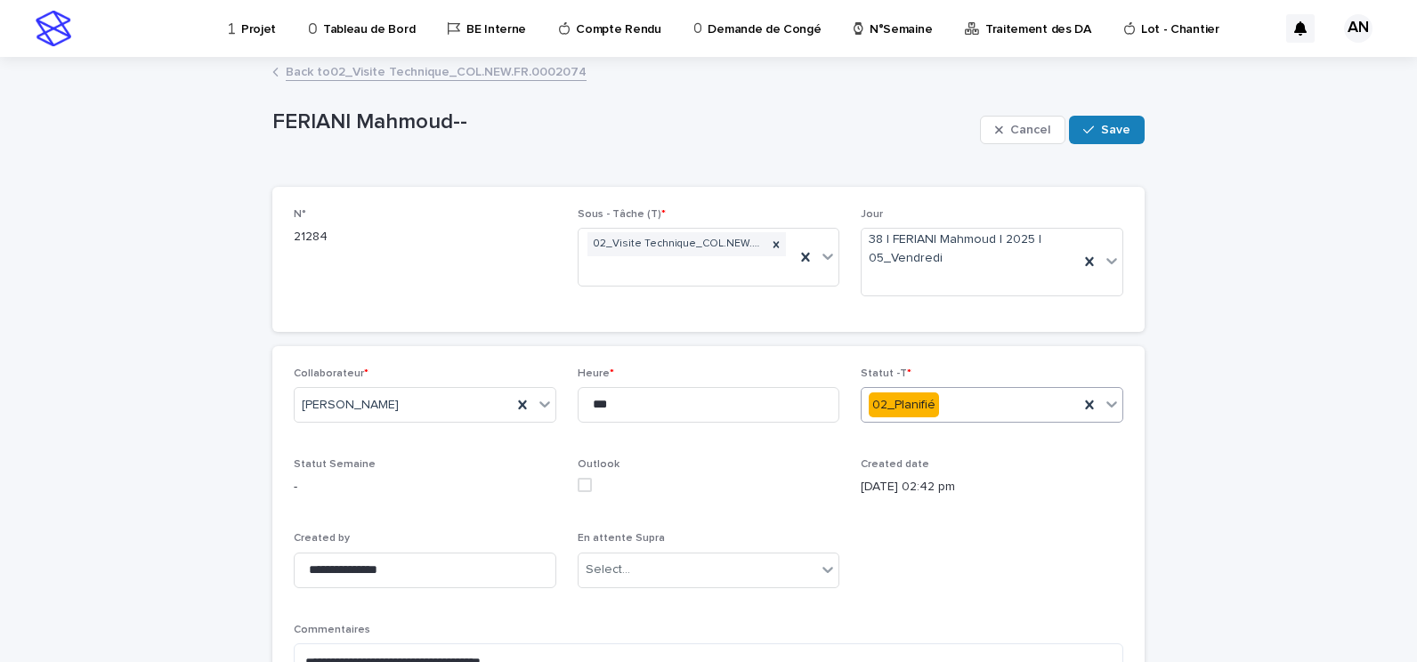
click at [1213, 333] on div "**********" at bounding box center [708, 500] width 1417 height 883
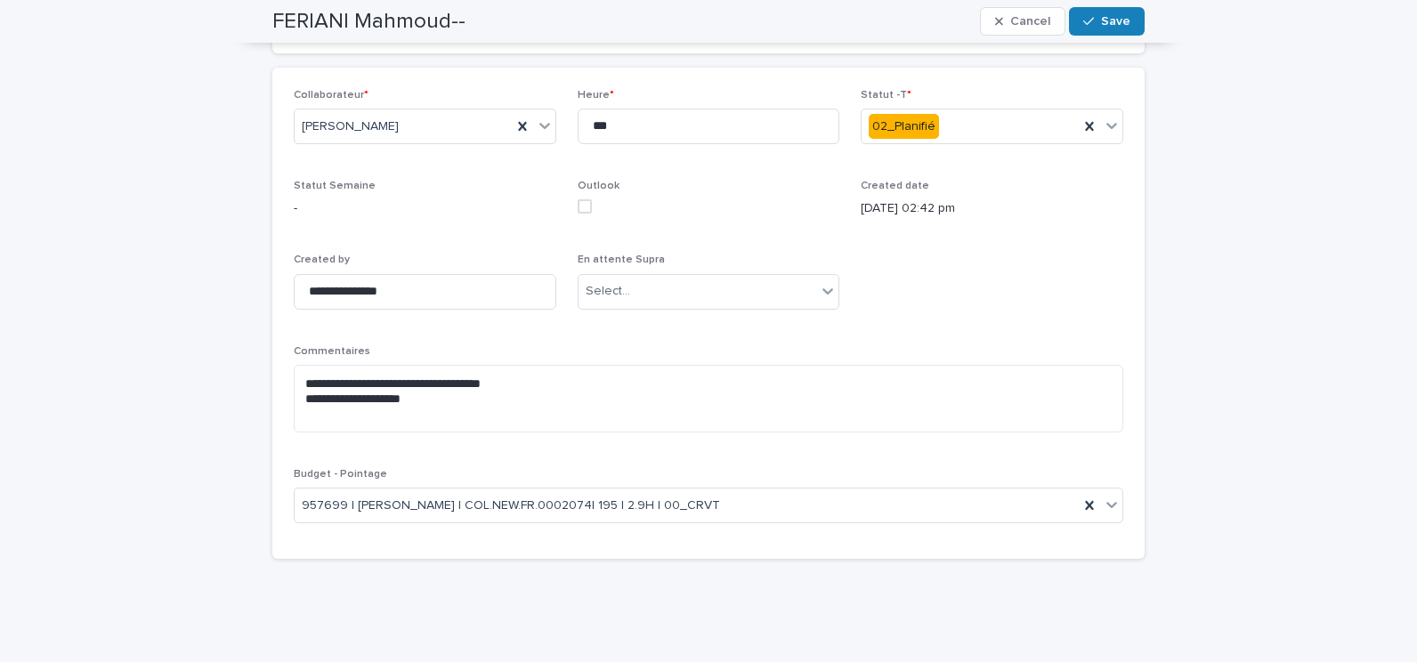
click at [578, 198] on div "Outlook" at bounding box center [709, 204] width 263 height 48
click at [580, 206] on span at bounding box center [585, 206] width 14 height 14
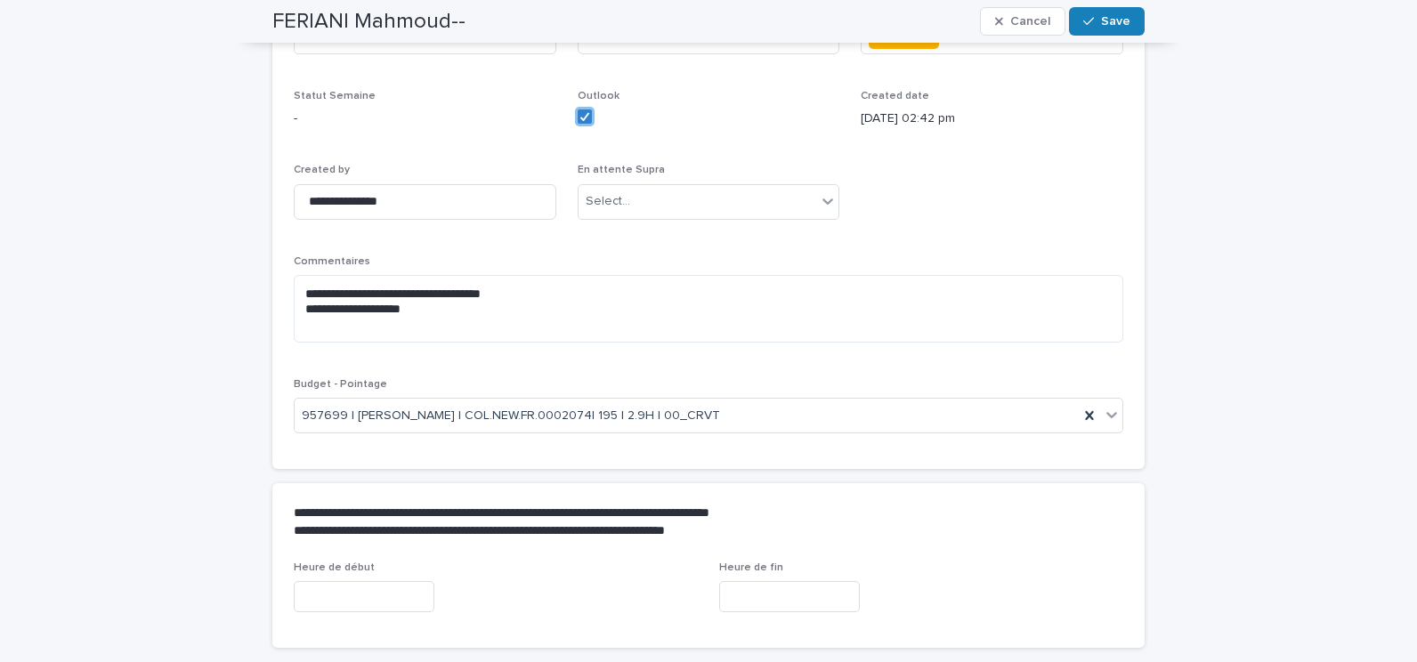
scroll to position [369, 0]
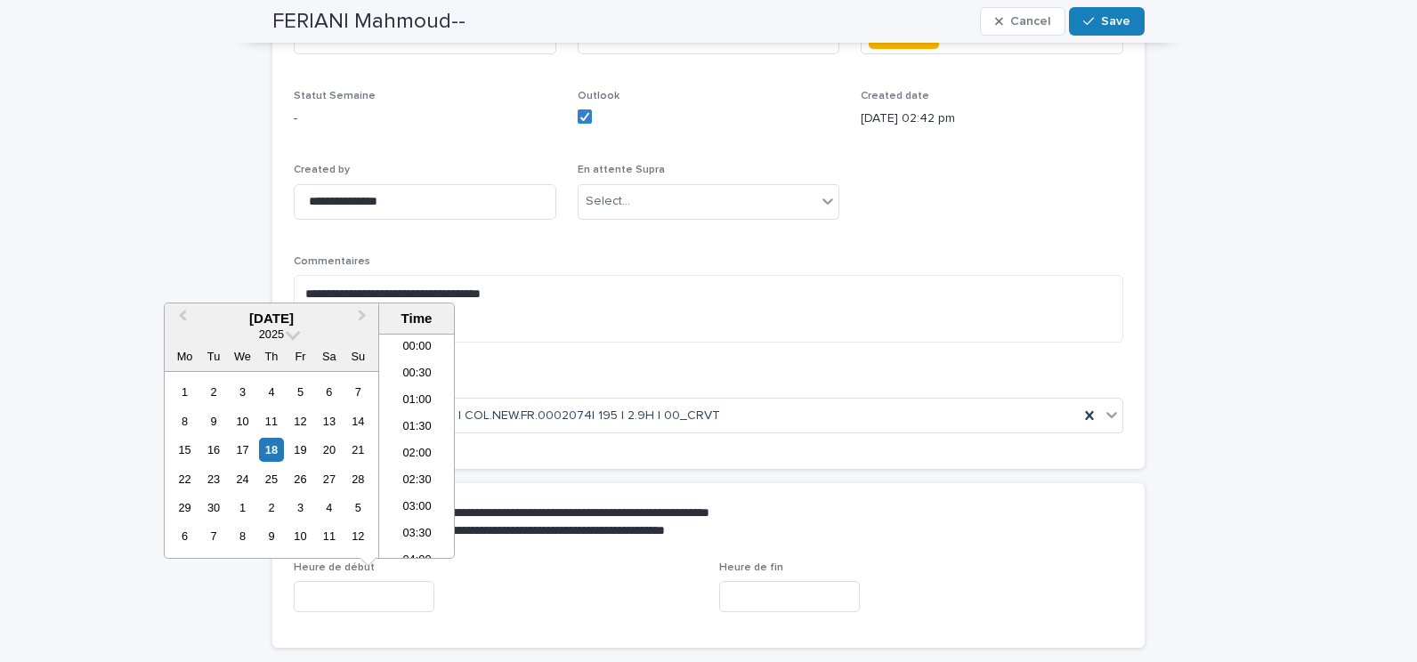
click at [406, 600] on input "text" at bounding box center [364, 596] width 141 height 31
click at [306, 453] on div "19" at bounding box center [300, 450] width 24 height 24
click at [418, 386] on li "10:00" at bounding box center [417, 383] width 76 height 27
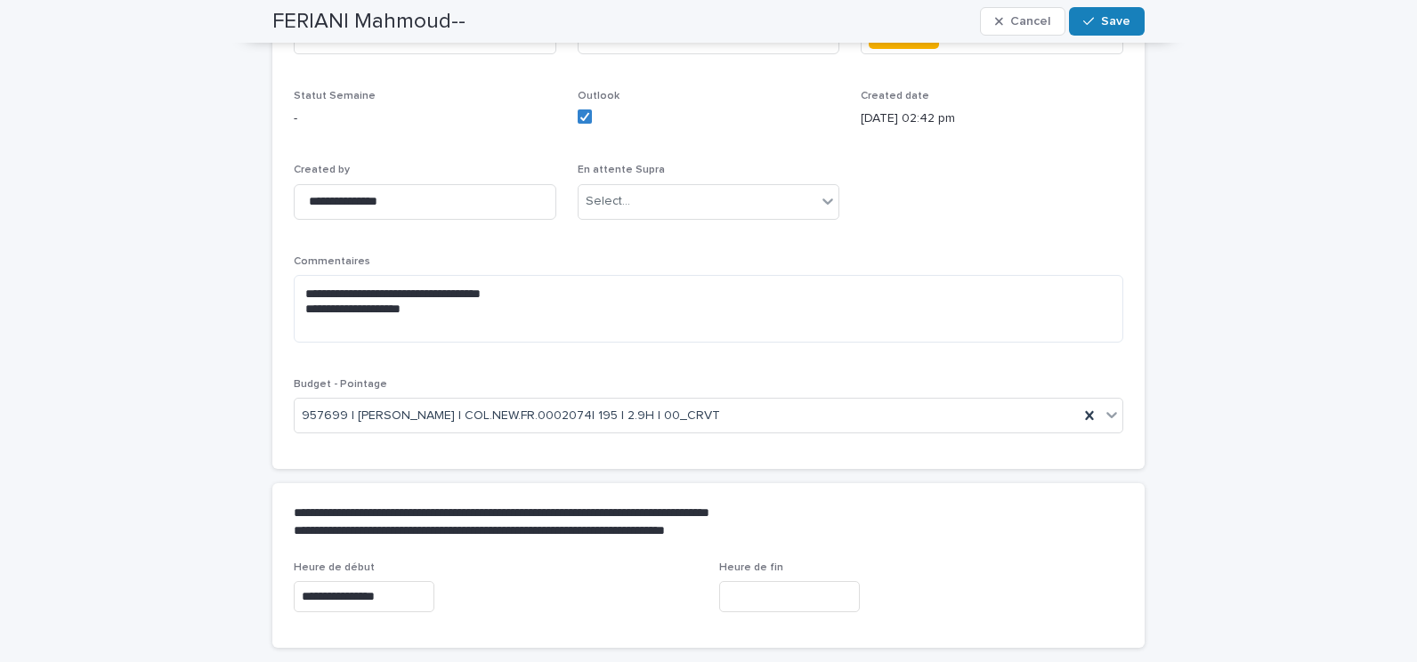
type input "**********"
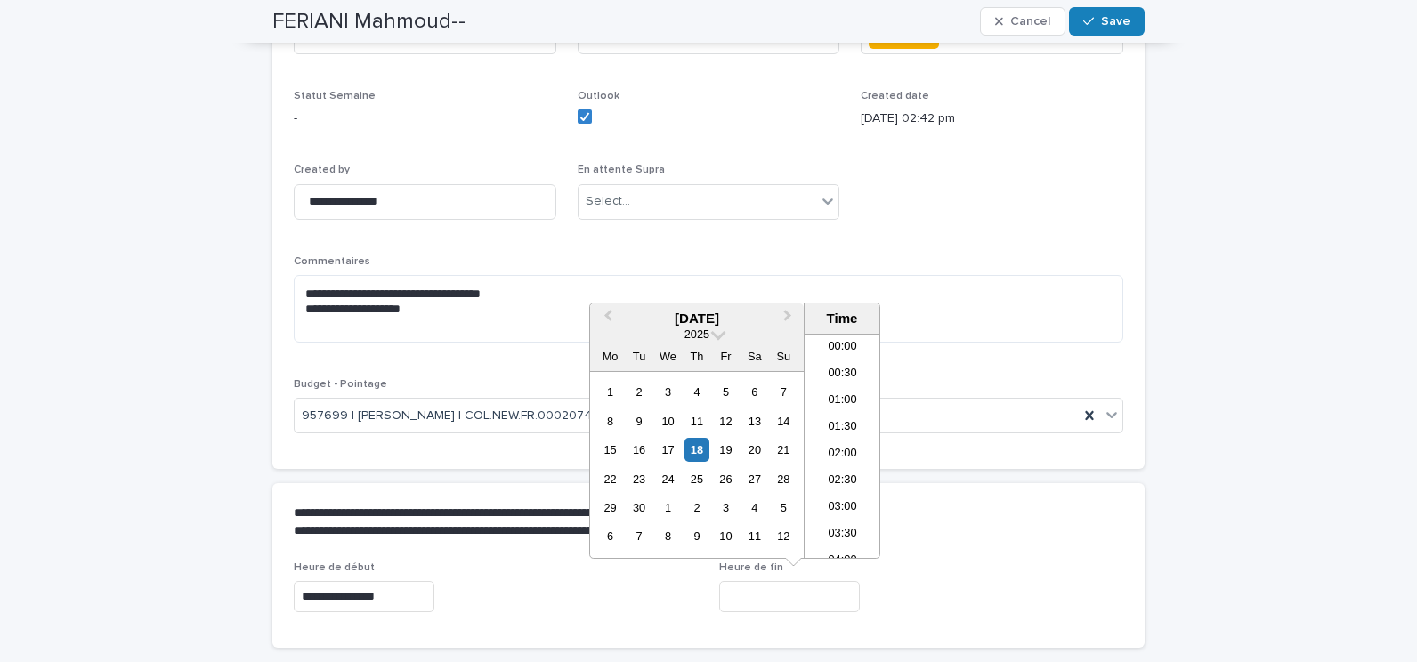
click at [772, 592] on input "text" at bounding box center [789, 596] width 141 height 31
click at [842, 401] on li "12:00" at bounding box center [843, 401] width 76 height 27
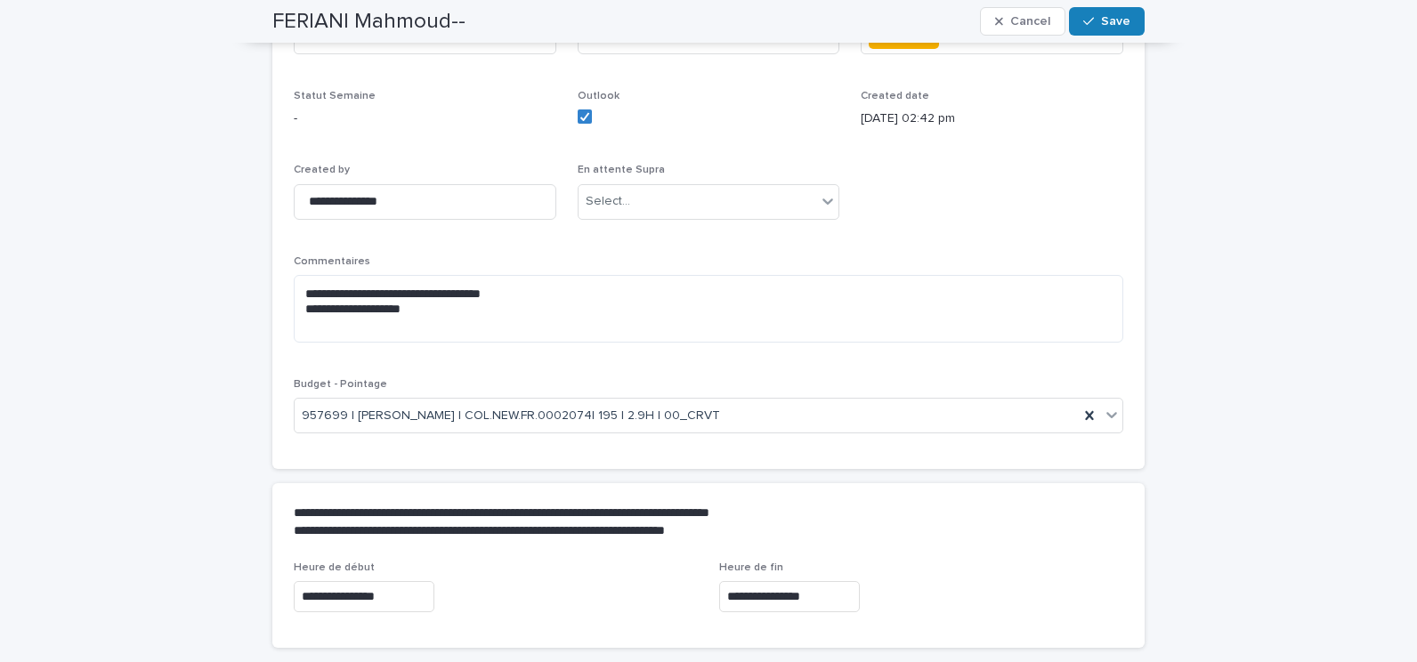
click at [770, 597] on input "**********" at bounding box center [789, 596] width 141 height 31
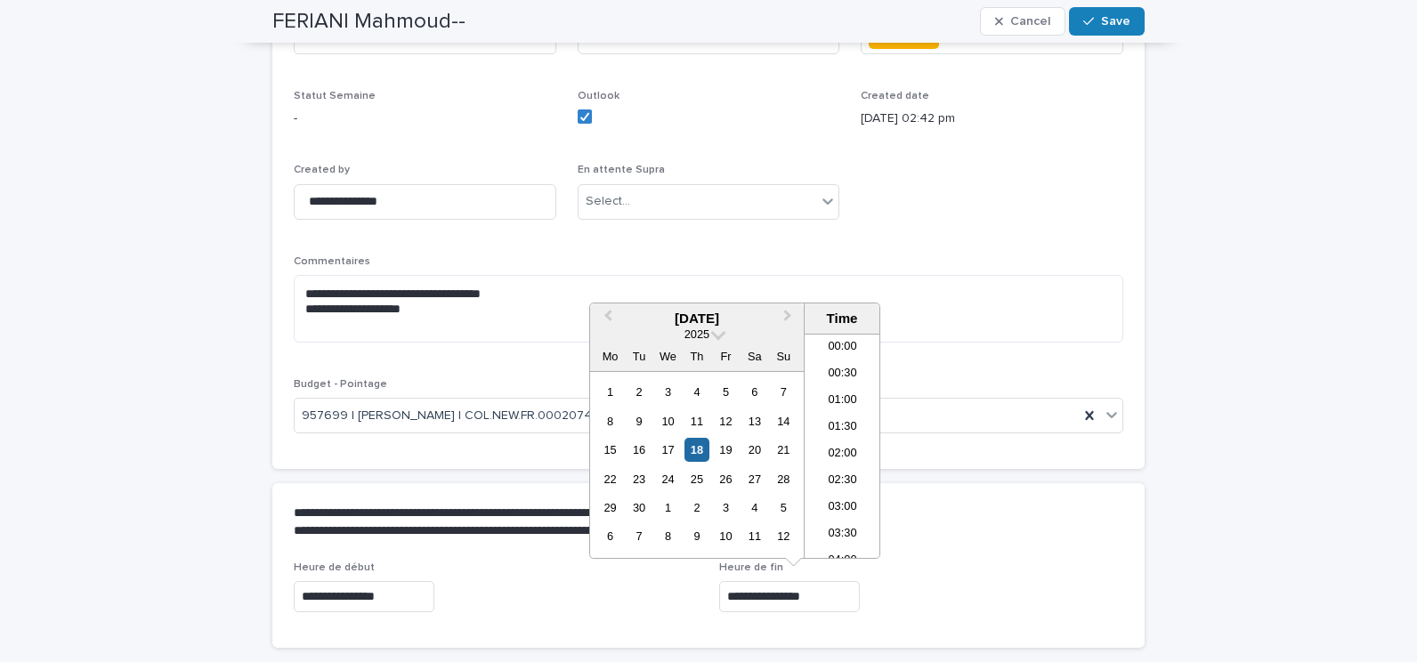
scroll to position [543, 0]
click at [727, 452] on div "19" at bounding box center [726, 450] width 24 height 24
type input "**********"
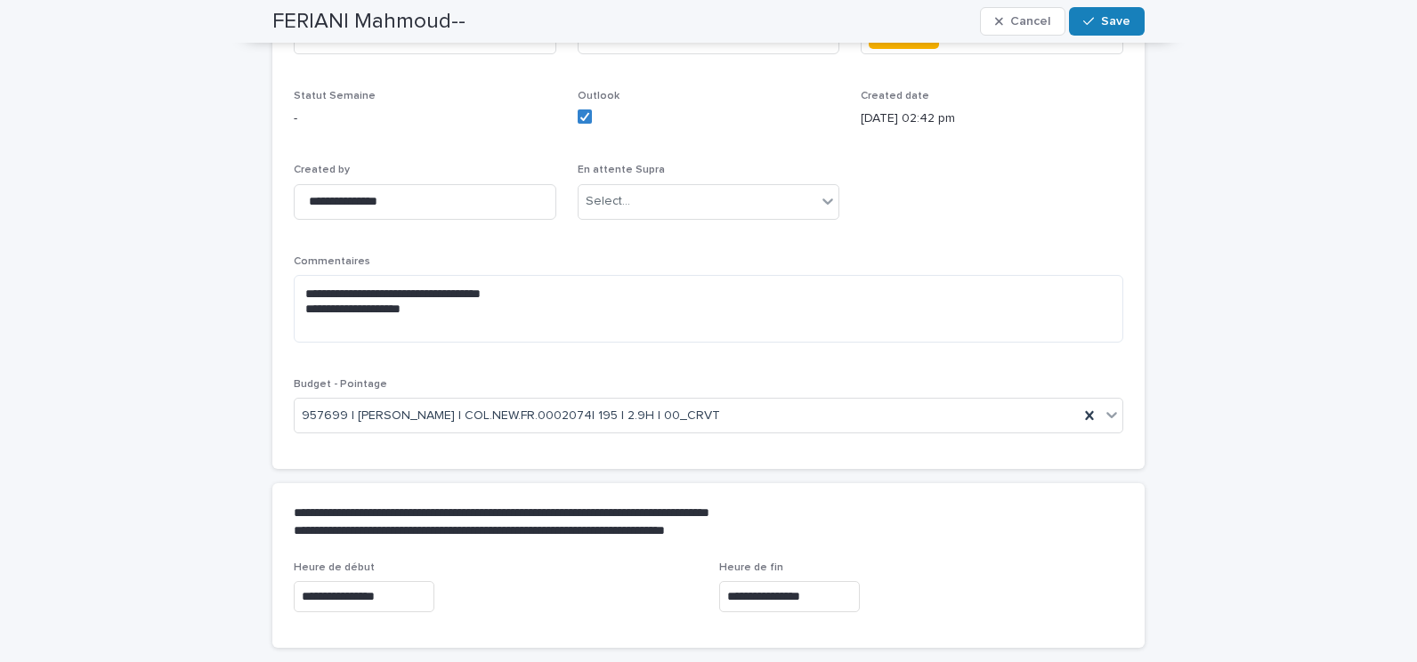
click at [977, 544] on div "**********" at bounding box center [708, 522] width 873 height 78
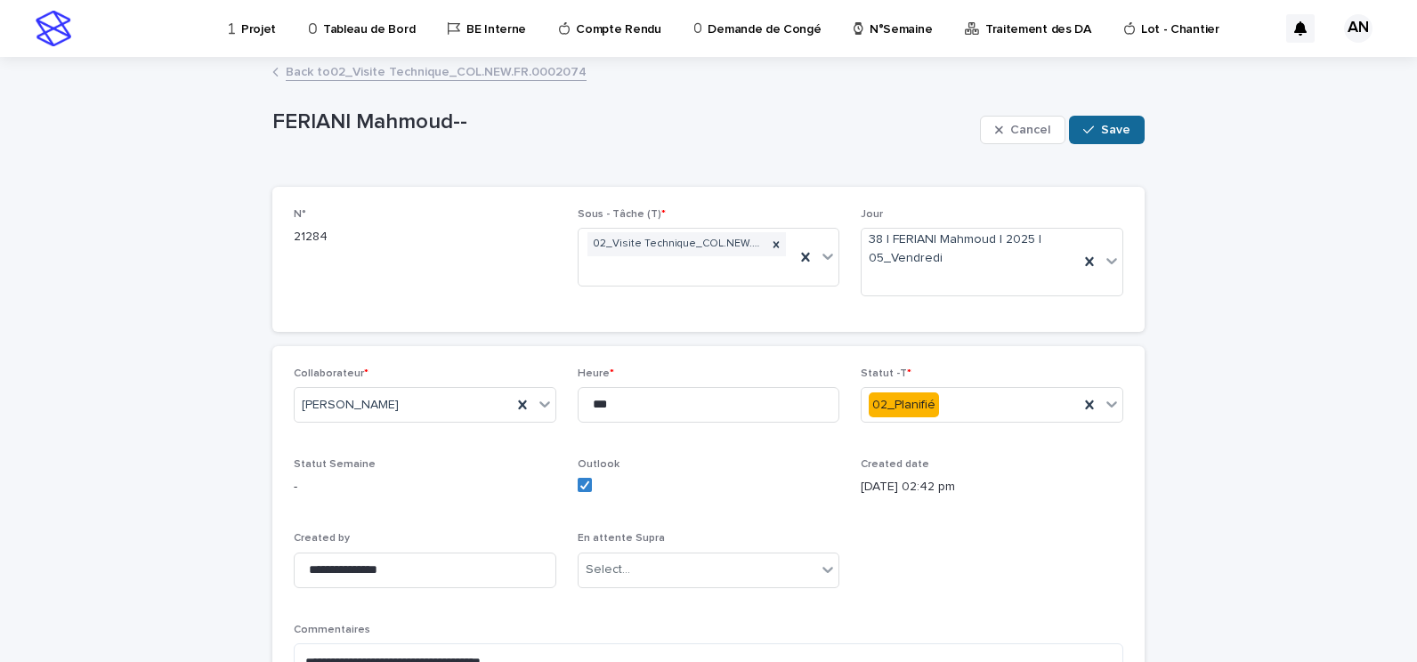
click at [1110, 131] on span "Save" at bounding box center [1115, 130] width 29 height 12
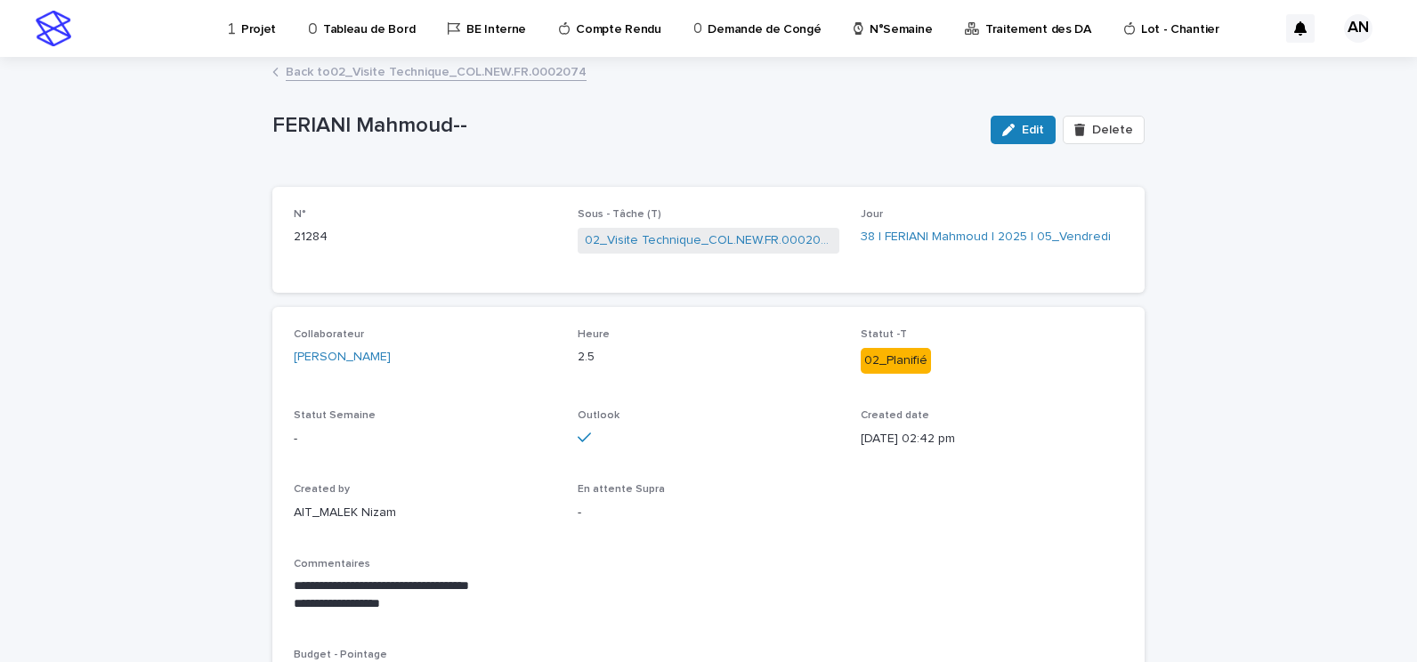
click at [416, 72] on link "Back to 02_Visite Technique_COL.NEW.FR.0002074" at bounding box center [436, 71] width 301 height 20
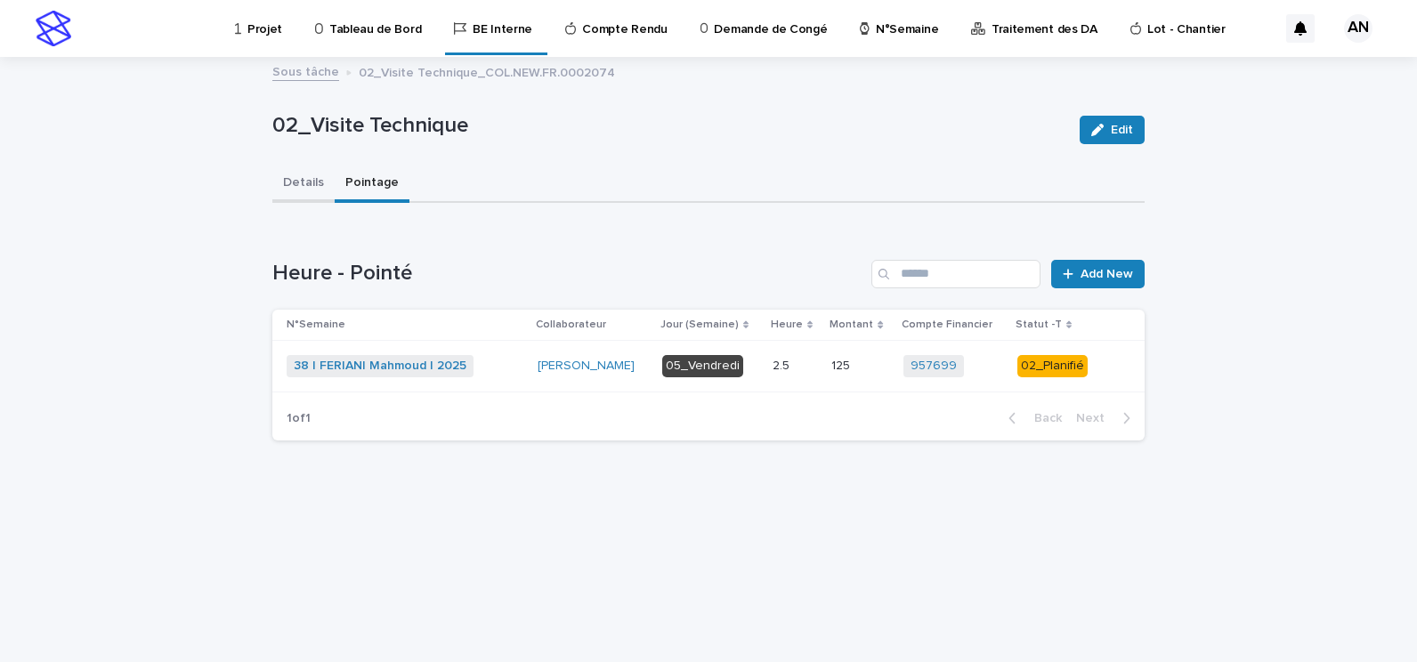
click at [300, 183] on button "Details" at bounding box center [303, 184] width 62 height 37
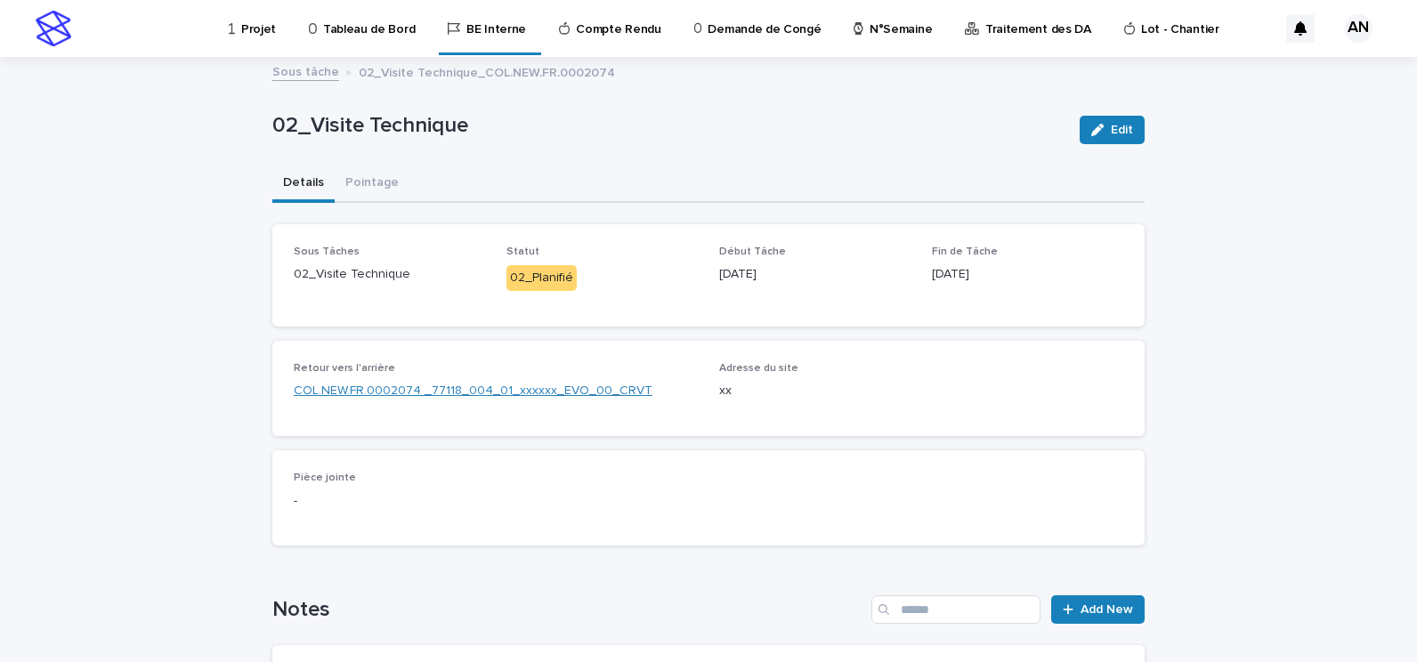
click at [417, 391] on link "COL.NEW.FR.0002074 _77118_004_01_xxxxxx_EVO_00_CRVT" at bounding box center [473, 391] width 359 height 19
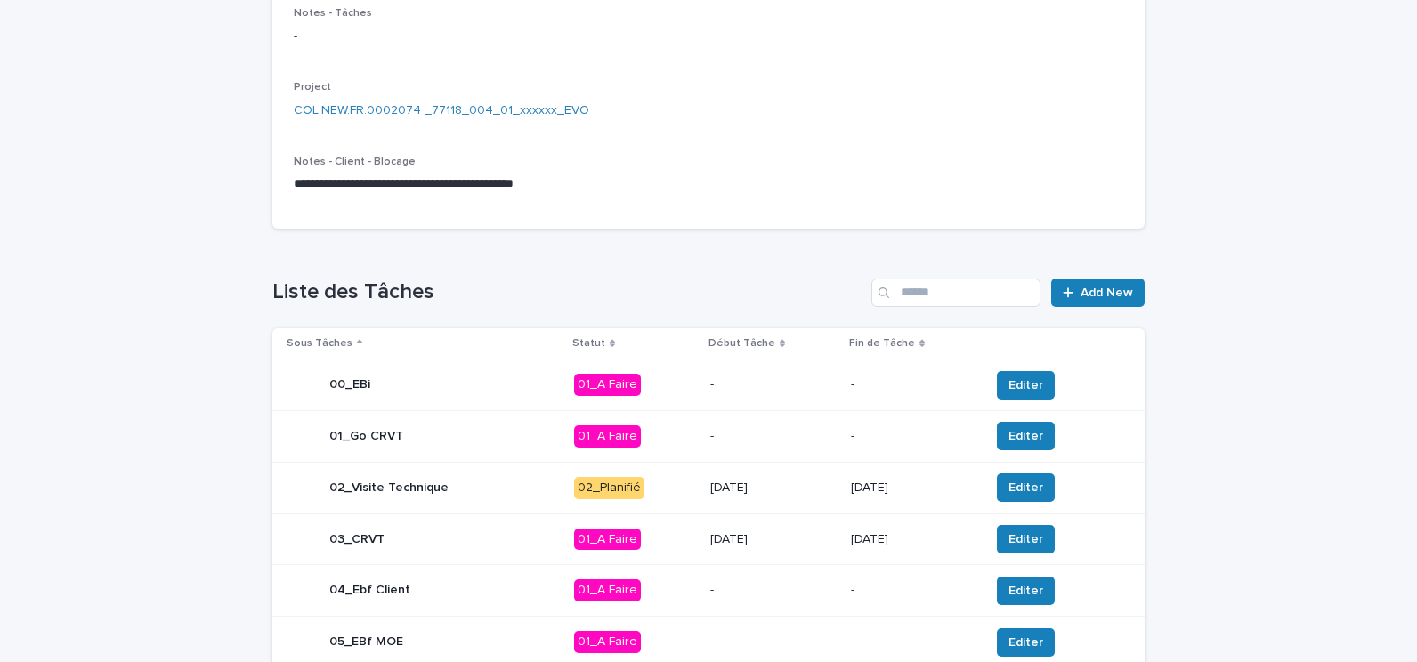
scroll to position [445, 0]
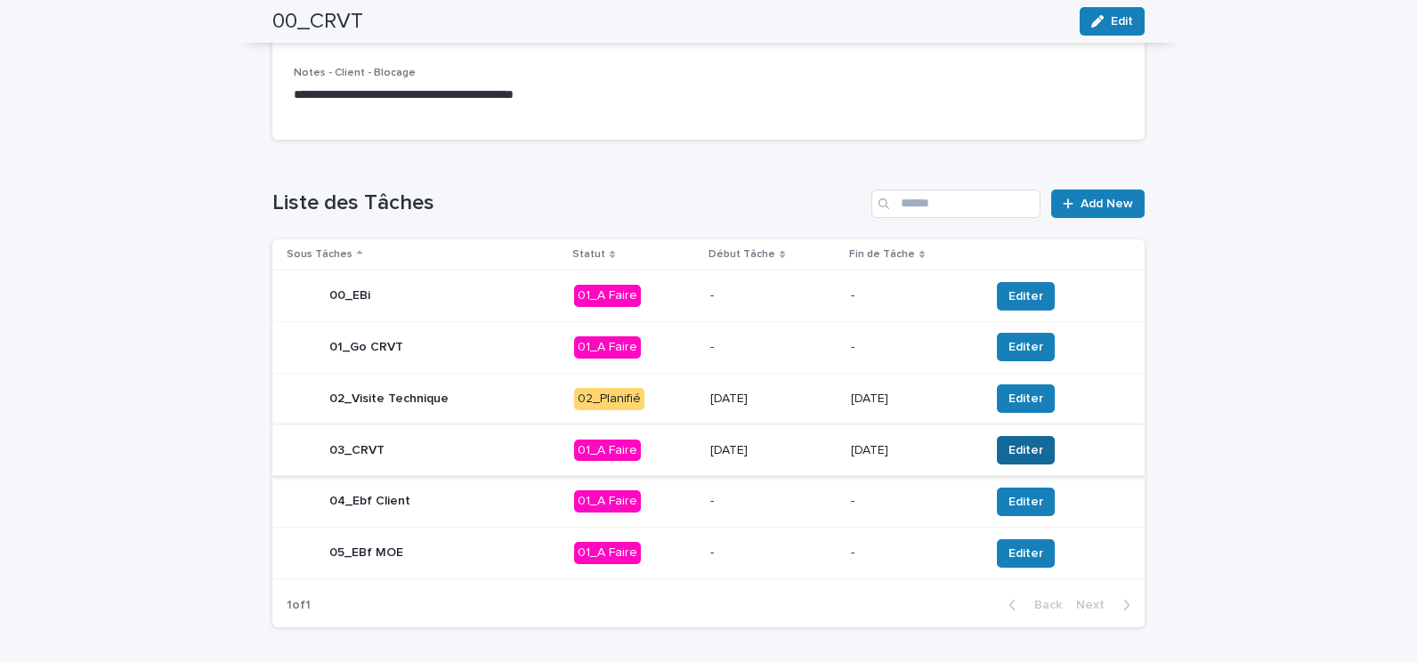
click at [1009, 446] on span "Editer" at bounding box center [1026, 451] width 35 height 18
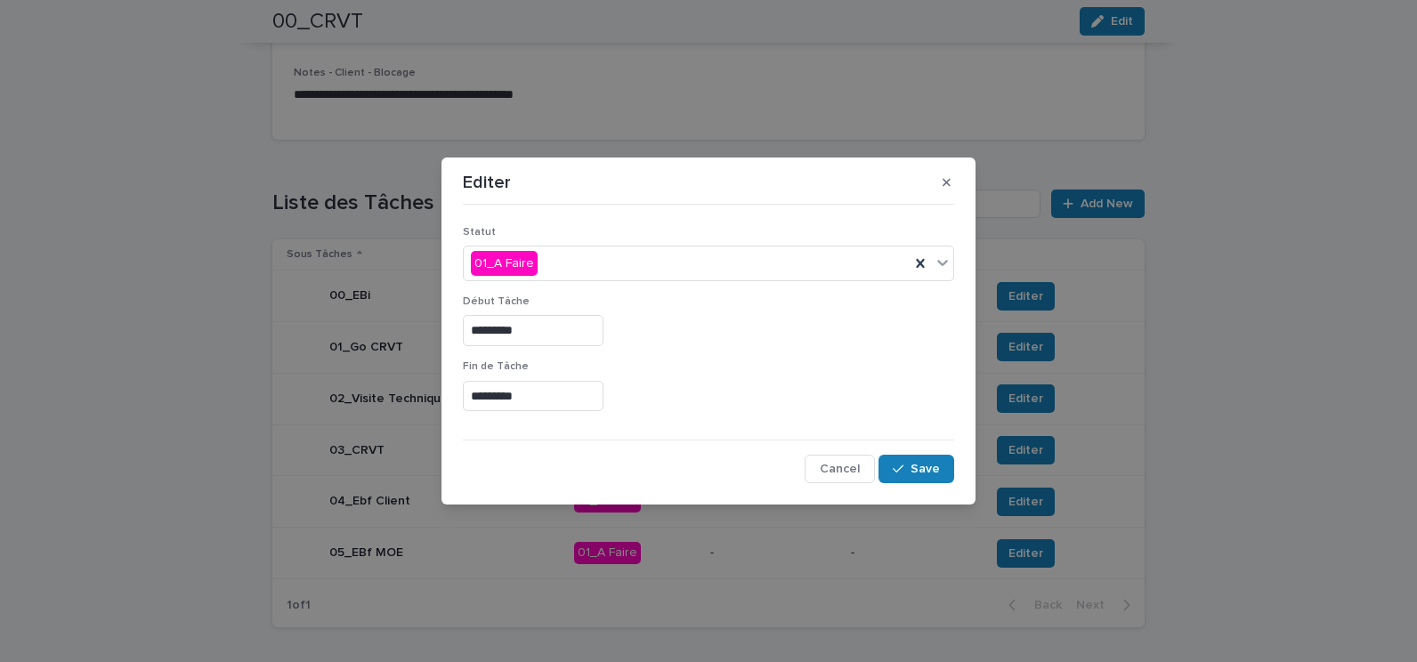
click at [567, 328] on input "*********" at bounding box center [533, 330] width 141 height 31
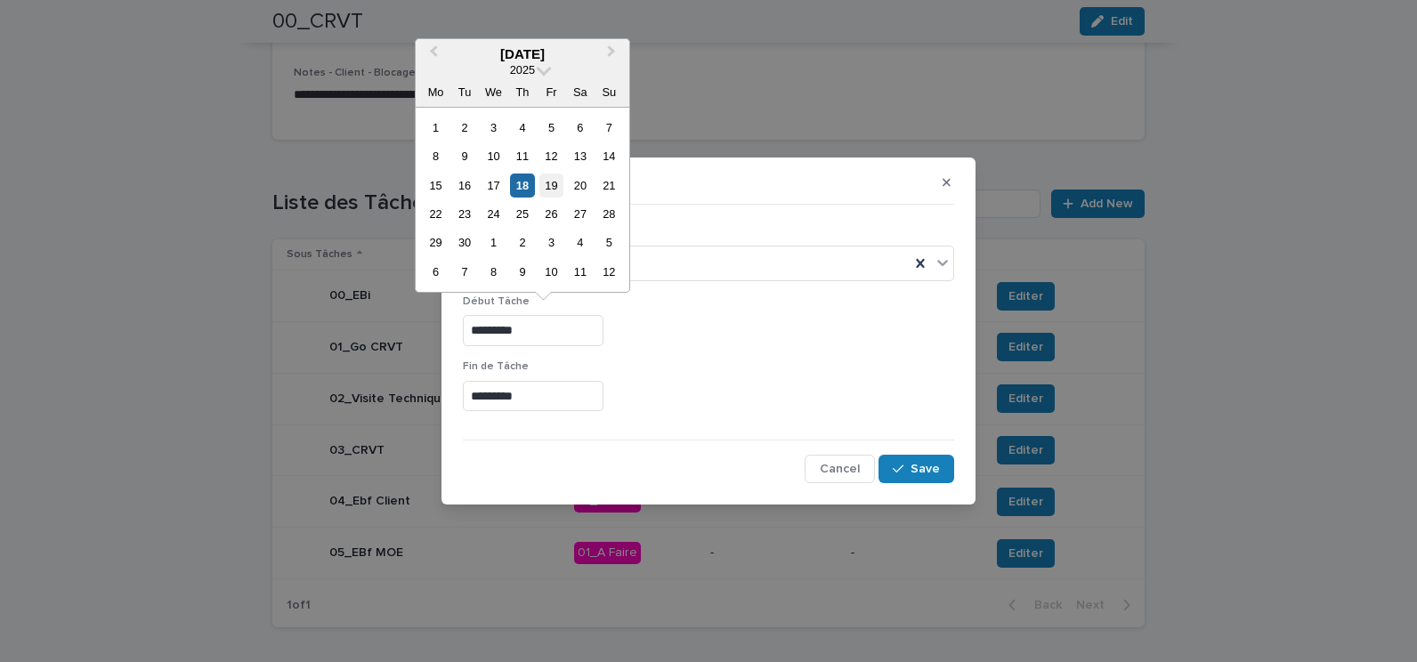
click at [548, 191] on div "19" at bounding box center [552, 186] width 24 height 24
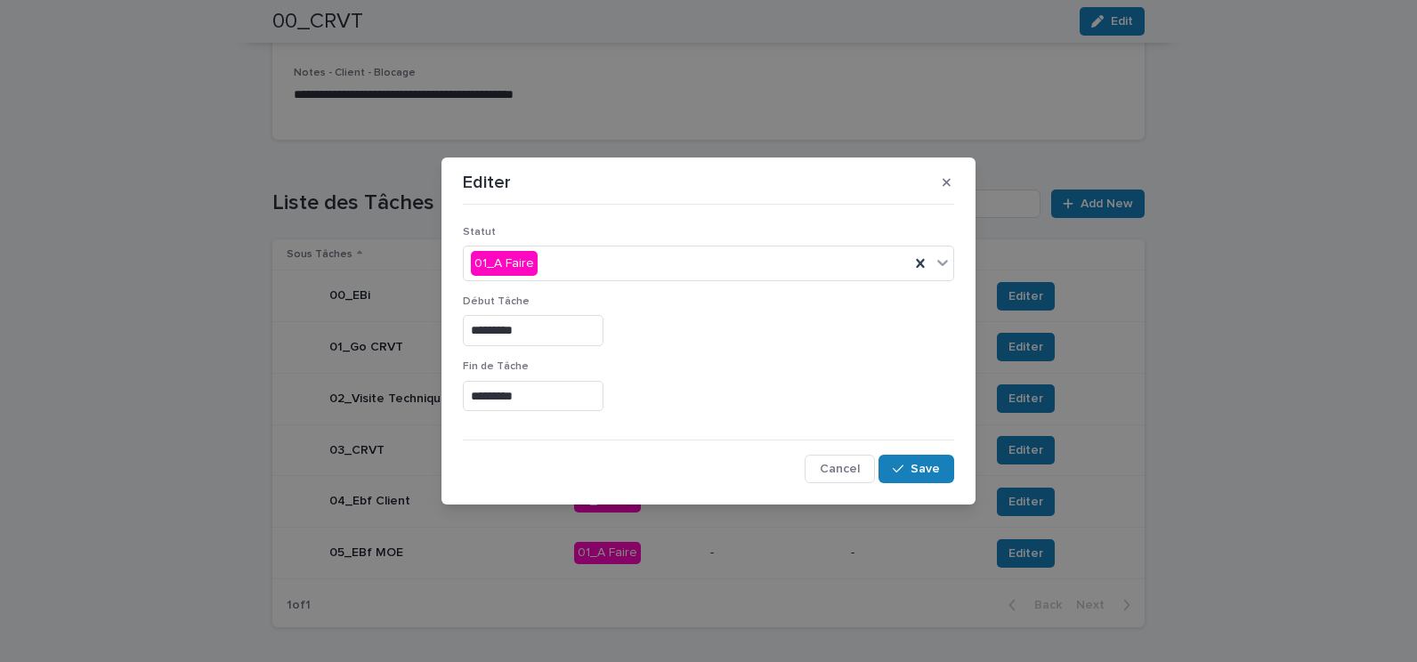
type input "*********"
click at [927, 472] on span "Save" at bounding box center [925, 469] width 29 height 12
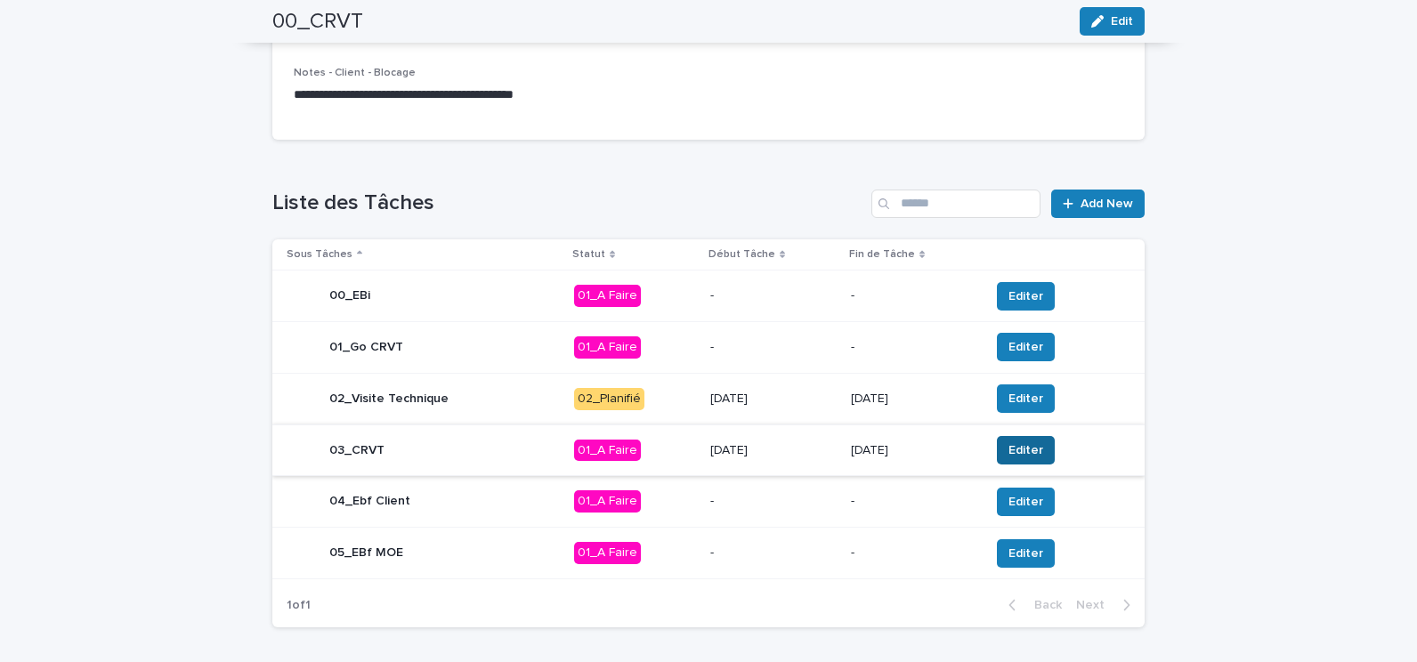
click at [1018, 453] on span "Editer" at bounding box center [1026, 451] width 35 height 18
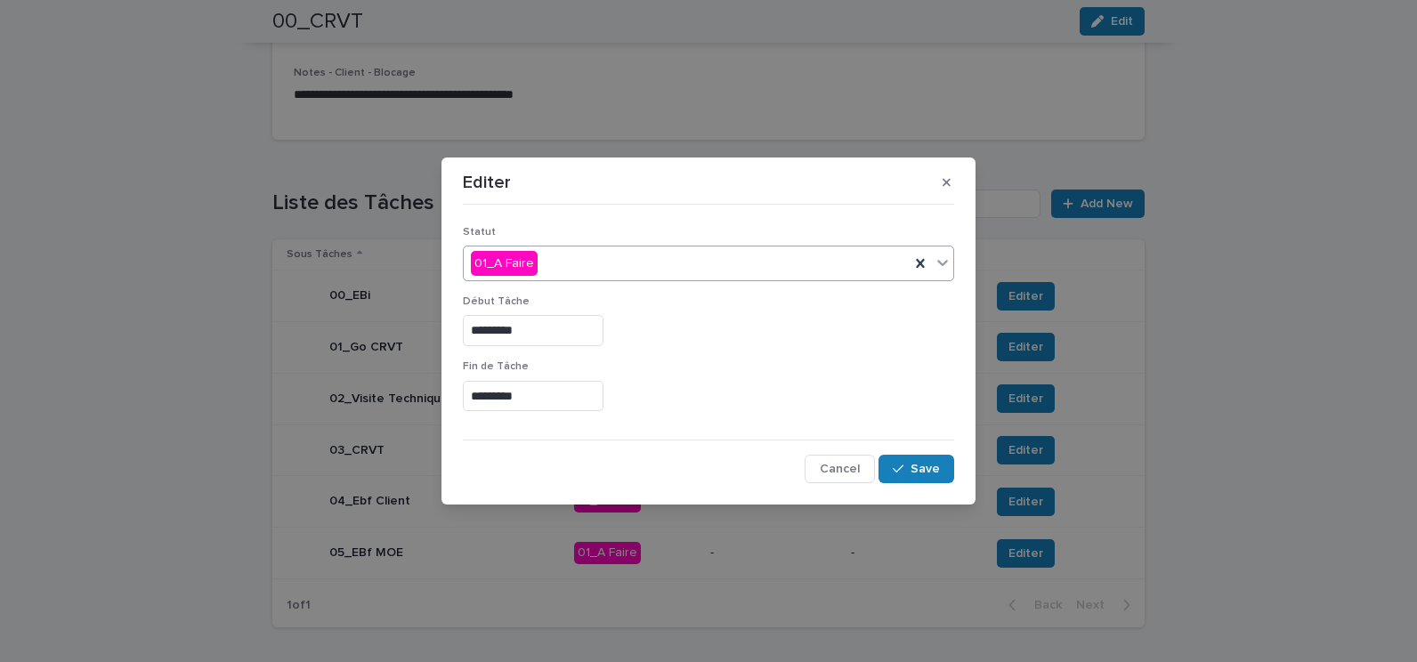
click at [940, 263] on icon at bounding box center [943, 263] width 11 height 6
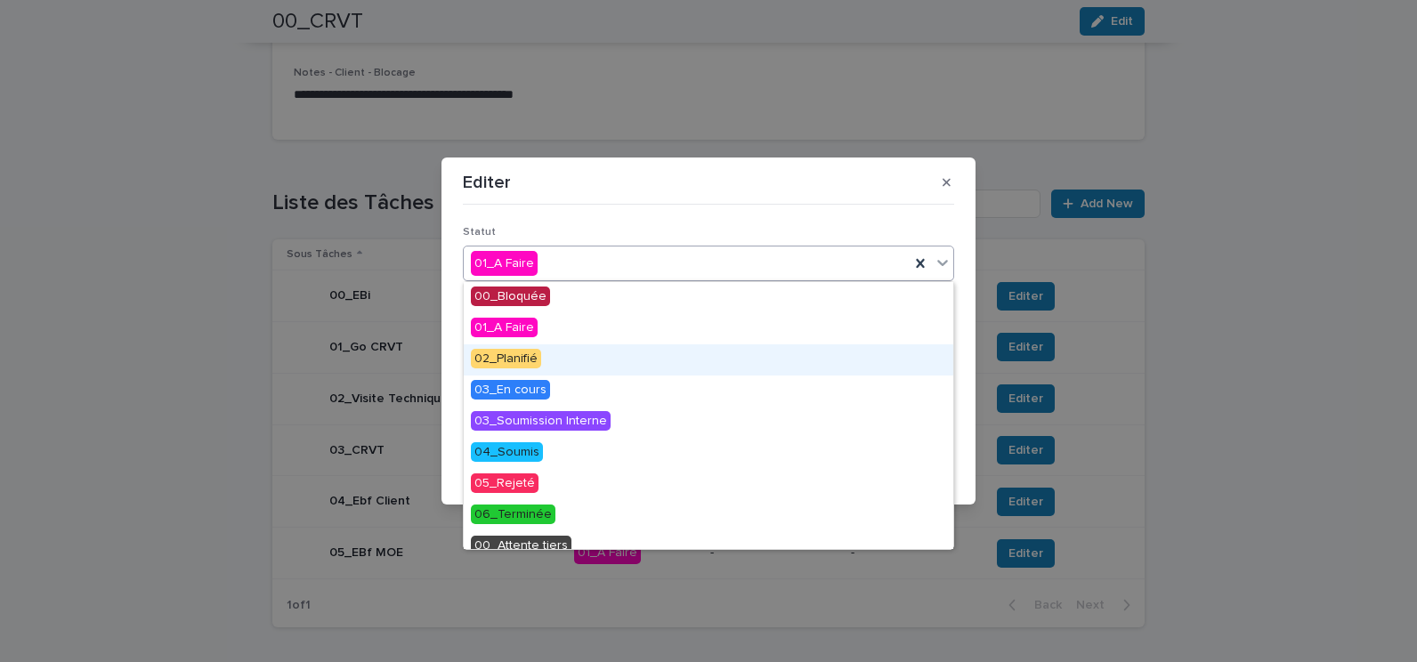
click at [478, 358] on span "02_Planifié" at bounding box center [506, 359] width 70 height 20
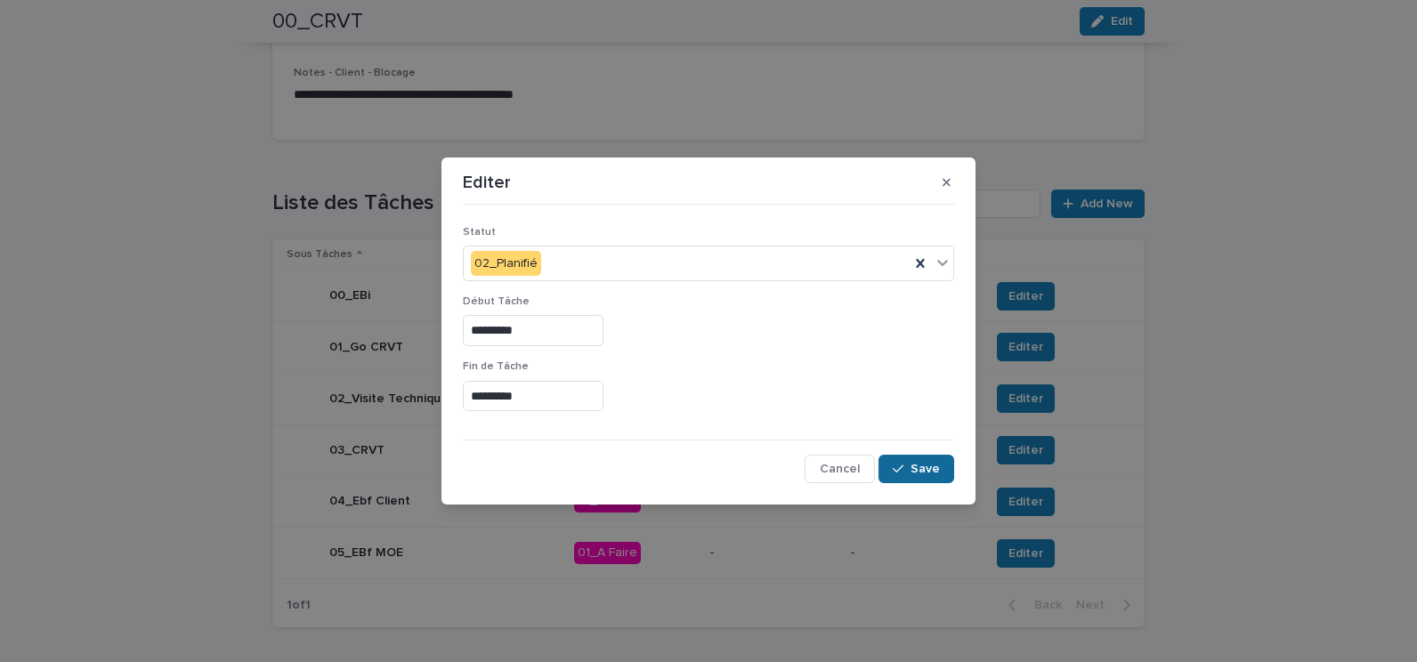
click at [929, 478] on button "Save" at bounding box center [917, 469] width 76 height 28
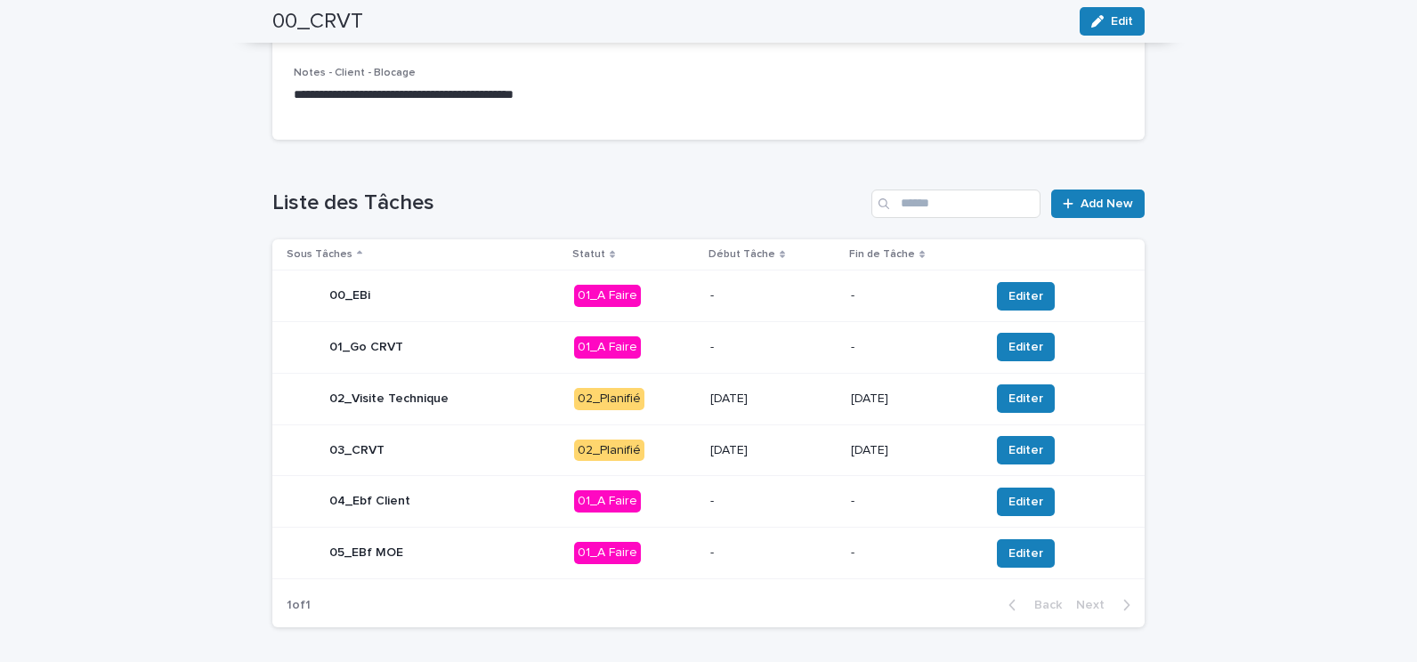
click at [663, 449] on p "02_Planifié" at bounding box center [635, 451] width 122 height 22
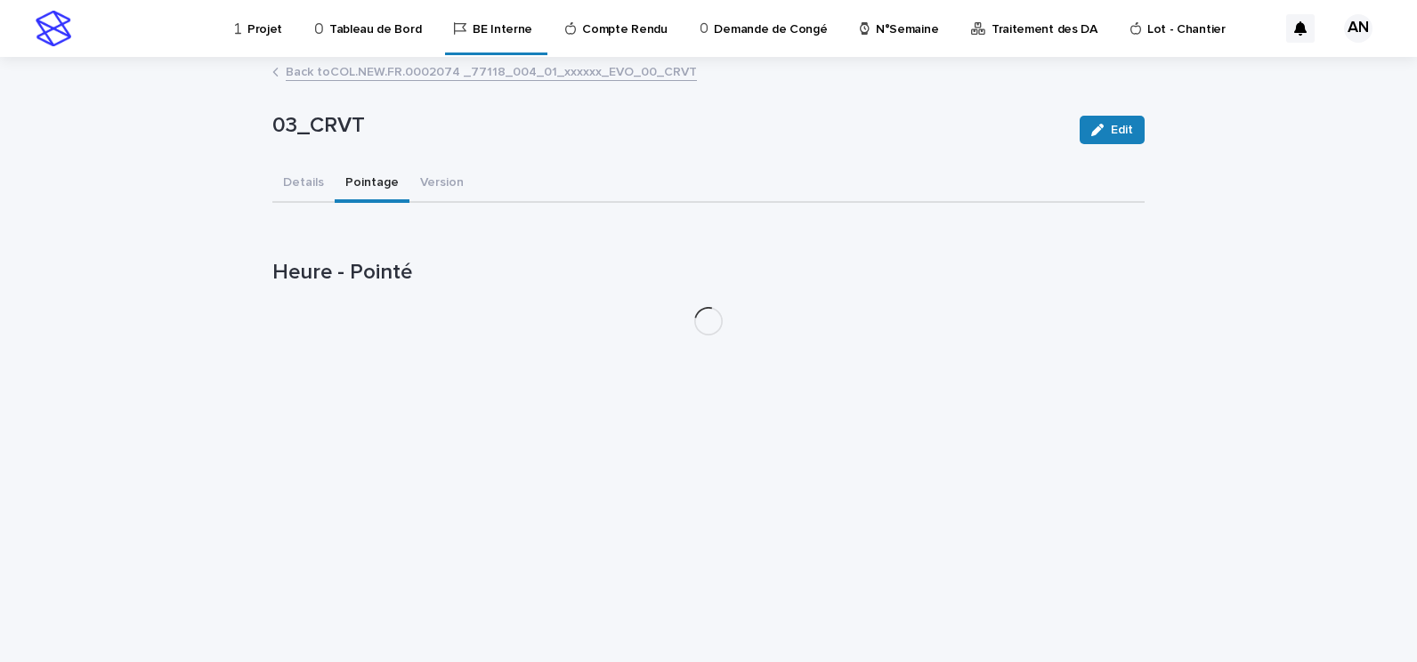
click at [364, 176] on button "Pointage" at bounding box center [372, 184] width 75 height 37
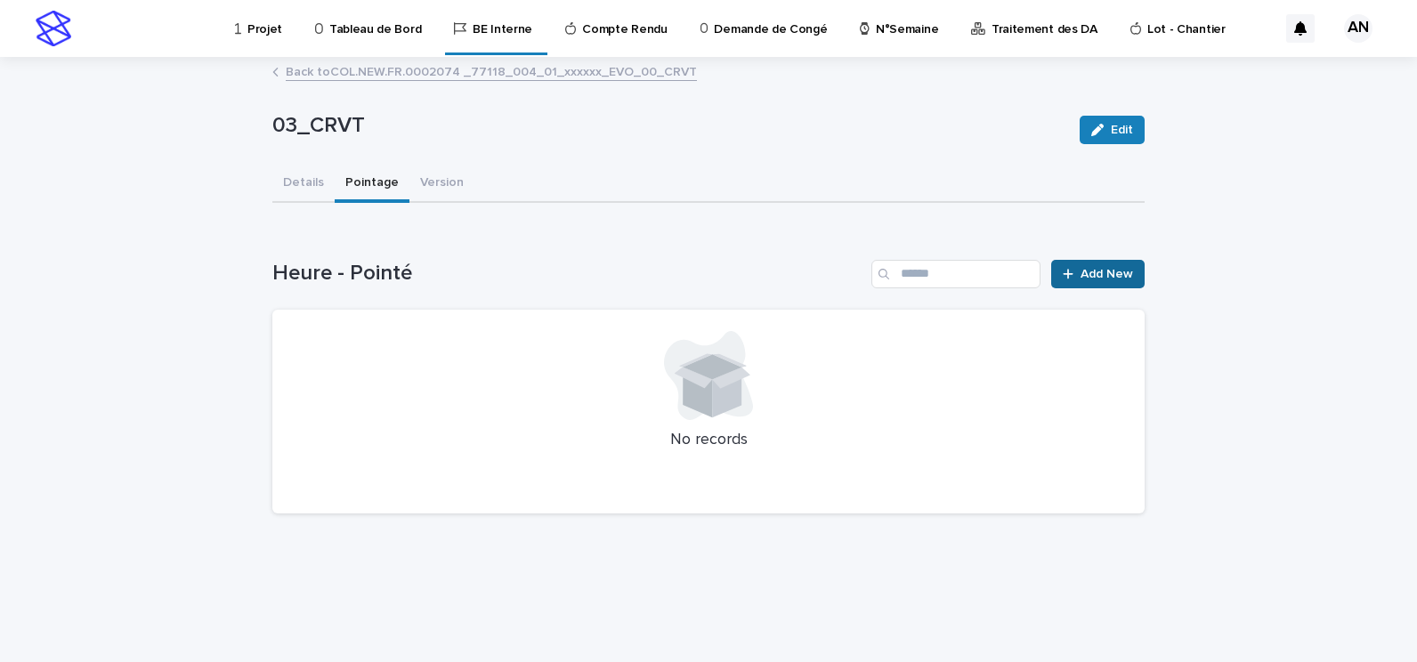
click at [1079, 279] on div at bounding box center [1072, 274] width 18 height 12
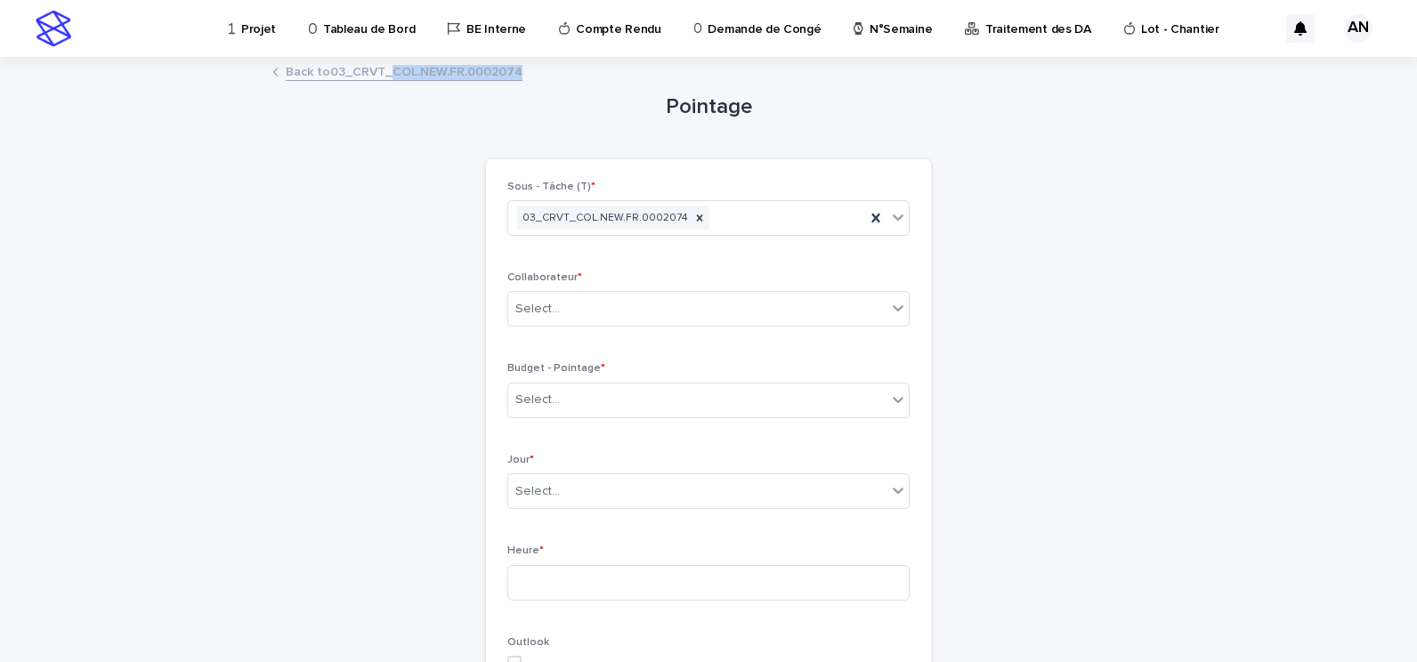
drag, startPoint x: 506, startPoint y: 83, endPoint x: 386, endPoint y: 72, distance: 120.7
click at [386, 72] on div "Back to 03_CRVT_COL.NEW.FR.0002074" at bounding box center [709, 73] width 890 height 25
copy link "COL.NEW.FR.0002074"
click at [590, 322] on div "Select..." at bounding box center [697, 309] width 378 height 29
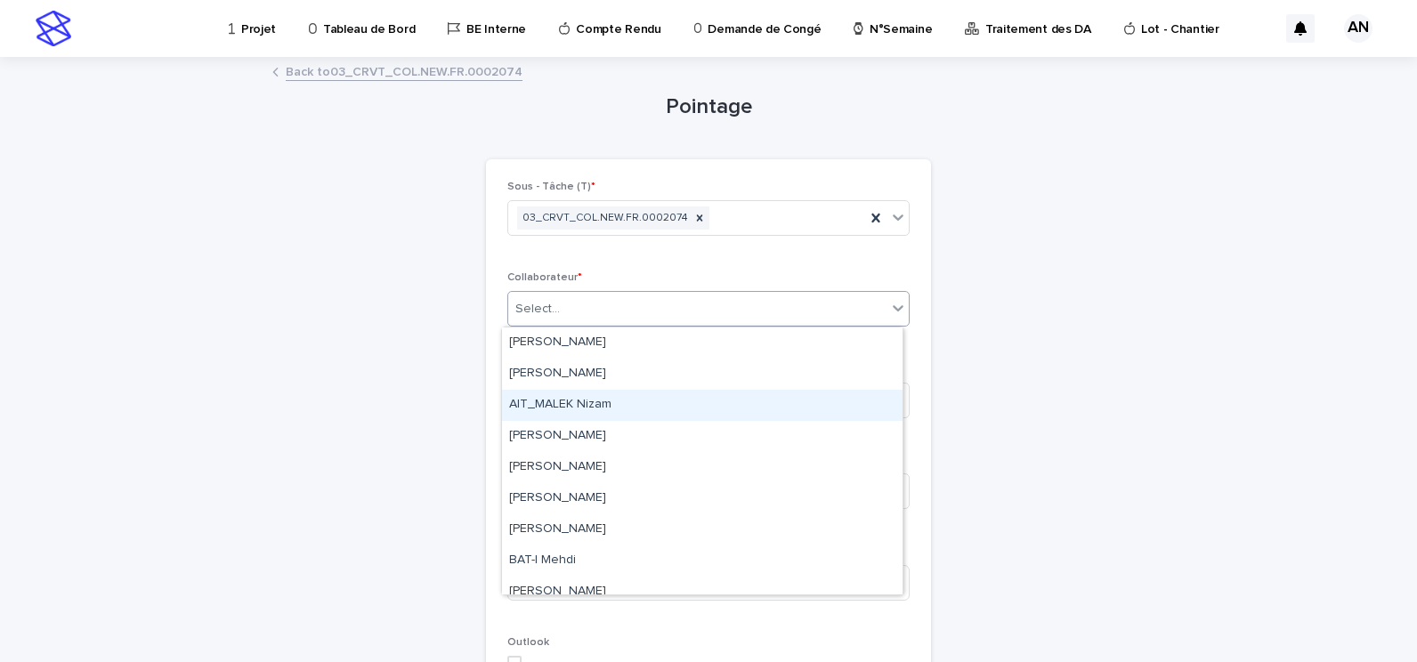
click at [1032, 410] on div "Pointage Loading... Saving… Loading... Saving… Loading... Saving… Sous - Tâche …" at bounding box center [708, 602] width 873 height 1087
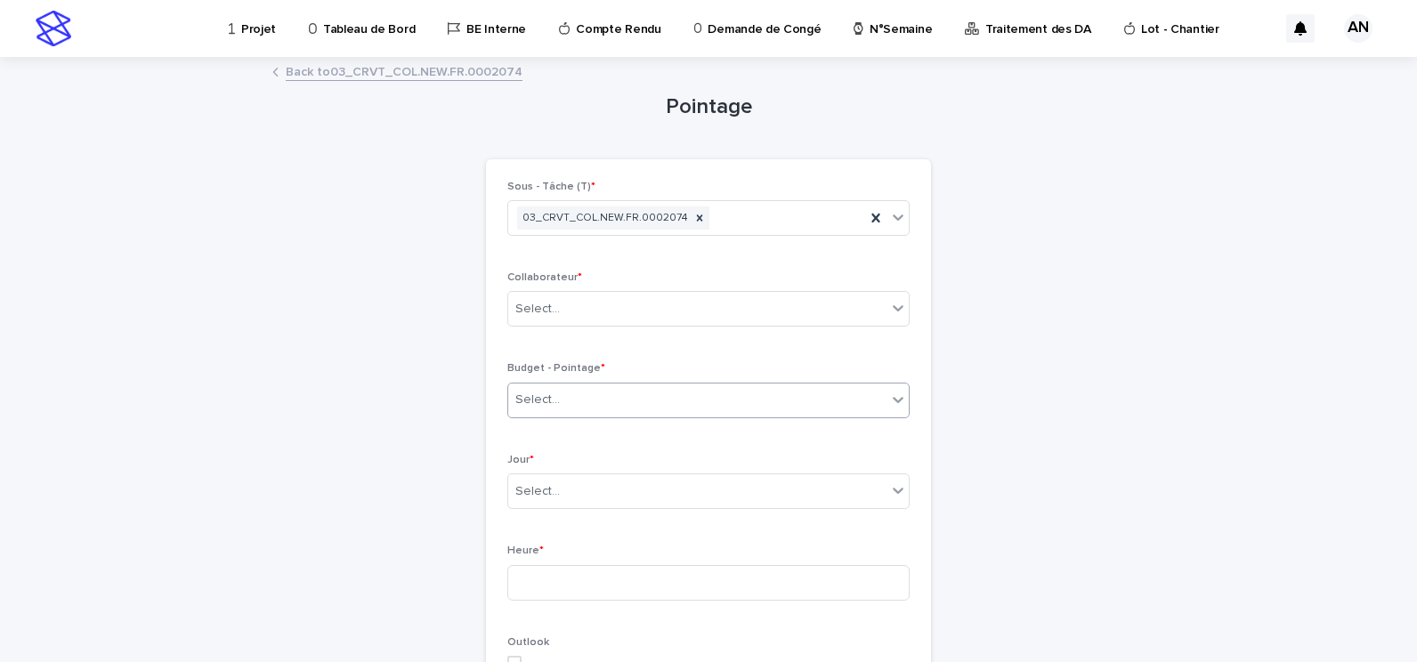
click at [695, 393] on div "Select..." at bounding box center [697, 400] width 378 height 29
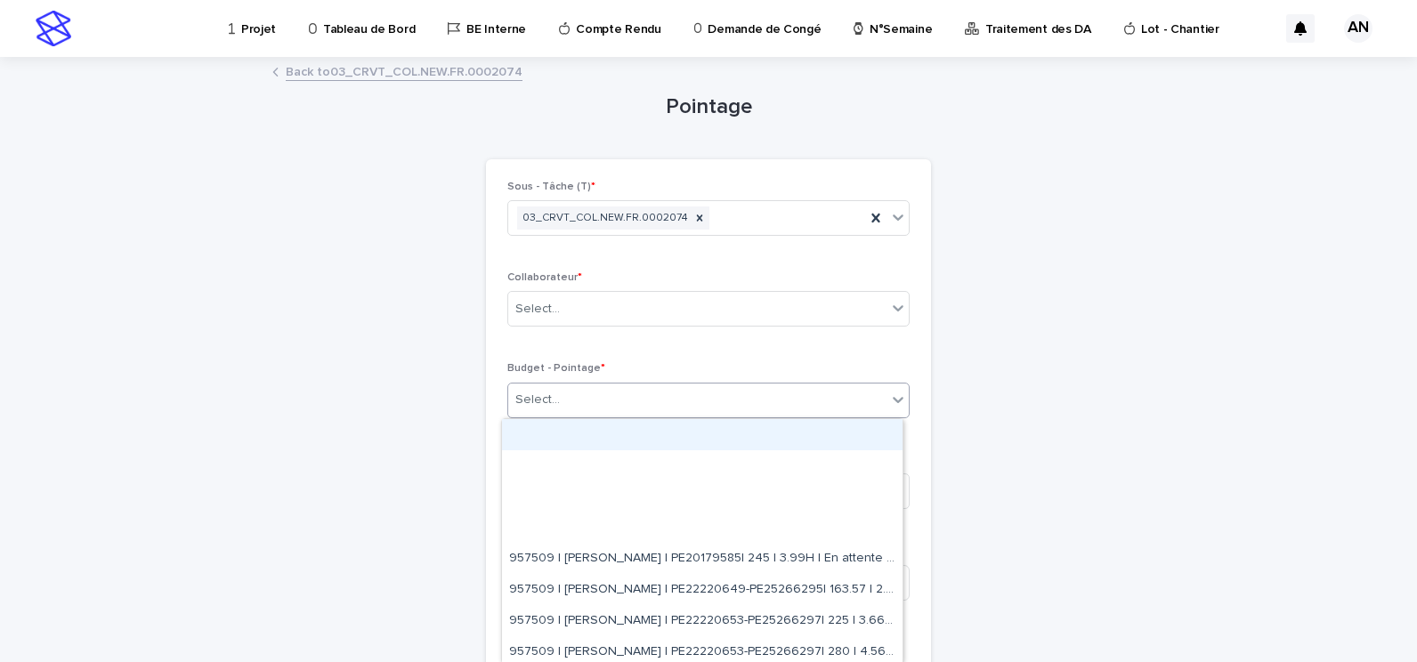
paste input "**********"
type input "**********"
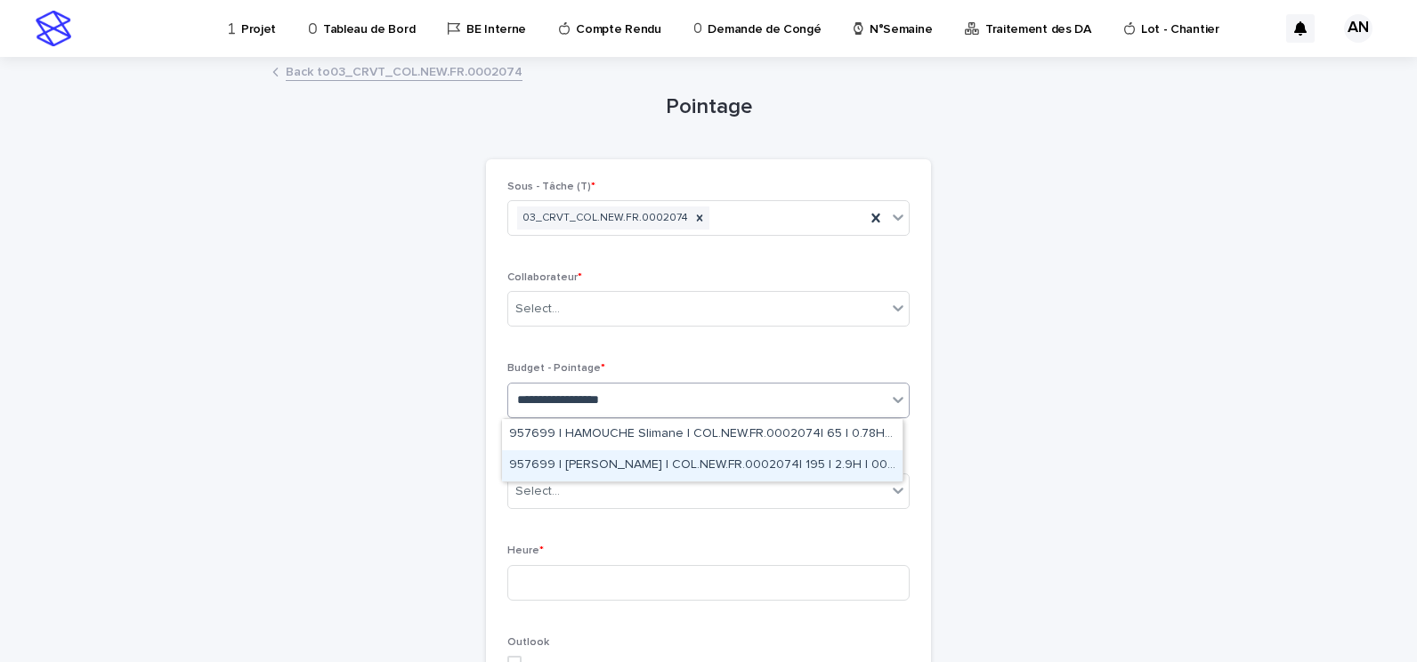
click at [681, 467] on div "957699 | NIARE MORIBA | COL.NEW.FR.0002074| 195 | 2.9H | 00_CRVT" at bounding box center [702, 466] width 401 height 31
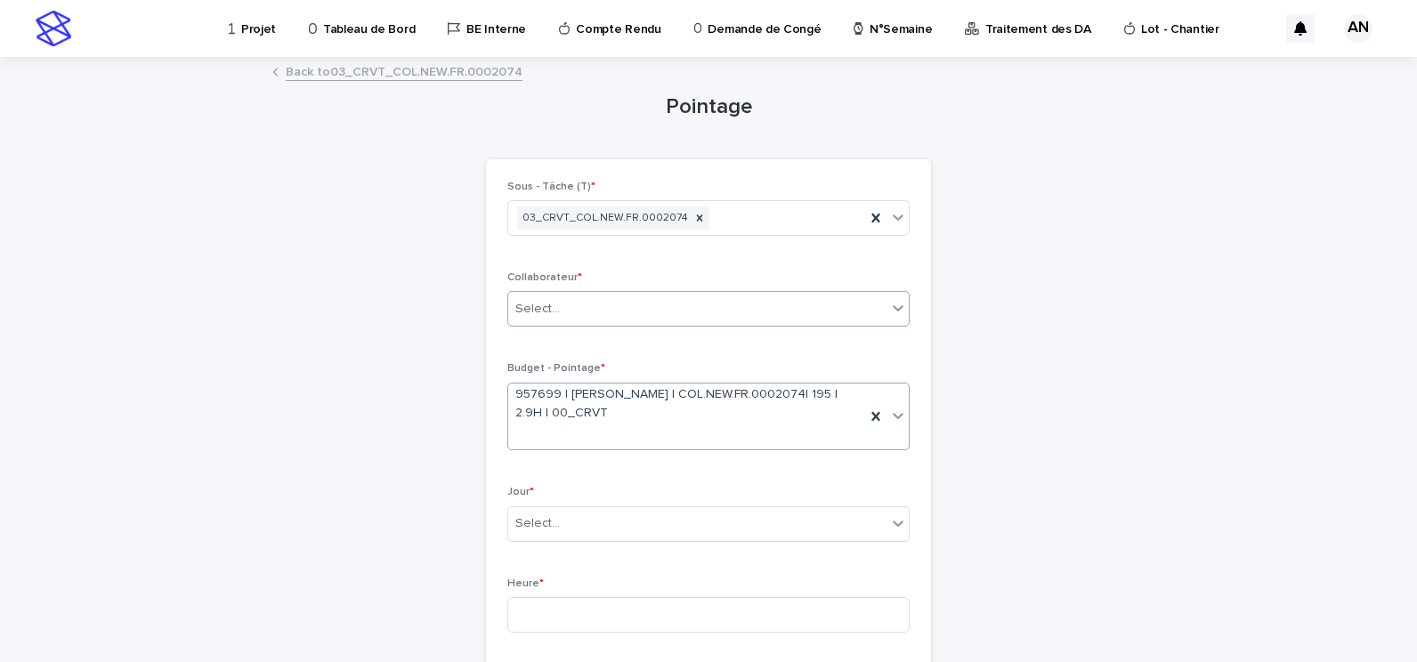
click at [623, 313] on div "Select..." at bounding box center [697, 309] width 378 height 29
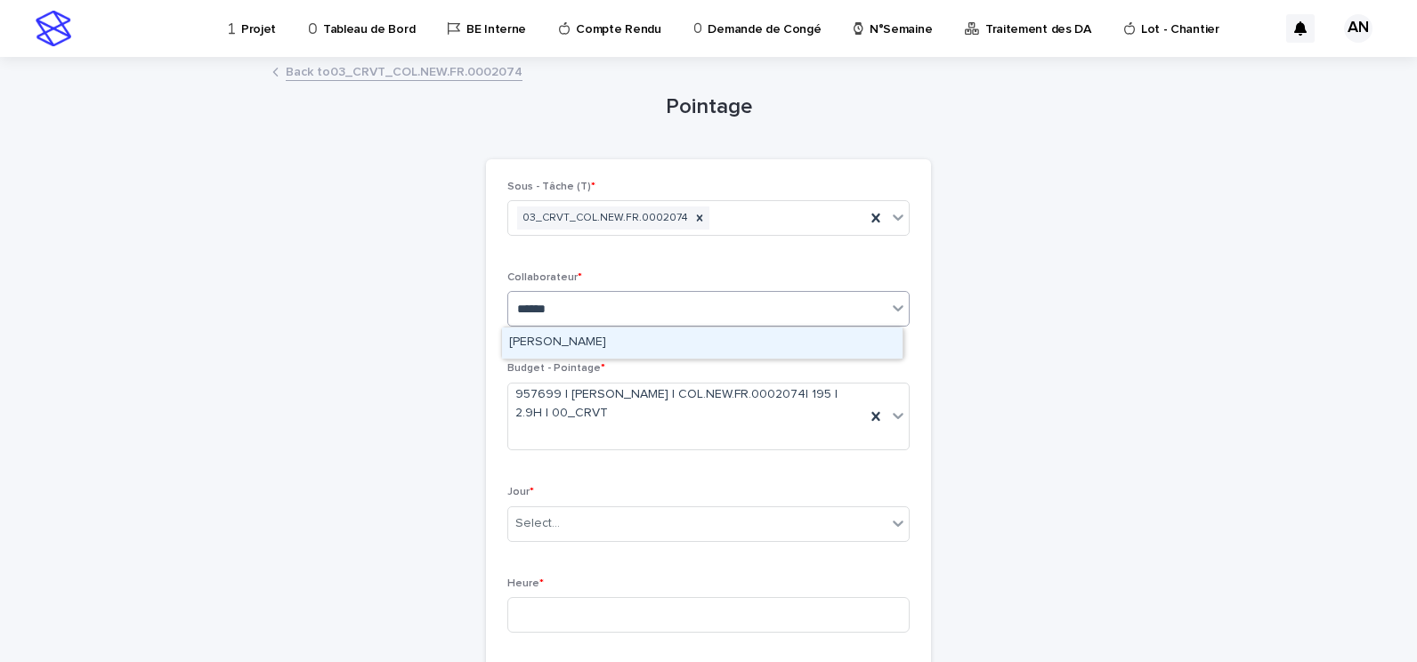
type input "*******"
click at [633, 344] on div "[PERSON_NAME]" at bounding box center [702, 343] width 401 height 31
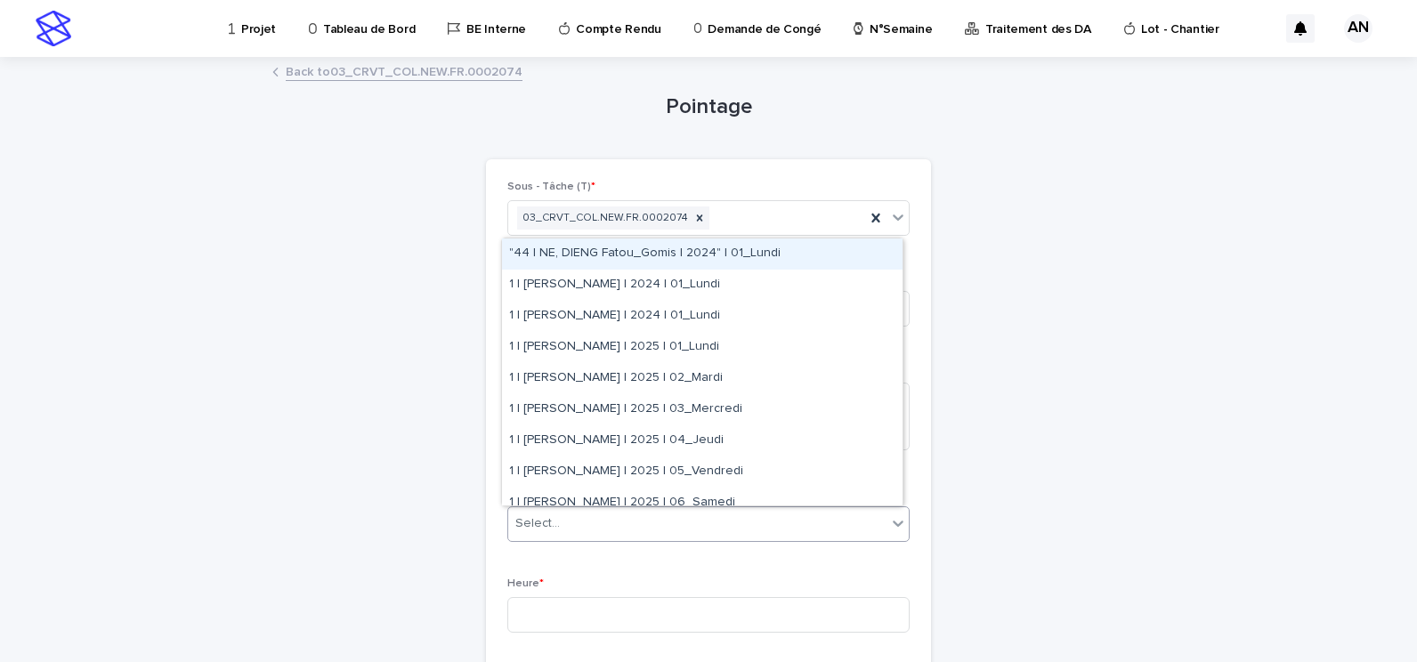
click at [720, 523] on div "Select..." at bounding box center [697, 523] width 378 height 29
type input "***"
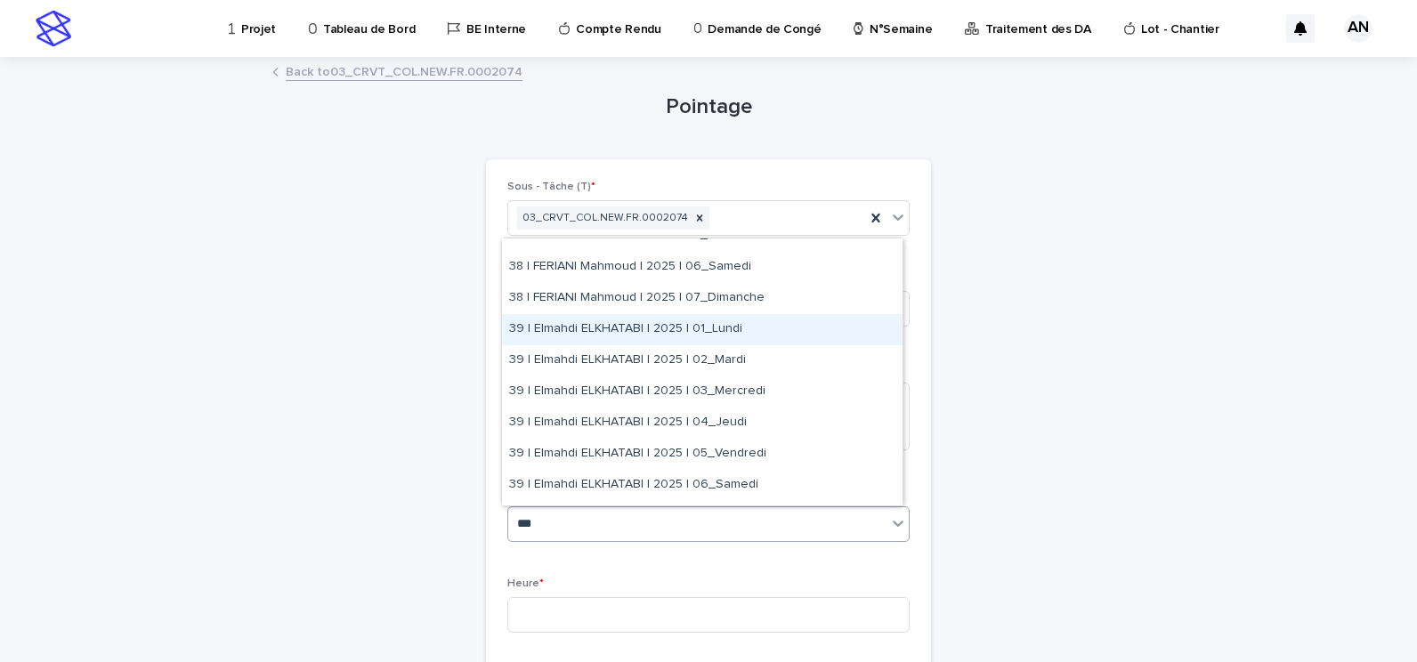
scroll to position [1425, 0]
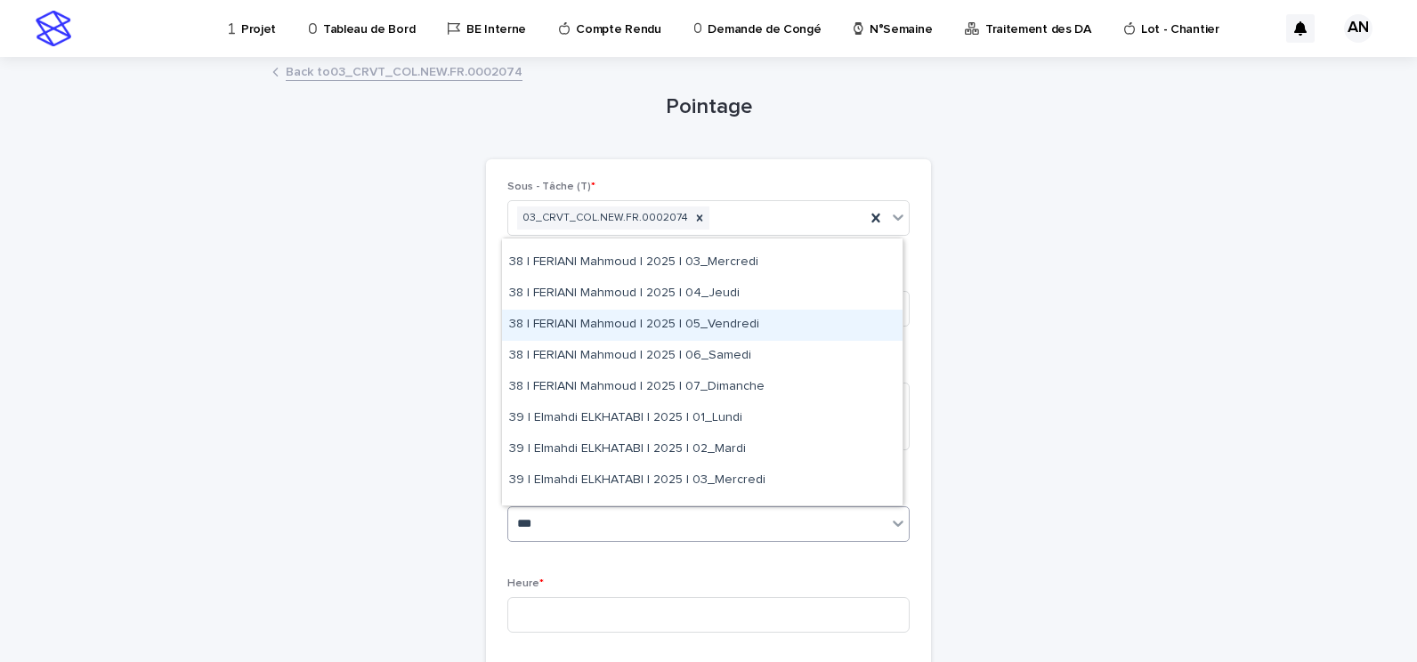
click at [642, 329] on div "38 | FERIANI Mahmoud | 2025 | 05_Vendredi" at bounding box center [702, 325] width 401 height 31
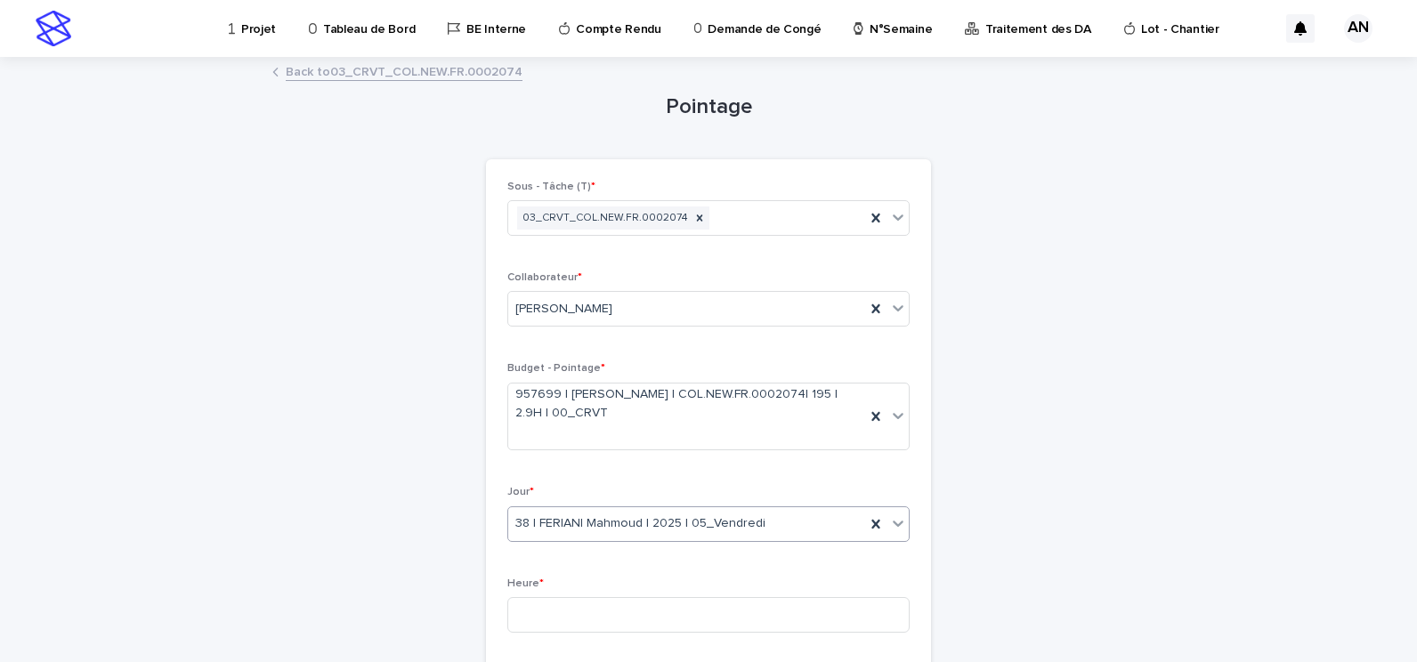
scroll to position [178, 0]
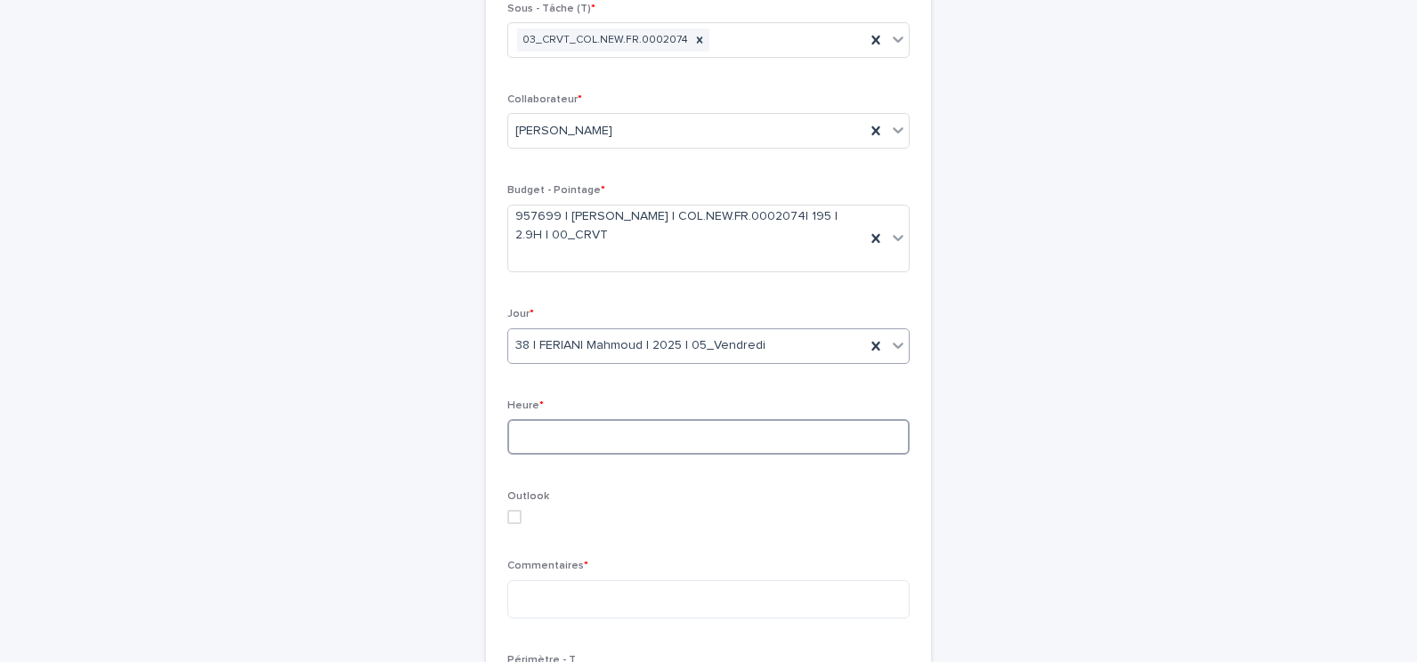
click at [591, 438] on input at bounding box center [709, 437] width 402 height 36
type input "*"
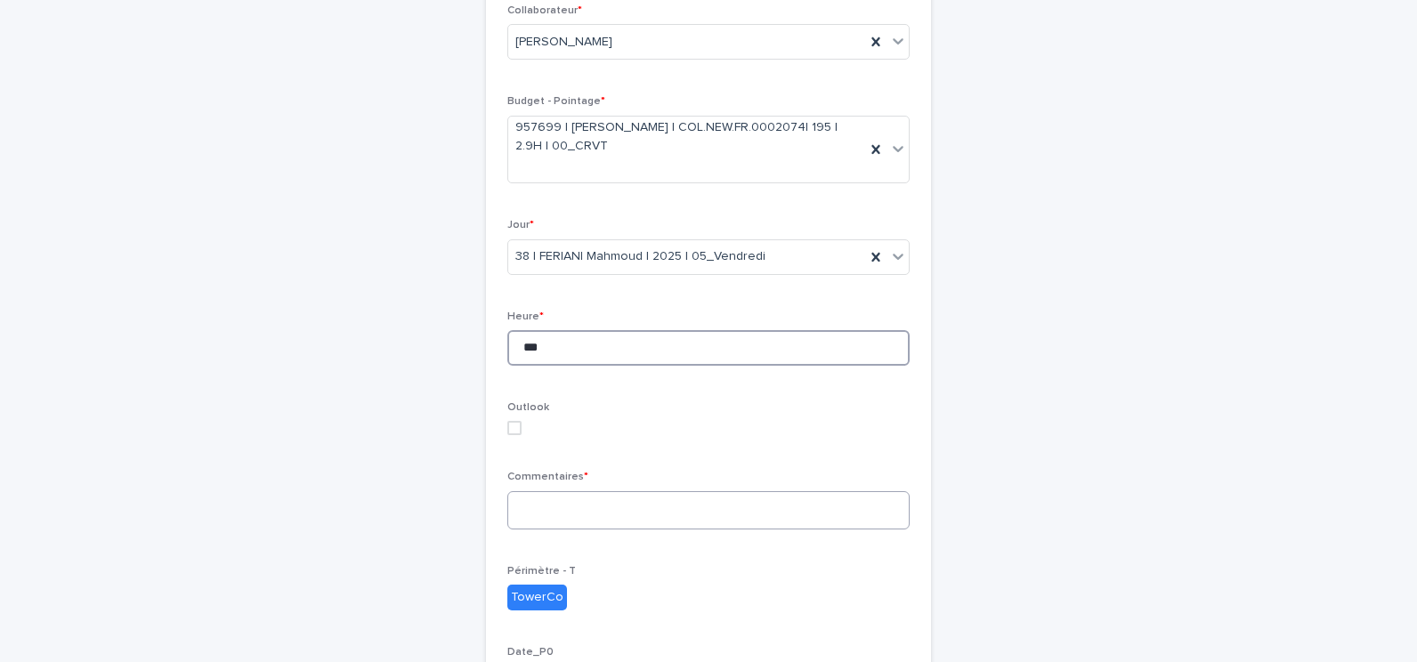
type input "***"
click at [613, 518] on textarea at bounding box center [709, 510] width 402 height 38
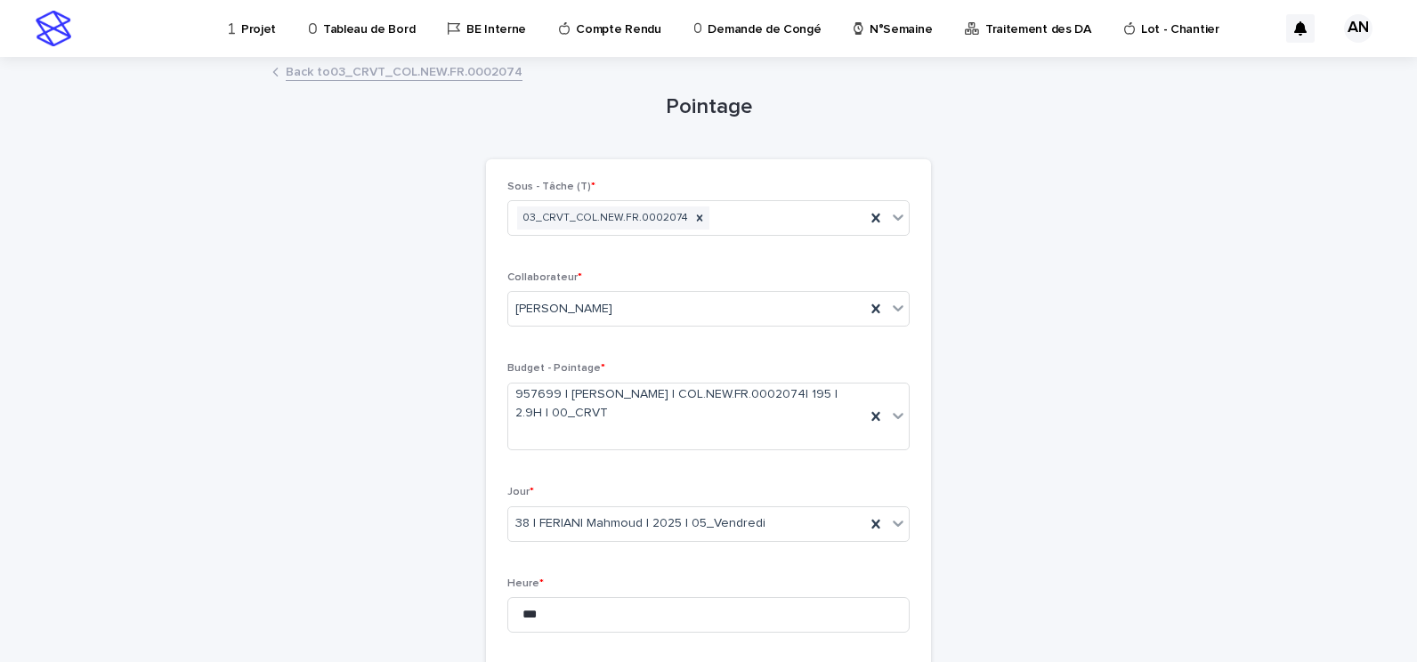
scroll to position [605, 0]
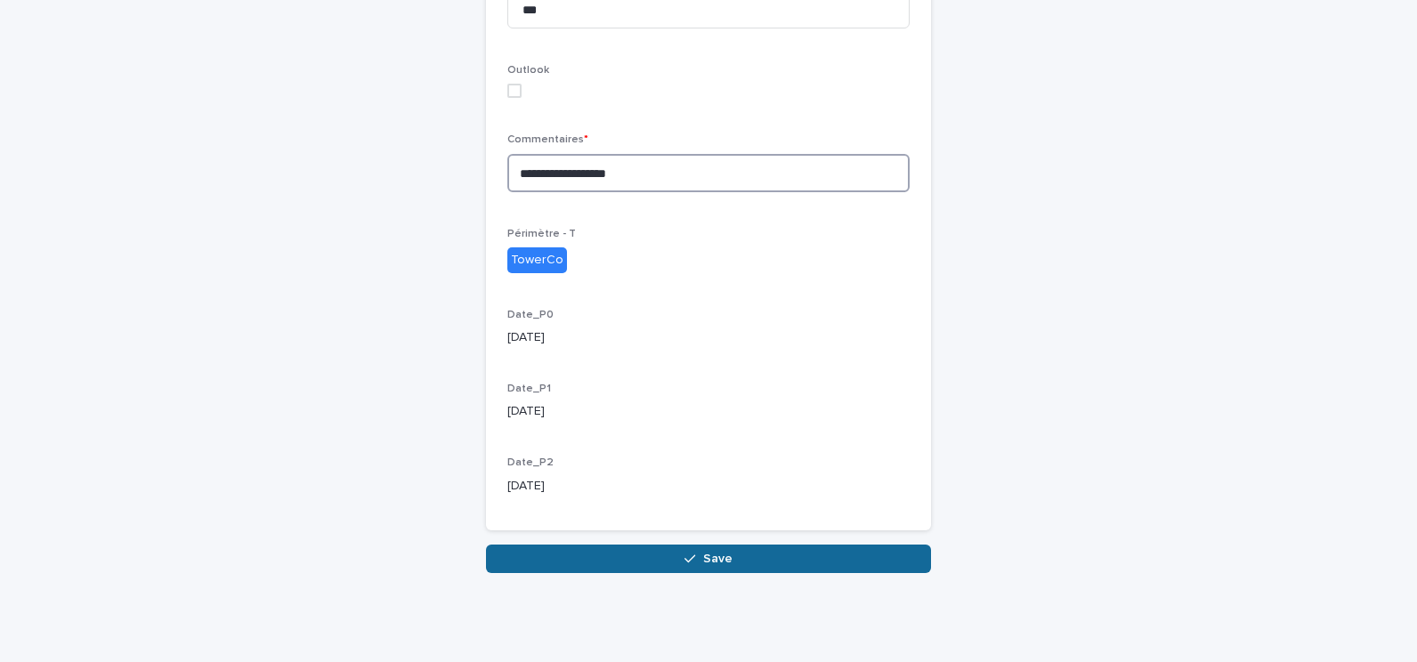
type textarea "**********"
click at [696, 553] on button "Save" at bounding box center [708, 559] width 445 height 28
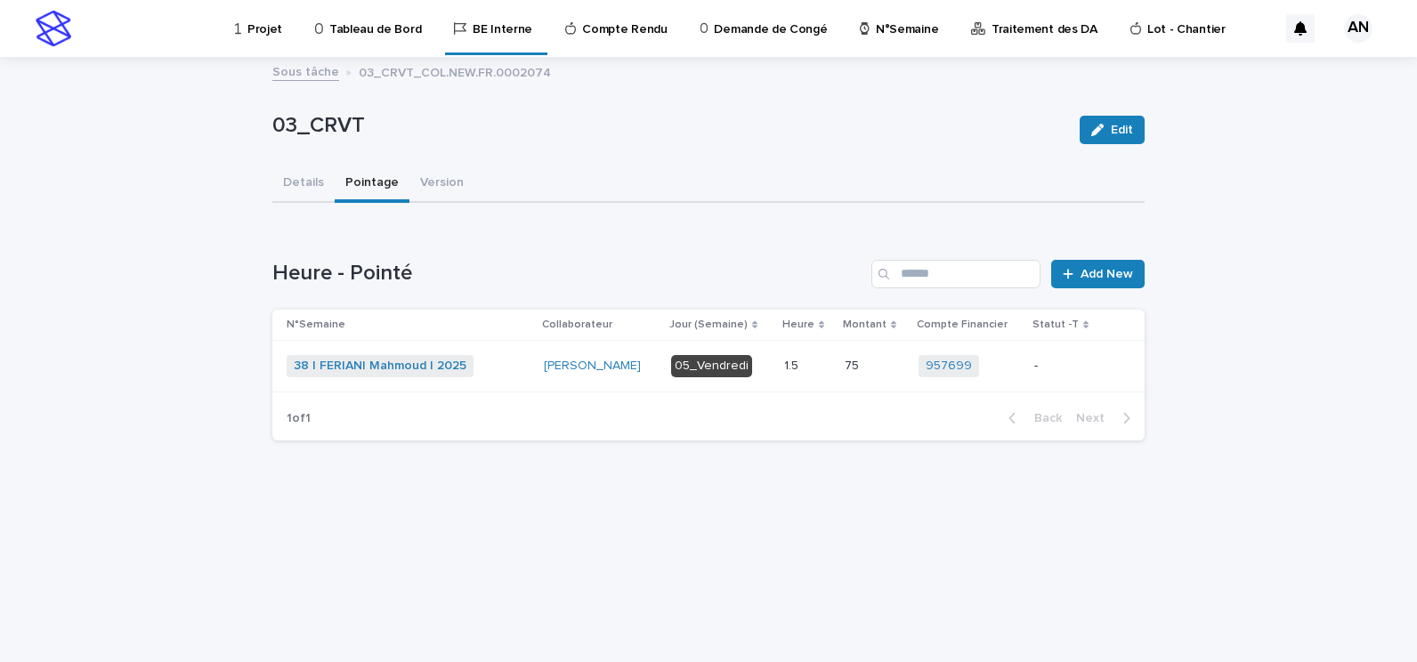
click at [515, 377] on div "38 | FERIANI Mahmoud | 2025 + 0" at bounding box center [408, 366] width 243 height 22
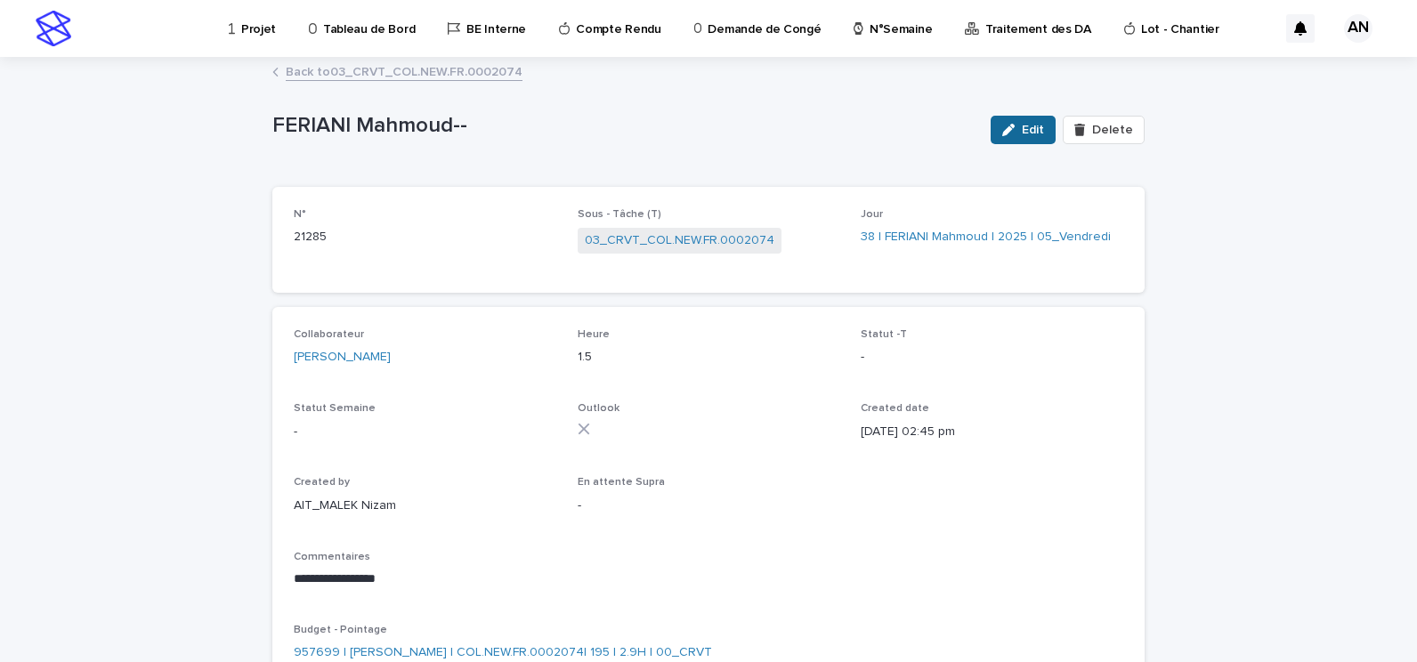
click at [1037, 125] on span "Edit" at bounding box center [1033, 130] width 22 height 12
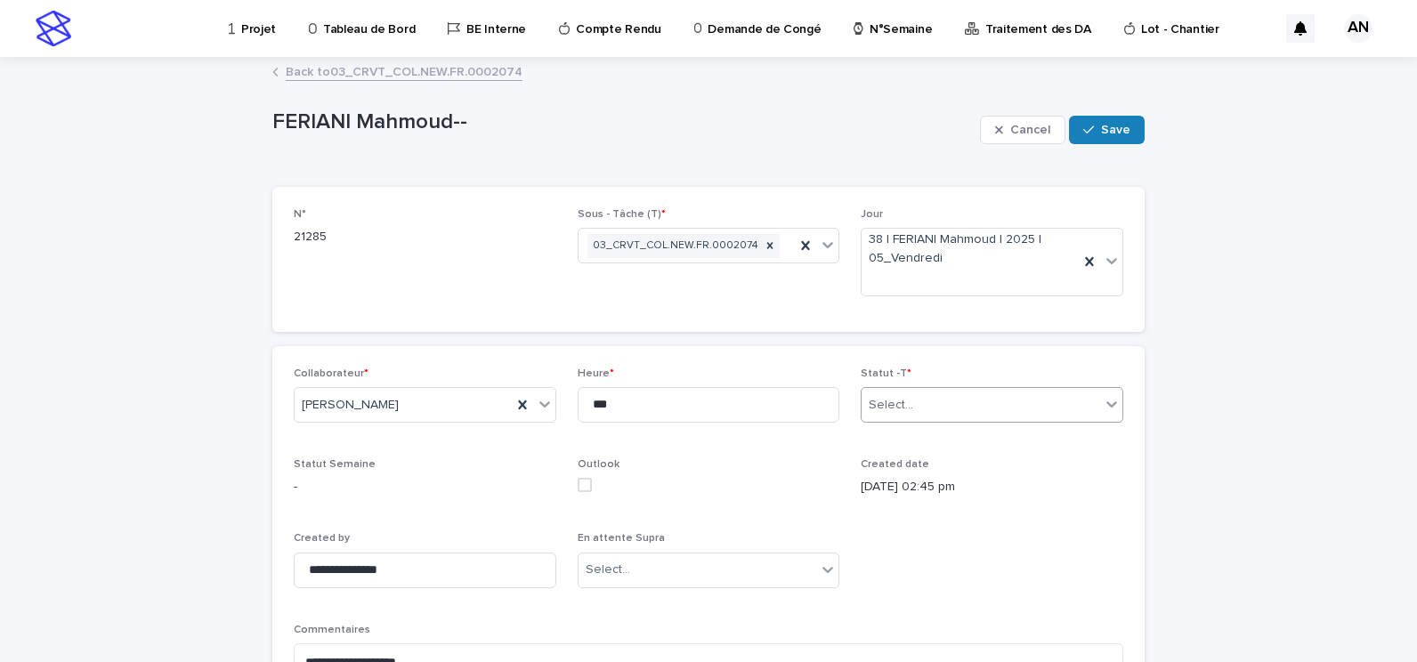
click at [990, 389] on div "Select..." at bounding box center [992, 405] width 263 height 36
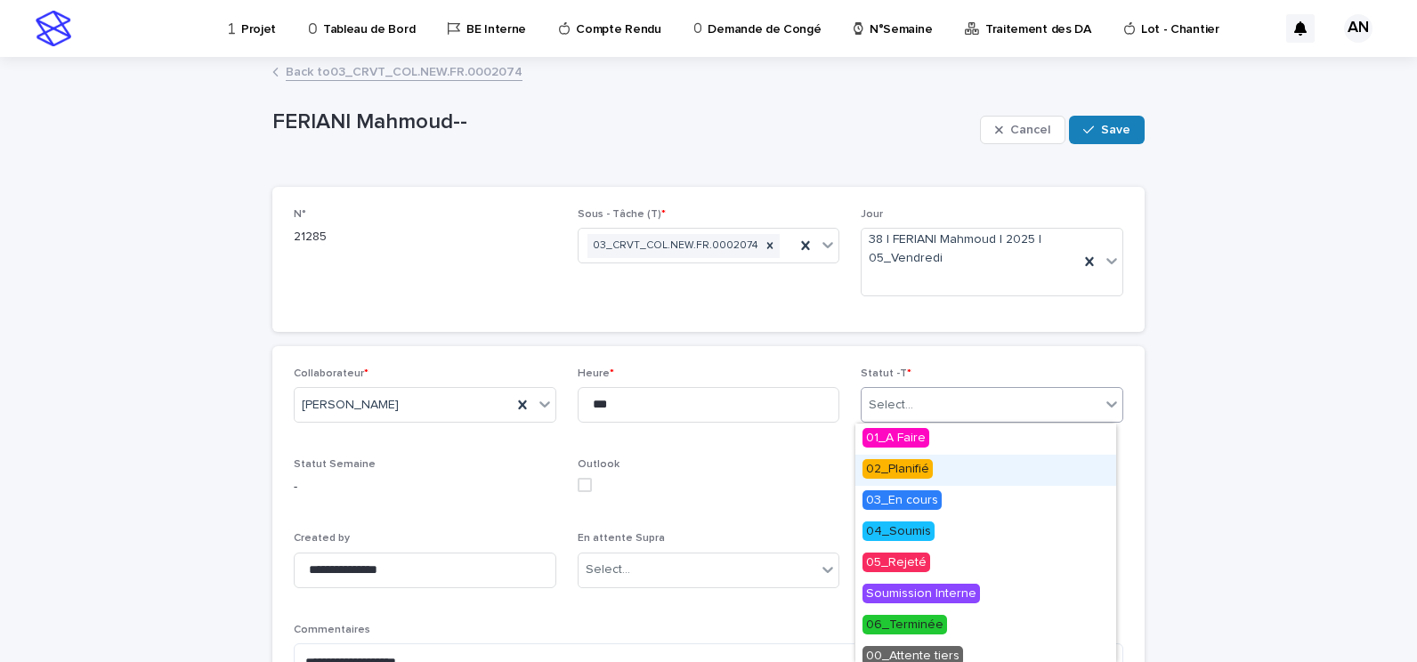
click at [952, 468] on div "02_Planifié" at bounding box center [986, 470] width 261 height 31
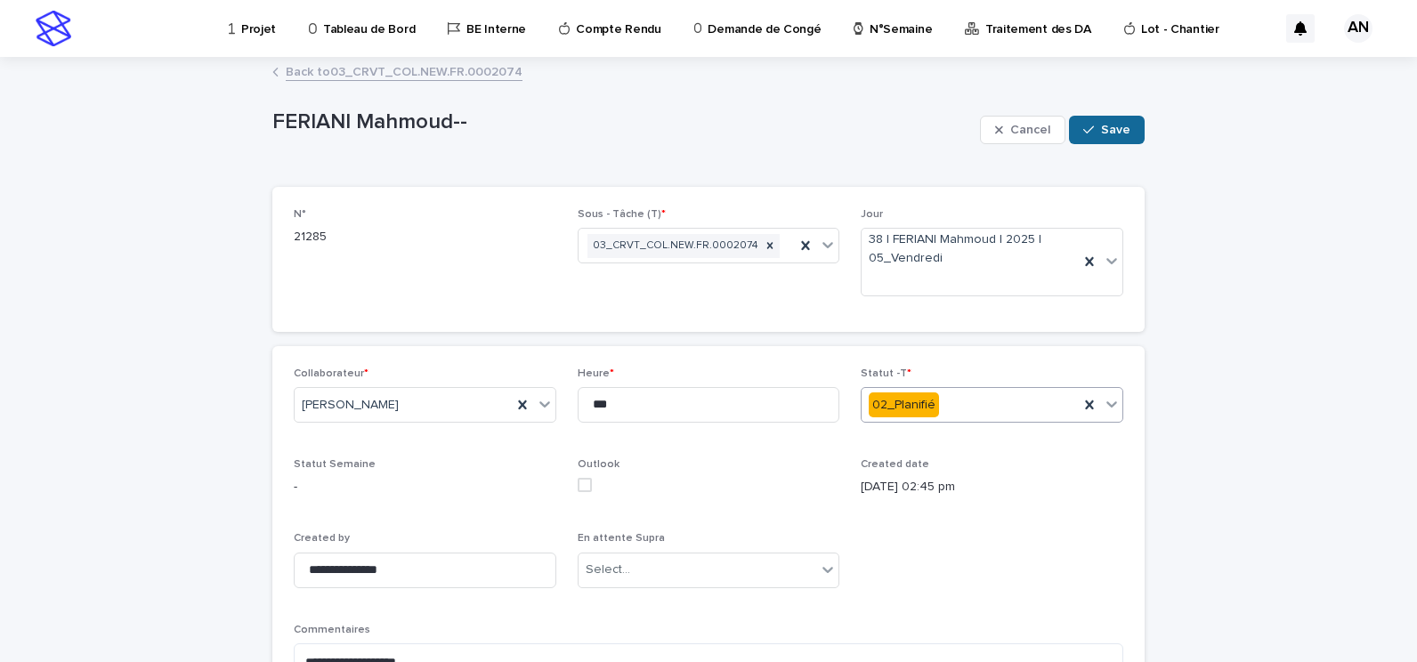
click at [1095, 133] on button "Save" at bounding box center [1107, 130] width 76 height 28
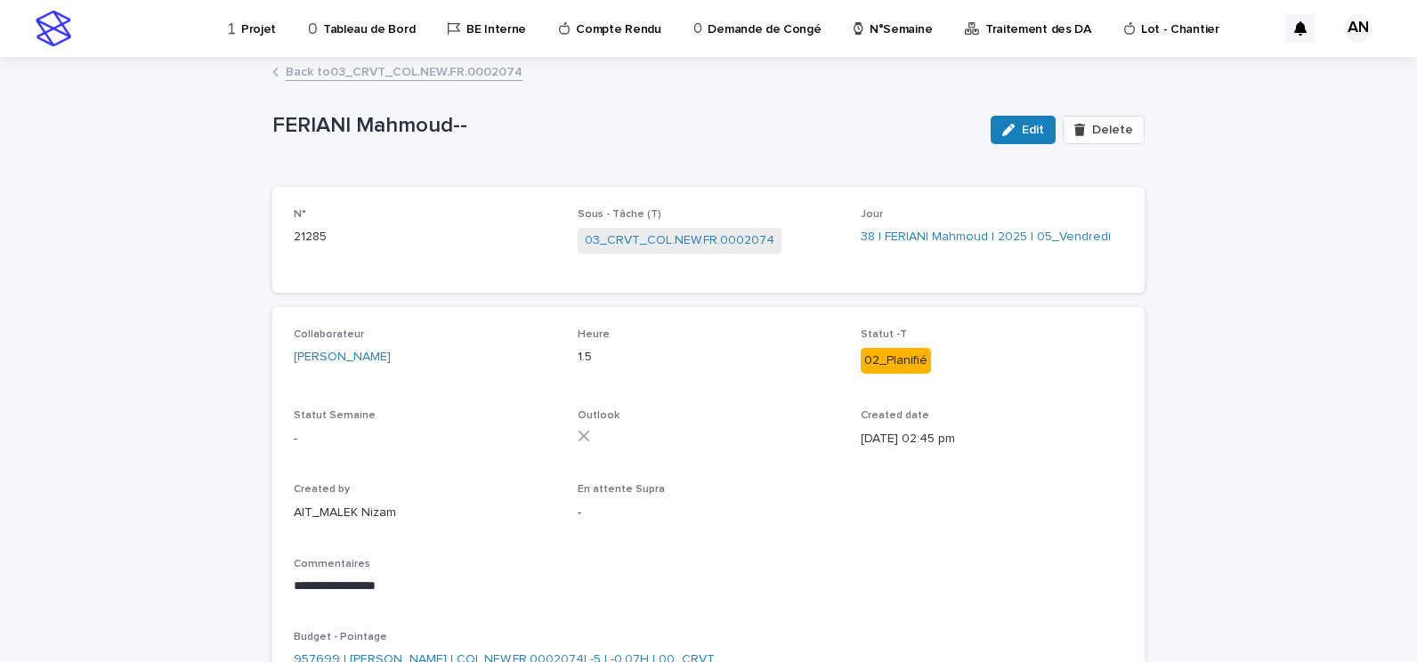
click at [290, 76] on link "Back to 03_CRVT_COL.NEW.FR.0002074" at bounding box center [404, 71] width 237 height 20
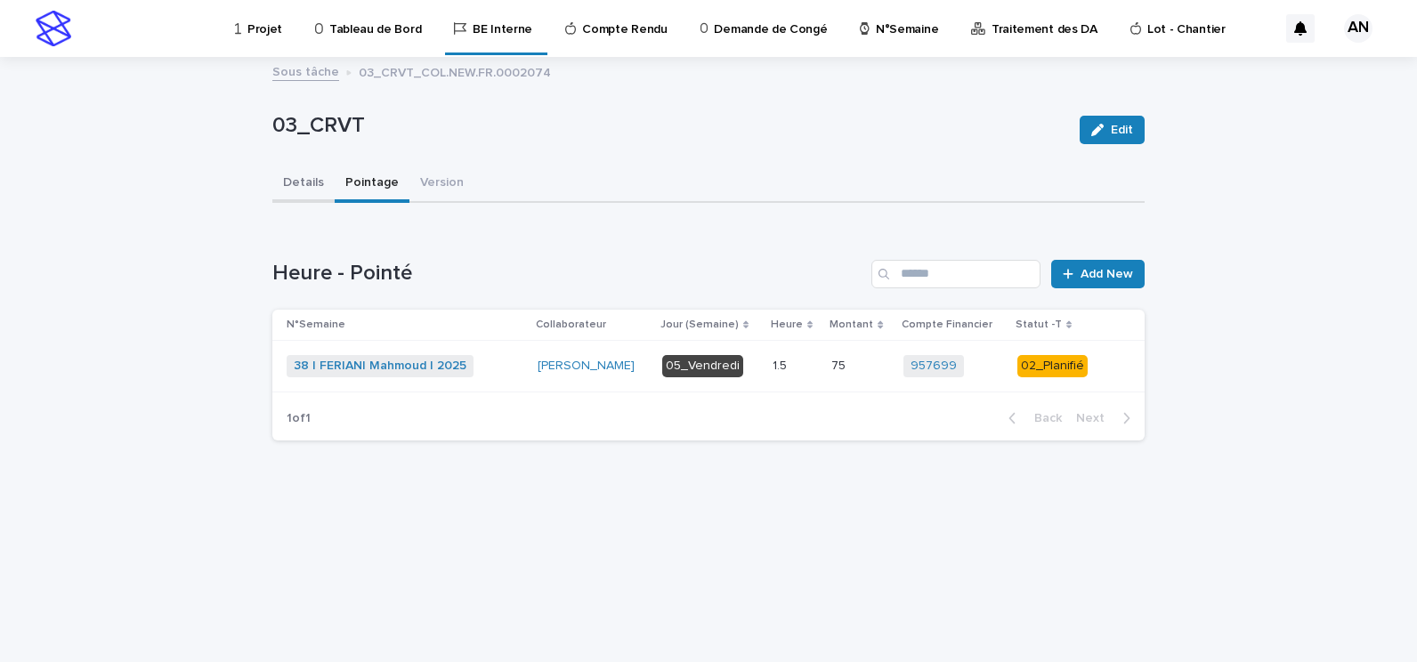
click at [309, 190] on button "Details" at bounding box center [303, 184] width 62 height 37
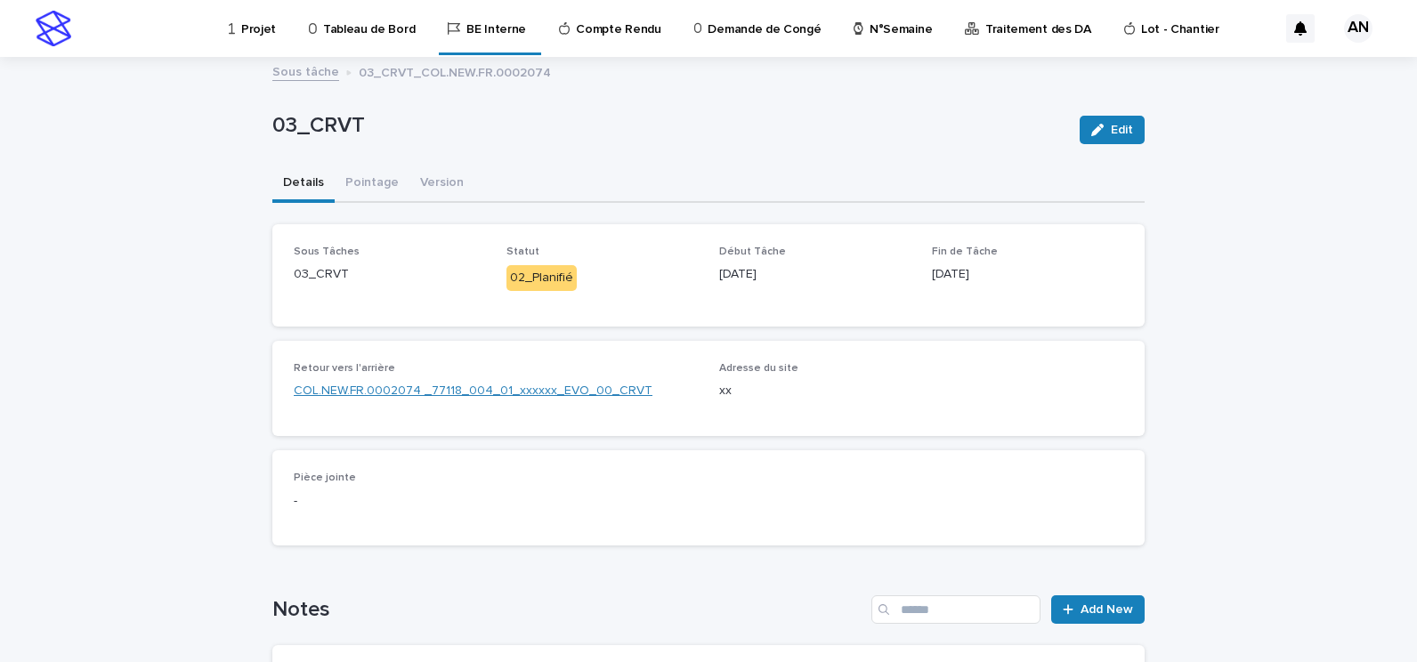
click at [375, 388] on link "COL.NEW.FR.0002074 _77118_004_01_xxxxxx_EVO_00_CRVT" at bounding box center [473, 391] width 359 height 19
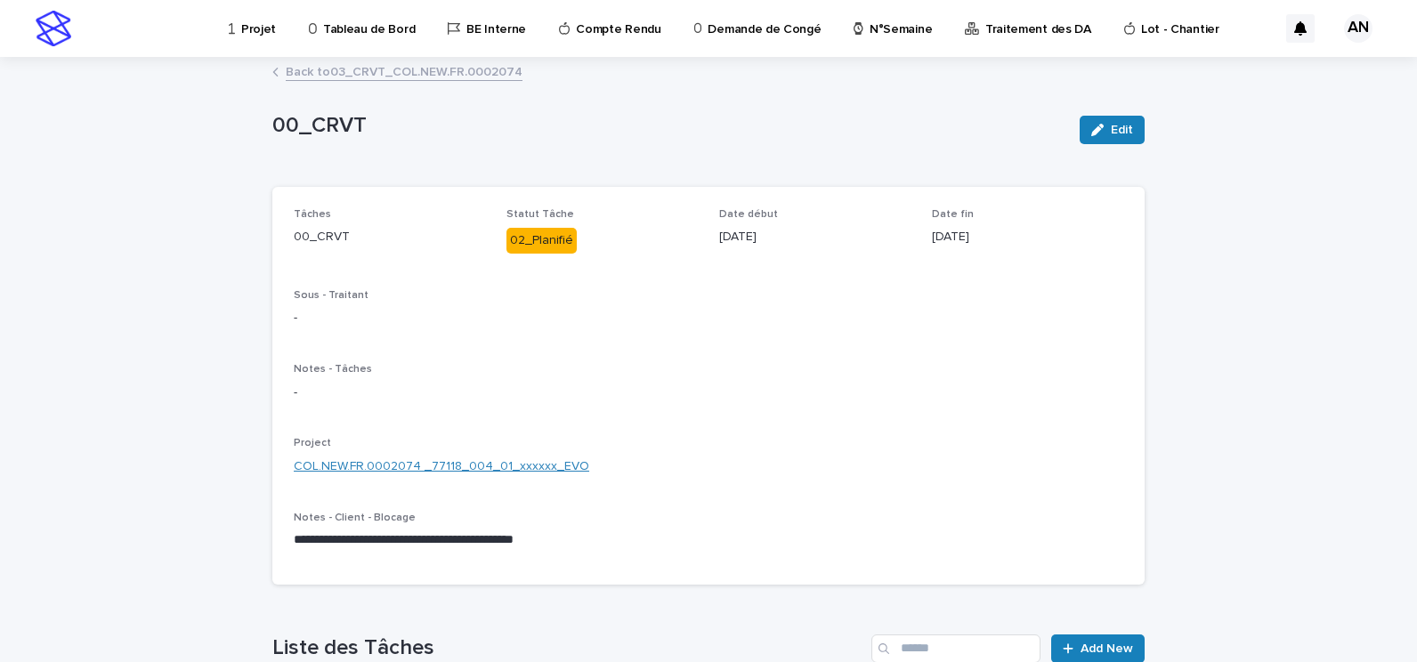
click at [369, 467] on link "COL.NEW.FR.0002074 _77118_004_01_xxxxxx_EVO" at bounding box center [442, 467] width 296 height 19
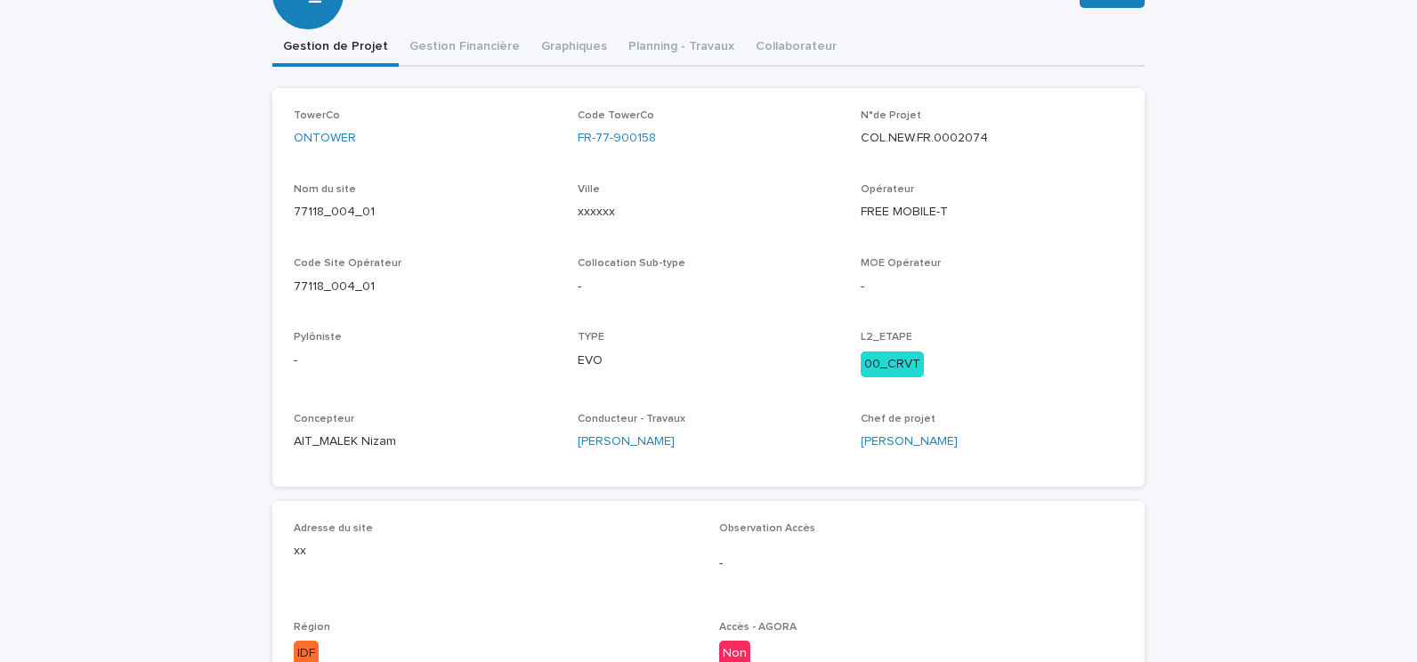
scroll to position [89, 0]
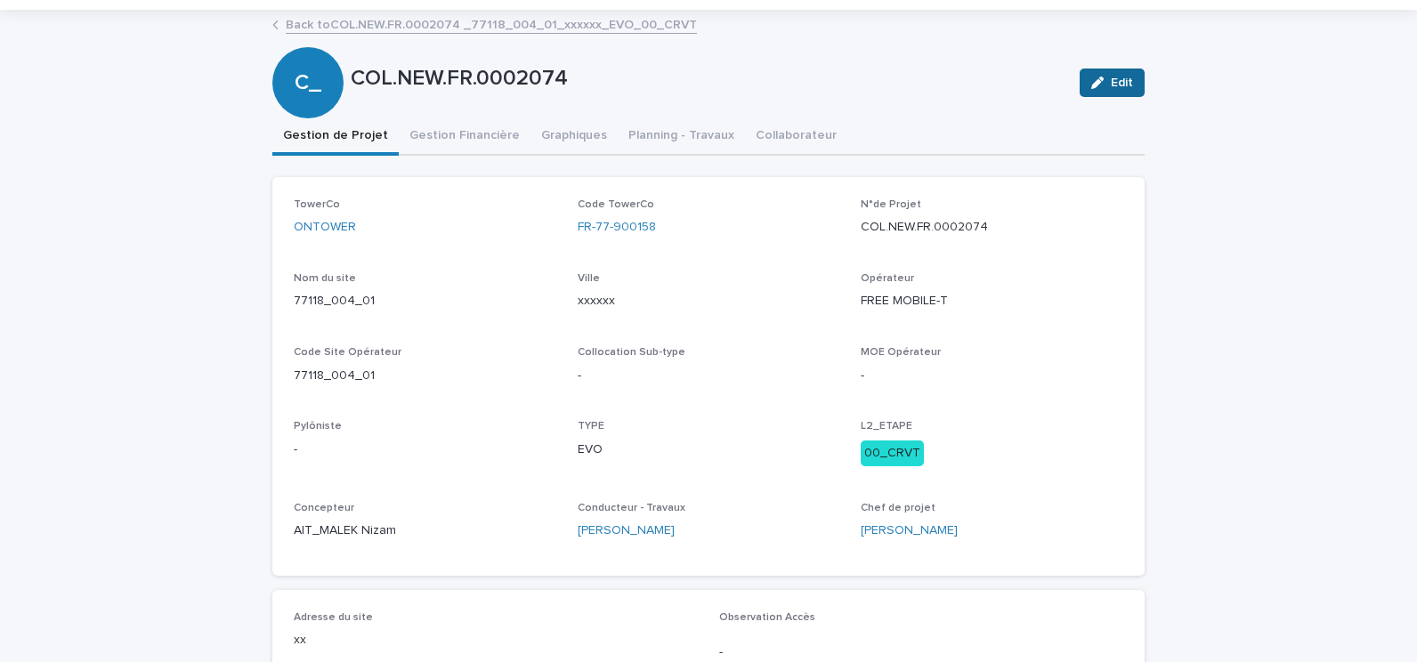
click at [1119, 79] on span "Edit" at bounding box center [1122, 83] width 22 height 12
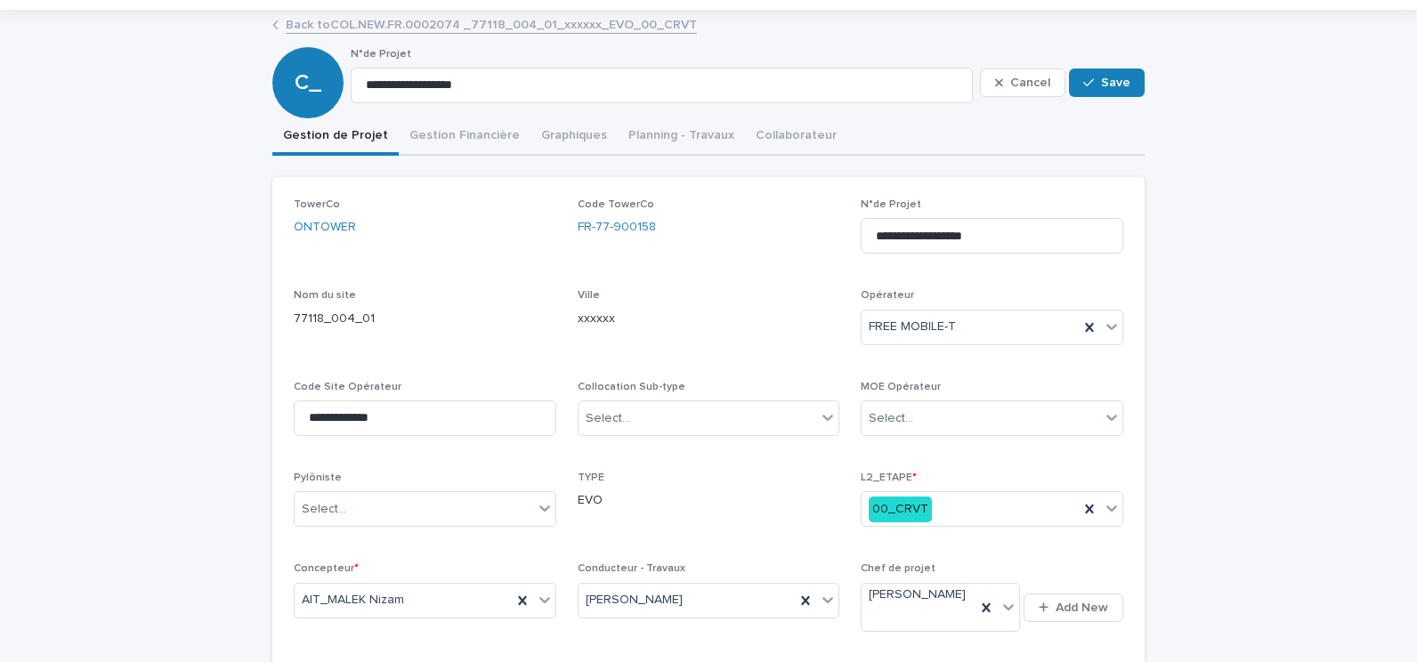
click at [629, 313] on p "xxxxxx" at bounding box center [709, 319] width 263 height 19
click at [622, 318] on p "xxxxxx" at bounding box center [709, 319] width 263 height 19
click at [578, 328] on p "xxxxxx" at bounding box center [709, 319] width 263 height 19
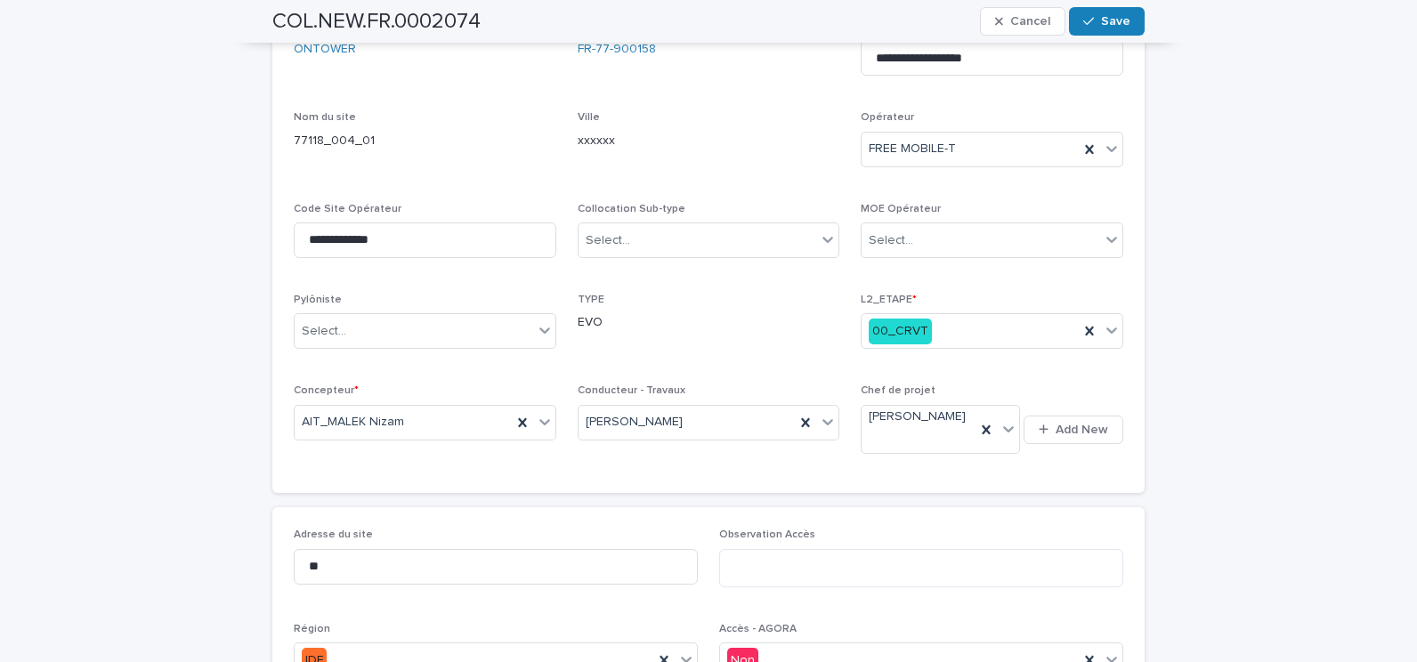
scroll to position [445, 0]
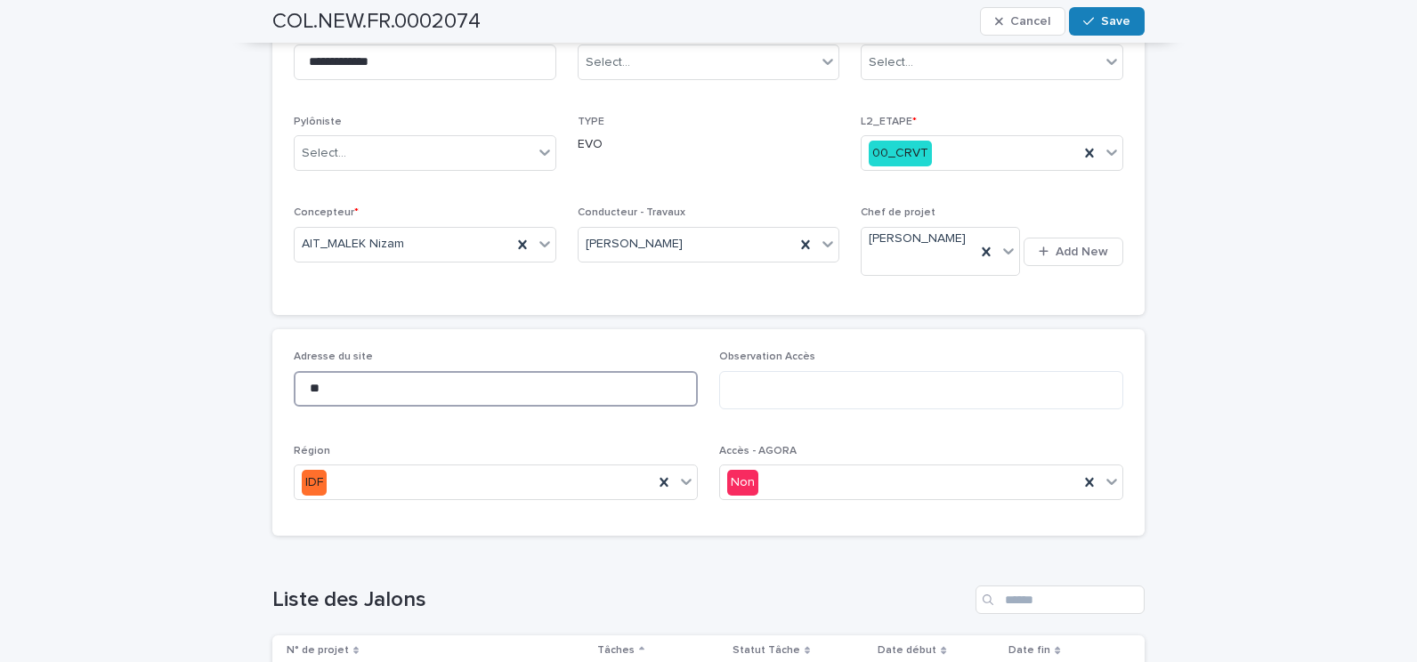
click at [370, 371] on input "**" at bounding box center [496, 389] width 404 height 36
drag, startPoint x: 370, startPoint y: 372, endPoint x: 264, endPoint y: 361, distance: 105.6
click at [264, 361] on div "**********" at bounding box center [709, 445] width 890 height 1580
click at [359, 378] on input at bounding box center [496, 389] width 404 height 36
paste input "**********"
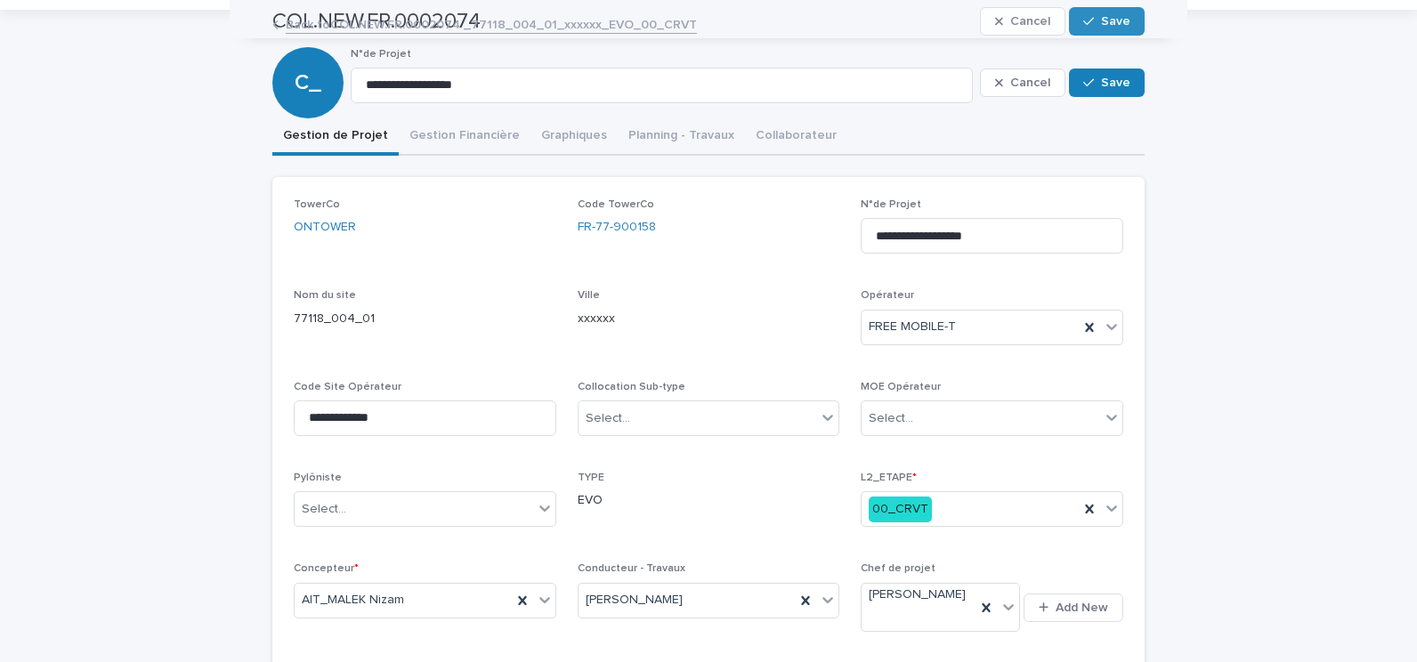
scroll to position [0, 0]
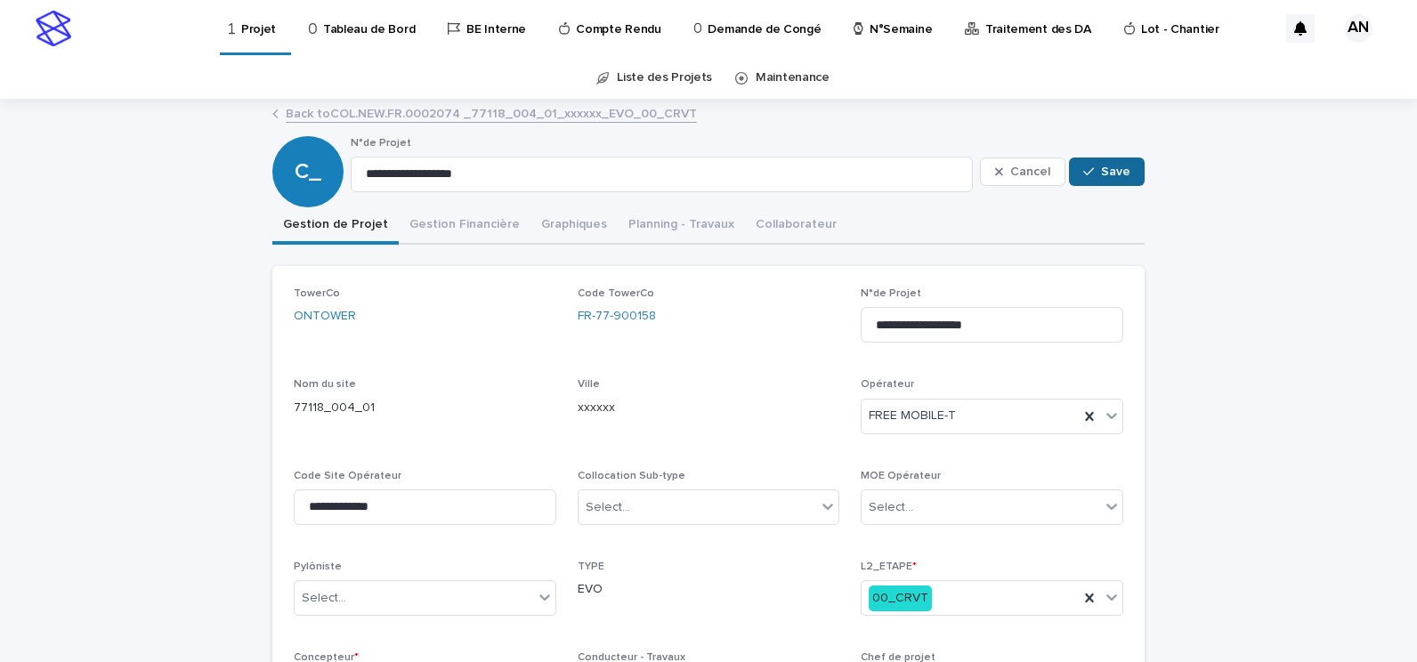
type input "**********"
click at [1113, 167] on span "Save" at bounding box center [1115, 172] width 29 height 12
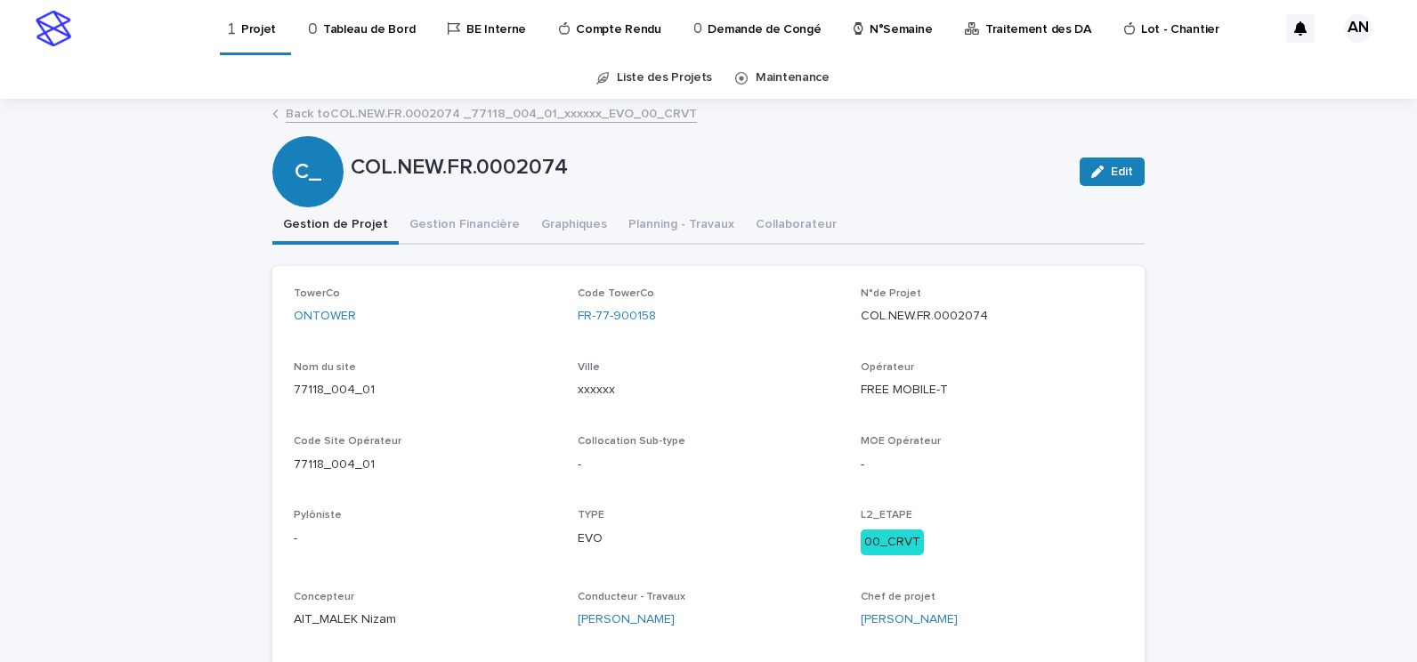
click at [256, 24] on p "Projet" at bounding box center [258, 18] width 35 height 37
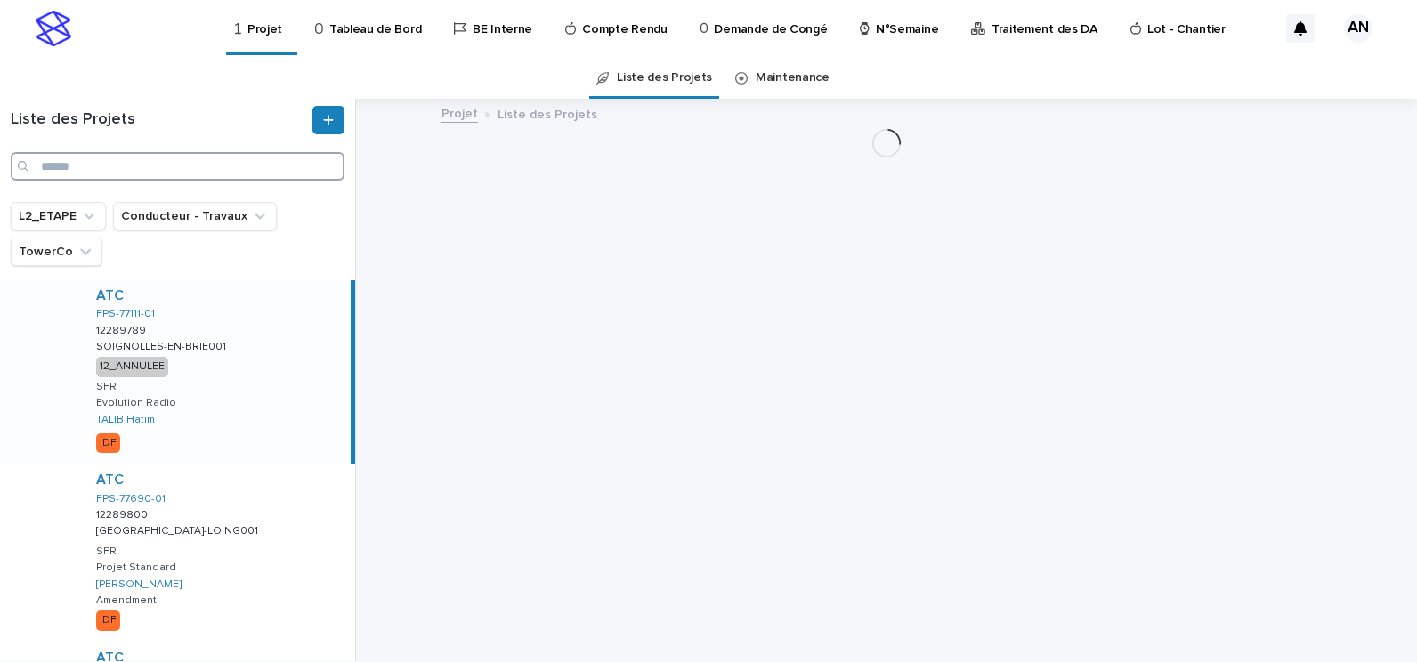
click at [241, 171] on input "Search" at bounding box center [178, 166] width 334 height 28
paste input "**********"
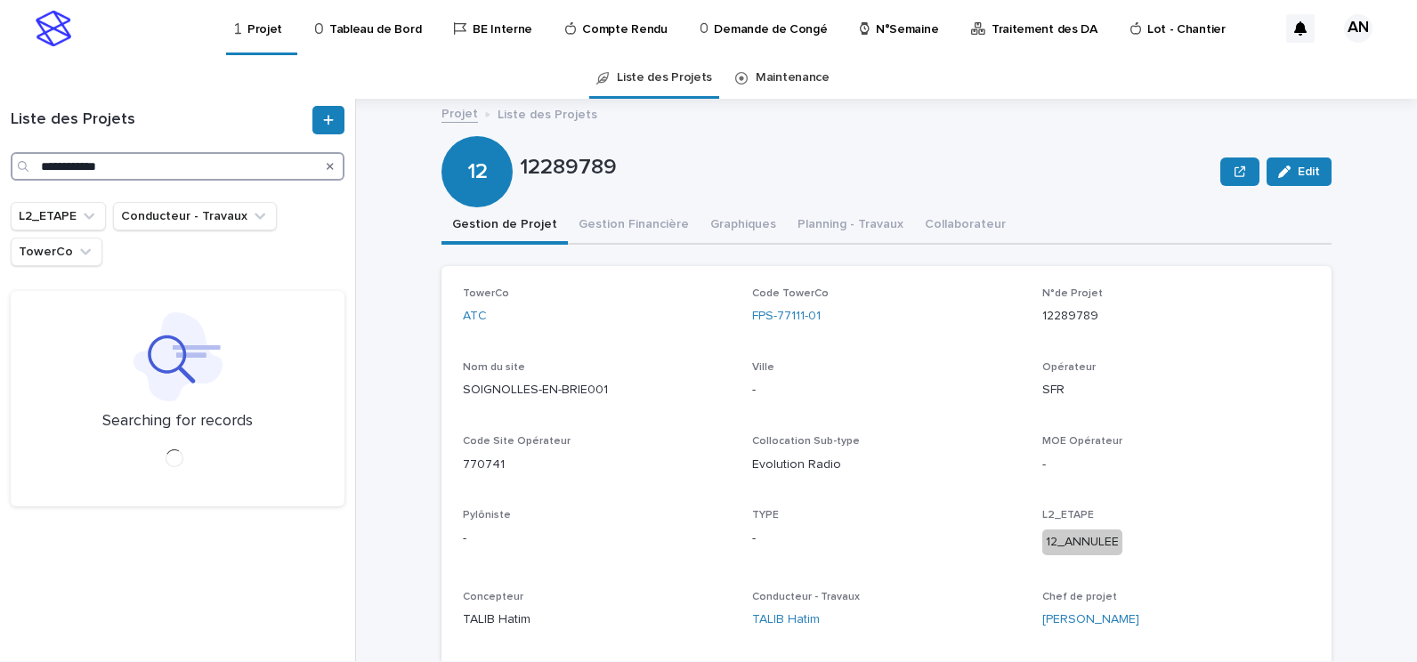
type input "**********"
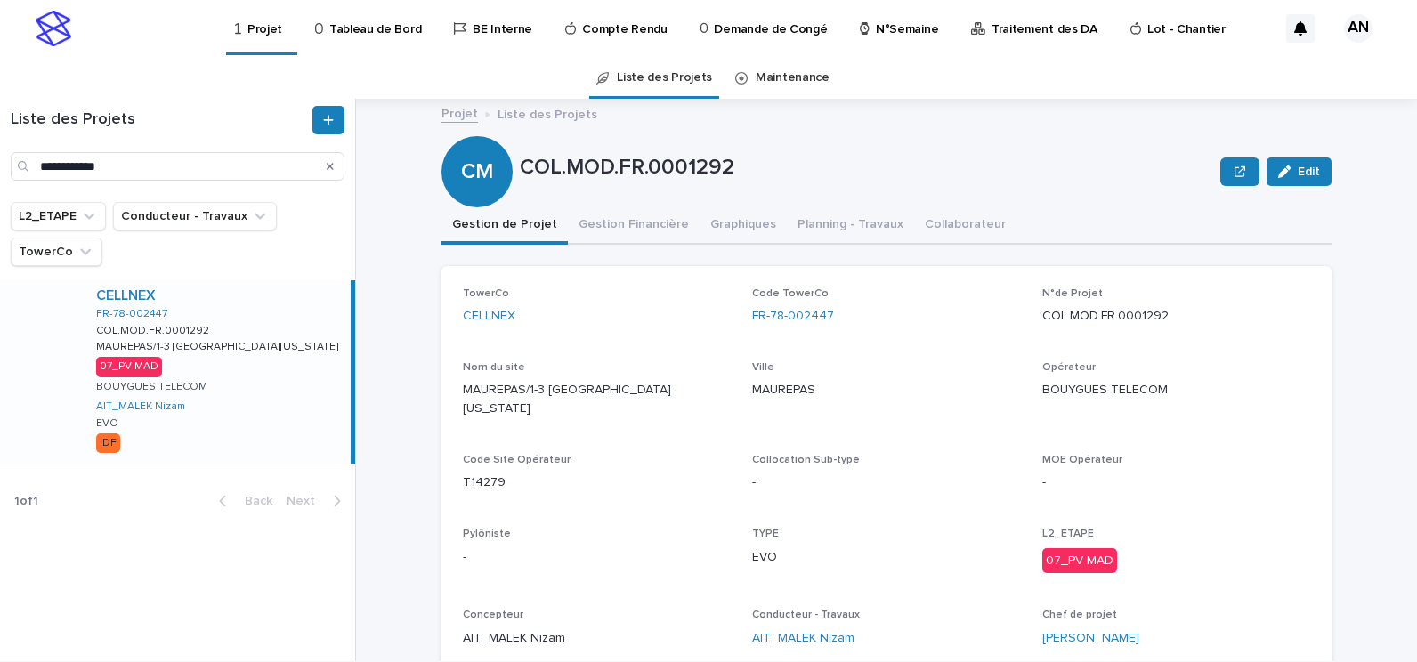
click at [317, 177] on div "Search" at bounding box center [330, 166] width 28 height 28
click at [325, 167] on div "Search" at bounding box center [330, 166] width 28 height 28
click at [332, 167] on icon "Search" at bounding box center [330, 166] width 7 height 11
click at [248, 165] on input "Search" at bounding box center [178, 166] width 334 height 28
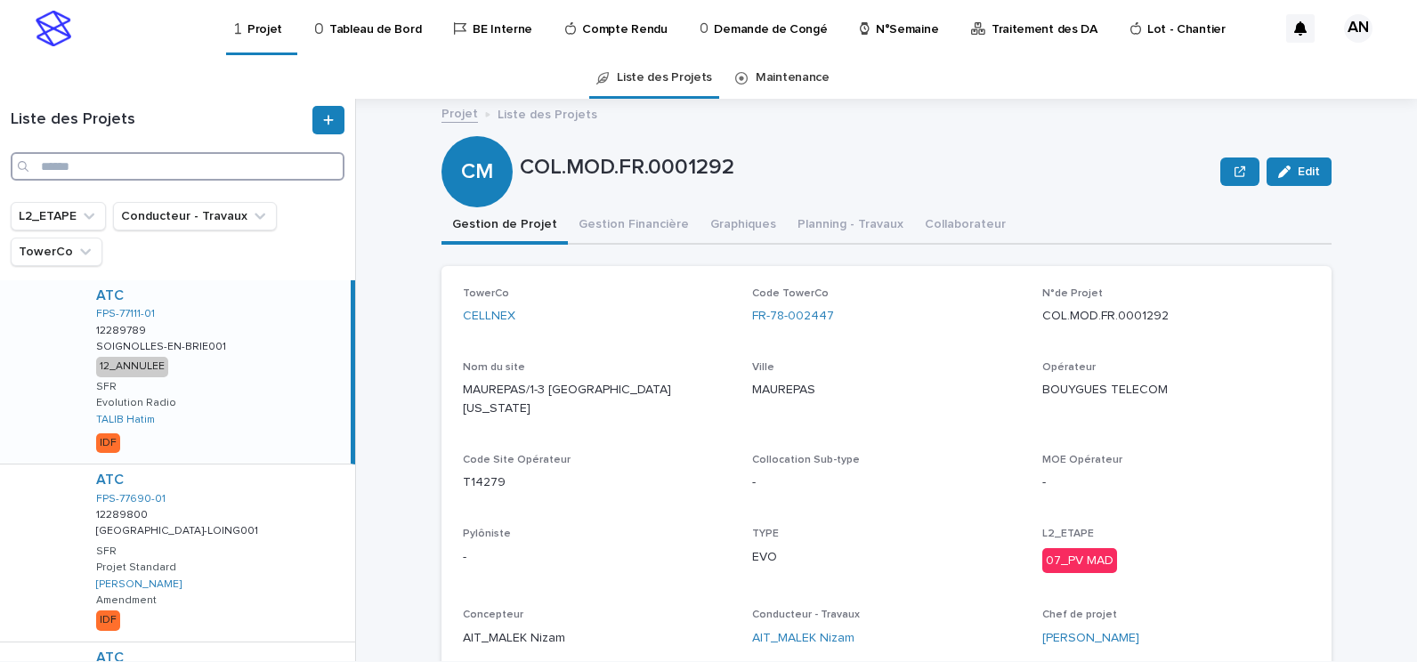
paste input "**********"
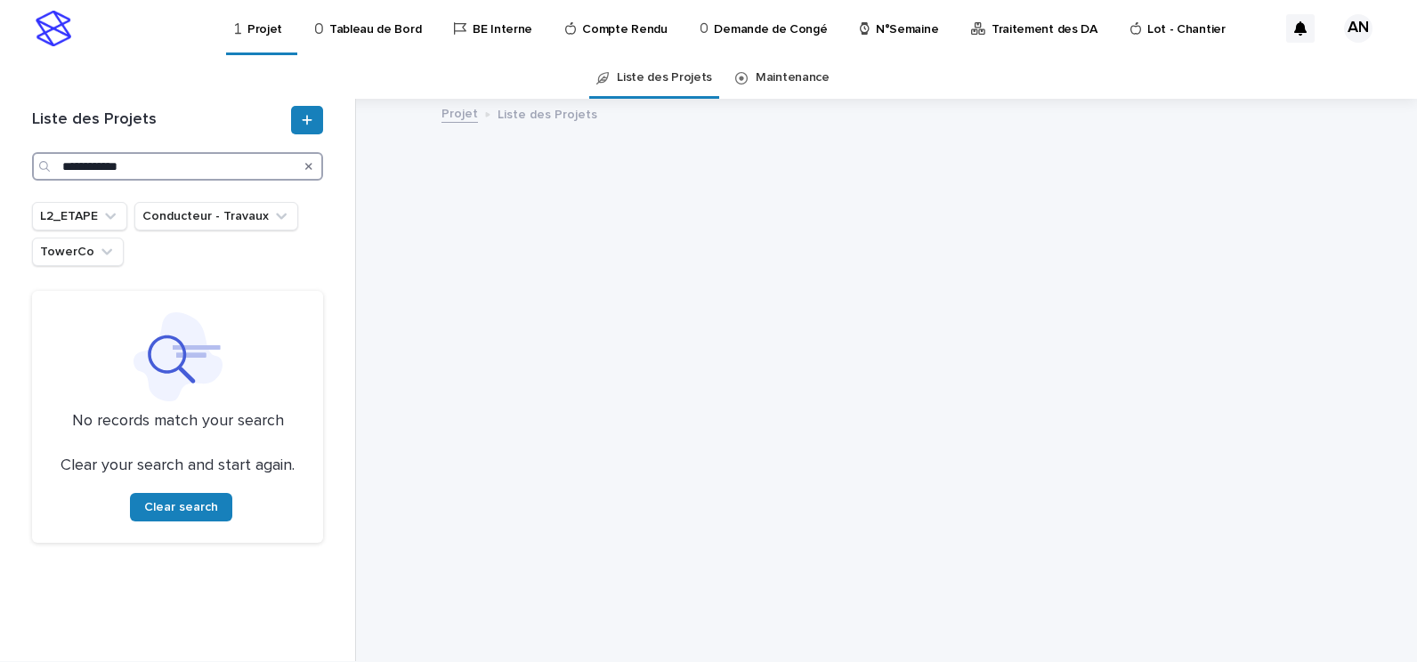
type input "**********"
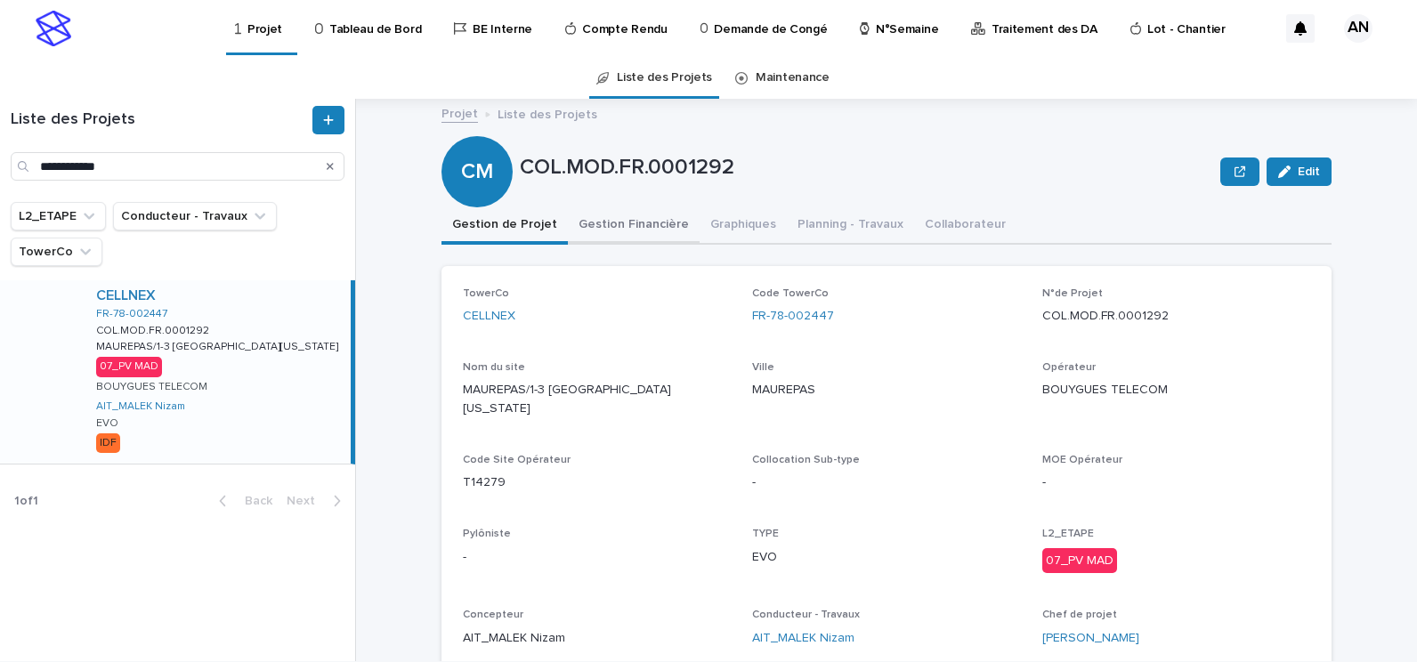
click at [601, 221] on button "Gestion Financière" at bounding box center [634, 225] width 132 height 37
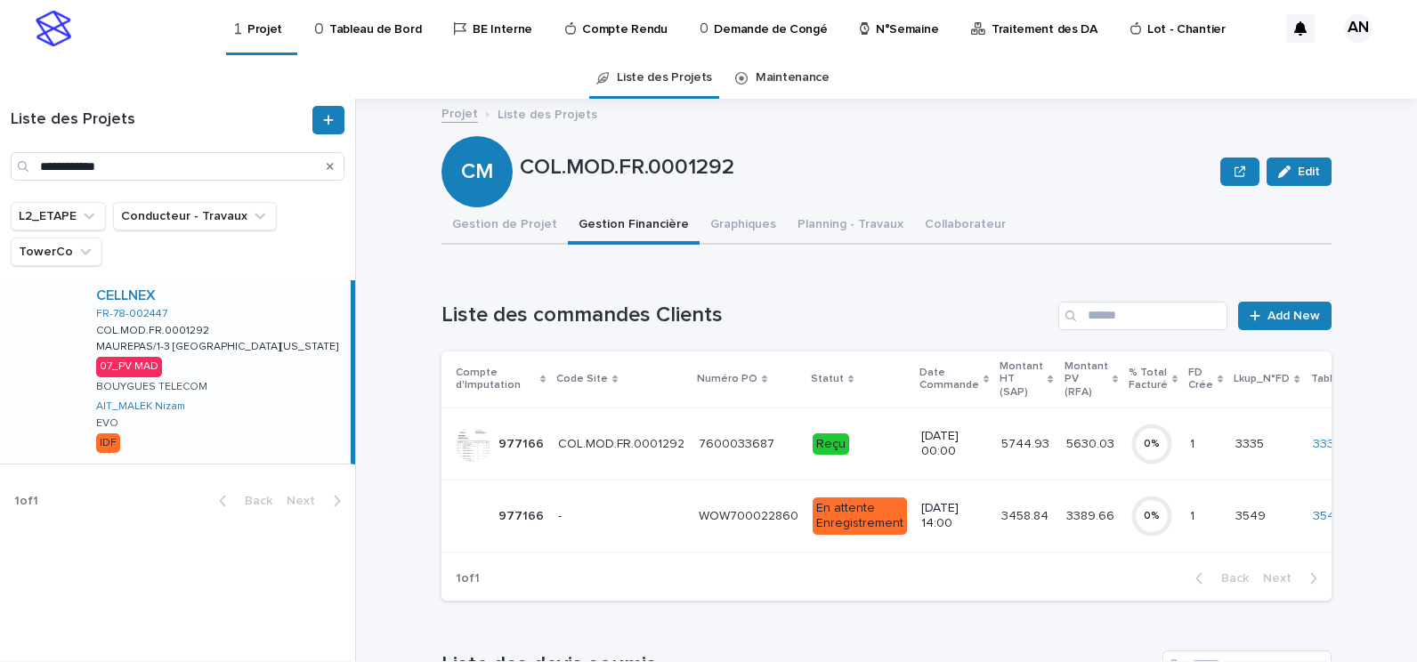
click at [843, 451] on p "Reçu" at bounding box center [860, 445] width 94 height 22
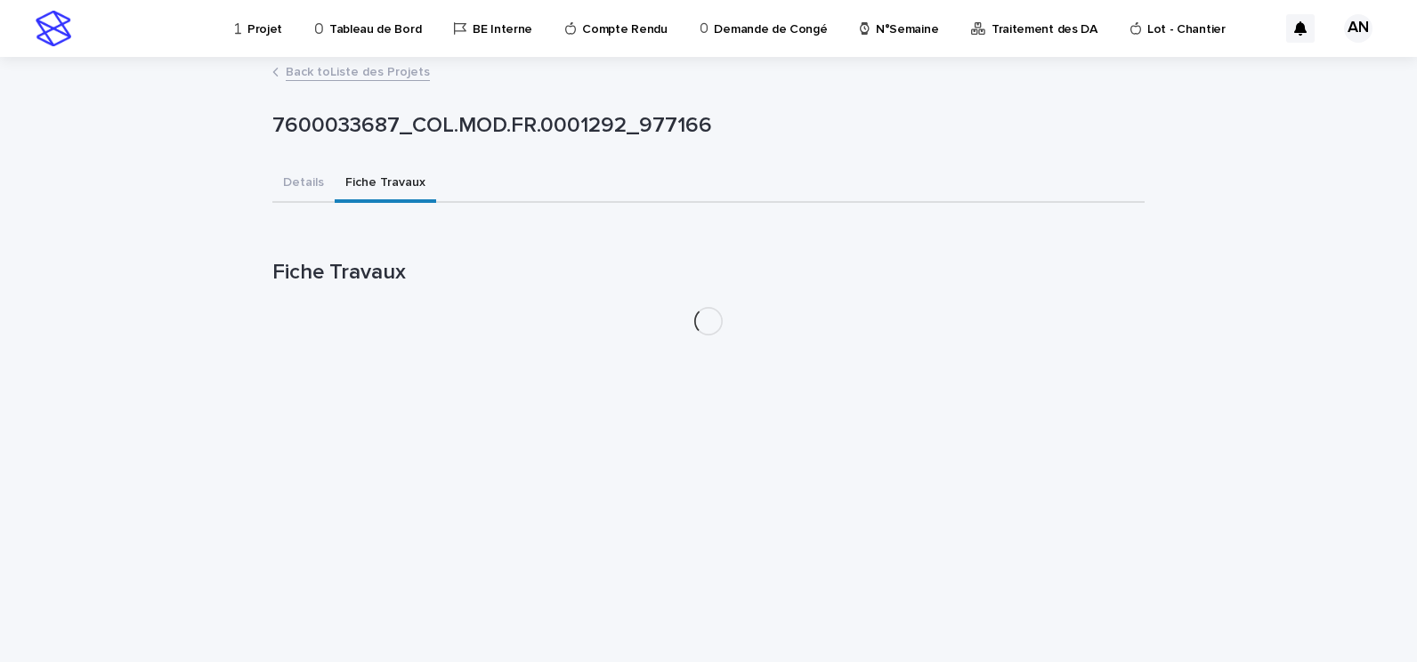
click at [367, 181] on button "Fiche Travaux" at bounding box center [386, 184] width 102 height 37
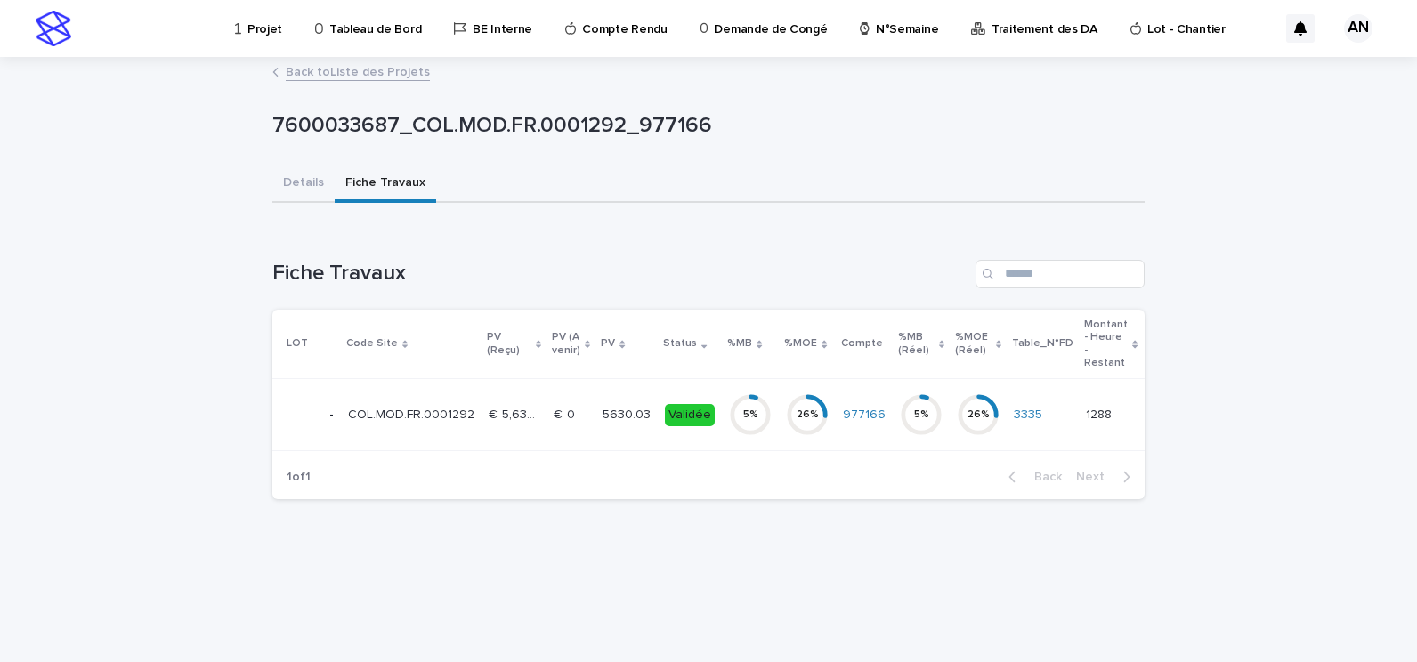
click at [547, 426] on td "€  0 €  0" at bounding box center [571, 415] width 49 height 72
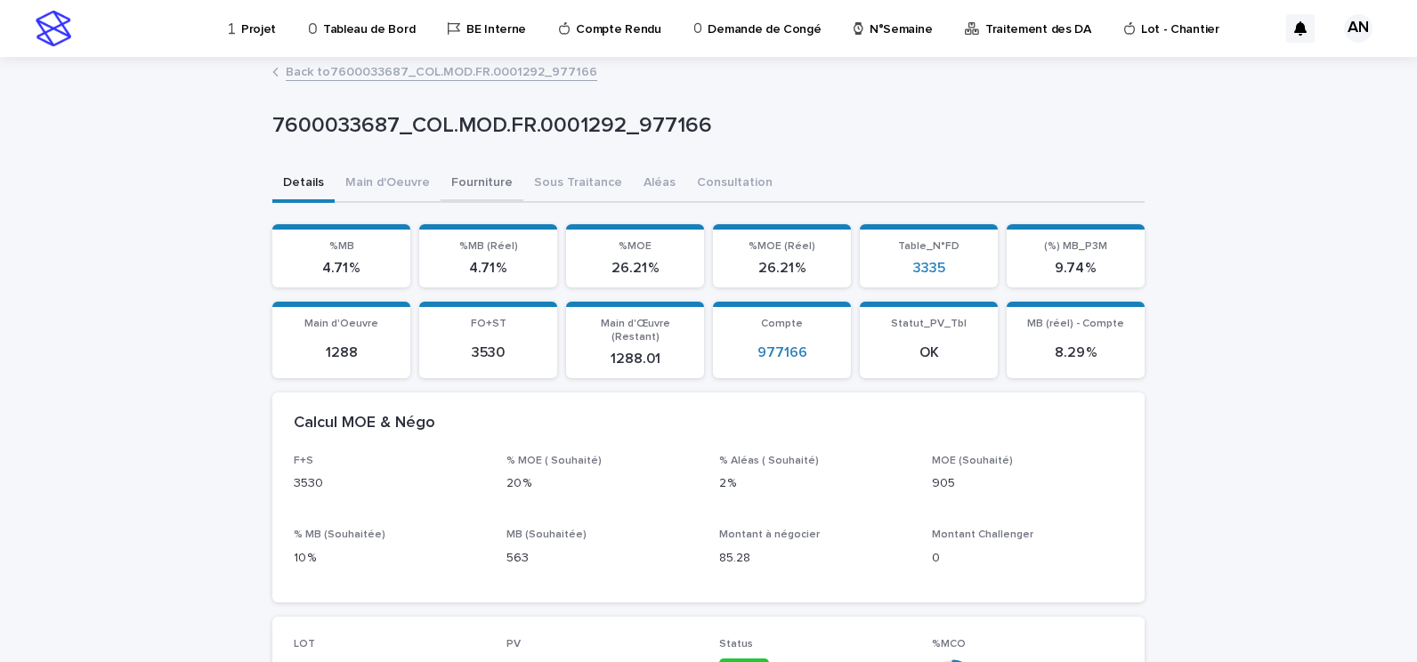
click at [450, 179] on button "Fourniture" at bounding box center [482, 184] width 83 height 37
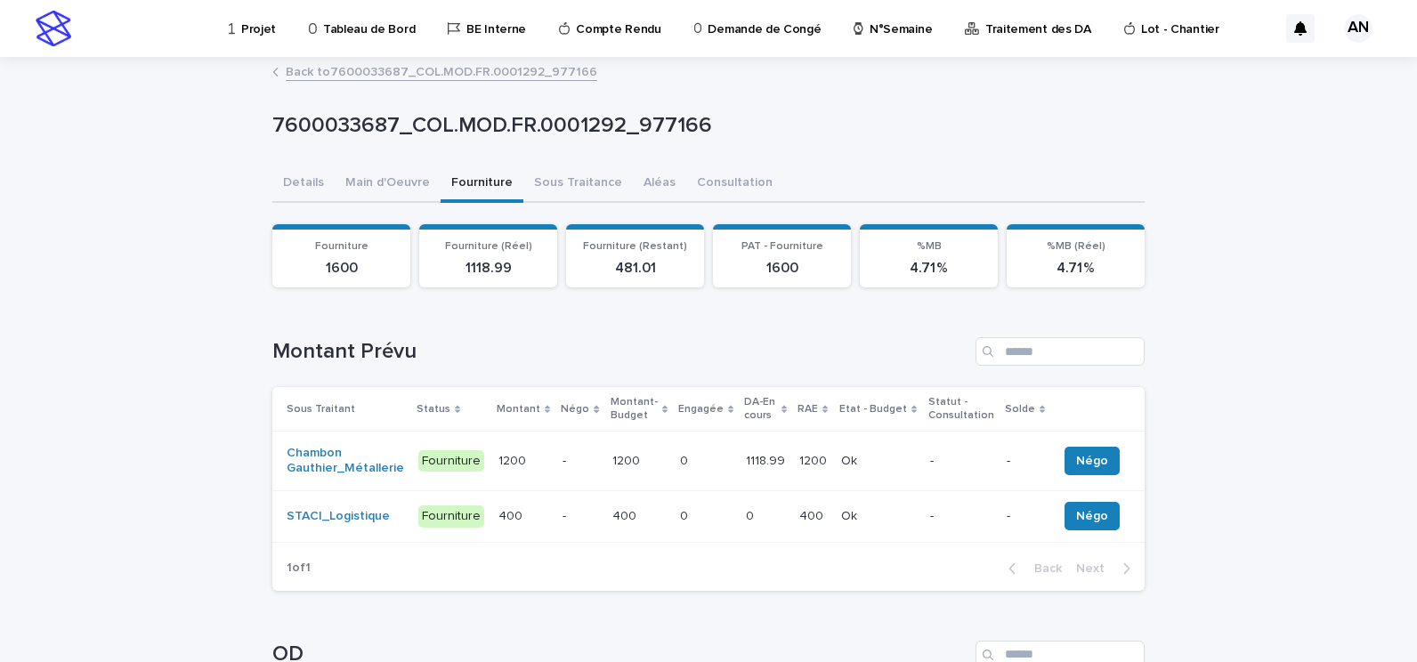
click at [563, 463] on p "-" at bounding box center [580, 461] width 35 height 15
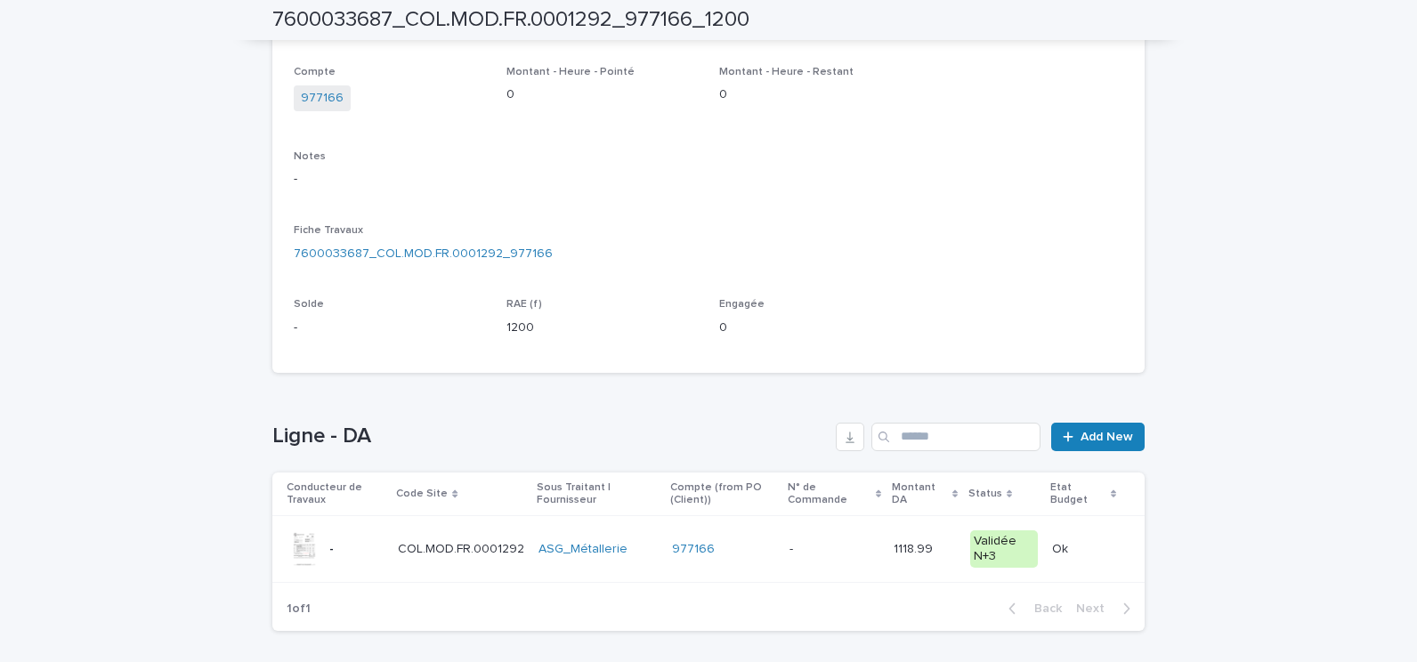
scroll to position [439, 0]
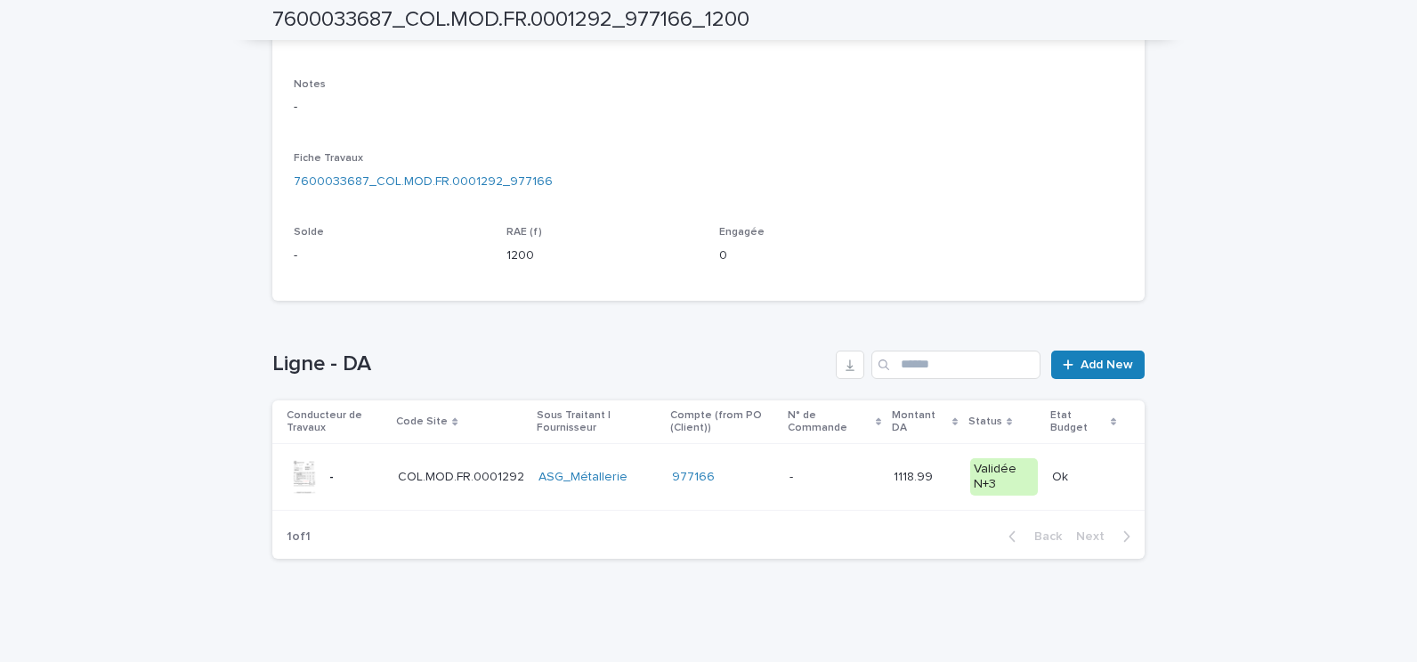
click at [758, 479] on div "977166" at bounding box center [723, 477] width 103 height 15
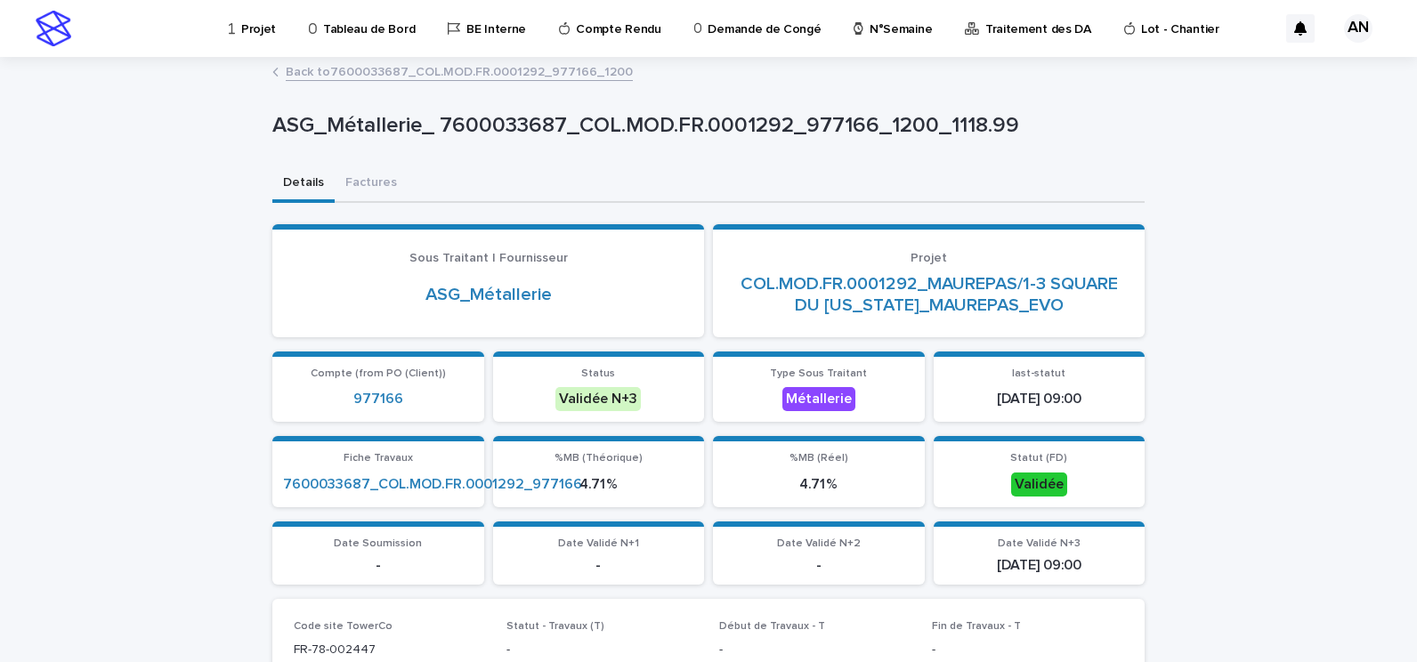
click at [477, 72] on link "Back to 7600033687_COL.MOD.FR.0001292_977166_1200" at bounding box center [459, 71] width 347 height 20
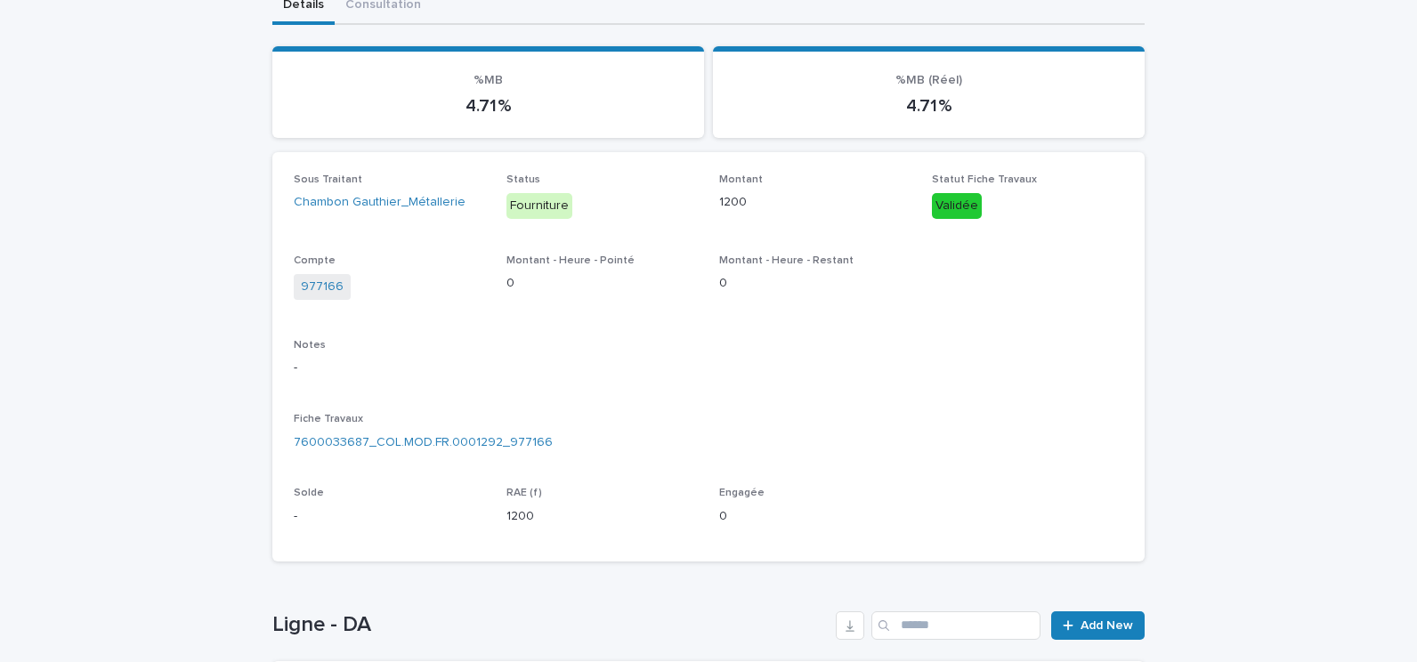
scroll to position [439, 0]
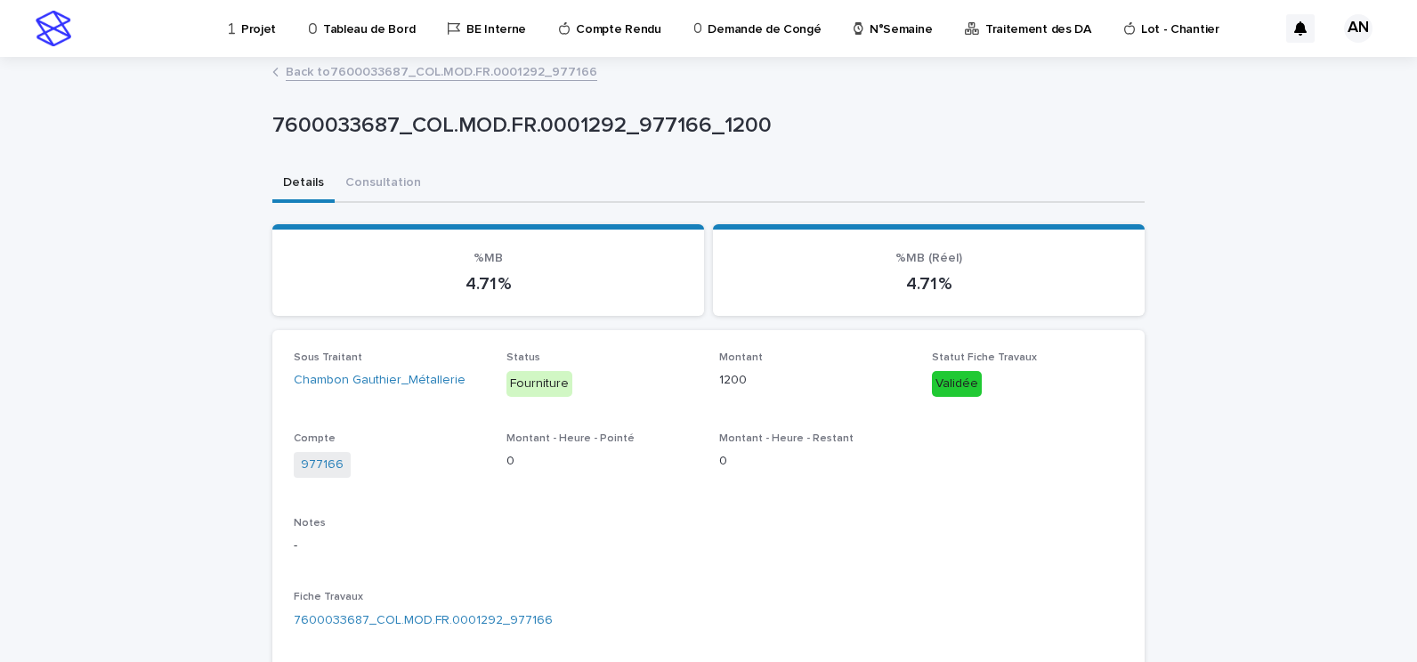
click at [396, 66] on link "Back to 7600033687_COL.MOD.FR.0001292_977166" at bounding box center [442, 71] width 312 height 20
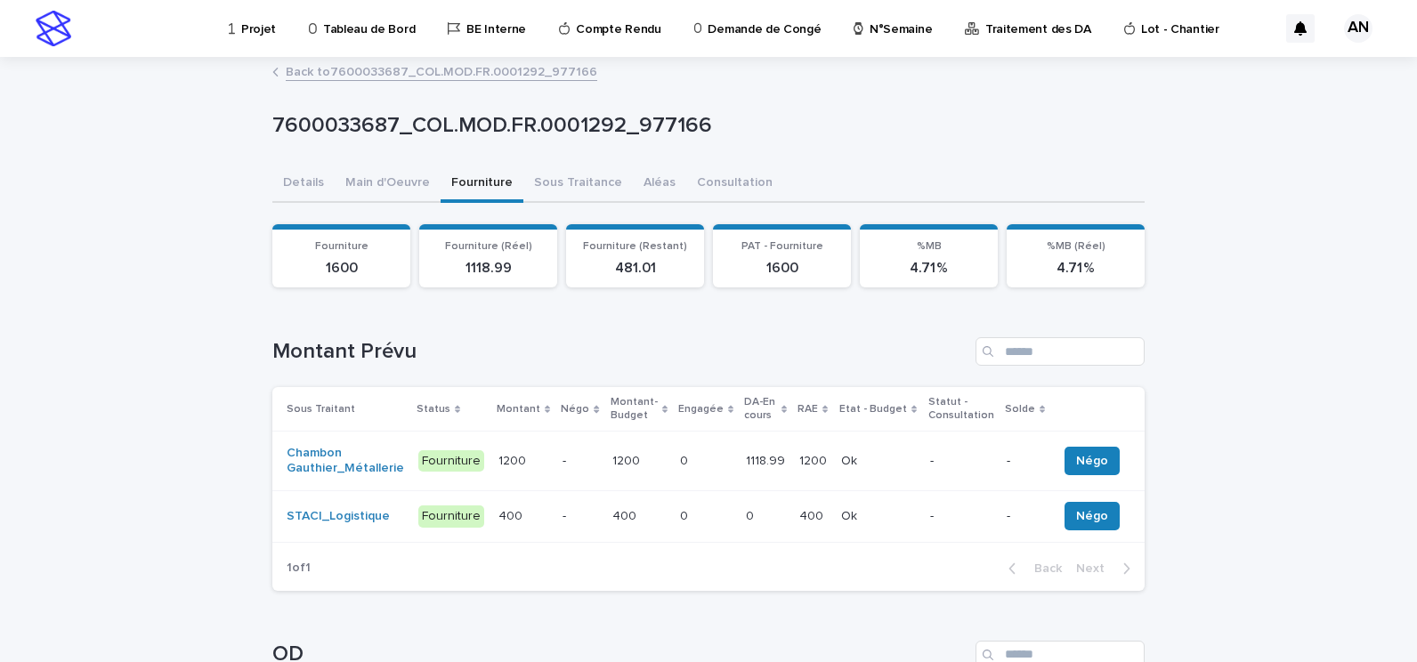
click at [399, 78] on link "Back to 7600033687_COL.MOD.FR.0001292_977166" at bounding box center [442, 71] width 312 height 20
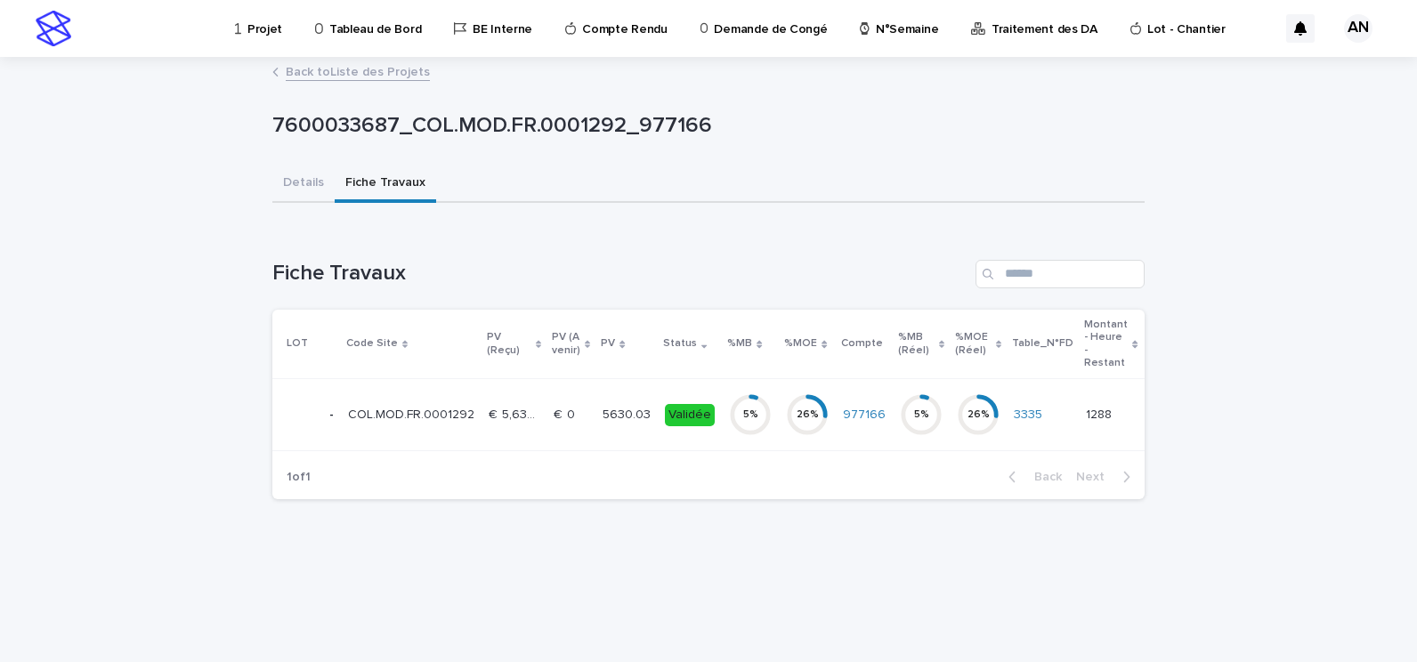
click at [363, 79] on link "Back to Liste des Projets" at bounding box center [358, 71] width 144 height 20
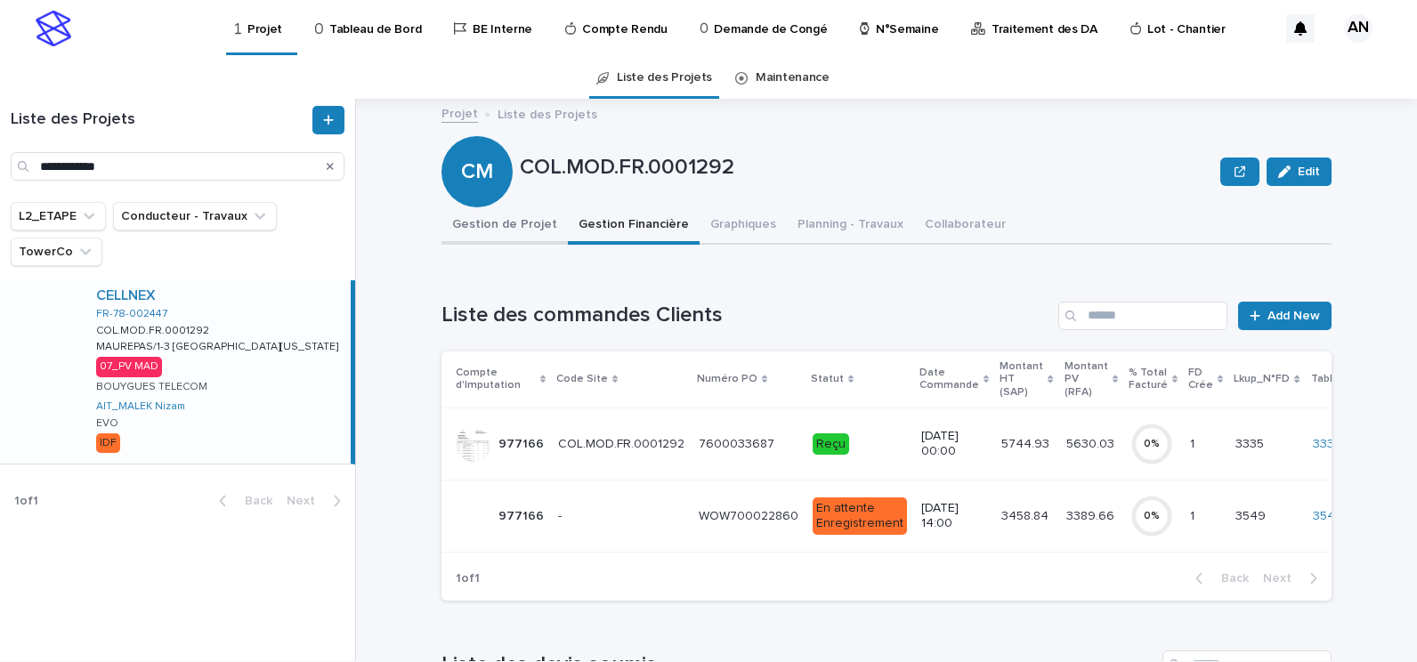
click at [505, 219] on button "Gestion de Projet" at bounding box center [505, 225] width 126 height 37
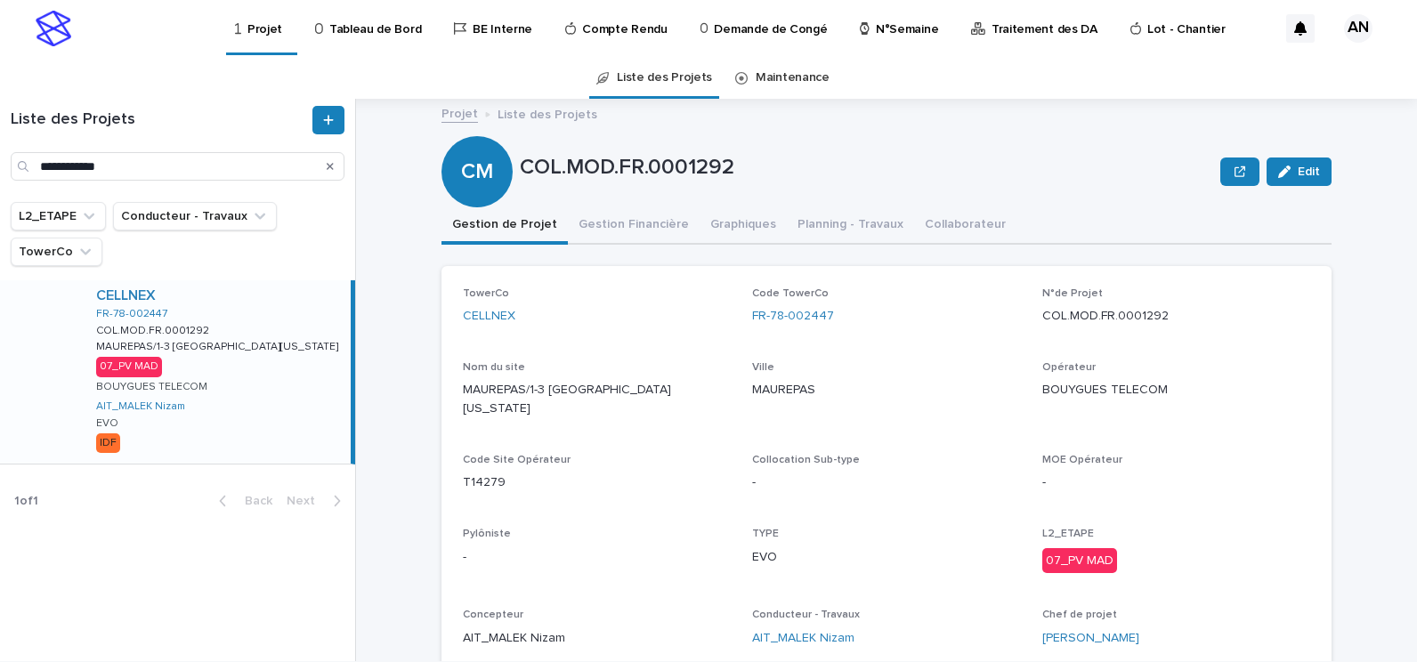
scroll to position [89, 0]
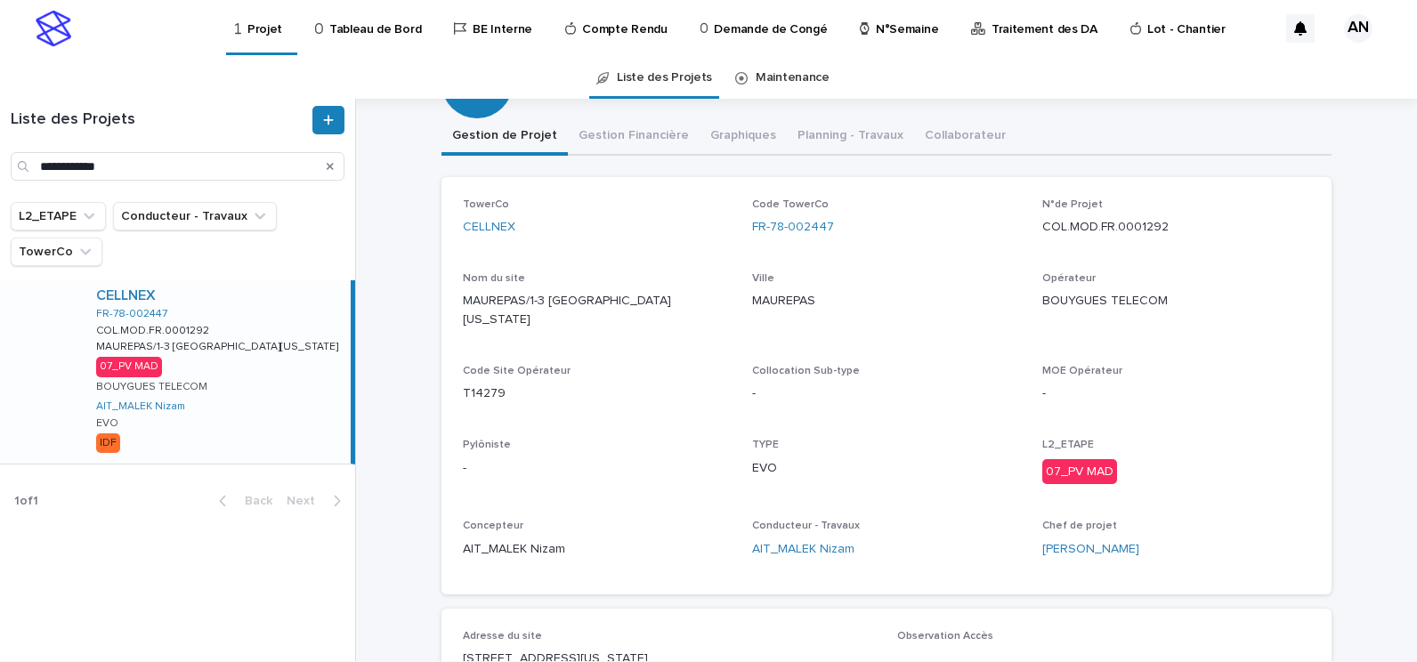
drag, startPoint x: 1018, startPoint y: 532, endPoint x: 1177, endPoint y: 543, distance: 159.8
click at [1177, 543] on div "TowerCo CELLNEX Code TowerCo FR-78-002447 N°de Projet COL.MOD.FR.0001292 Nom du…" at bounding box center [887, 386] width 848 height 375
drag, startPoint x: 1177, startPoint y: 543, endPoint x: 1186, endPoint y: 553, distance: 13.2
click at [1186, 553] on div "Chef de projet [PERSON_NAME]" at bounding box center [1177, 546] width 268 height 53
drag, startPoint x: 1174, startPoint y: 529, endPoint x: 1034, endPoint y: 555, distance: 142.2
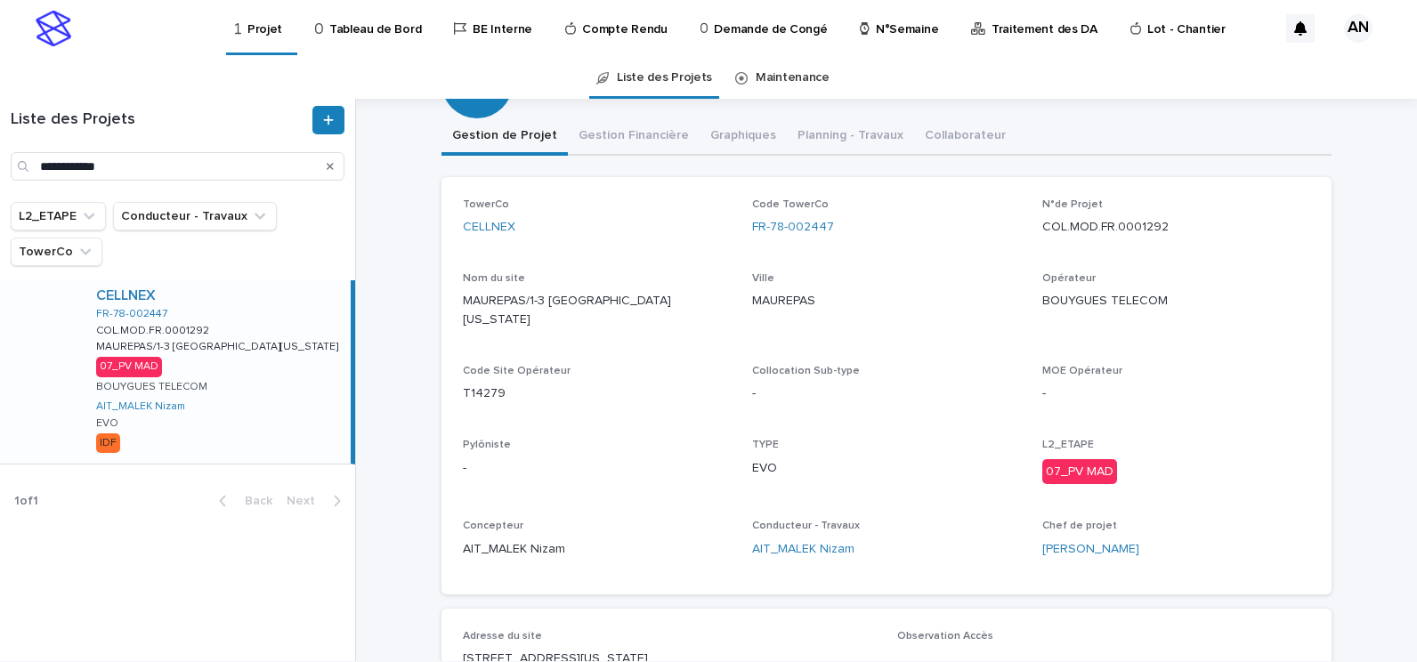
click at [1034, 555] on div "TowerCo CELLNEX Code TowerCo FR-78-002447 N°de Projet COL.MOD.FR.0001292 Nom du…" at bounding box center [887, 386] width 890 height 418
copy link "[PERSON_NAME]"
